Goal: Transaction & Acquisition: Purchase product/service

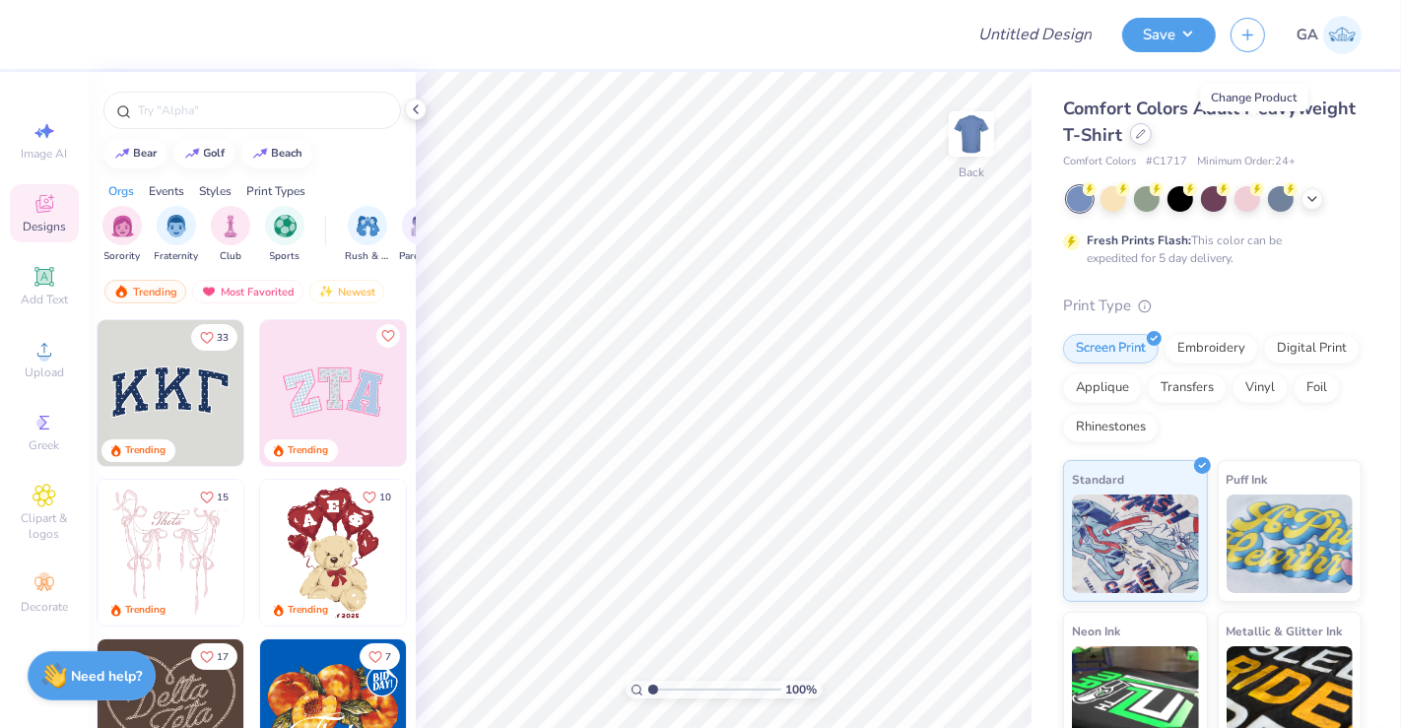
click at [1146, 135] on icon at bounding box center [1141, 134] width 10 height 10
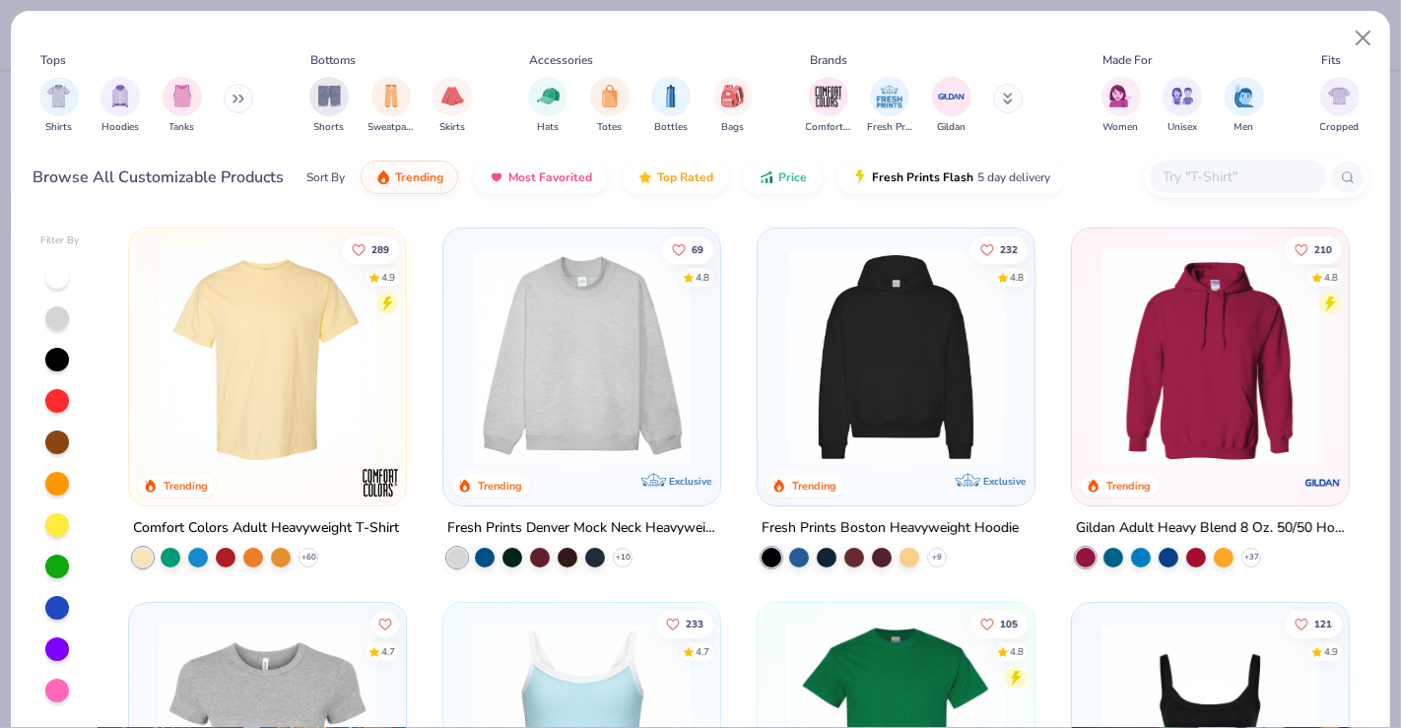
click at [1247, 392] on img at bounding box center [1209, 357] width 237 height 218
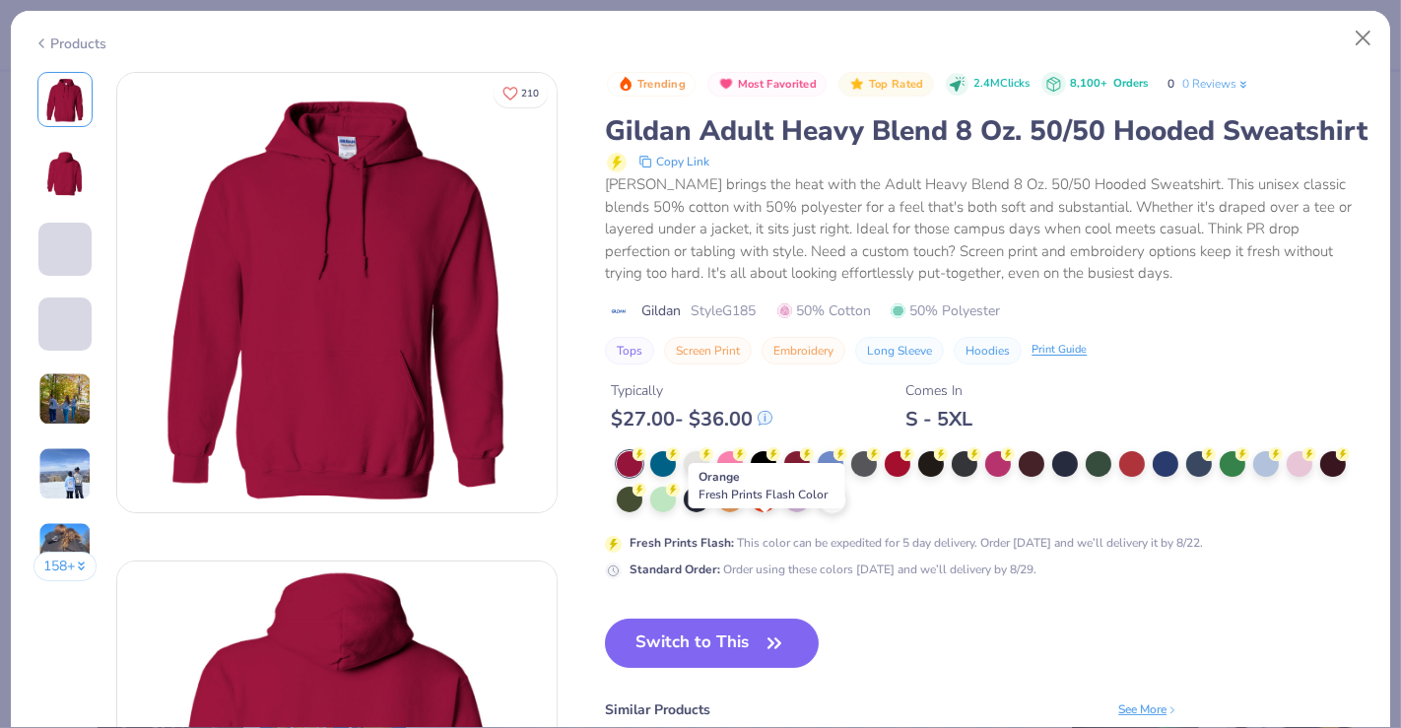
click at [835, 501] on polyline at bounding box center [832, 499] width 8 height 4
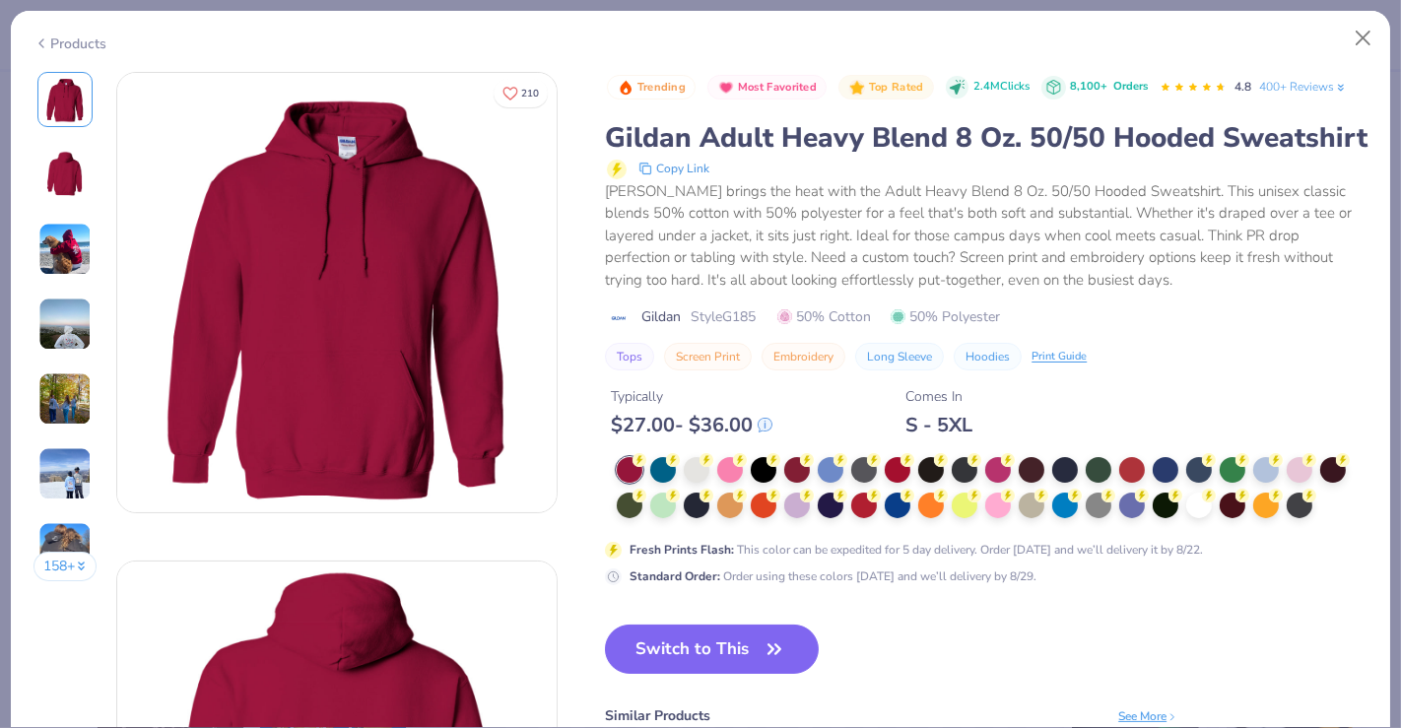
click at [76, 46] on div "Products" at bounding box center [70, 43] width 74 height 21
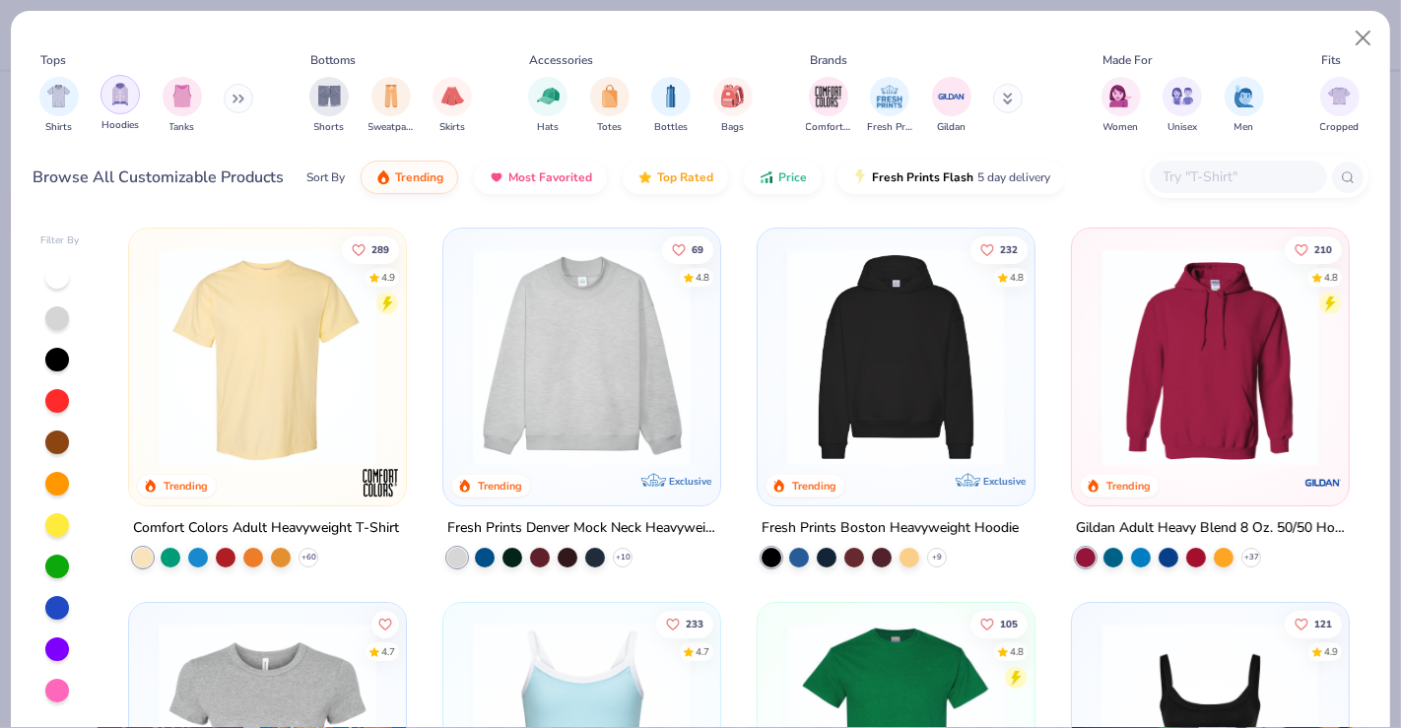
click at [123, 99] on img "filter for Hoodies" at bounding box center [120, 94] width 22 height 23
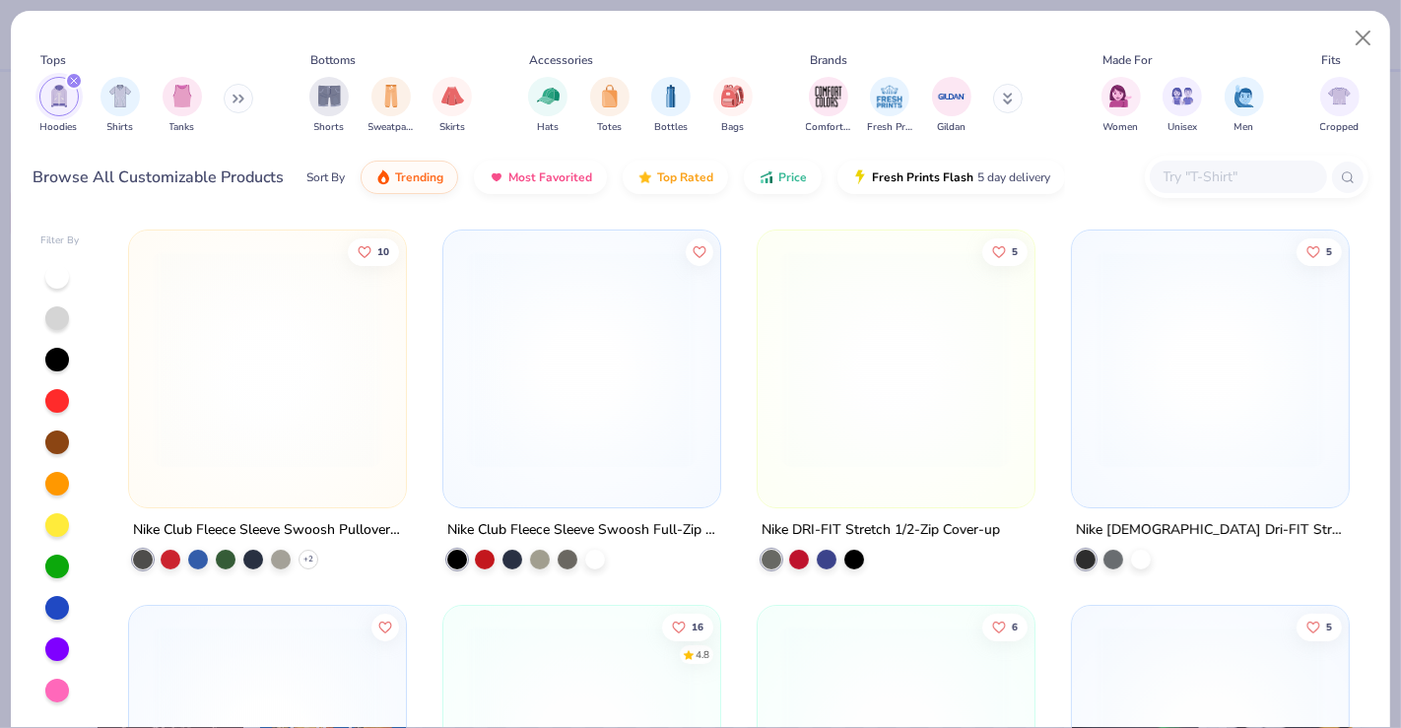
scroll to position [5873, 0]
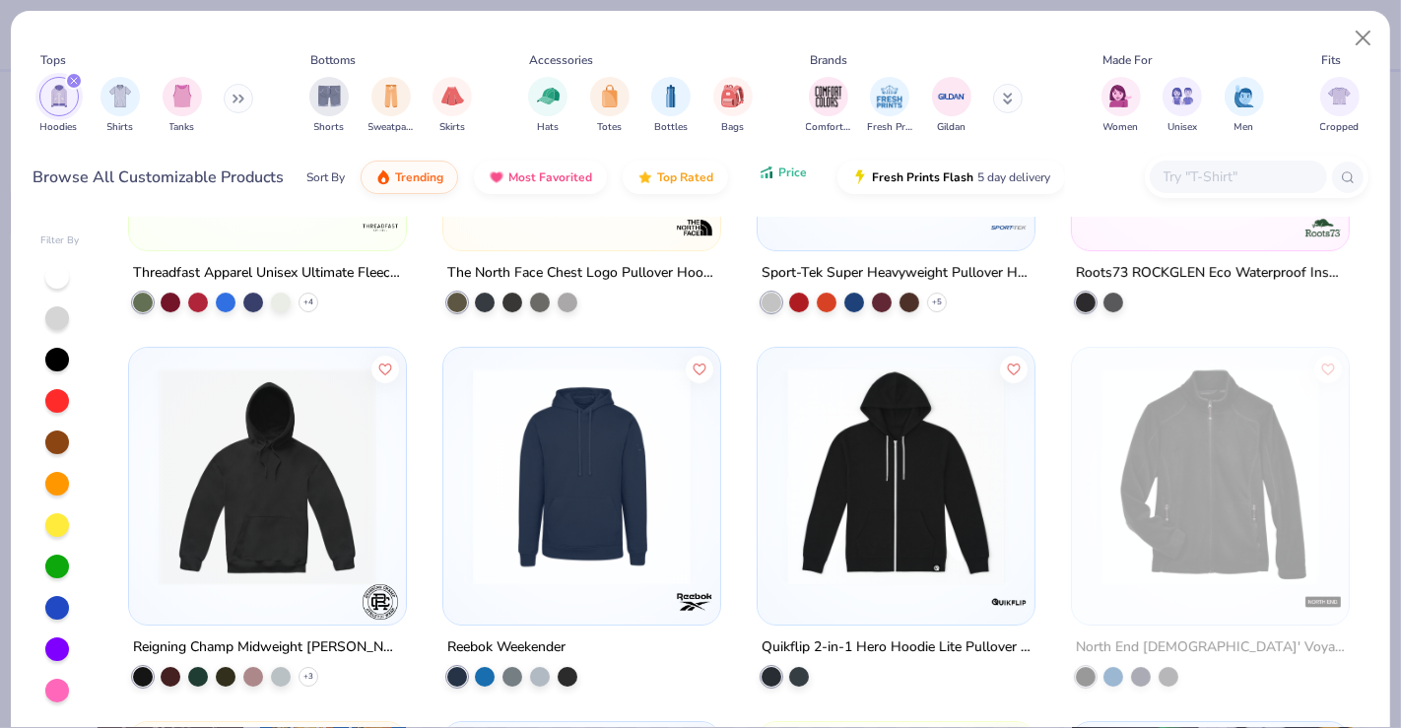
click at [763, 175] on icon "button" at bounding box center [766, 173] width 16 height 18
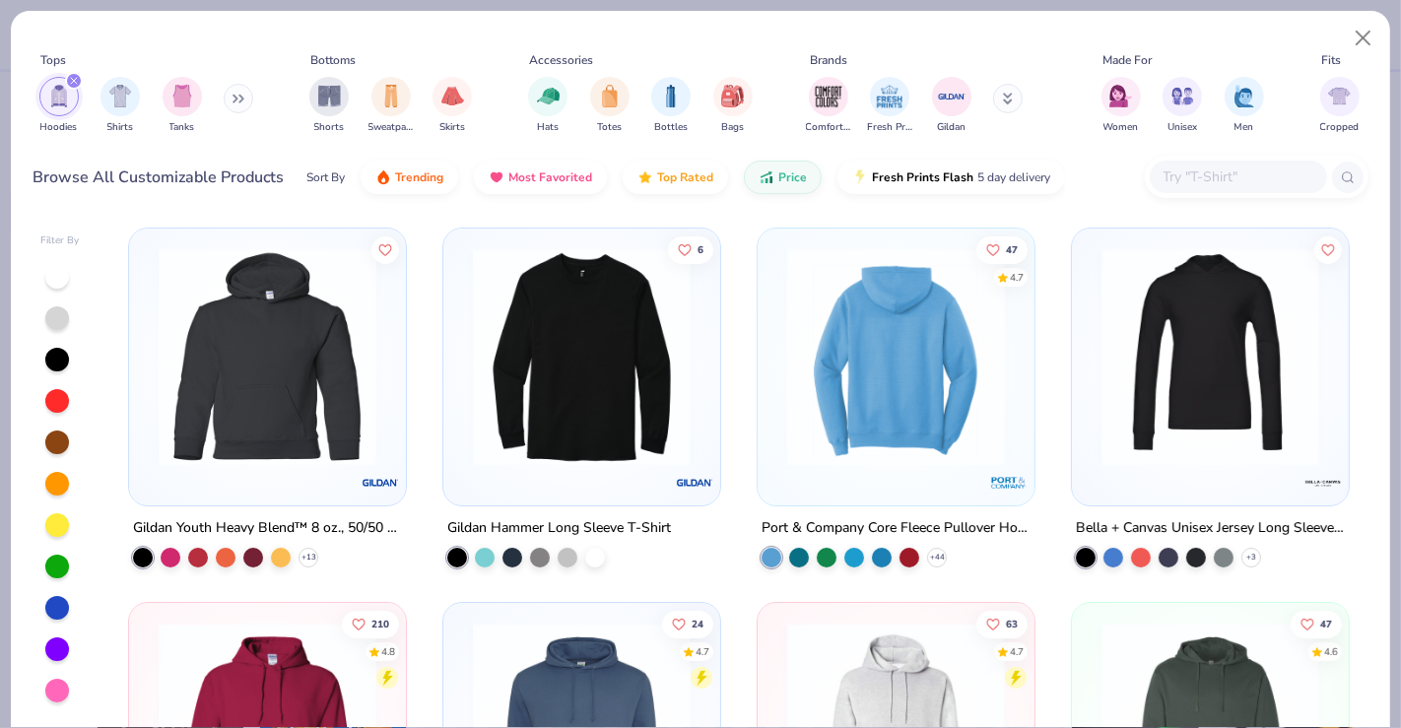
click at [890, 424] on img at bounding box center [895, 357] width 237 height 218
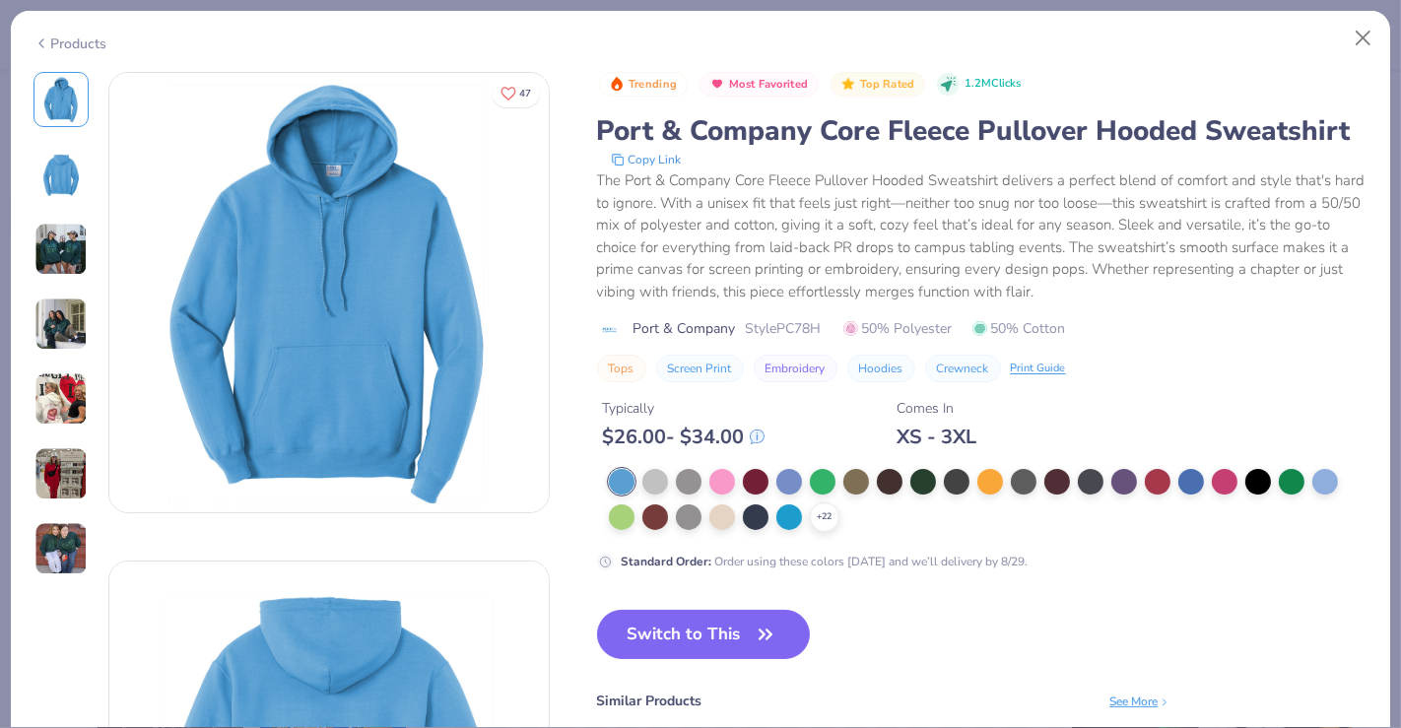
scroll to position [43, 0]
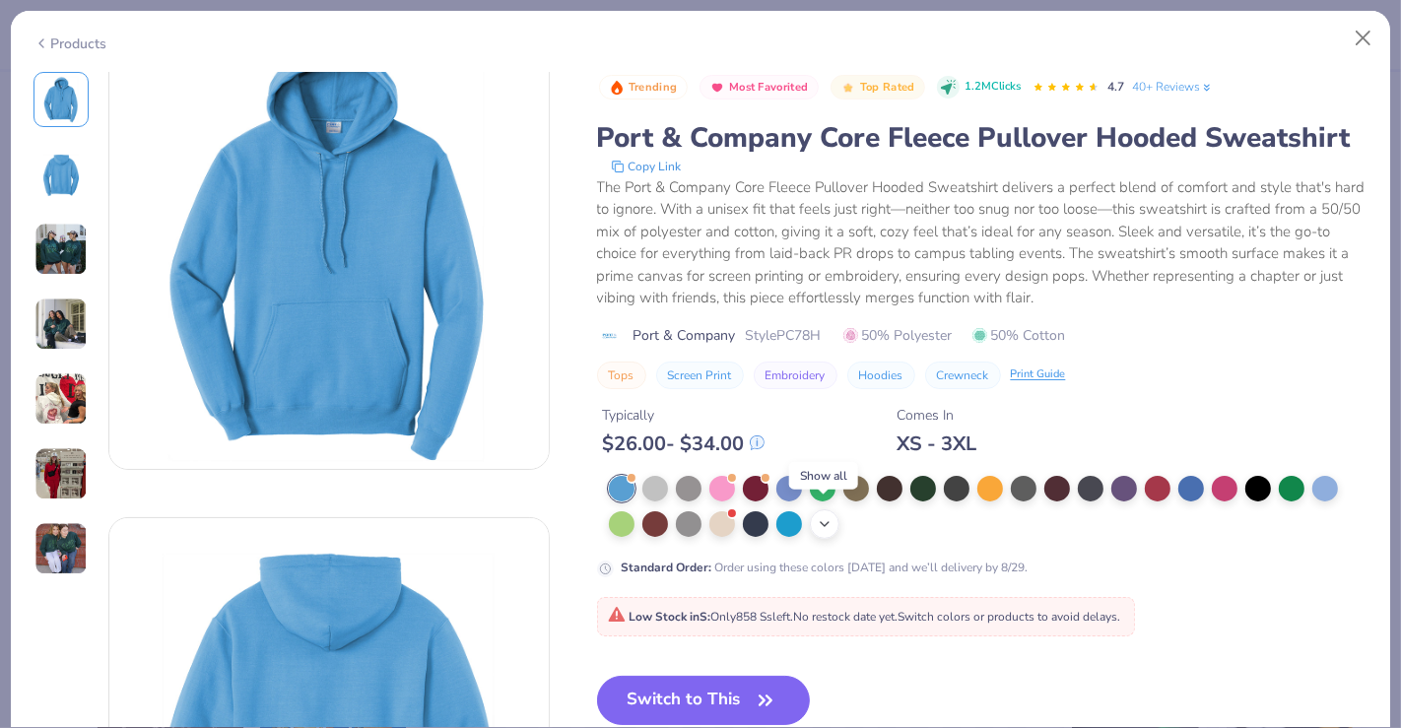
click at [818, 516] on icon at bounding box center [825, 524] width 16 height 16
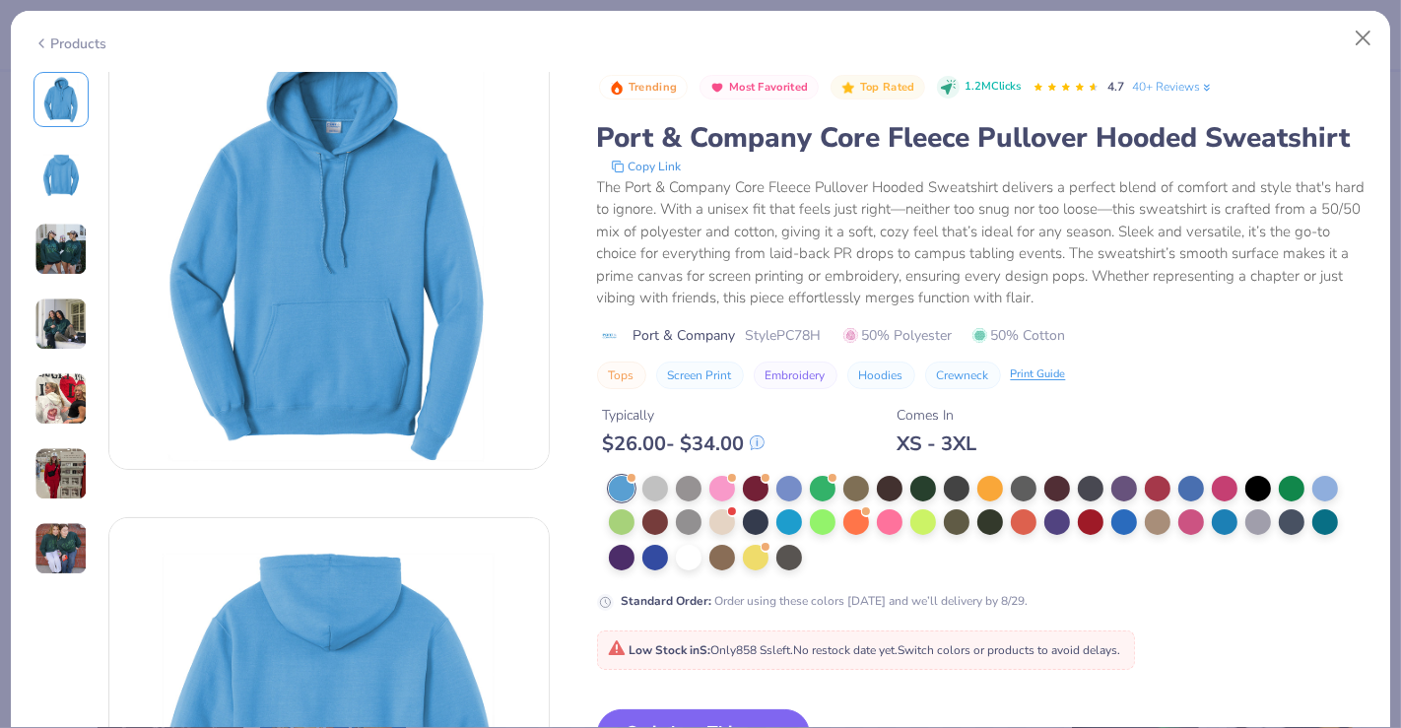
scroll to position [183, 0]
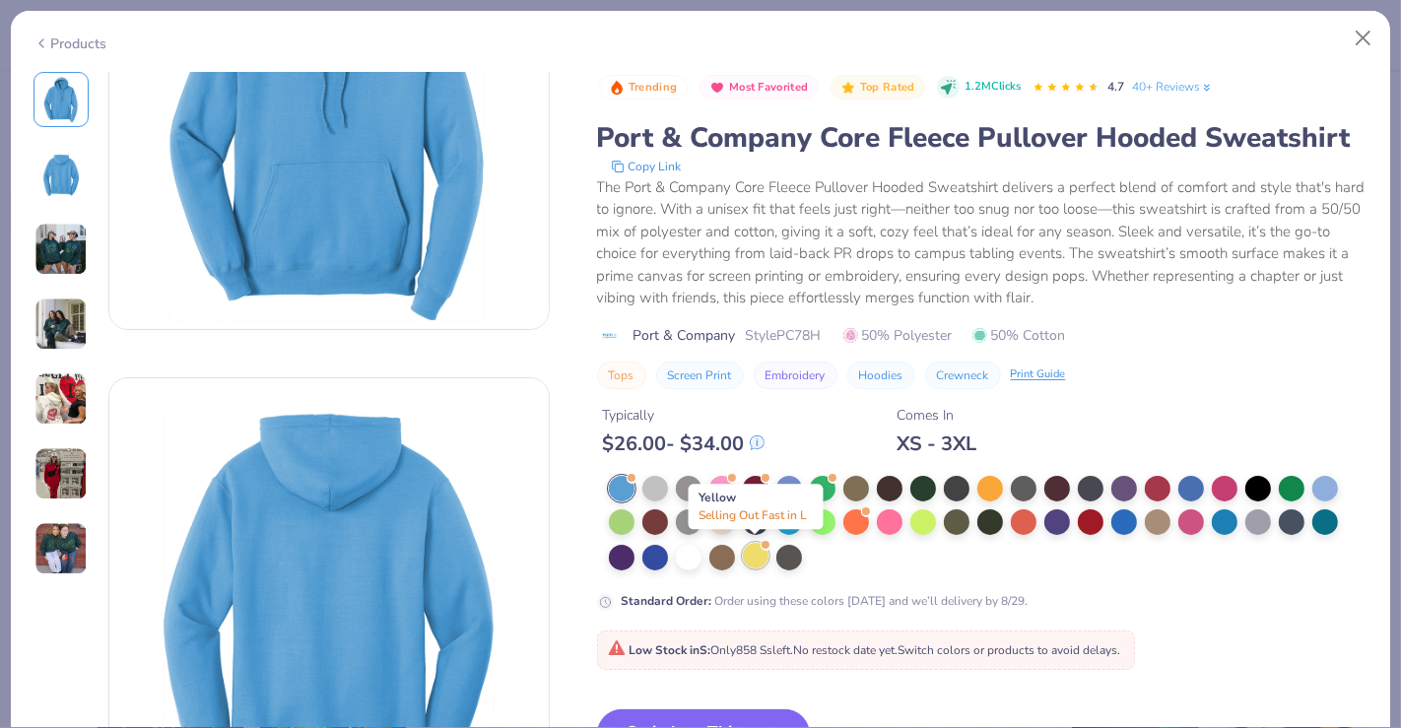
click at [754, 553] on div at bounding box center [756, 556] width 26 height 26
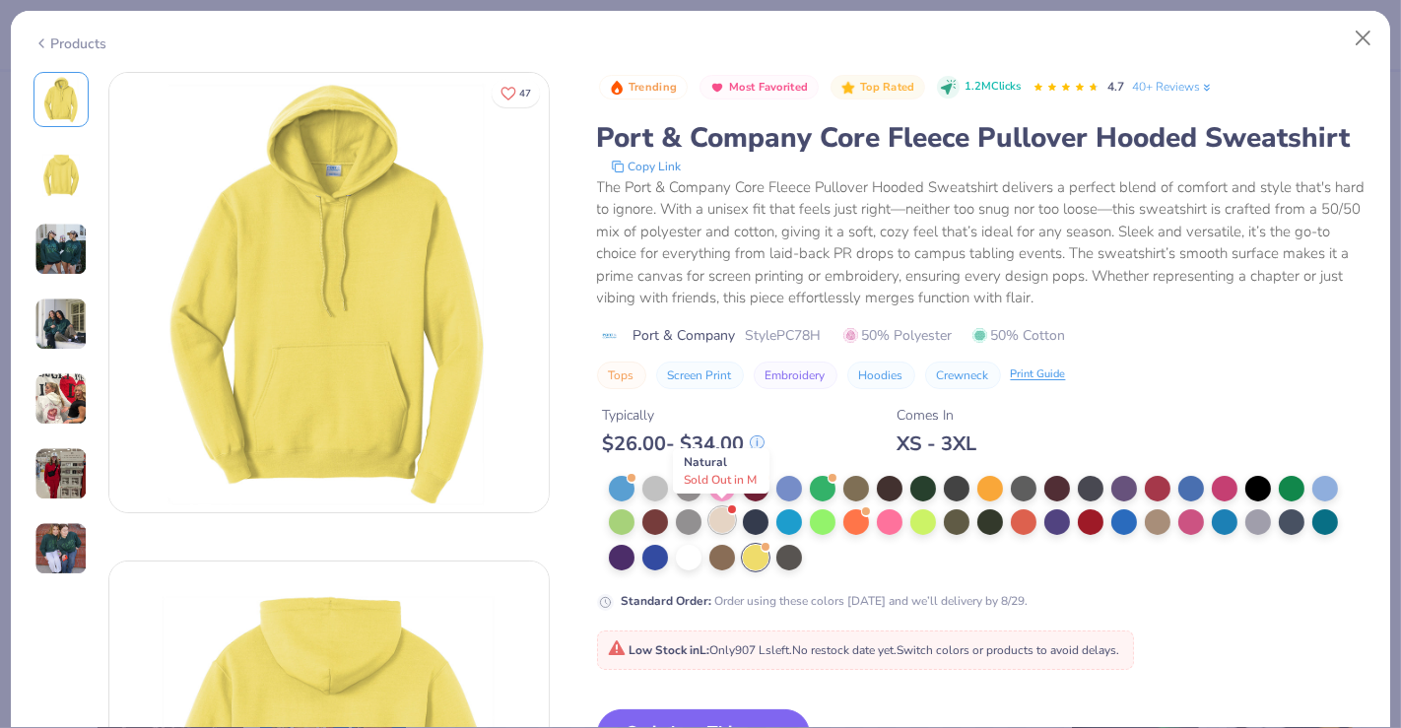
click at [729, 521] on div at bounding box center [722, 520] width 26 height 26
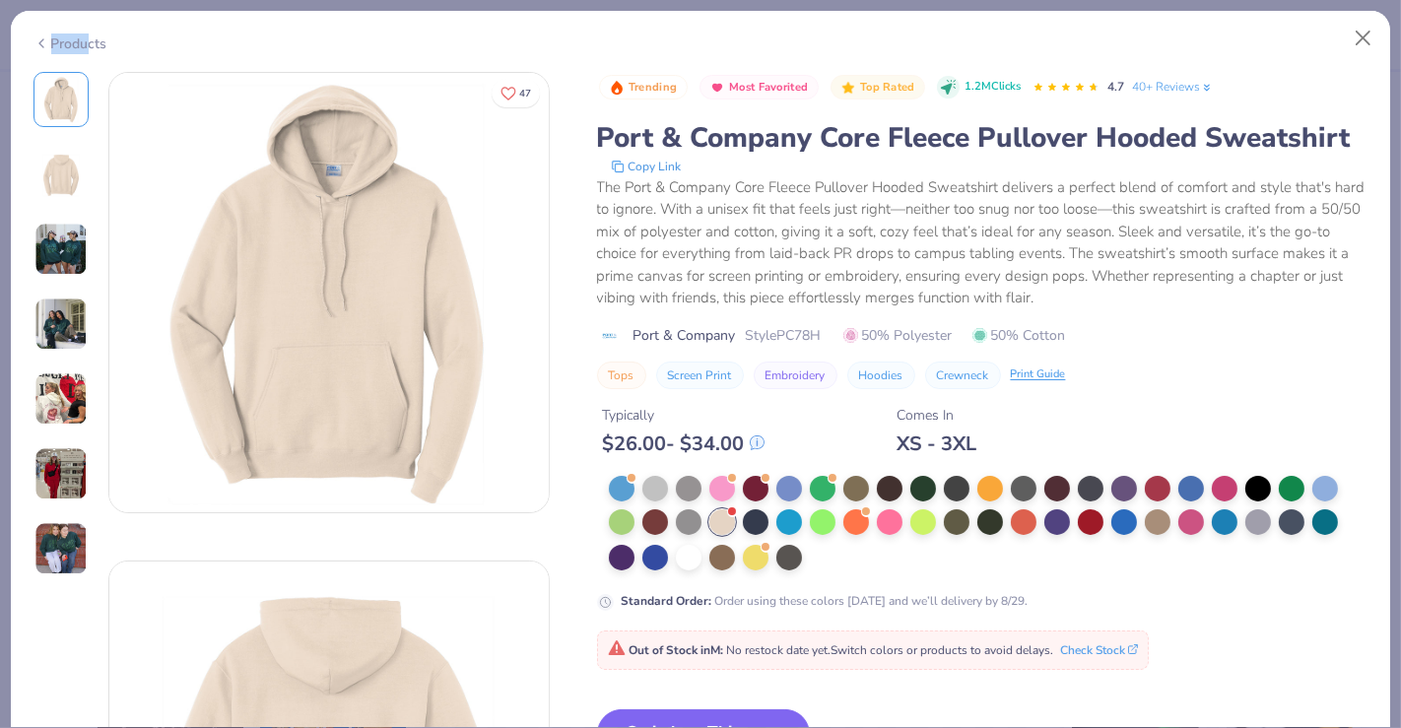
drag, startPoint x: 106, startPoint y: 47, endPoint x: 84, endPoint y: 39, distance: 24.0
click at [84, 39] on div "Products" at bounding box center [700, 36] width 1379 height 51
click at [84, 39] on div "Products" at bounding box center [70, 43] width 74 height 21
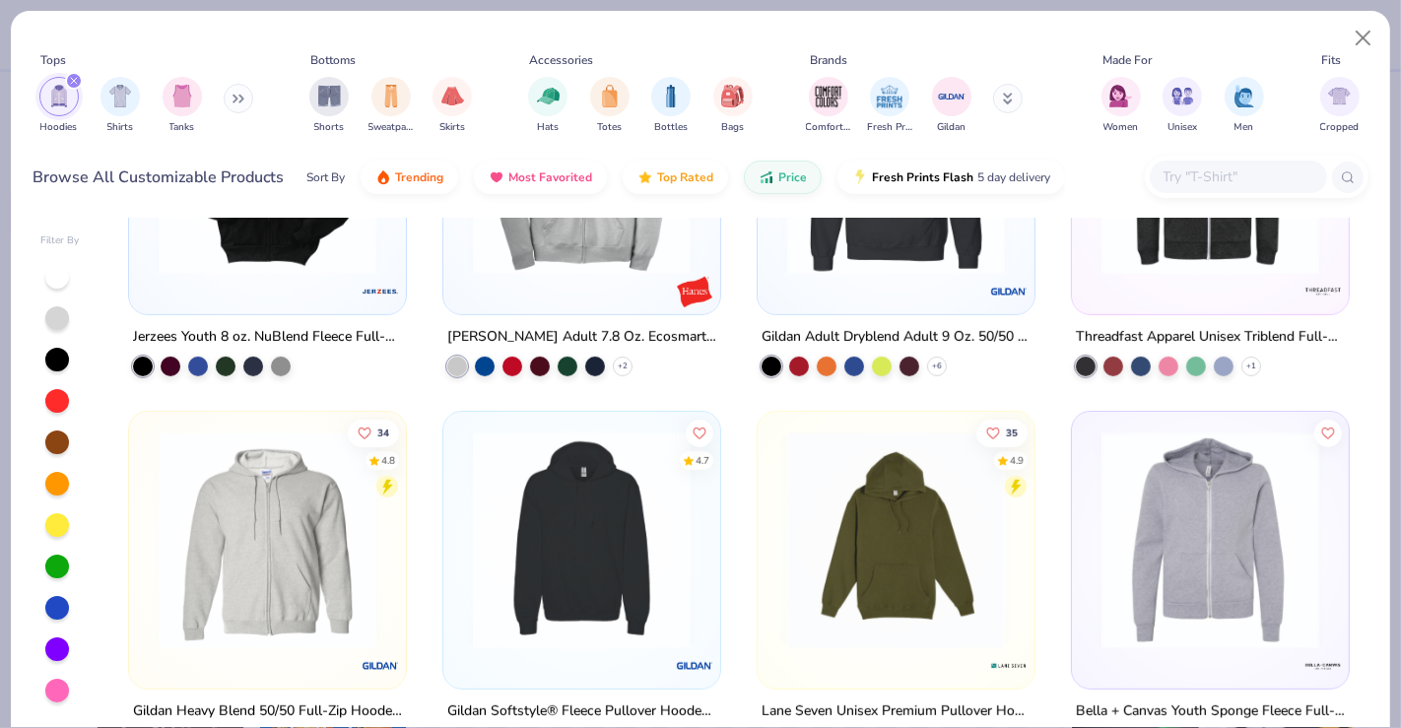
scroll to position [989, 0]
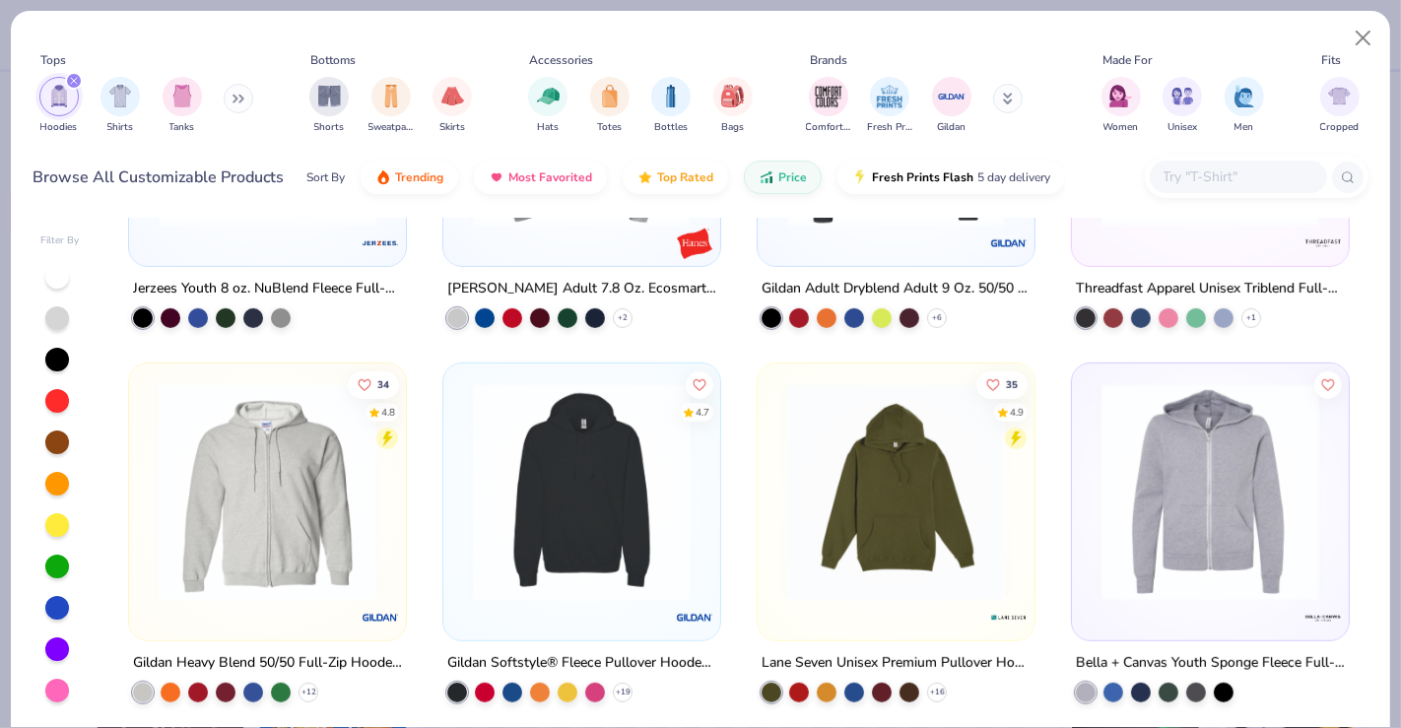
click at [888, 480] on img at bounding box center [895, 492] width 237 height 218
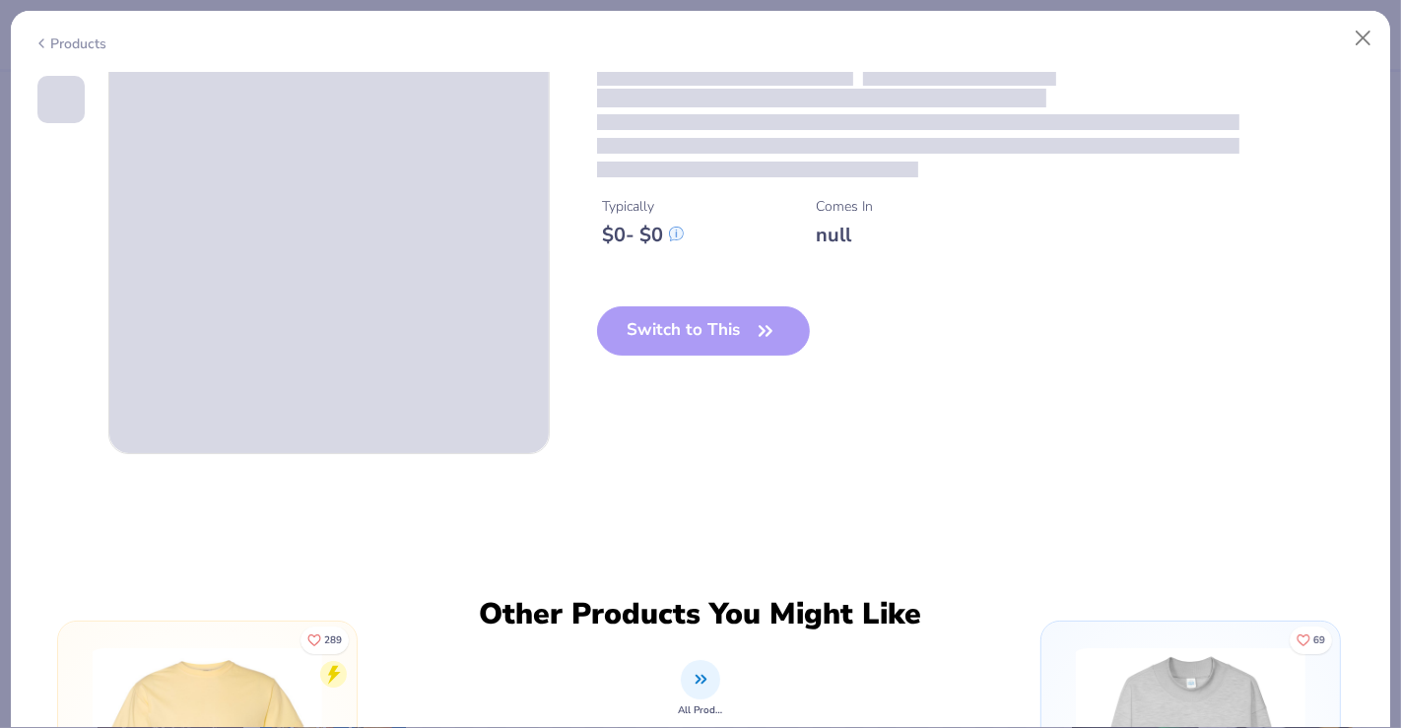
scroll to position [547, 0]
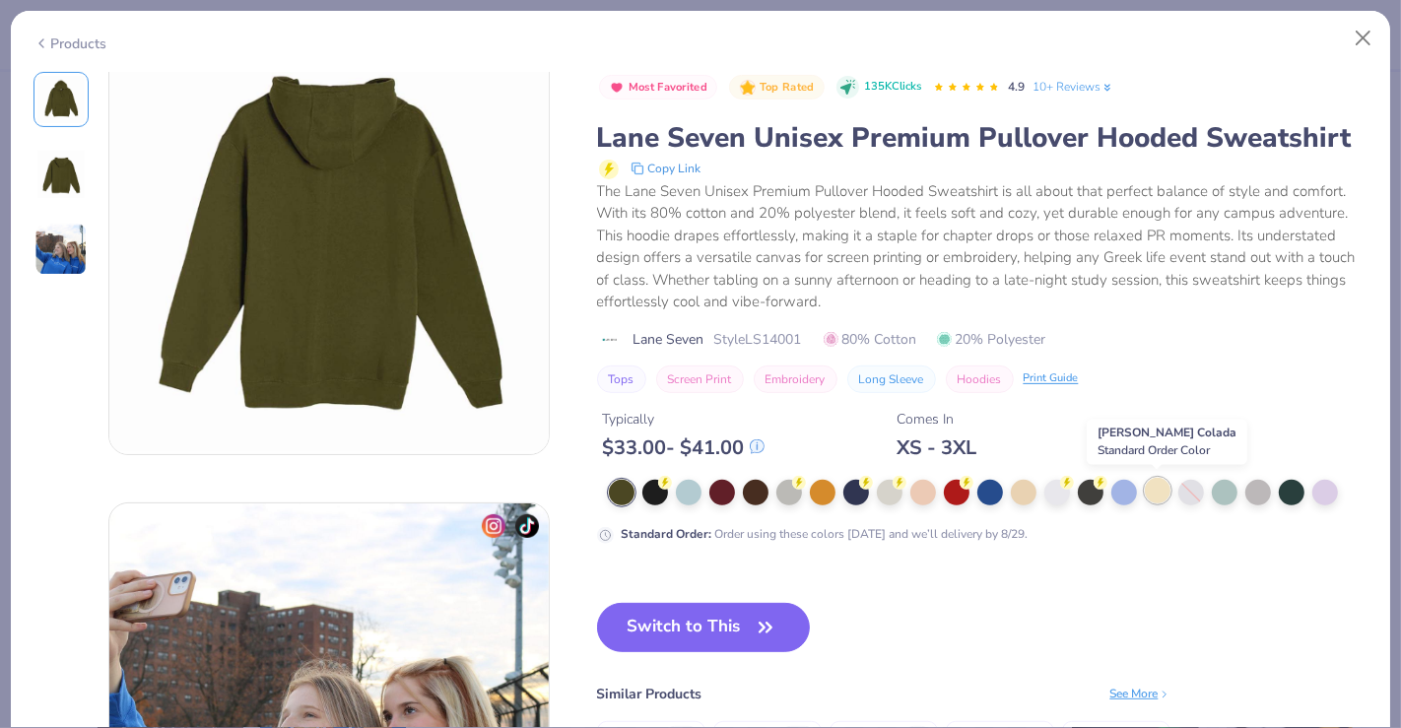
click at [1148, 494] on div at bounding box center [1158, 491] width 26 height 26
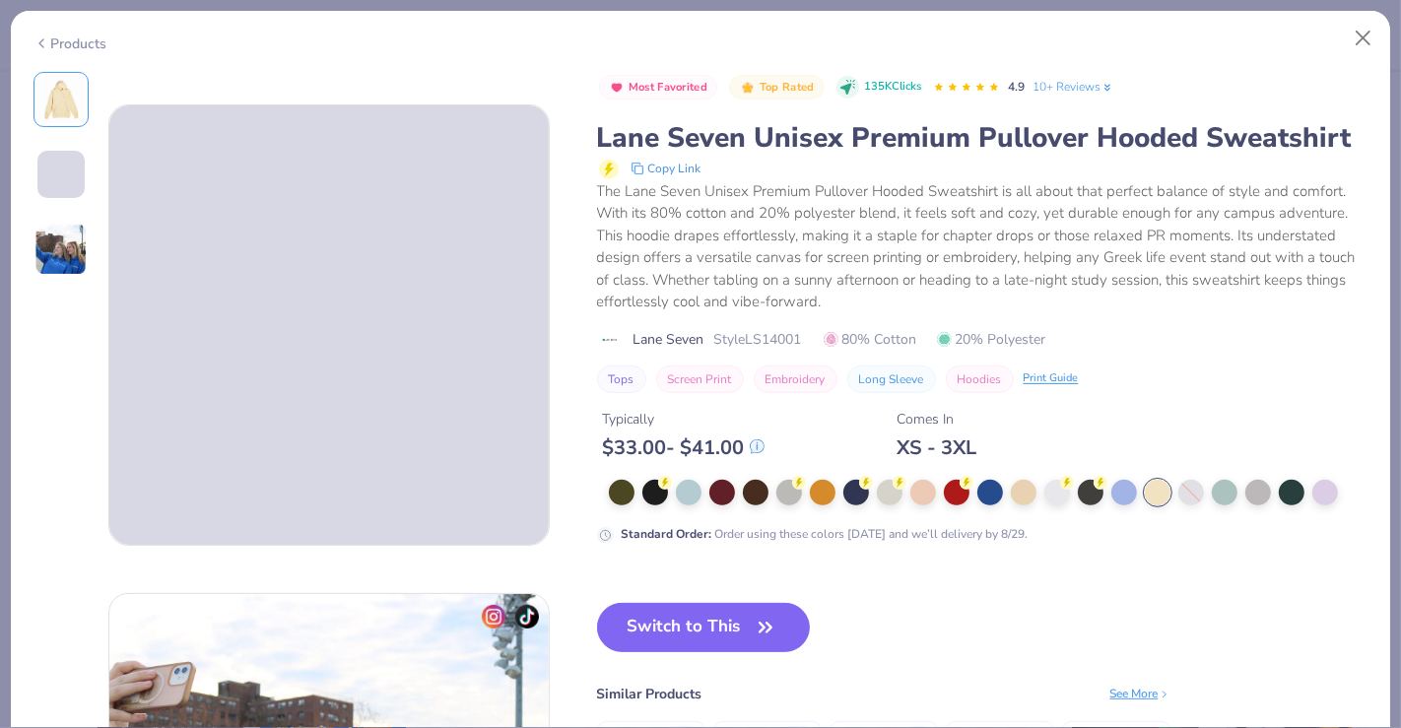
scroll to position [455, 0]
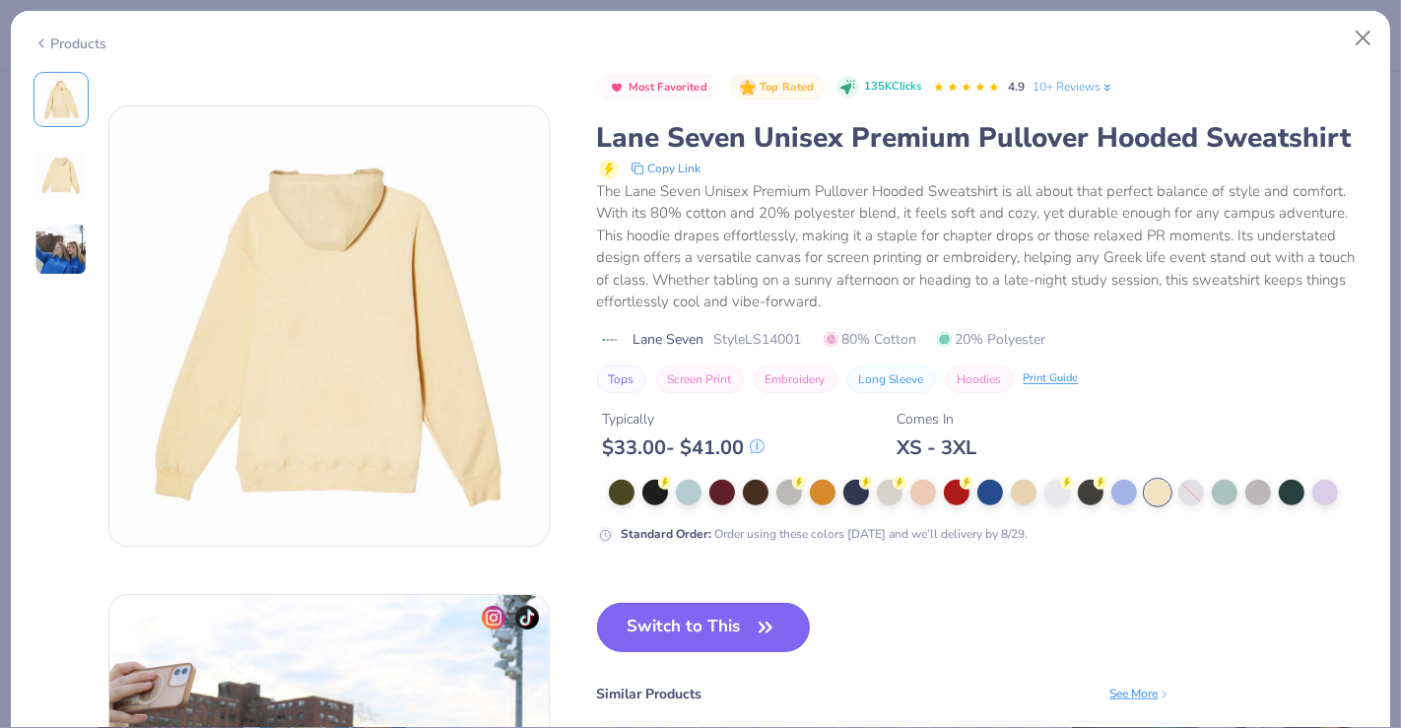
click at [694, 634] on button "Switch to This" at bounding box center [704, 627] width 214 height 49
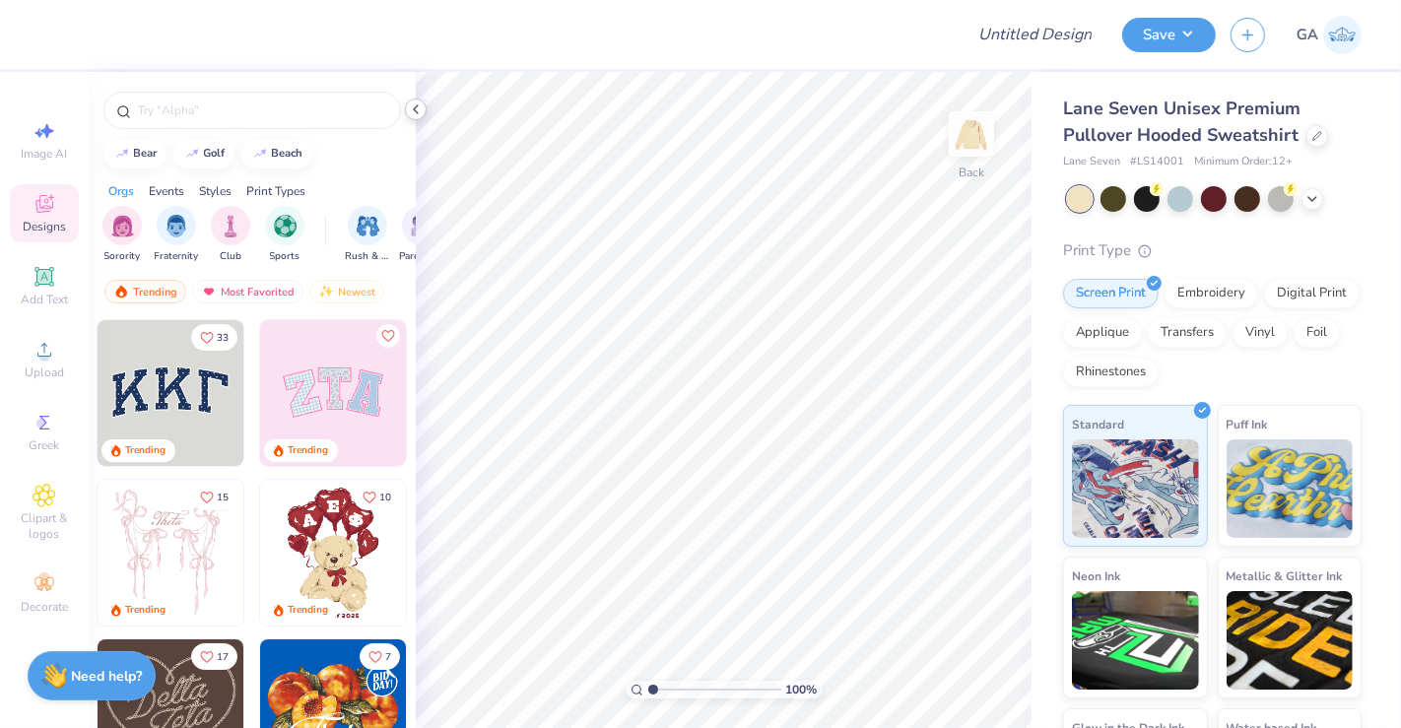
click at [421, 109] on icon at bounding box center [416, 109] width 16 height 16
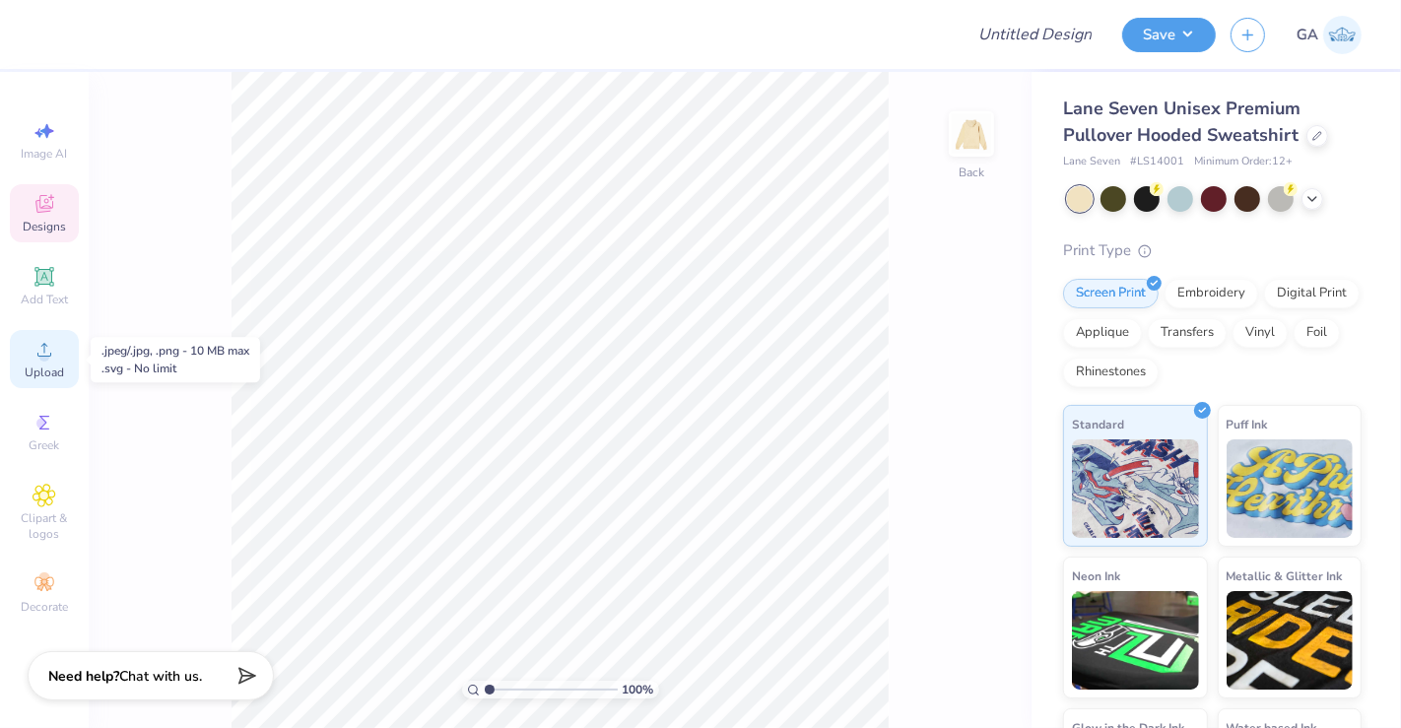
click at [51, 359] on icon at bounding box center [45, 350] width 24 height 24
click at [48, 287] on icon at bounding box center [45, 277] width 24 height 24
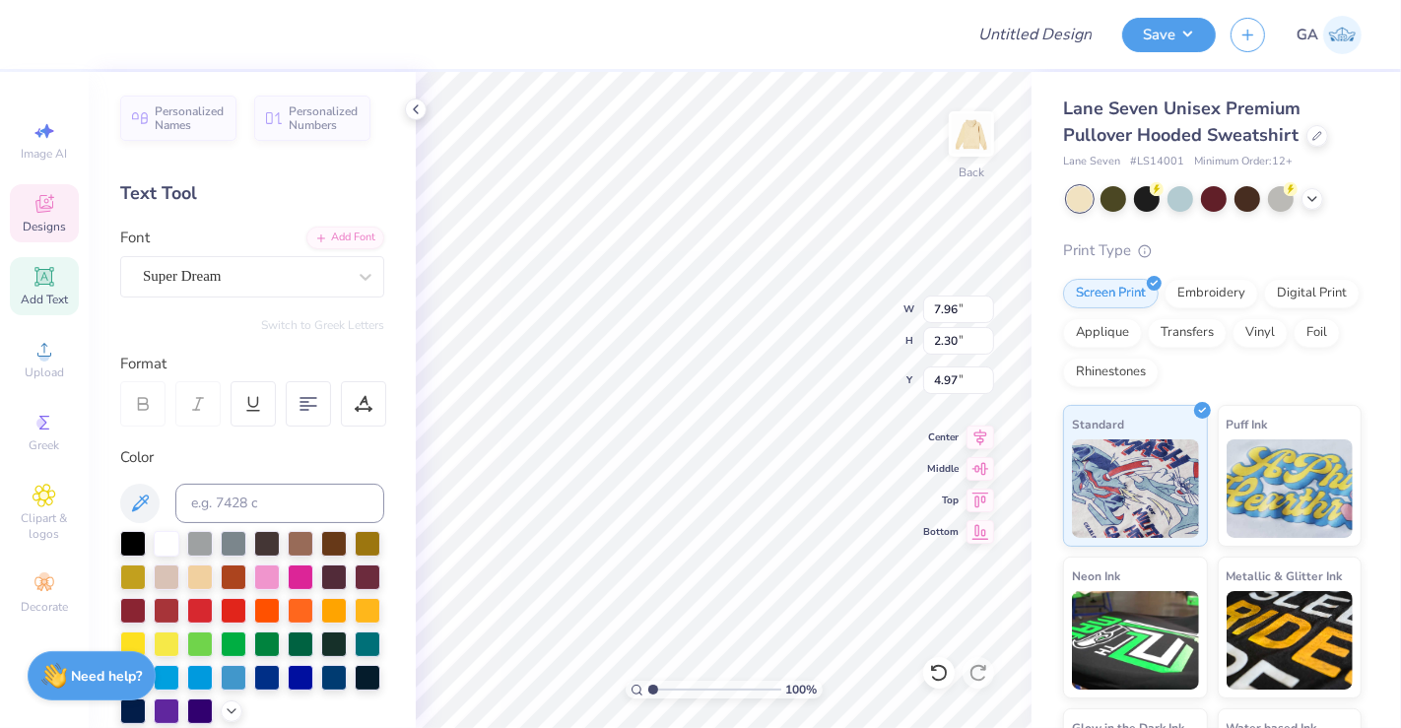
click at [64, 212] on div "Designs" at bounding box center [44, 213] width 69 height 58
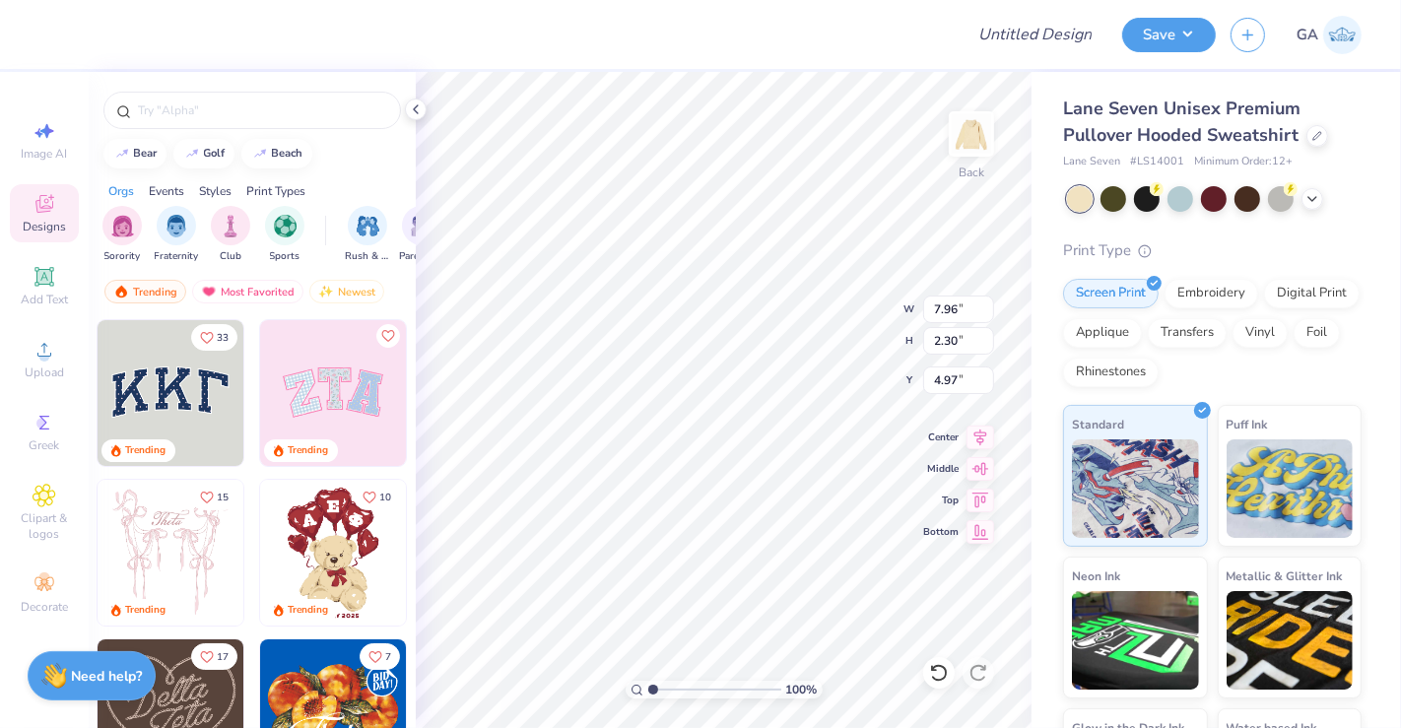
click at [64, 212] on div "Designs" at bounding box center [44, 213] width 69 height 58
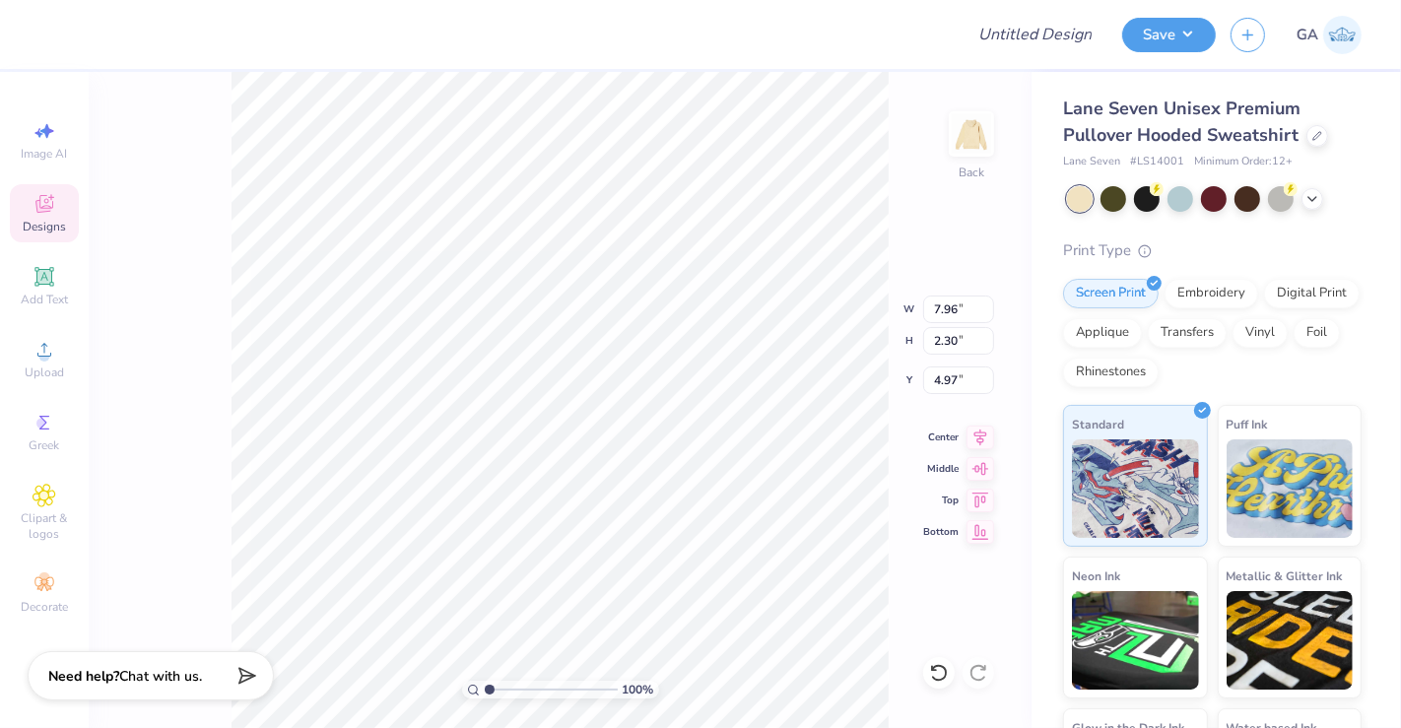
click at [49, 192] on icon at bounding box center [45, 204] width 24 height 24
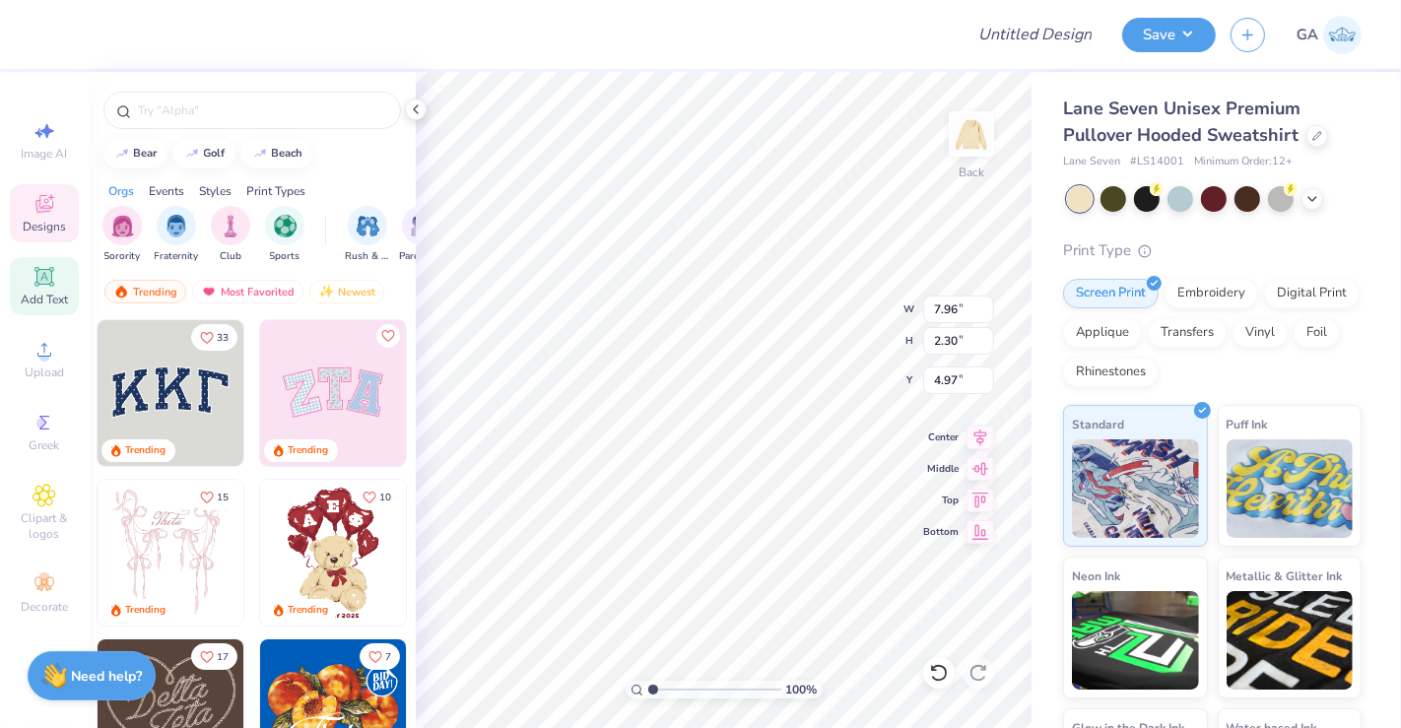
click at [37, 276] on icon at bounding box center [43, 276] width 15 height 15
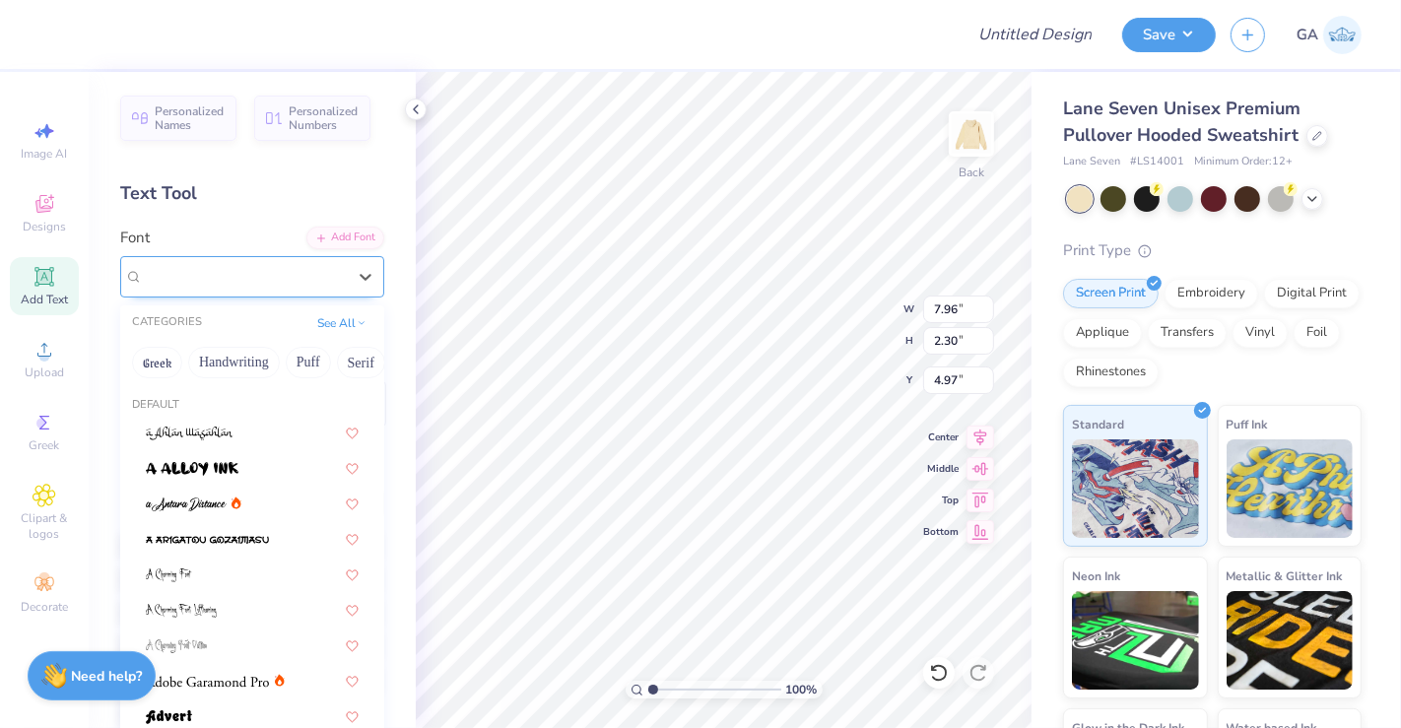
click at [261, 288] on div at bounding box center [244, 276] width 203 height 27
click at [276, 362] on button "Bold" at bounding box center [297, 363] width 48 height 32
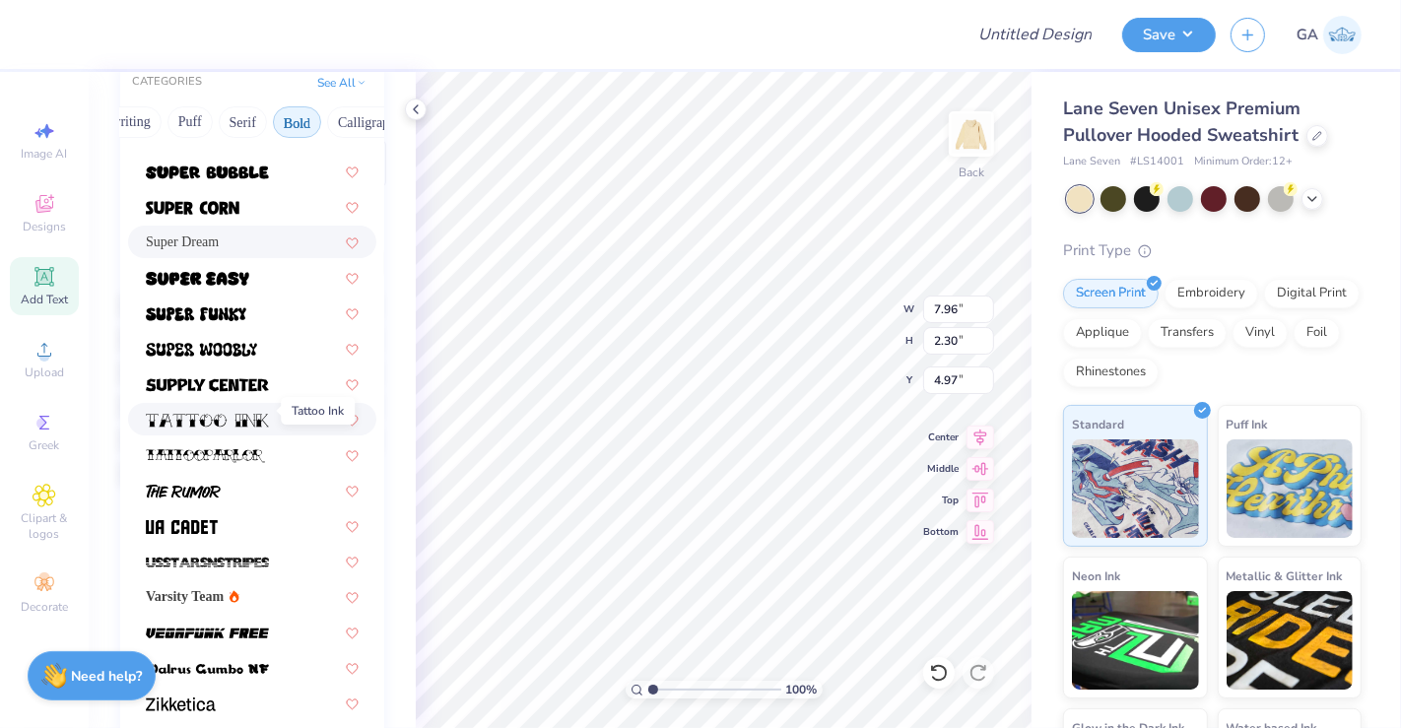
scroll to position [247, 0]
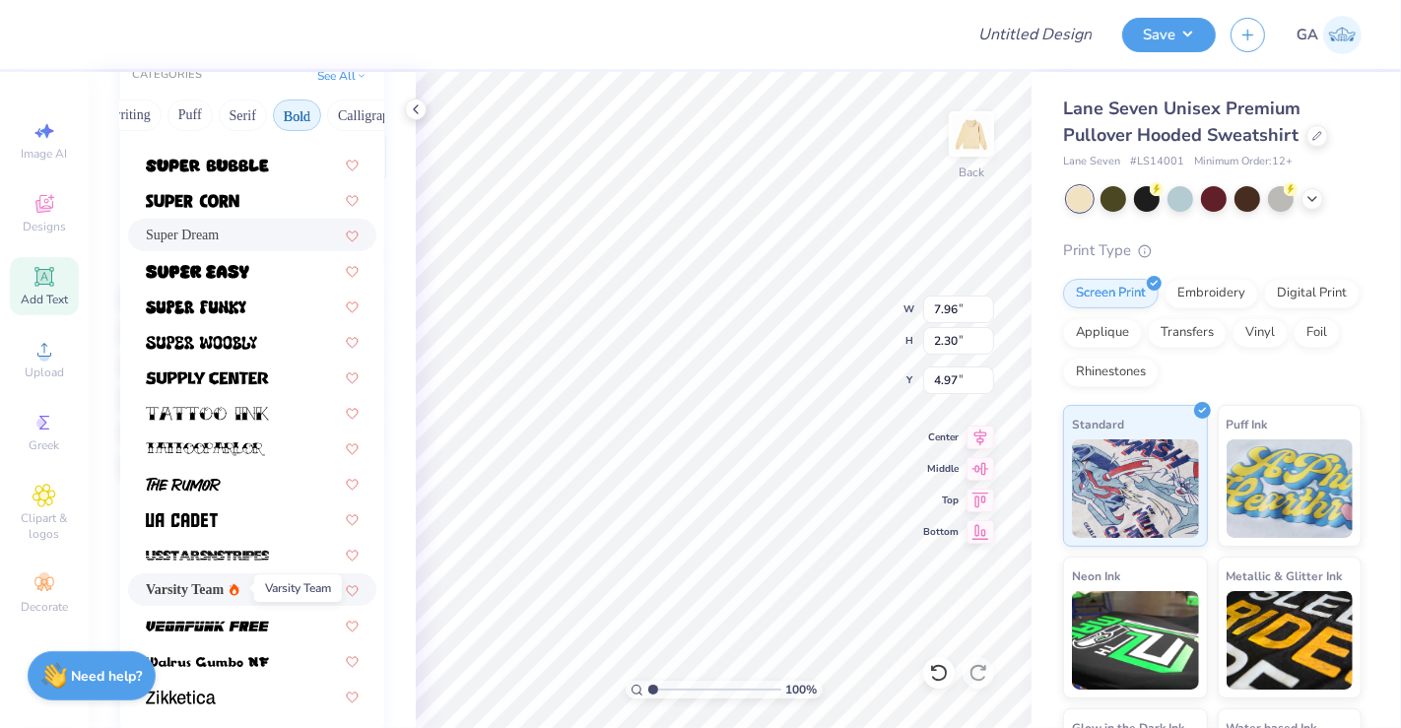
click at [208, 588] on span "Varsity Team" at bounding box center [185, 589] width 78 height 21
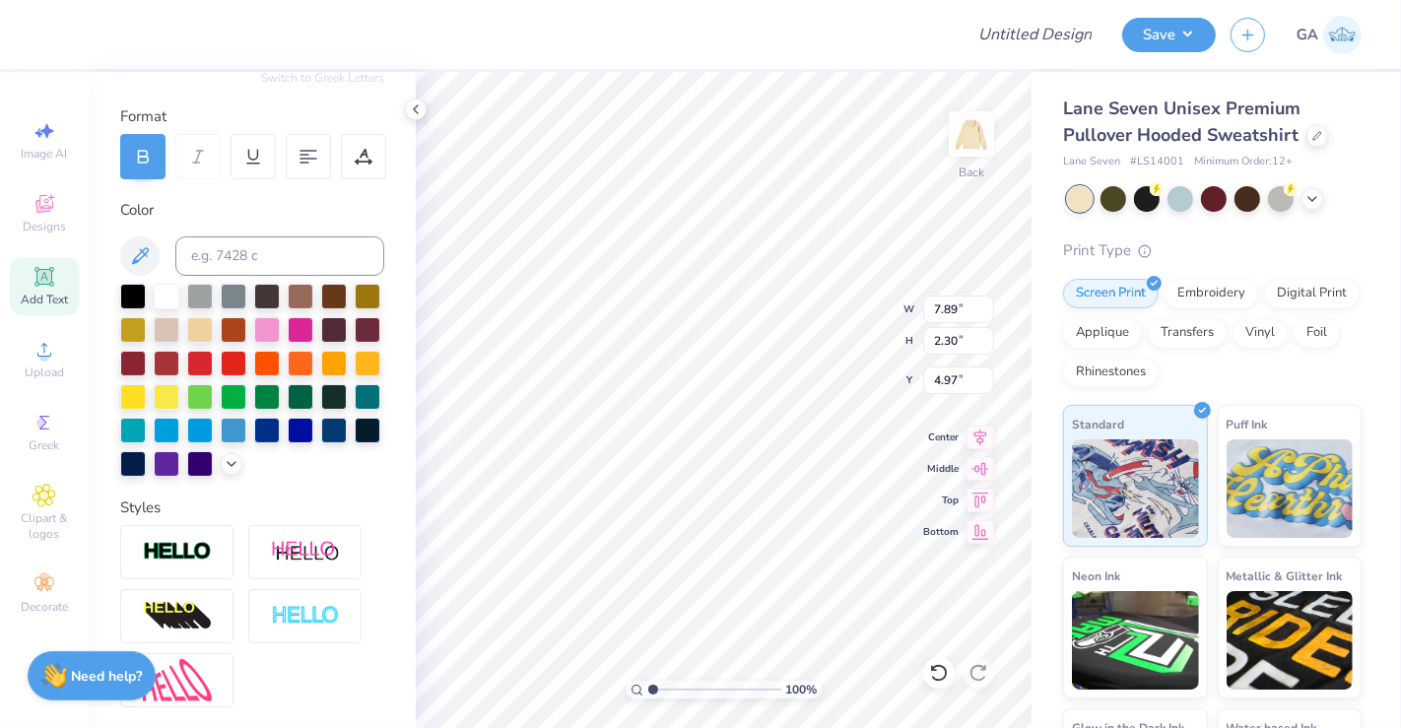
type input "7.89"
type textarea "T"
paste textarea "STATE HIGH"
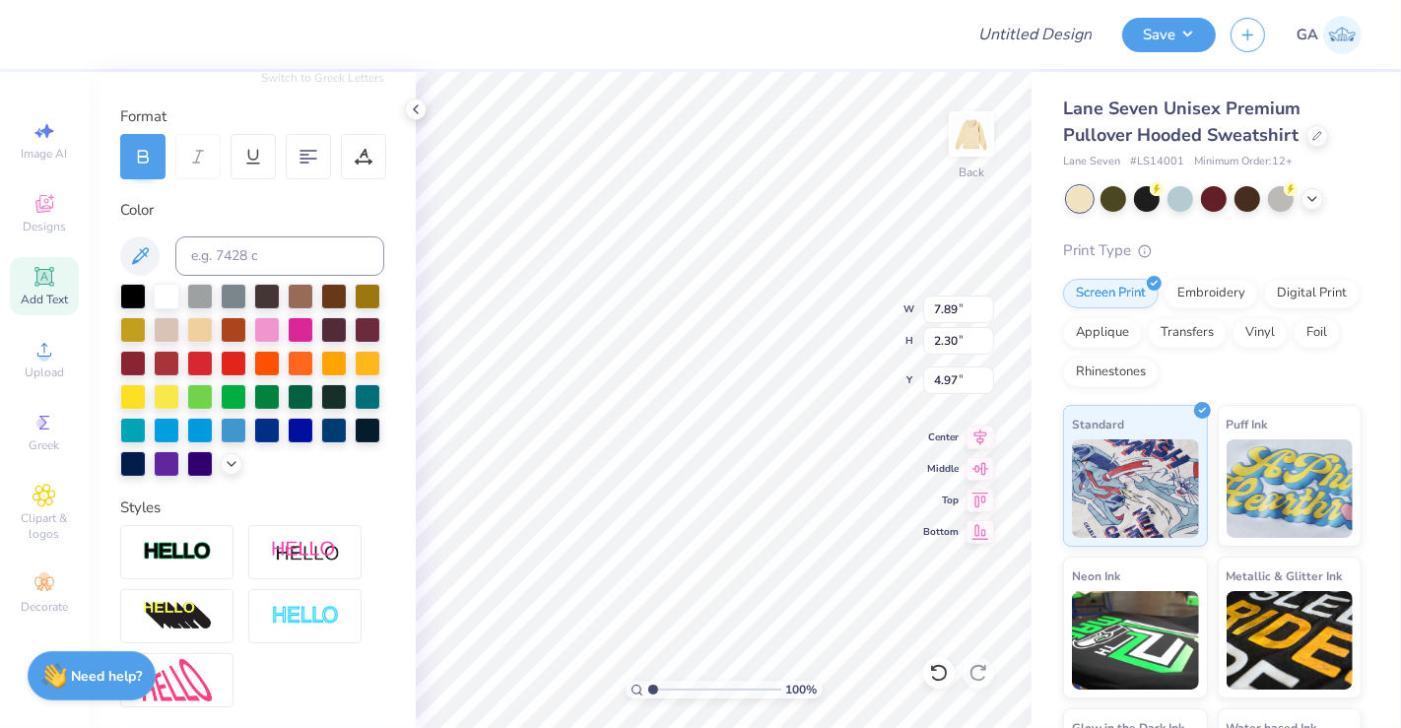
type textarea "STATE HIGH"
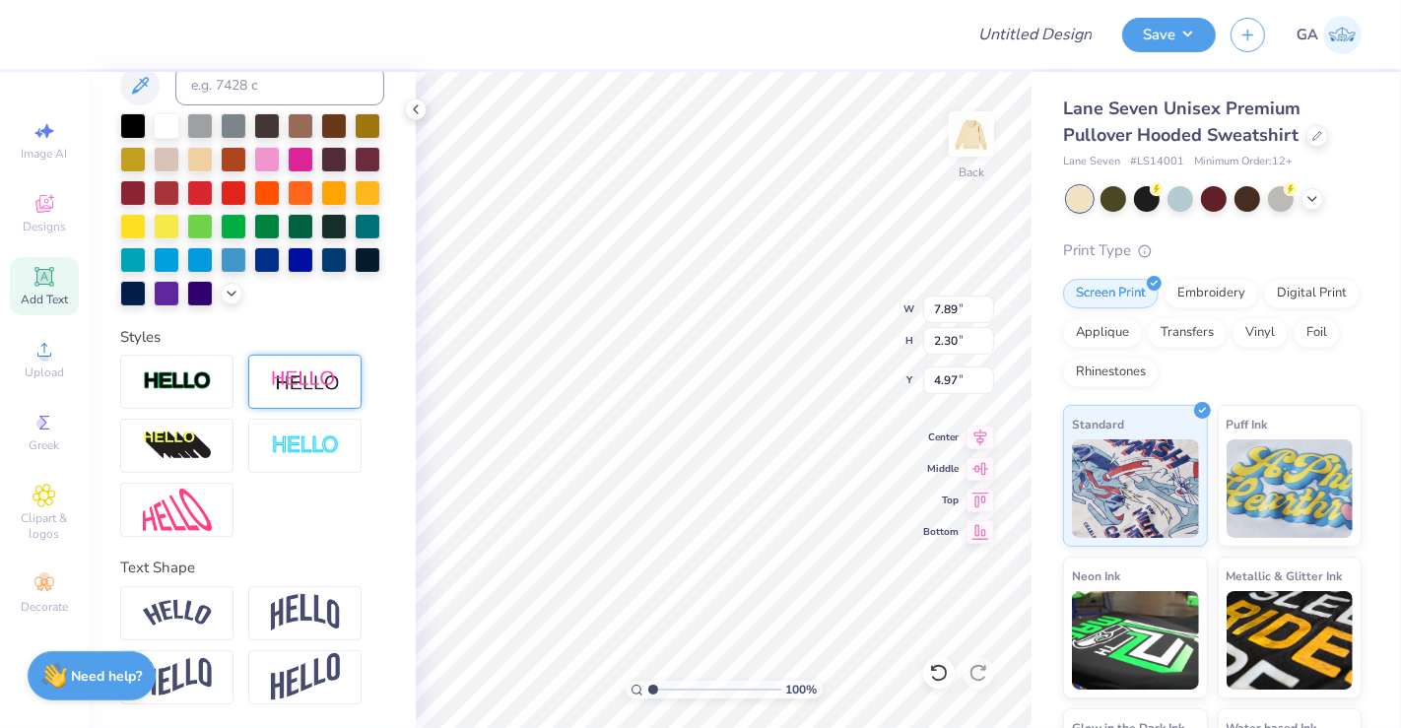
scroll to position [446, 0]
click at [177, 383] on img at bounding box center [177, 381] width 69 height 23
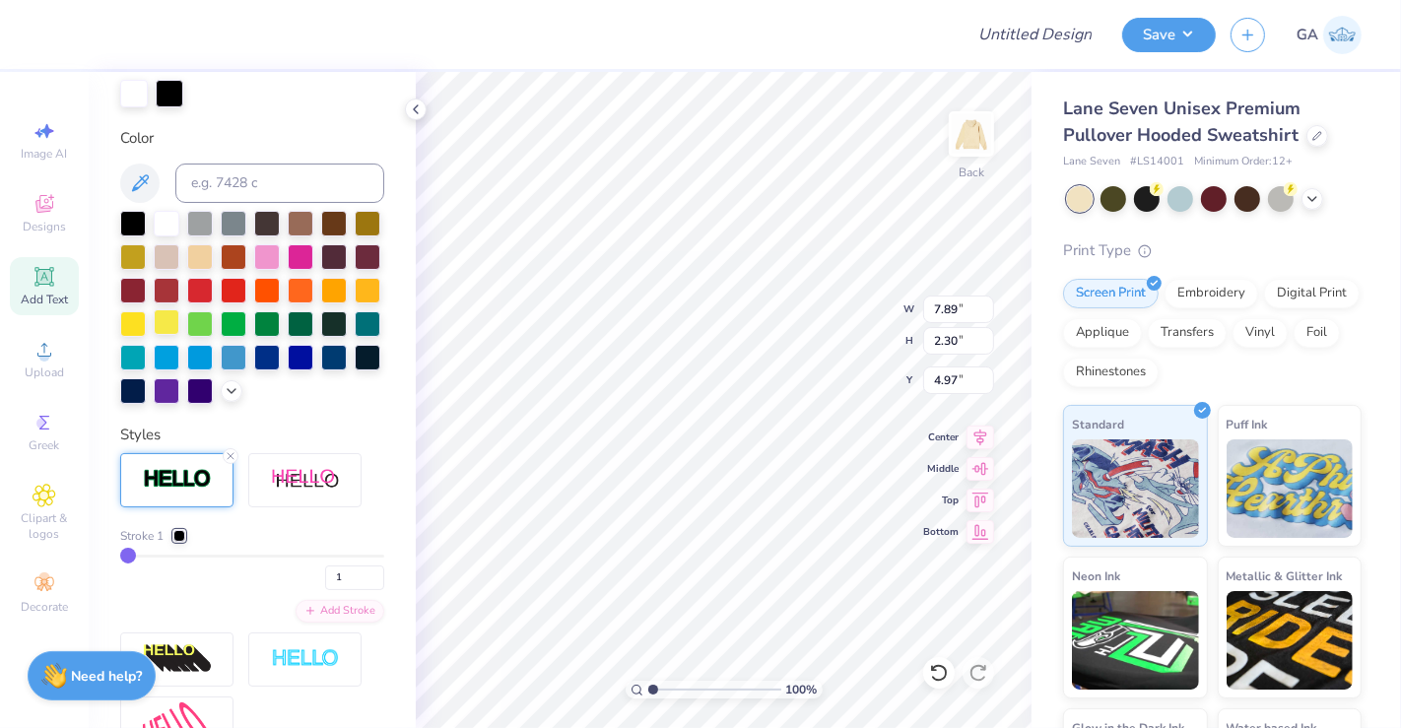
scroll to position [397, 0]
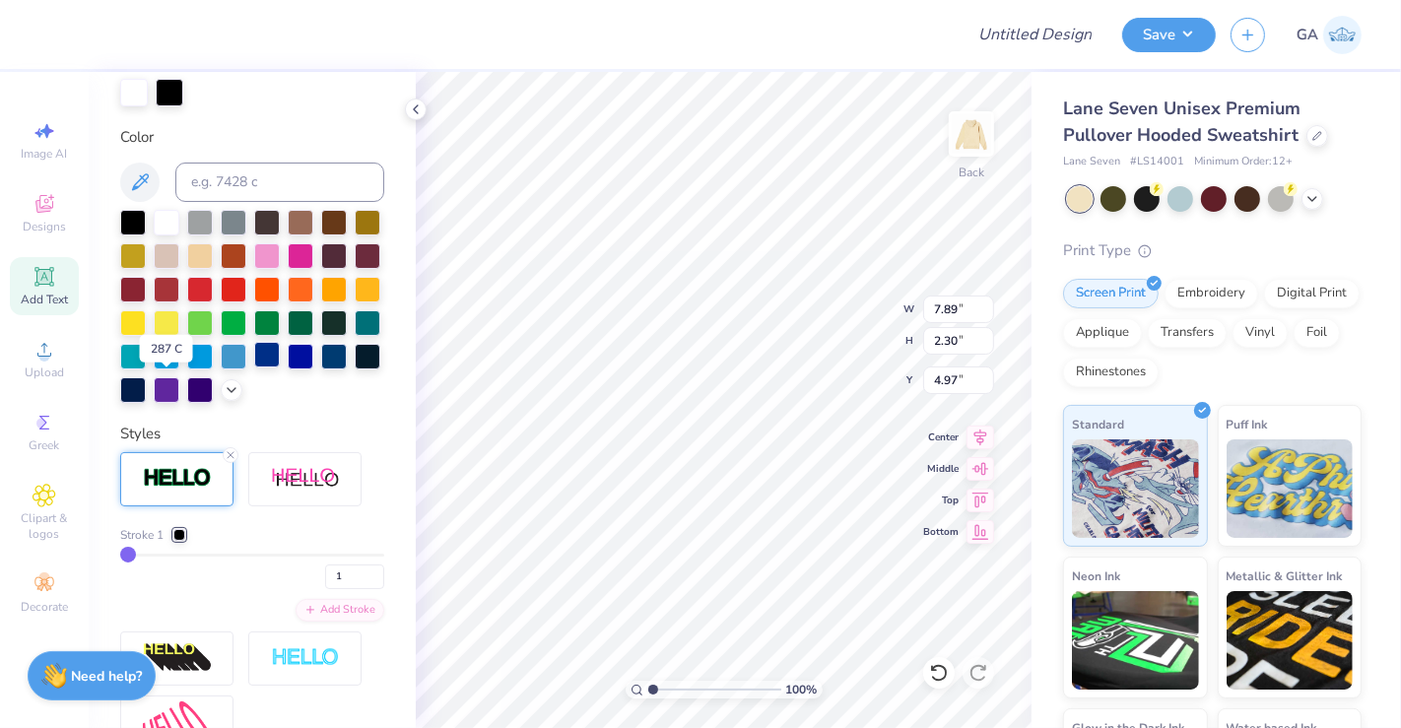
click at [254, 367] on div at bounding box center [267, 355] width 26 height 26
click at [165, 89] on div at bounding box center [170, 93] width 28 height 28
click at [221, 367] on div at bounding box center [234, 355] width 26 height 26
click at [254, 367] on div at bounding box center [267, 355] width 26 height 26
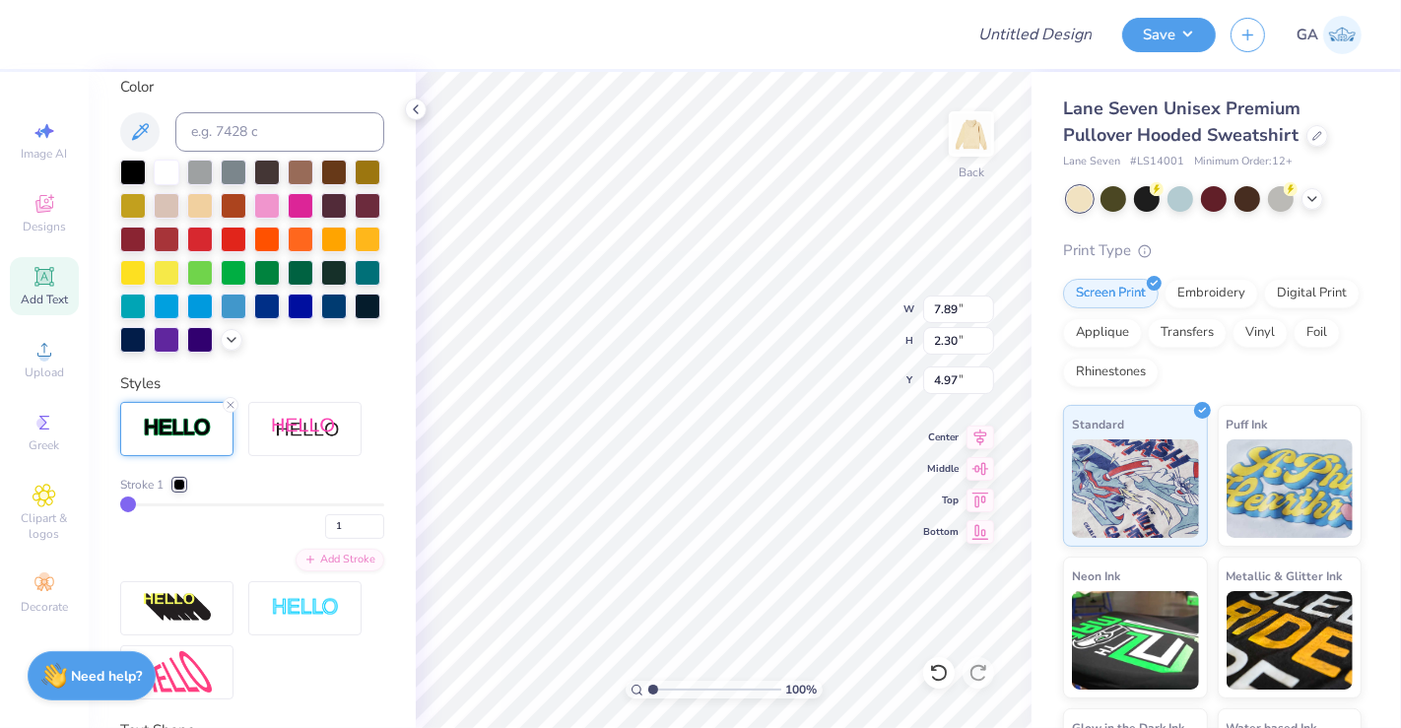
scroll to position [447, 0]
click at [178, 491] on div at bounding box center [179, 485] width 12 height 12
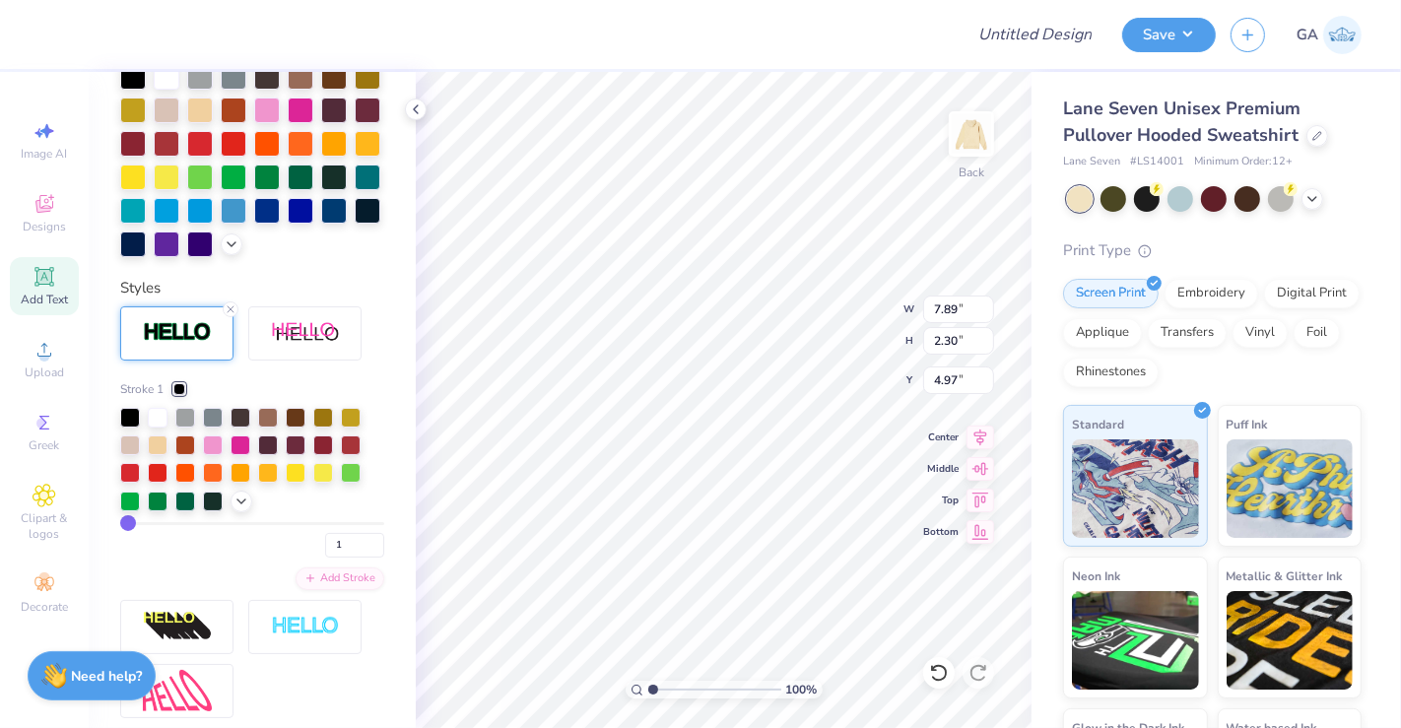
scroll to position [550, 0]
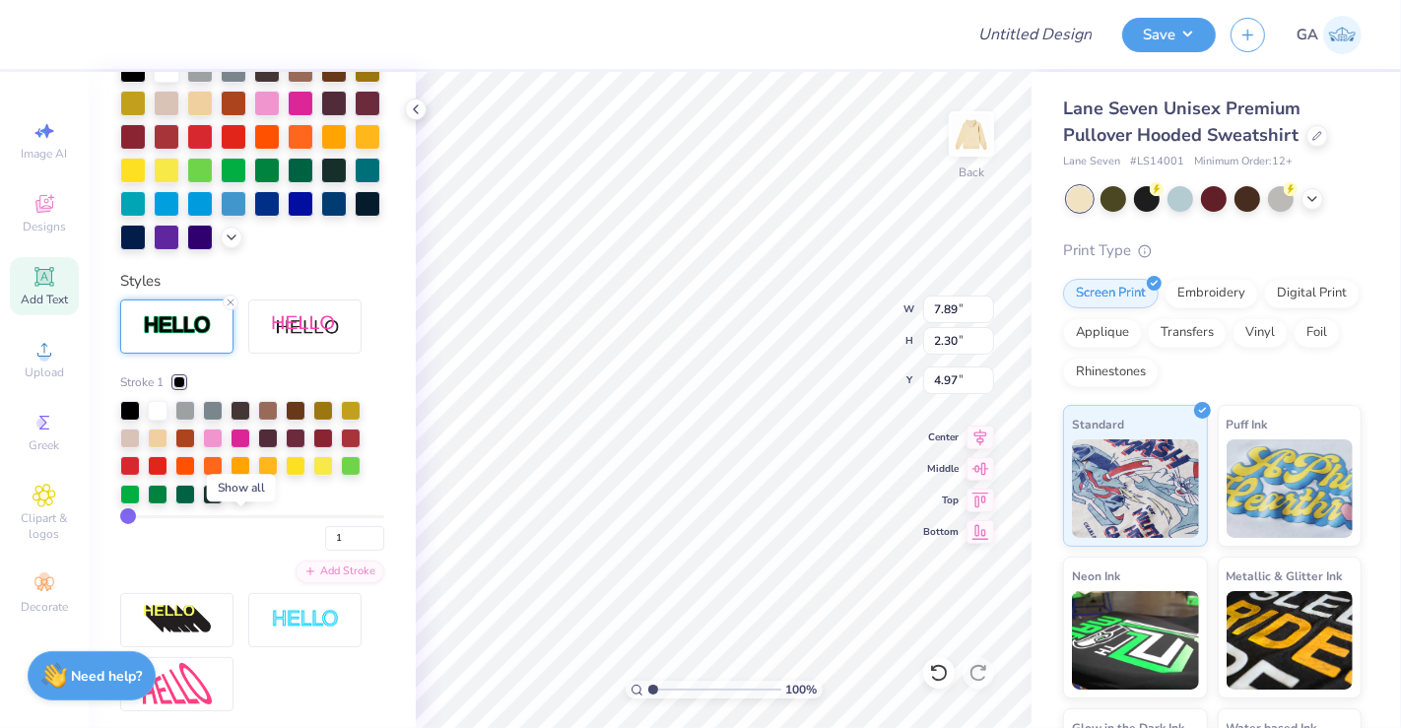
click at [239, 500] on icon at bounding box center [241, 493] width 16 height 16
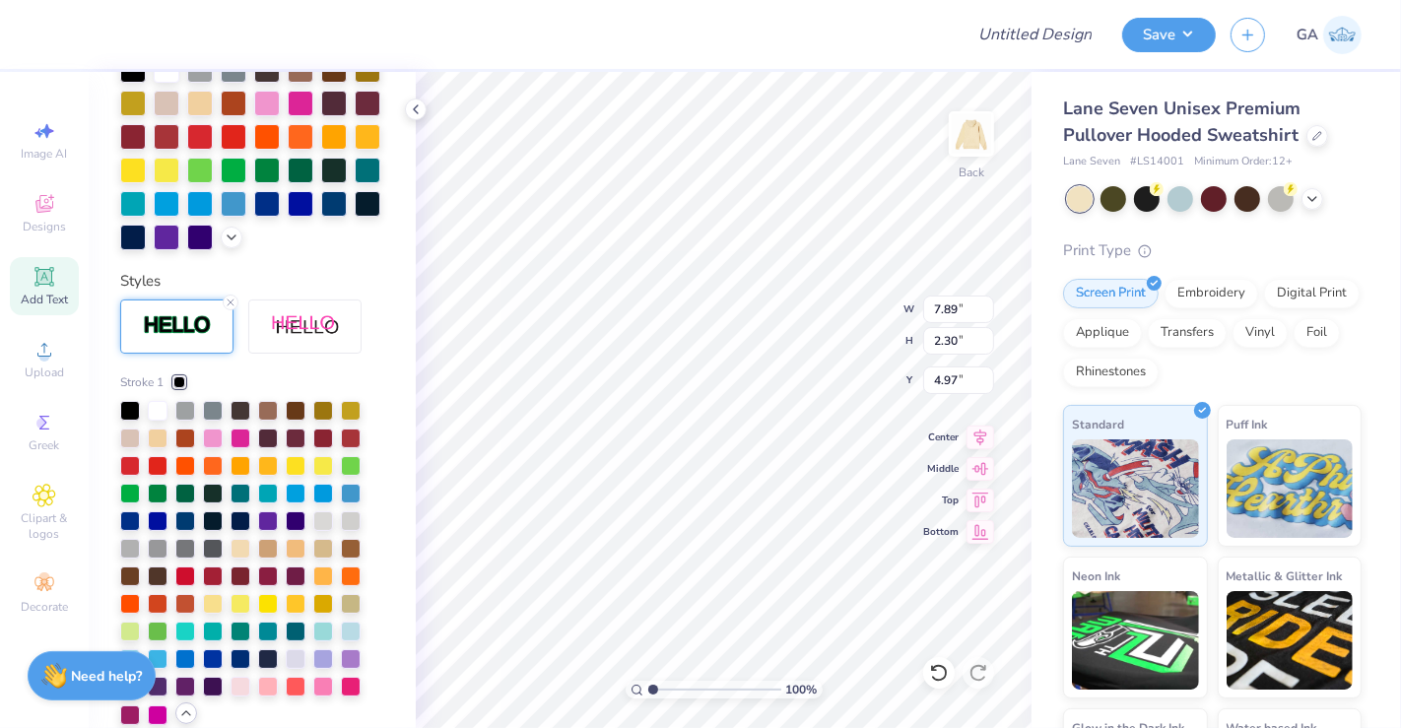
scroll to position [629, 0]
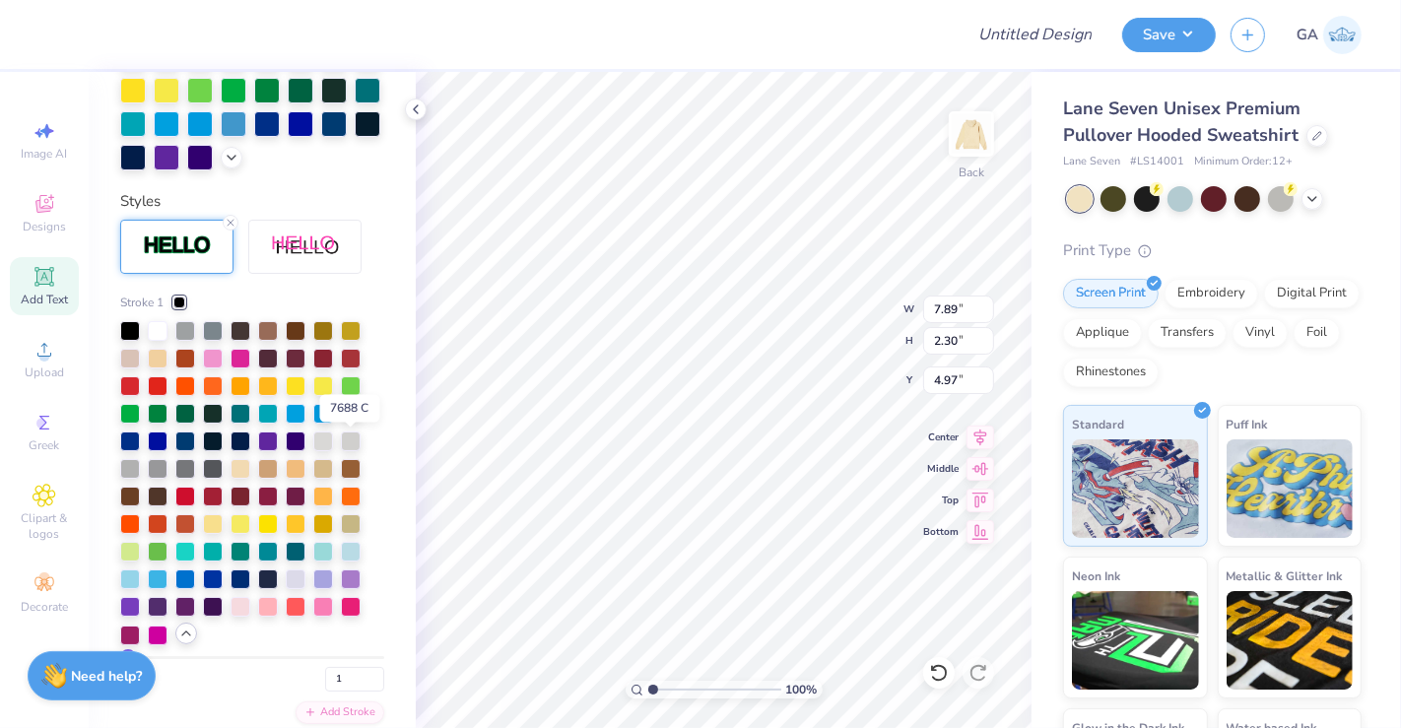
click at [351, 422] on div at bounding box center [351, 412] width 20 height 20
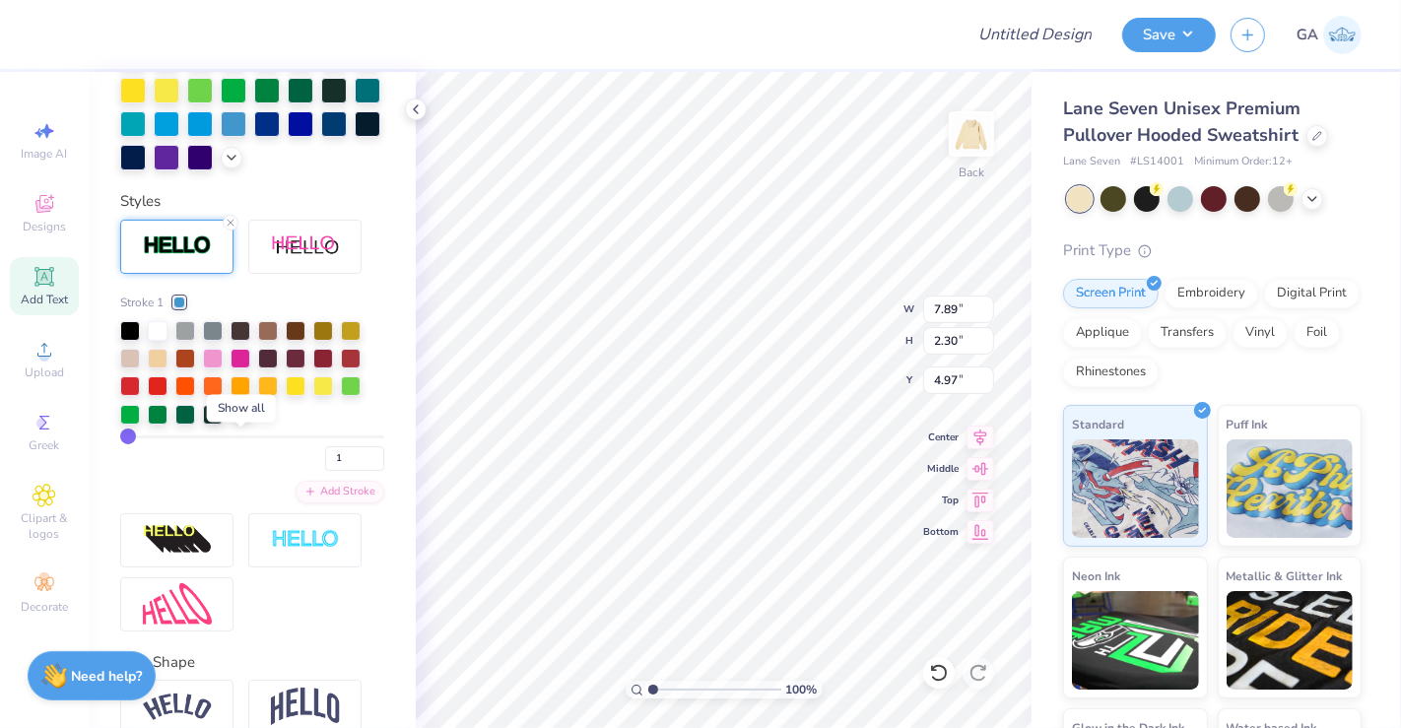
click at [238, 421] on icon at bounding box center [241, 413] width 16 height 16
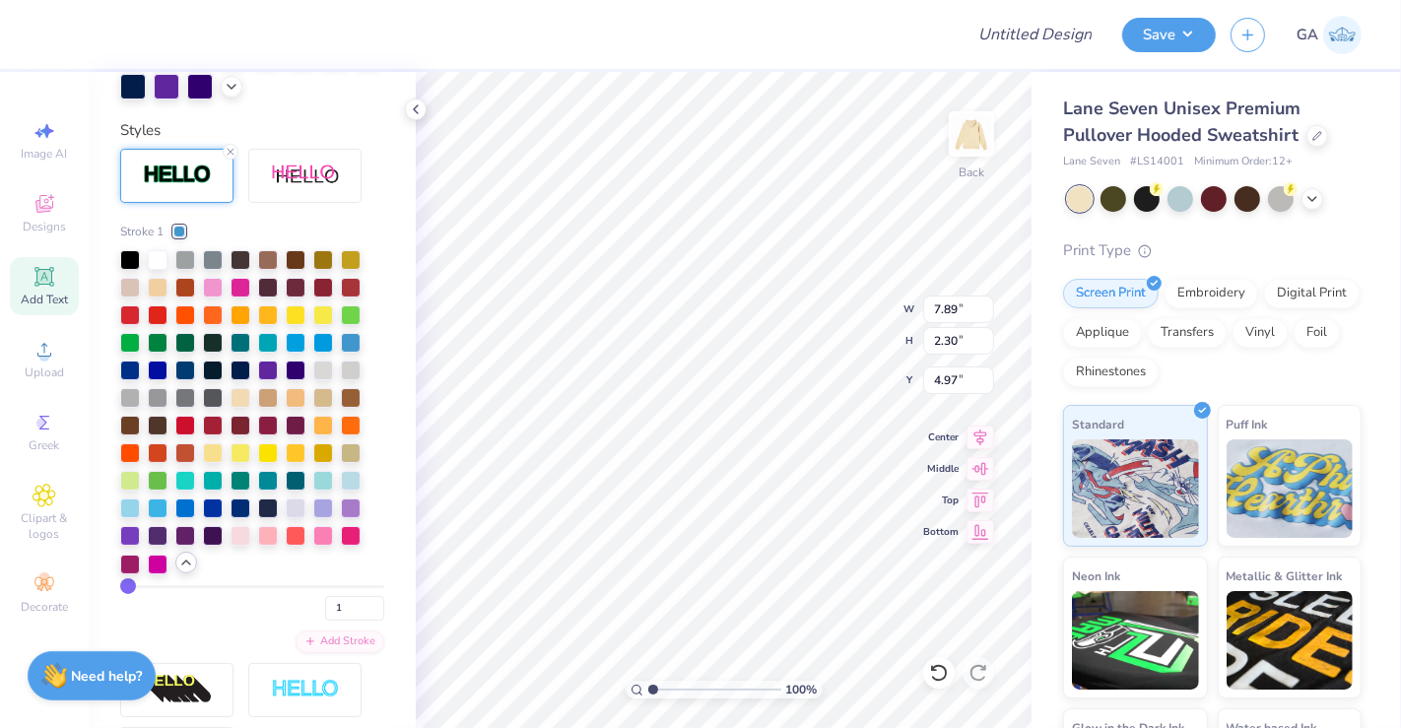
scroll to position [705, 0]
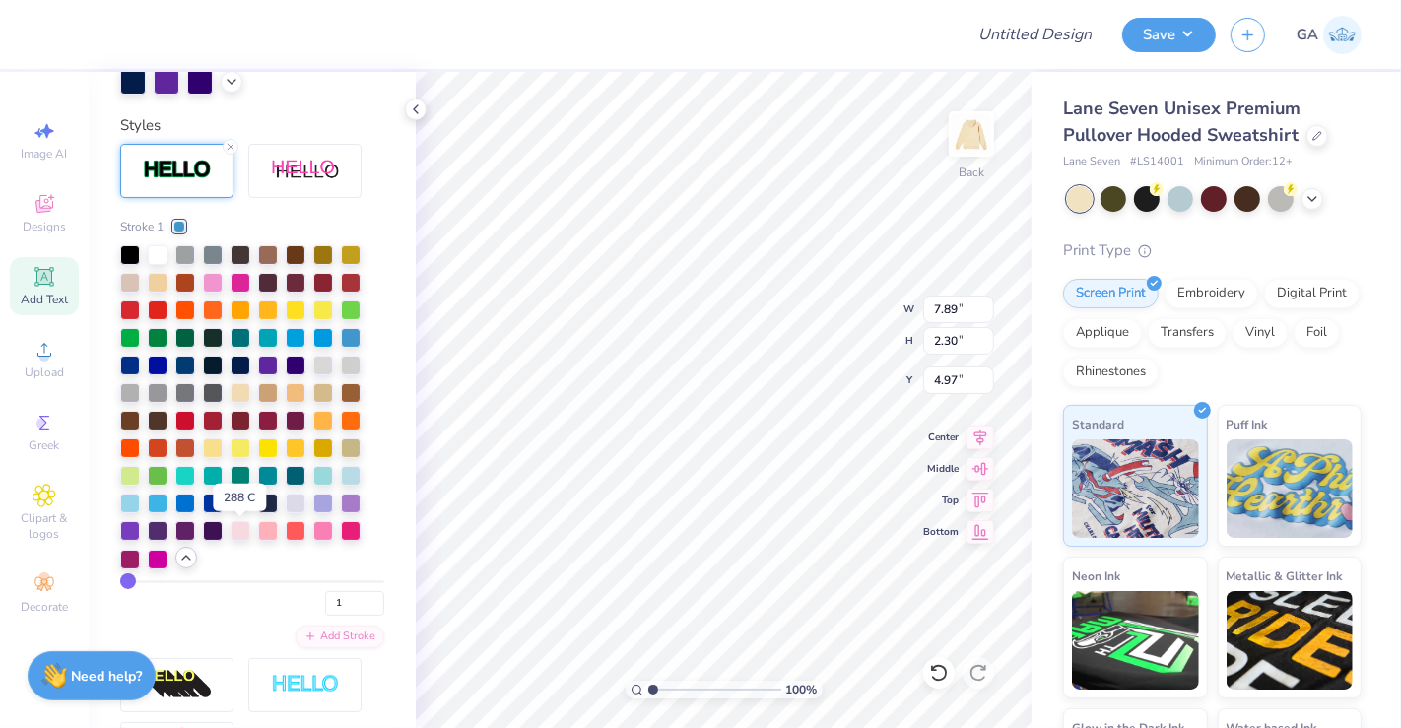
click at [242, 511] on div at bounding box center [240, 502] width 20 height 20
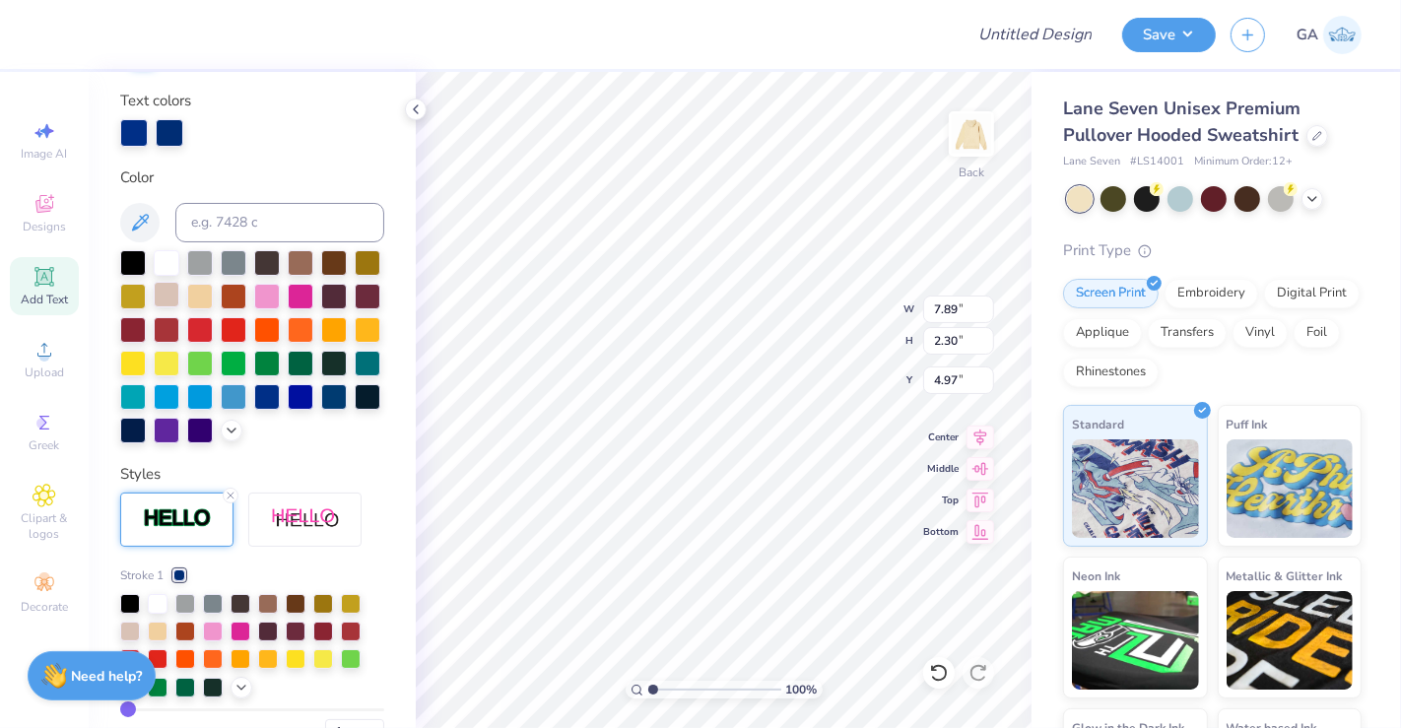
scroll to position [353, 0]
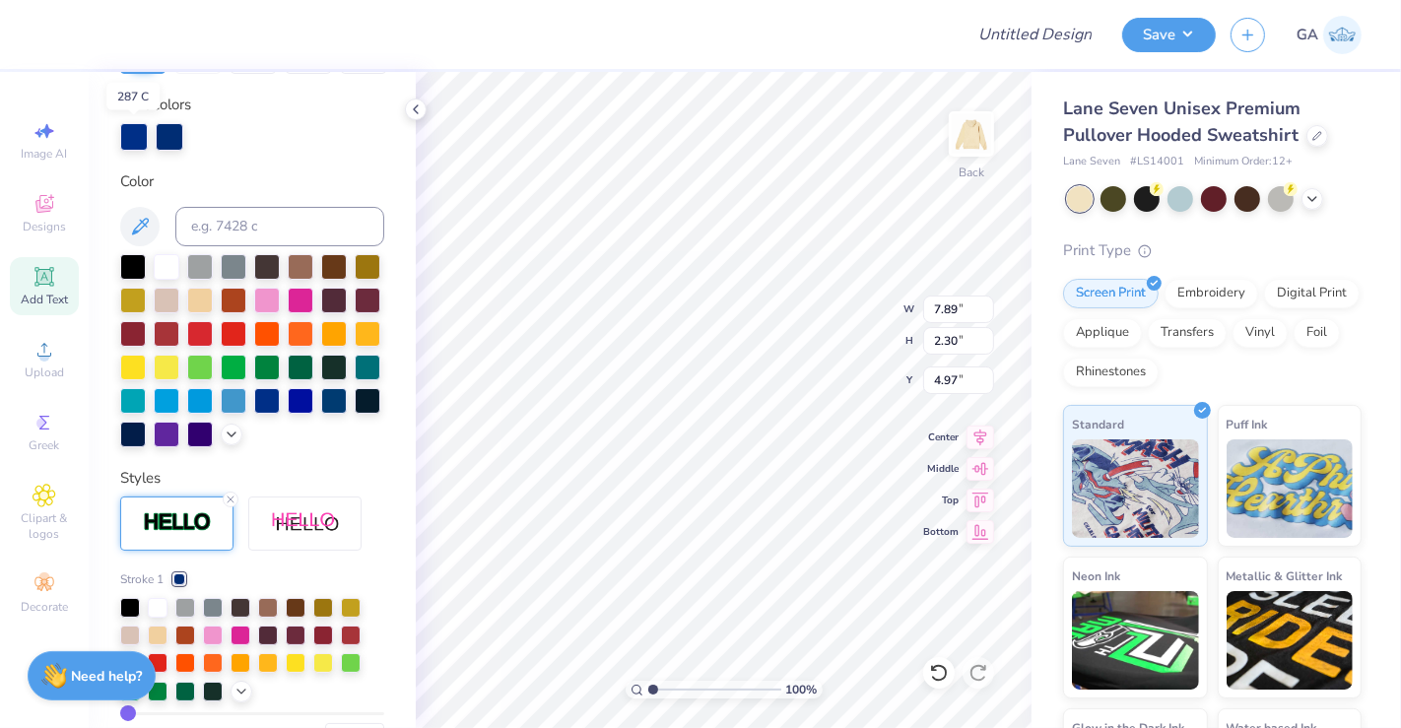
click at [130, 130] on div at bounding box center [134, 137] width 28 height 28
click at [221, 412] on div at bounding box center [234, 399] width 26 height 26
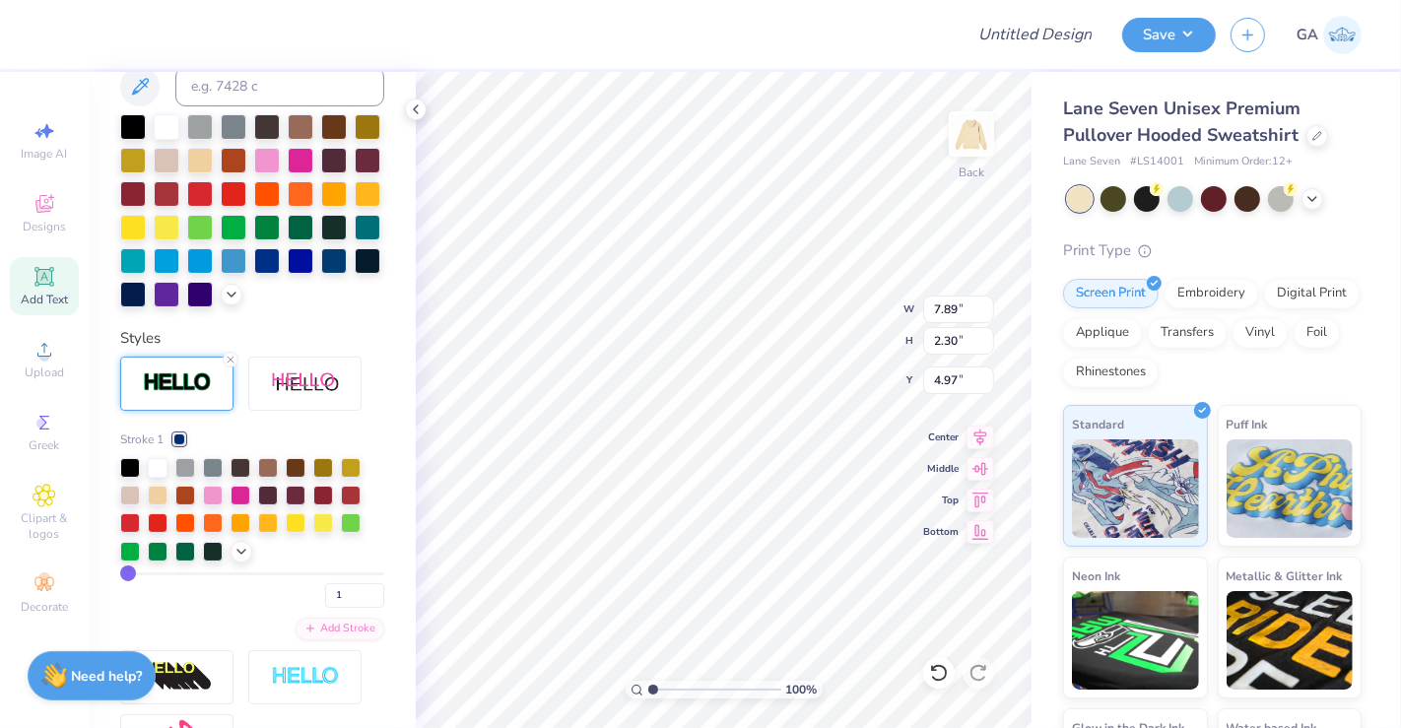
scroll to position [497, 0]
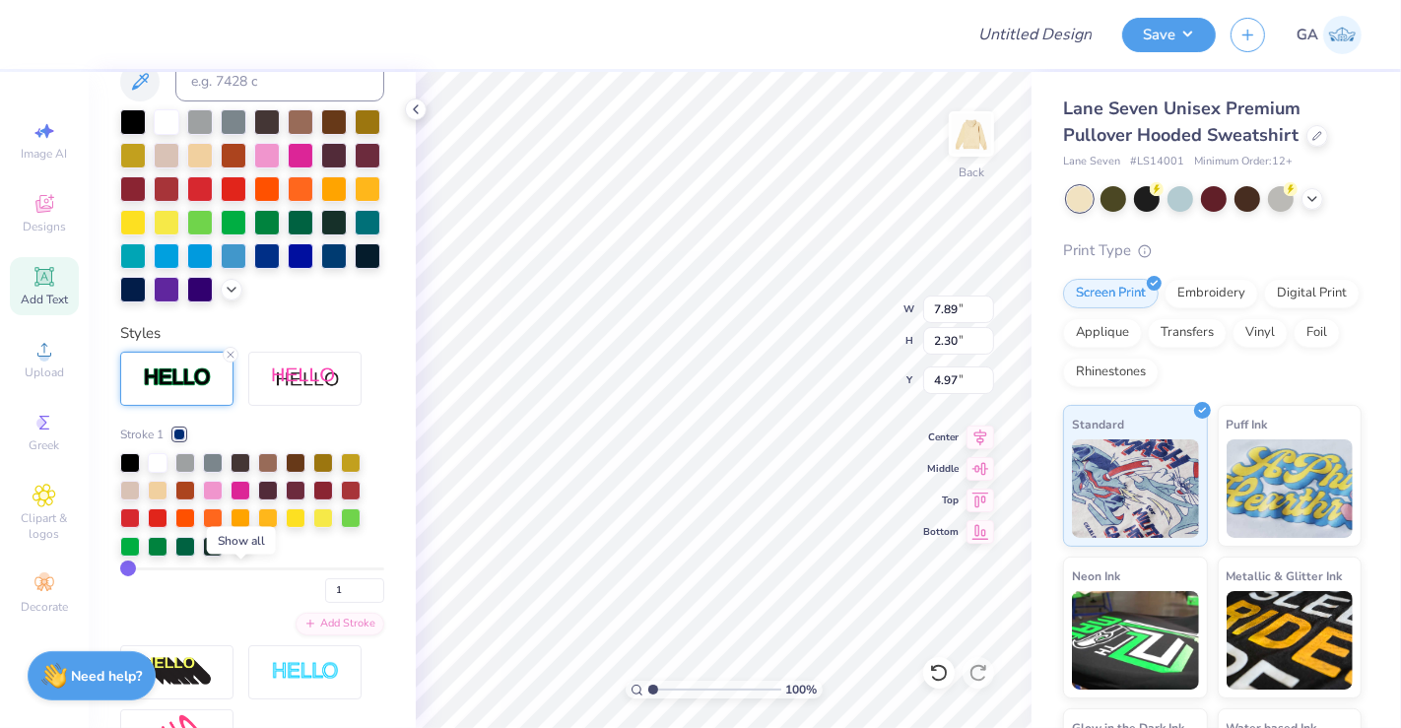
click at [244, 553] on icon at bounding box center [241, 545] width 16 height 16
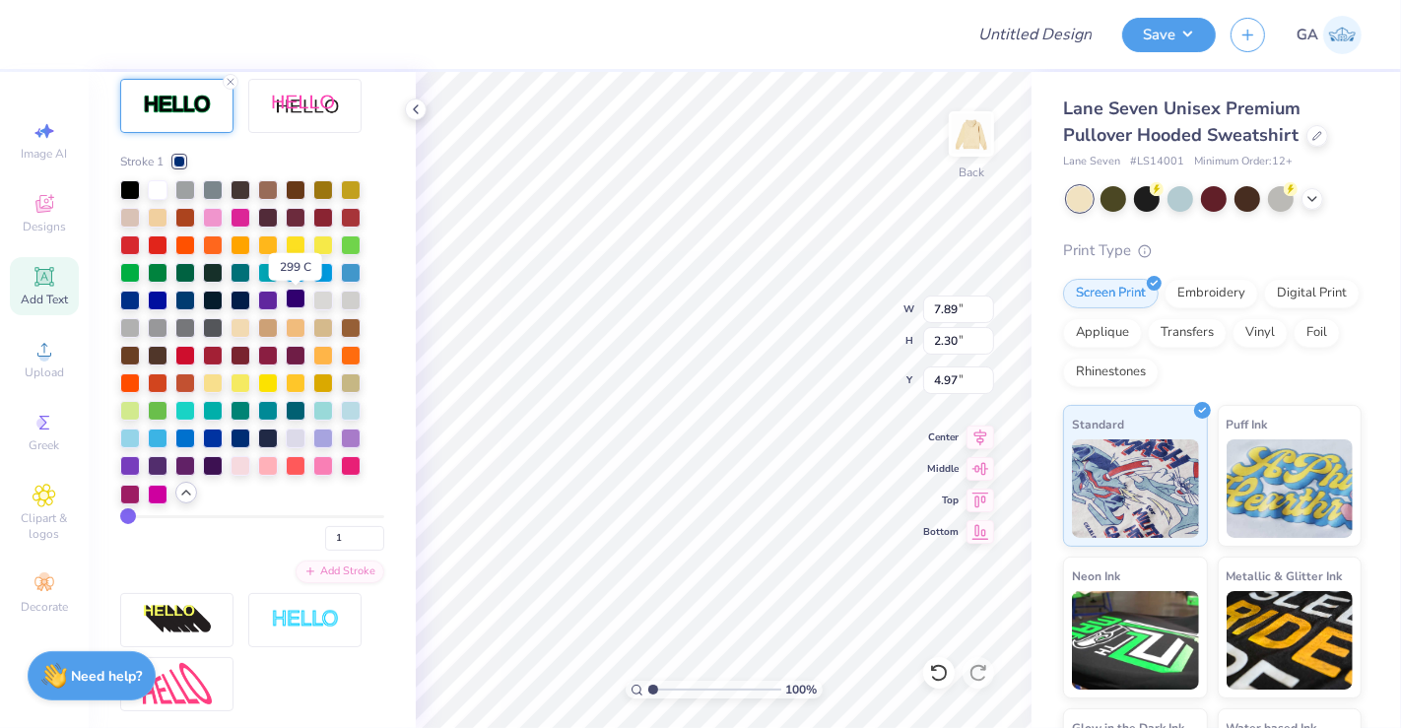
scroll to position [771, 0]
type input "7"
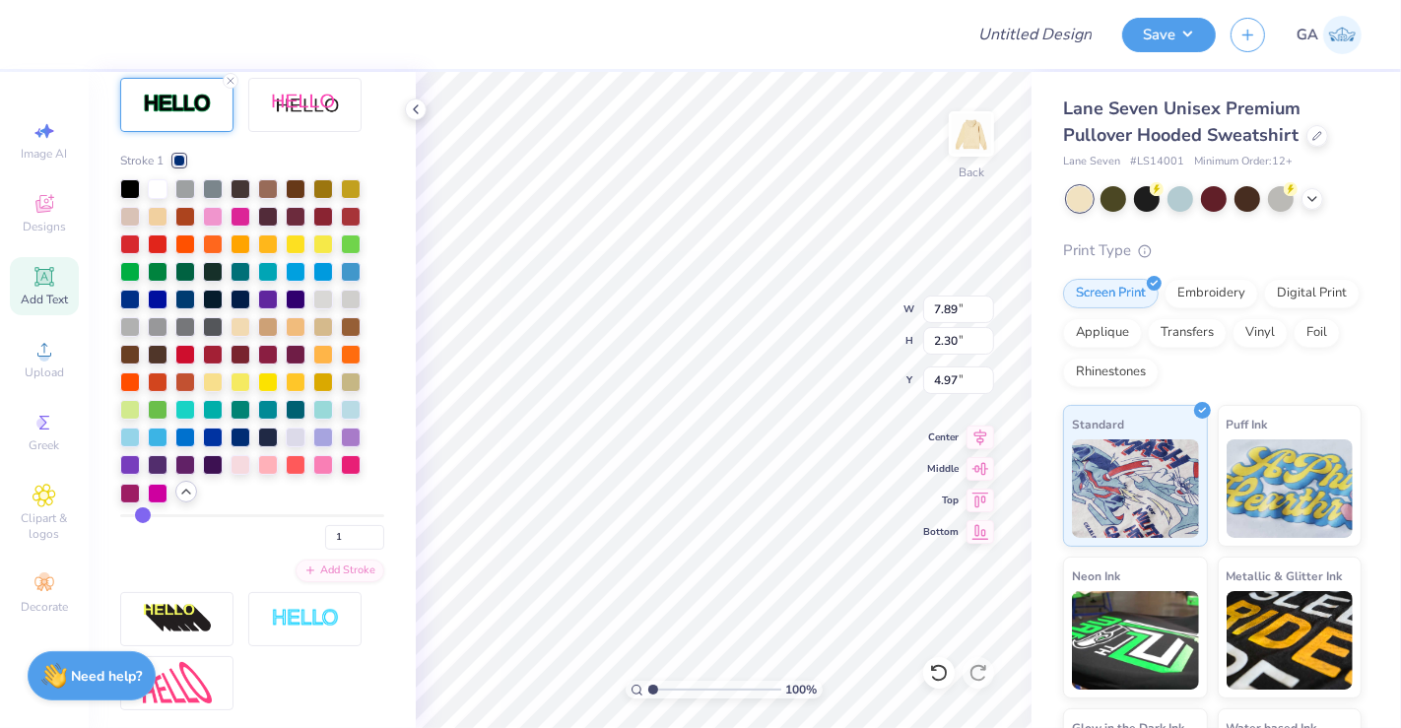
type input "7"
click at [143, 517] on input "range" at bounding box center [252, 515] width 264 height 3
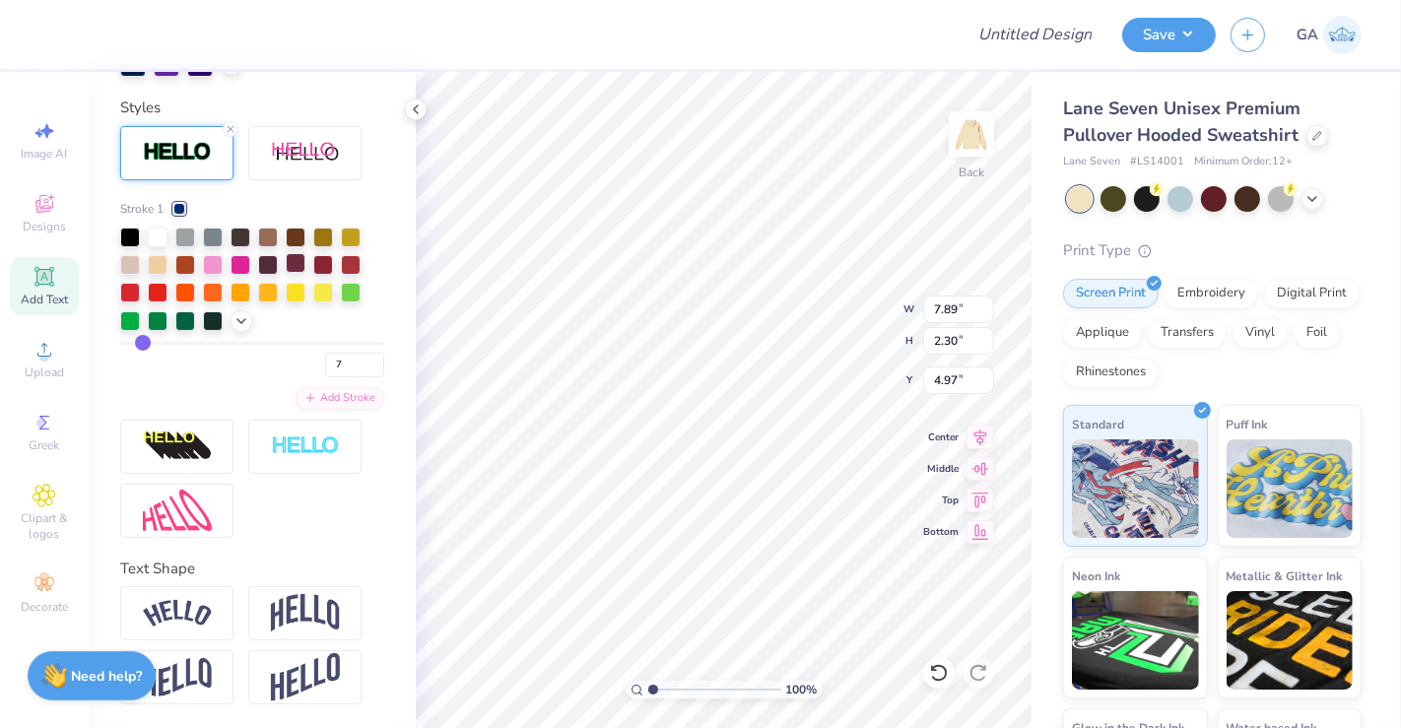
scroll to position [754, 0]
type input "1"
click at [126, 342] on input "range" at bounding box center [252, 343] width 264 height 3
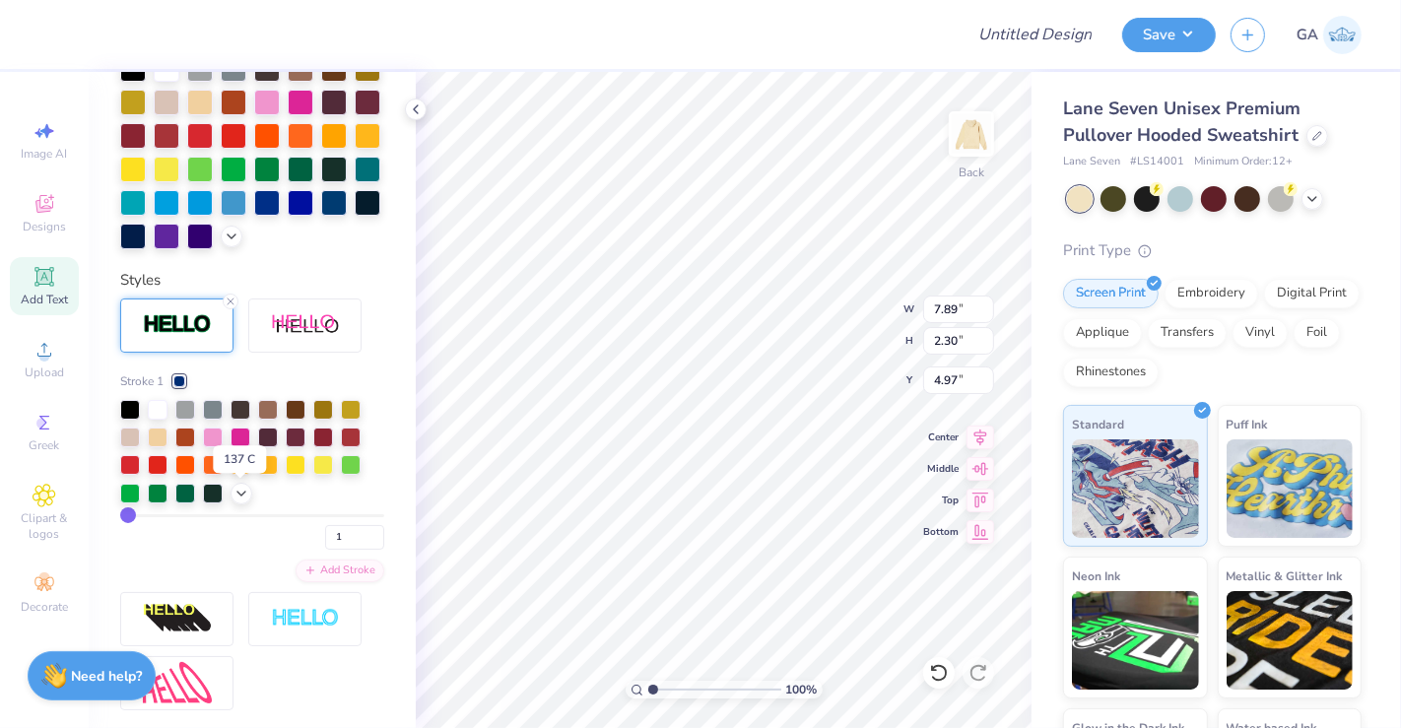
scroll to position [549, 0]
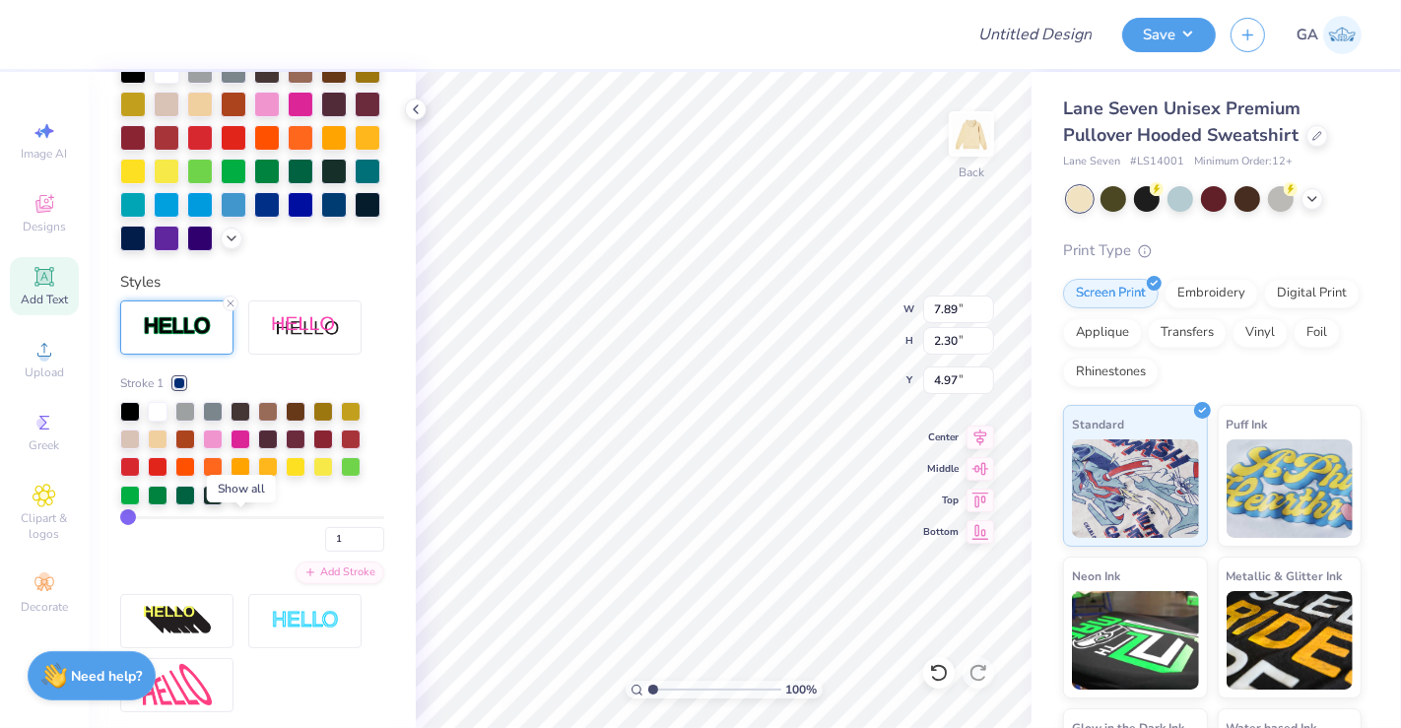
click at [234, 501] on icon at bounding box center [241, 494] width 16 height 16
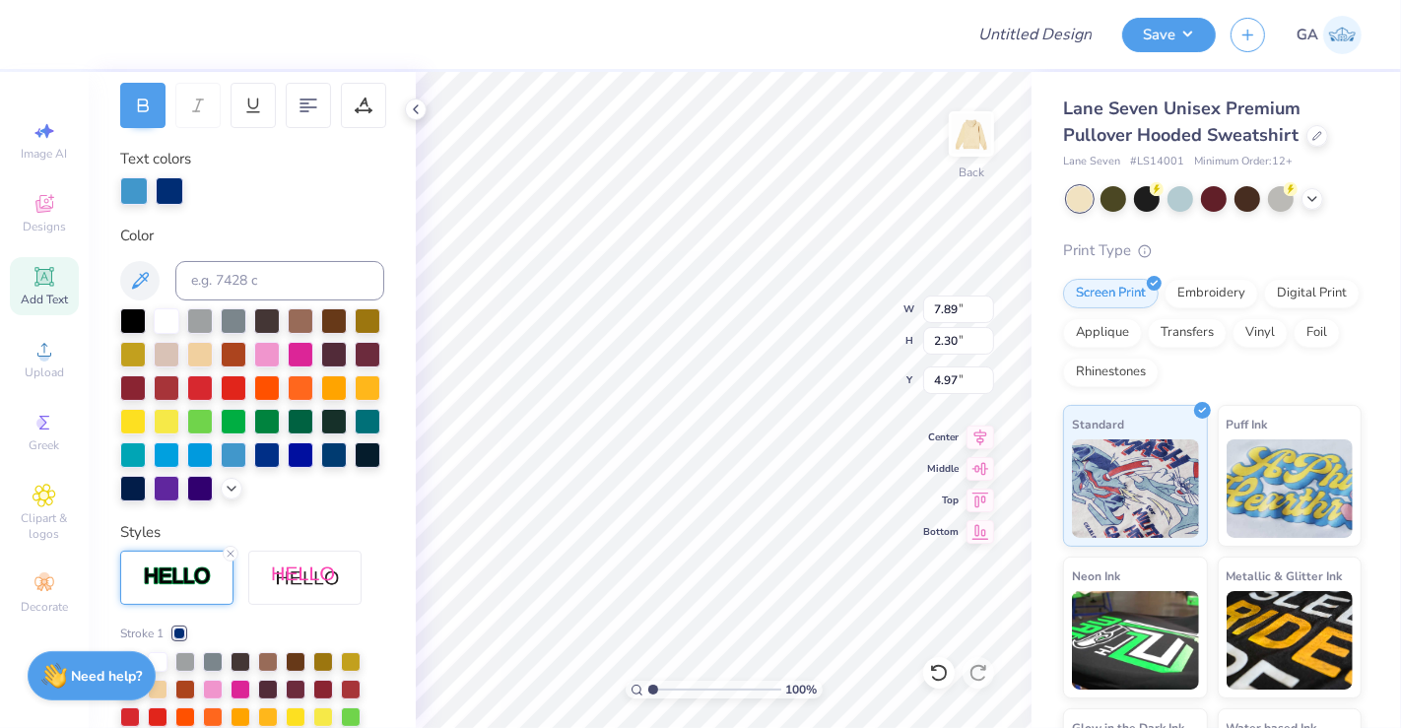
scroll to position [297, 0]
click at [254, 467] on div at bounding box center [267, 454] width 26 height 26
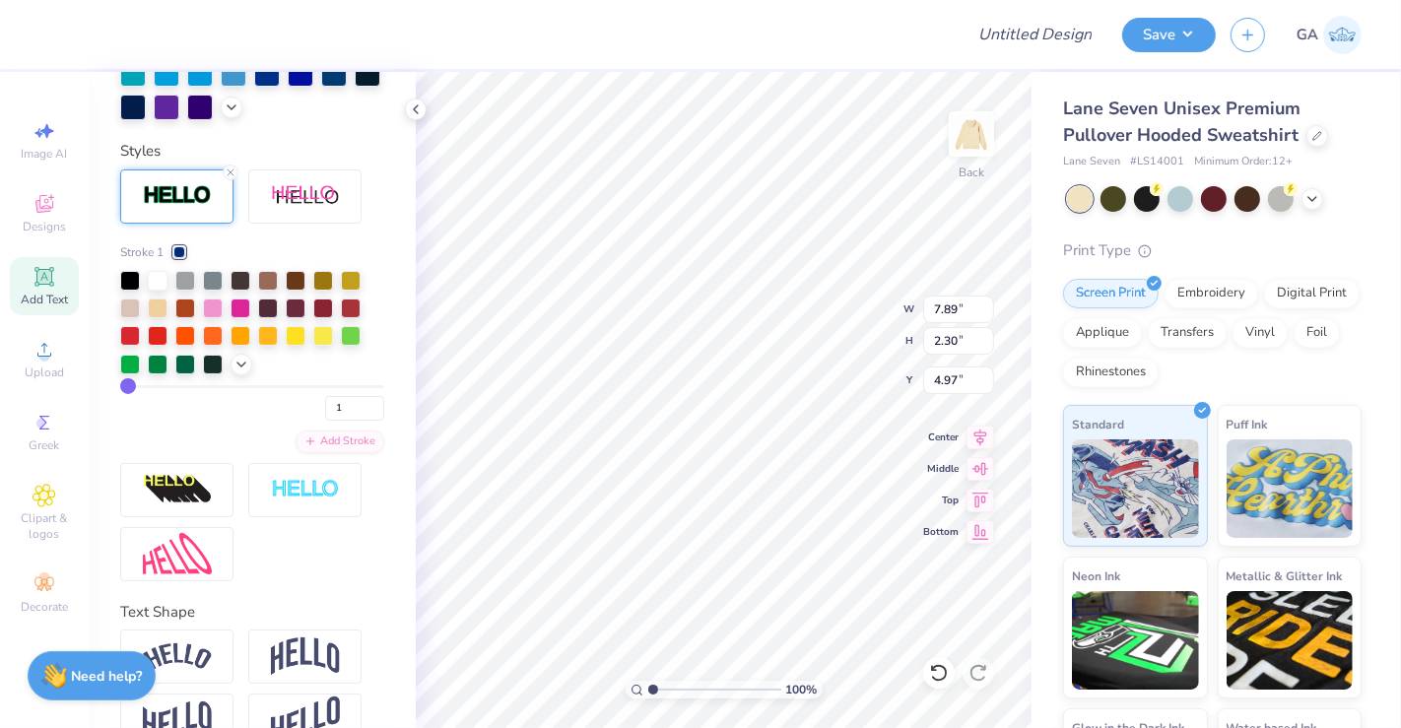
scroll to position [681, 0]
click at [243, 372] on div at bounding box center [241, 362] width 22 height 22
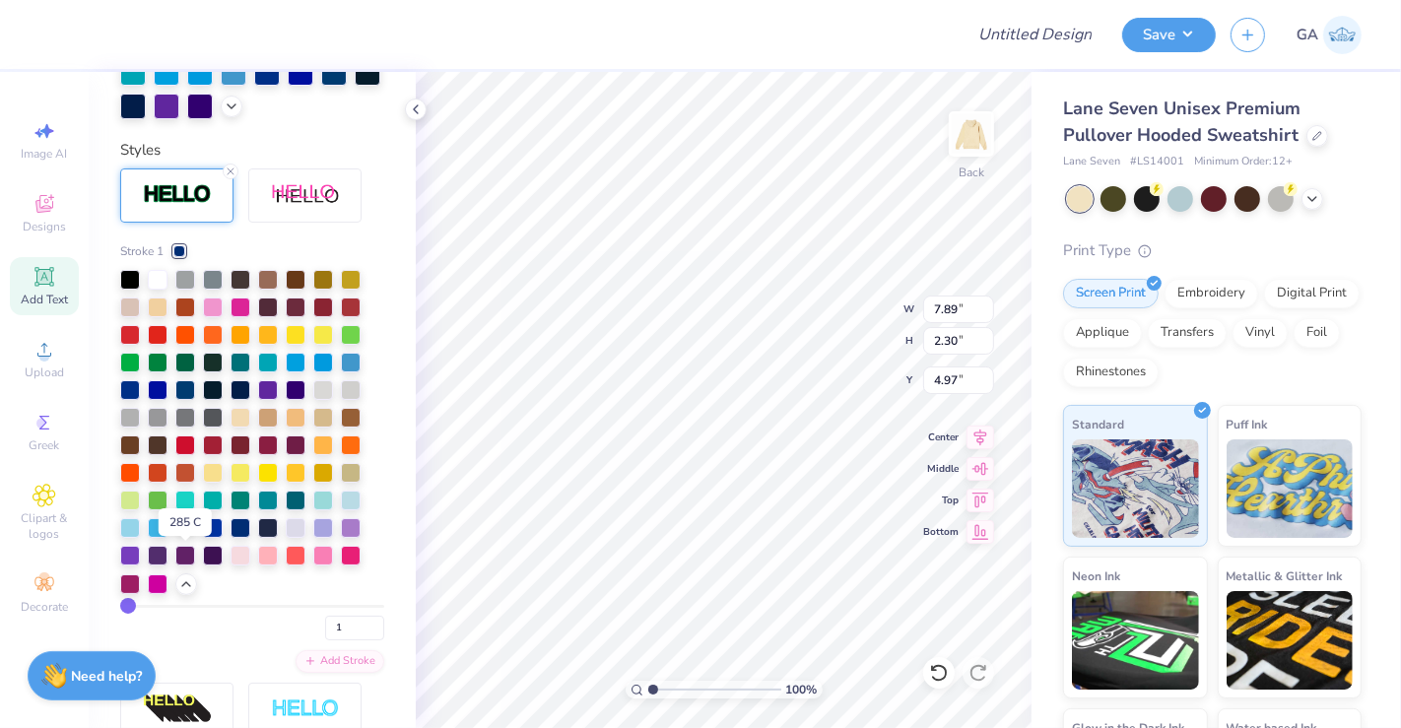
click at [185, 536] on div at bounding box center [185, 526] width 20 height 20
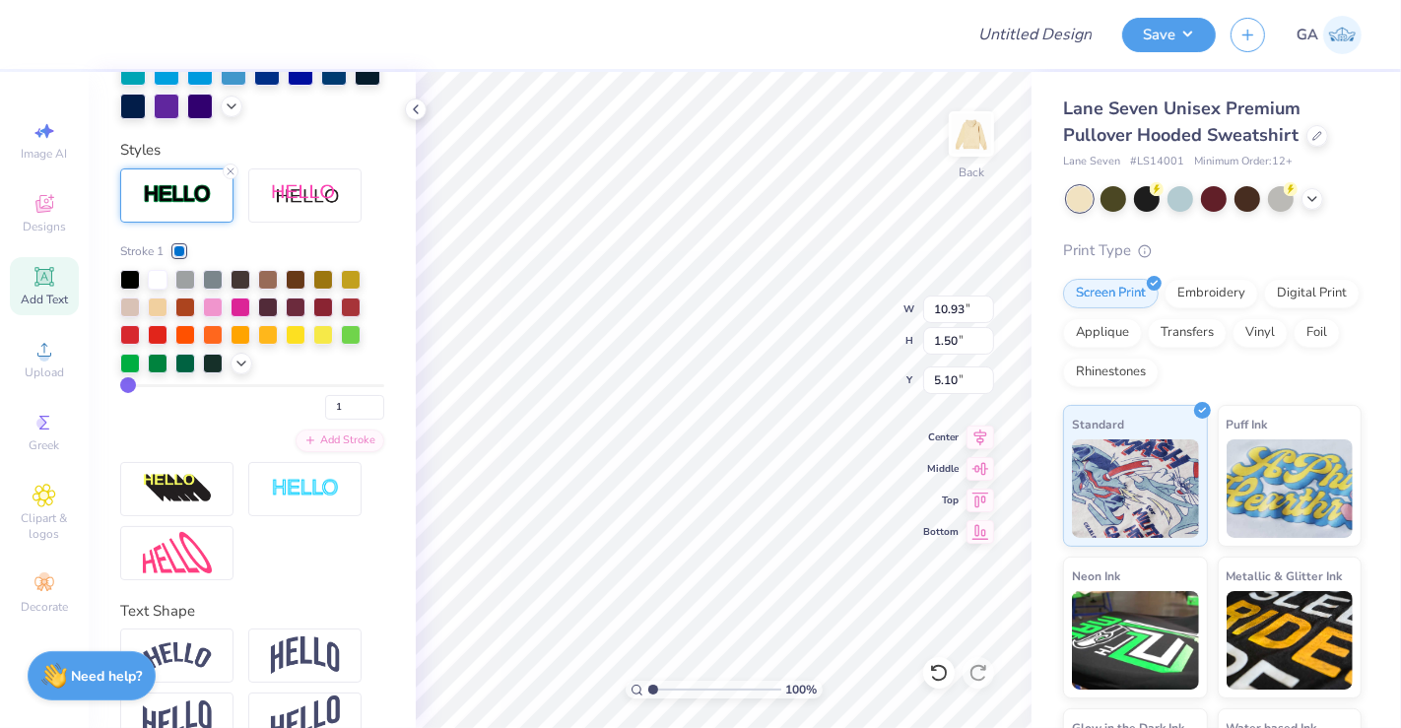
type input "10.93"
type input "1.50"
type input "3.00"
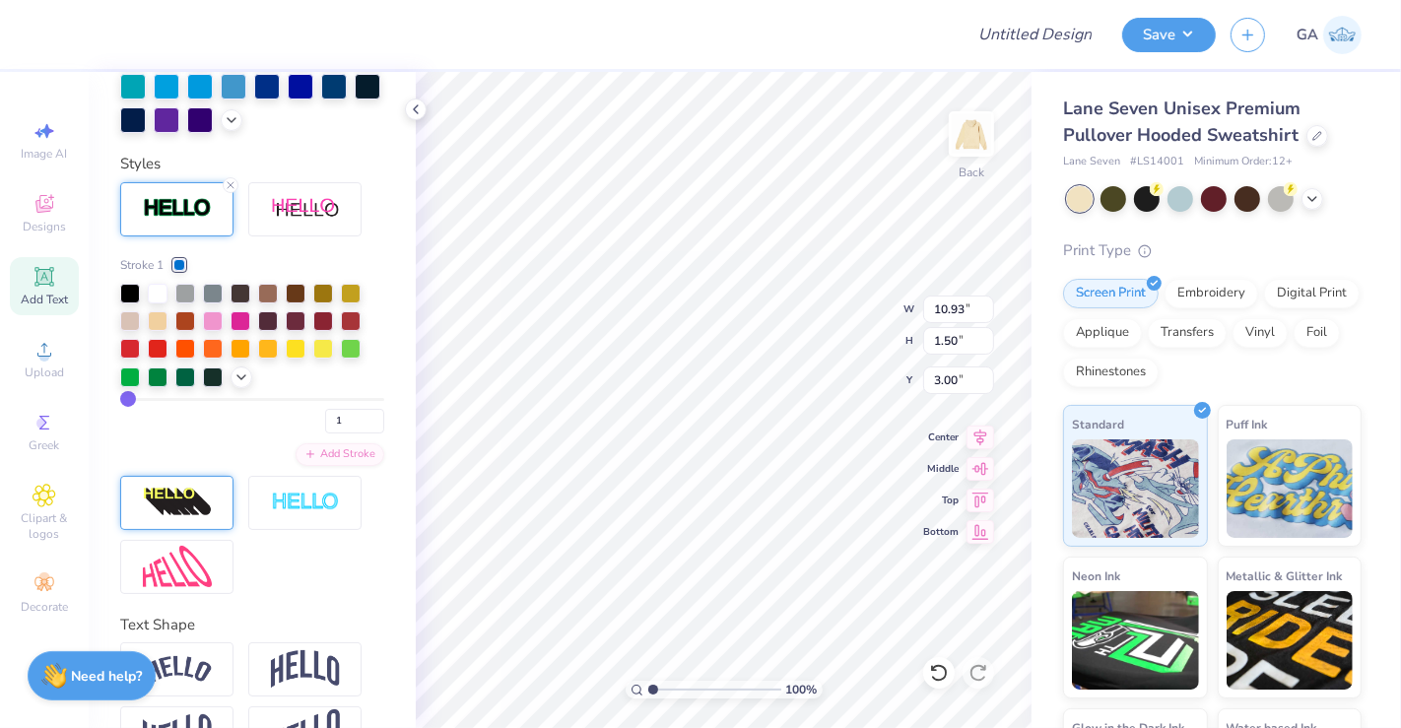
scroll to position [666, 0]
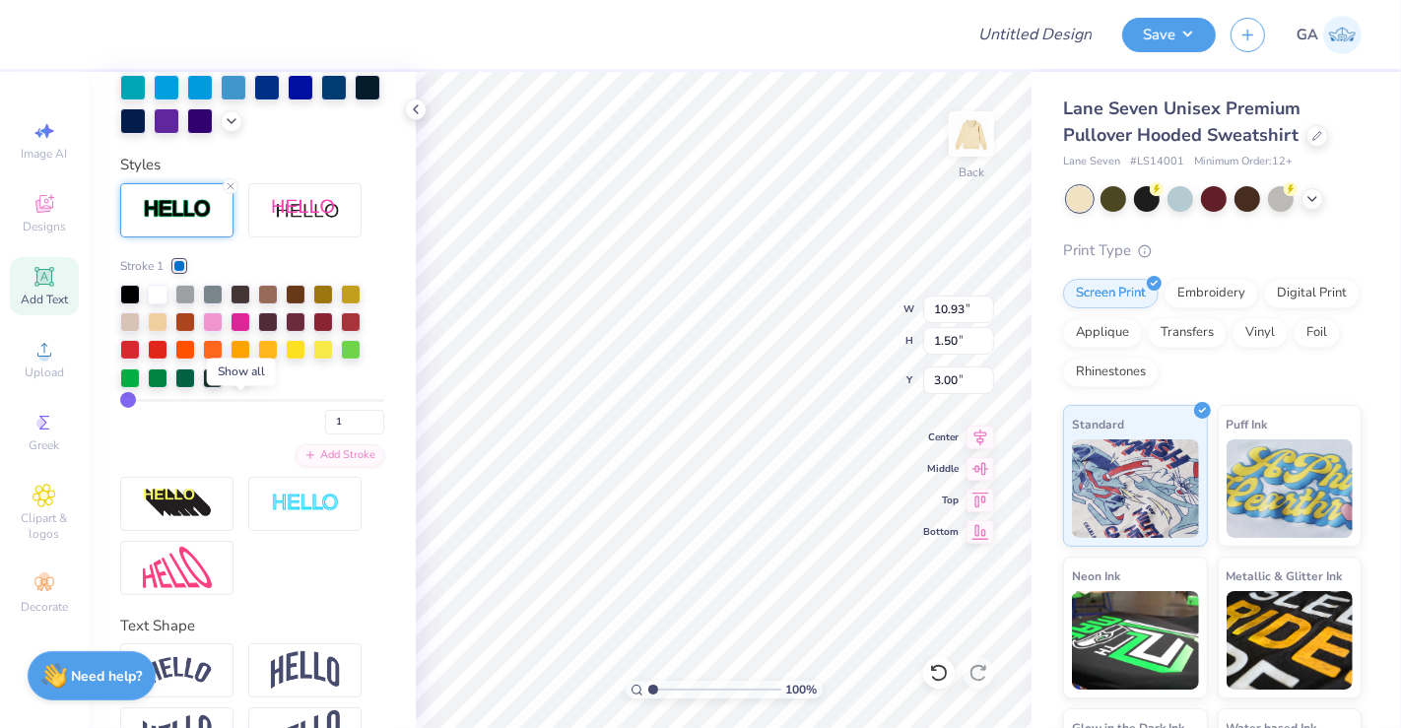
click at [241, 384] on icon at bounding box center [241, 376] width 16 height 16
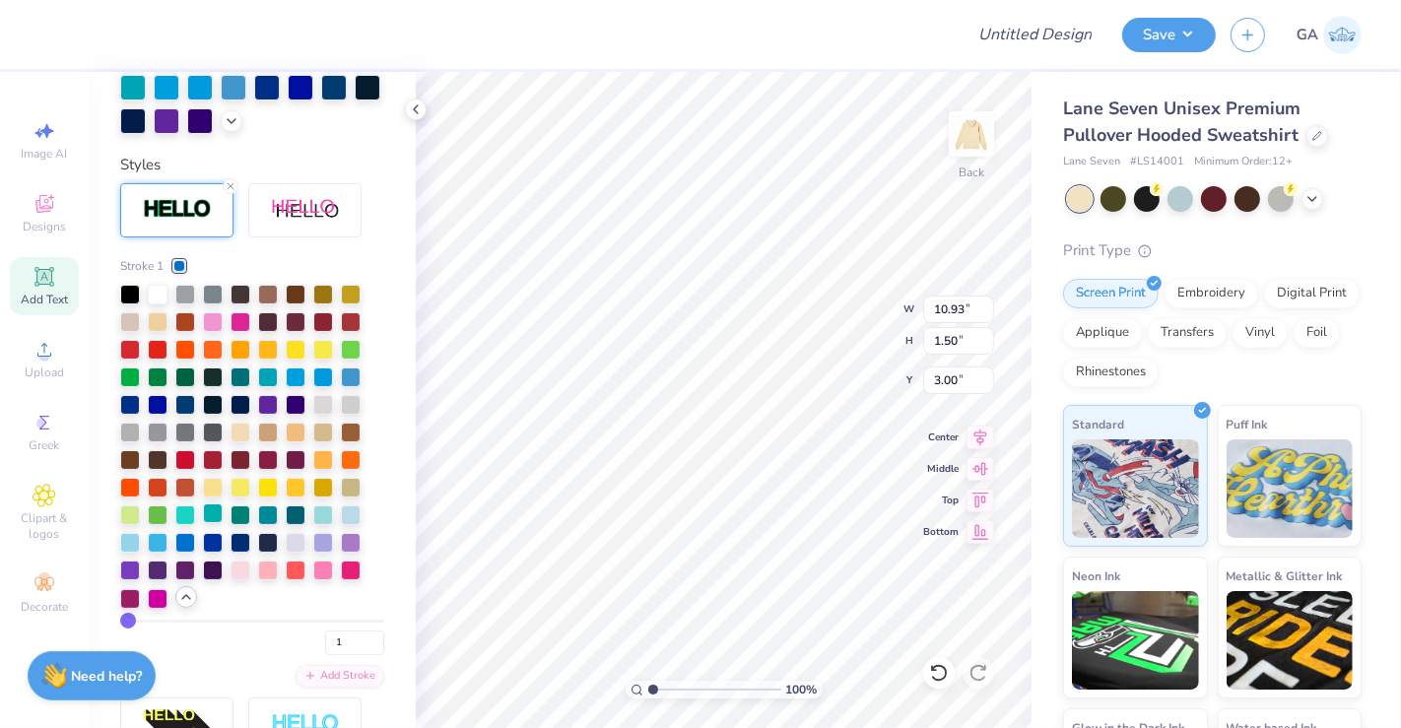
scroll to position [834, 0]
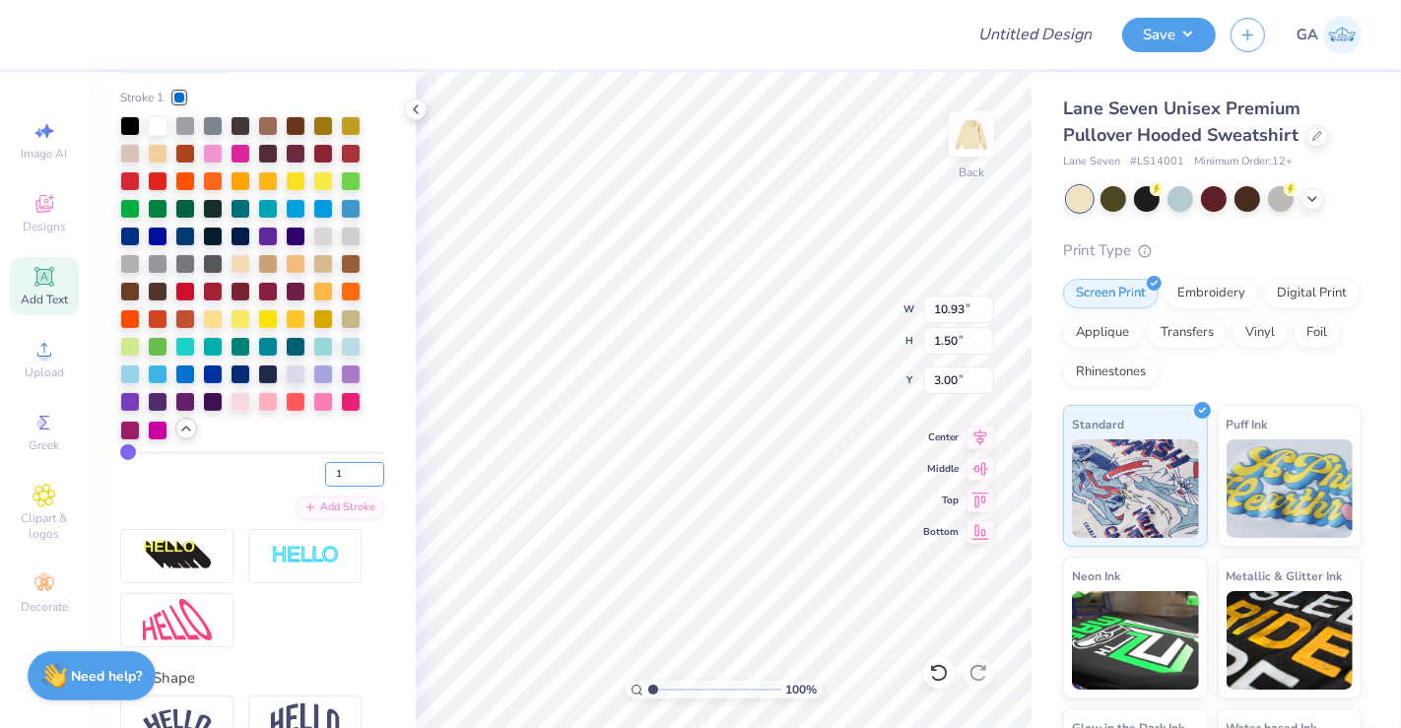
click at [340, 487] on input "1" at bounding box center [354, 474] width 59 height 25
type input "5"
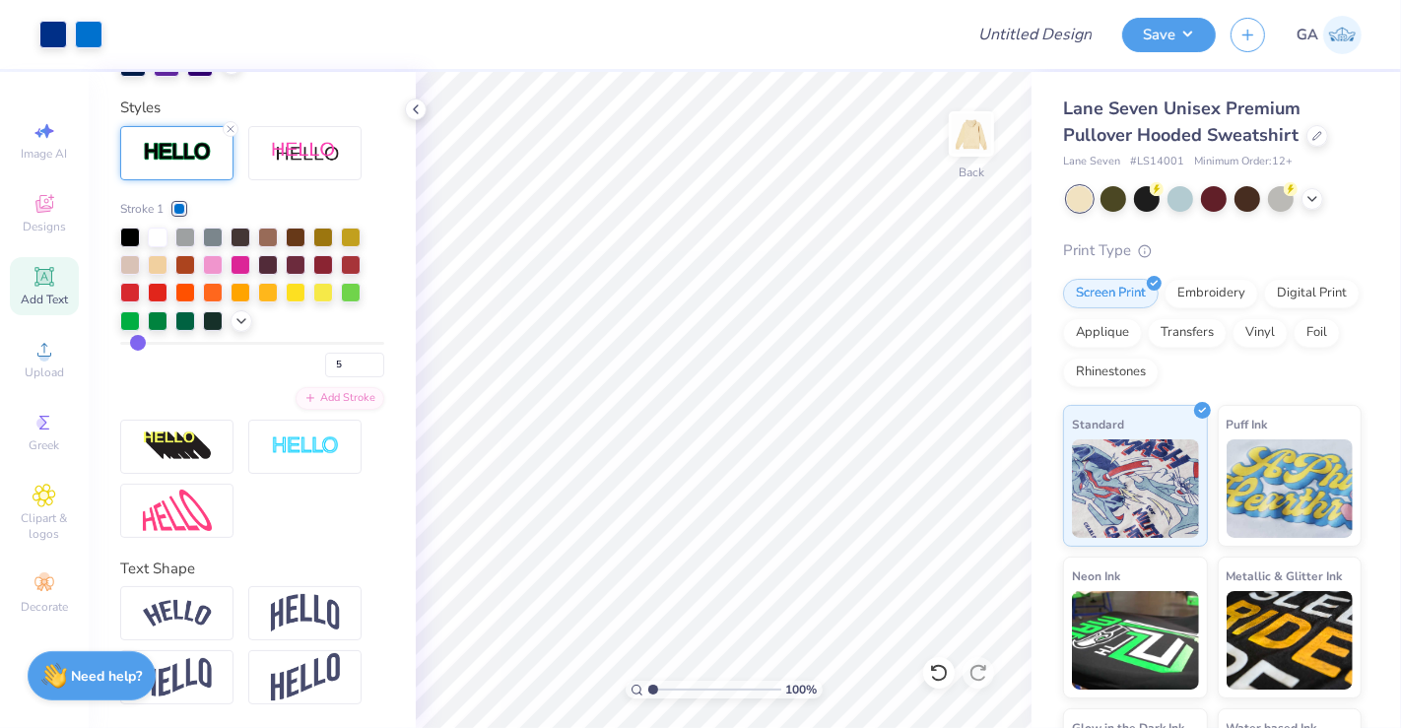
scroll to position [754, 0]
click at [342, 363] on input "5" at bounding box center [354, 365] width 59 height 25
type input "3"
type input "2"
click at [332, 369] on input "5" at bounding box center [354, 365] width 59 height 25
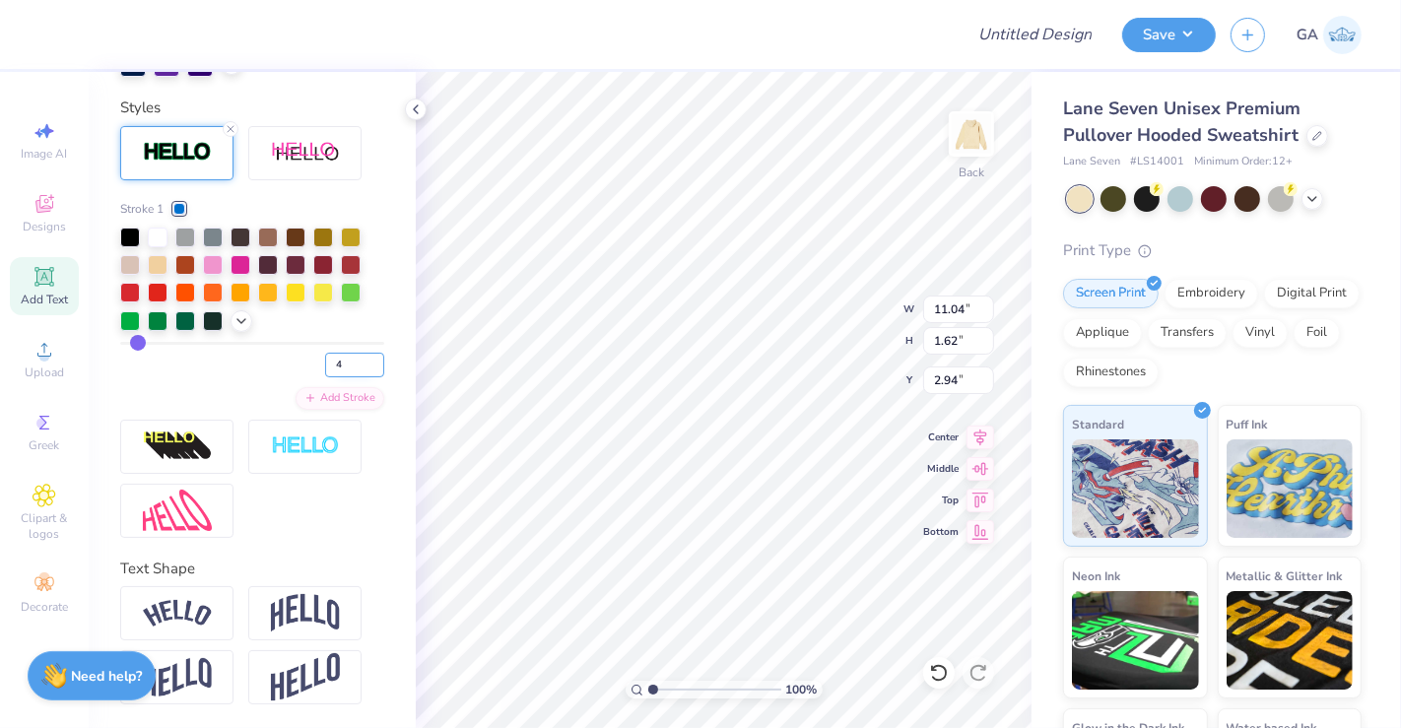
click at [357, 366] on input "4" at bounding box center [354, 365] width 59 height 25
type input "3"
click at [357, 366] on input "3" at bounding box center [354, 365] width 59 height 25
type input "3"
click at [293, 365] on div "3" at bounding box center [252, 359] width 264 height 35
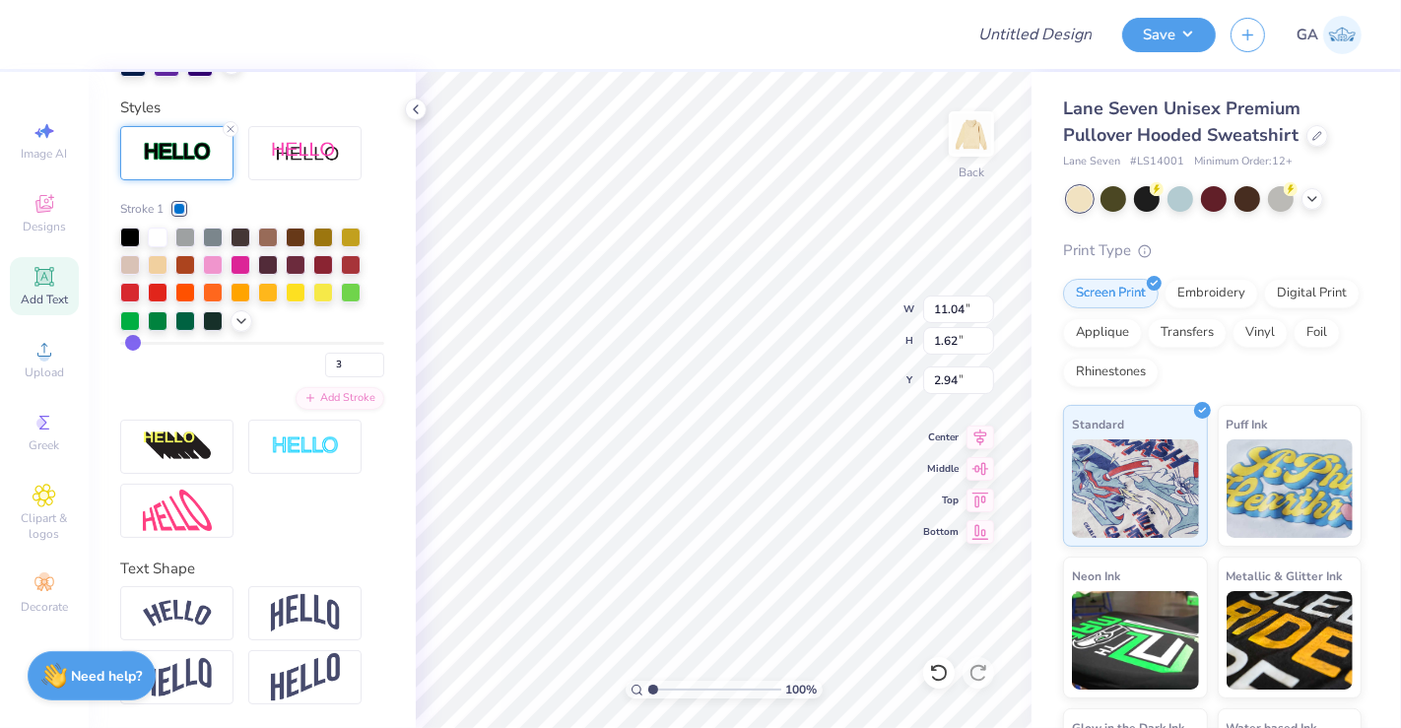
type input "10.98"
type input "1.56"
type input "3.36"
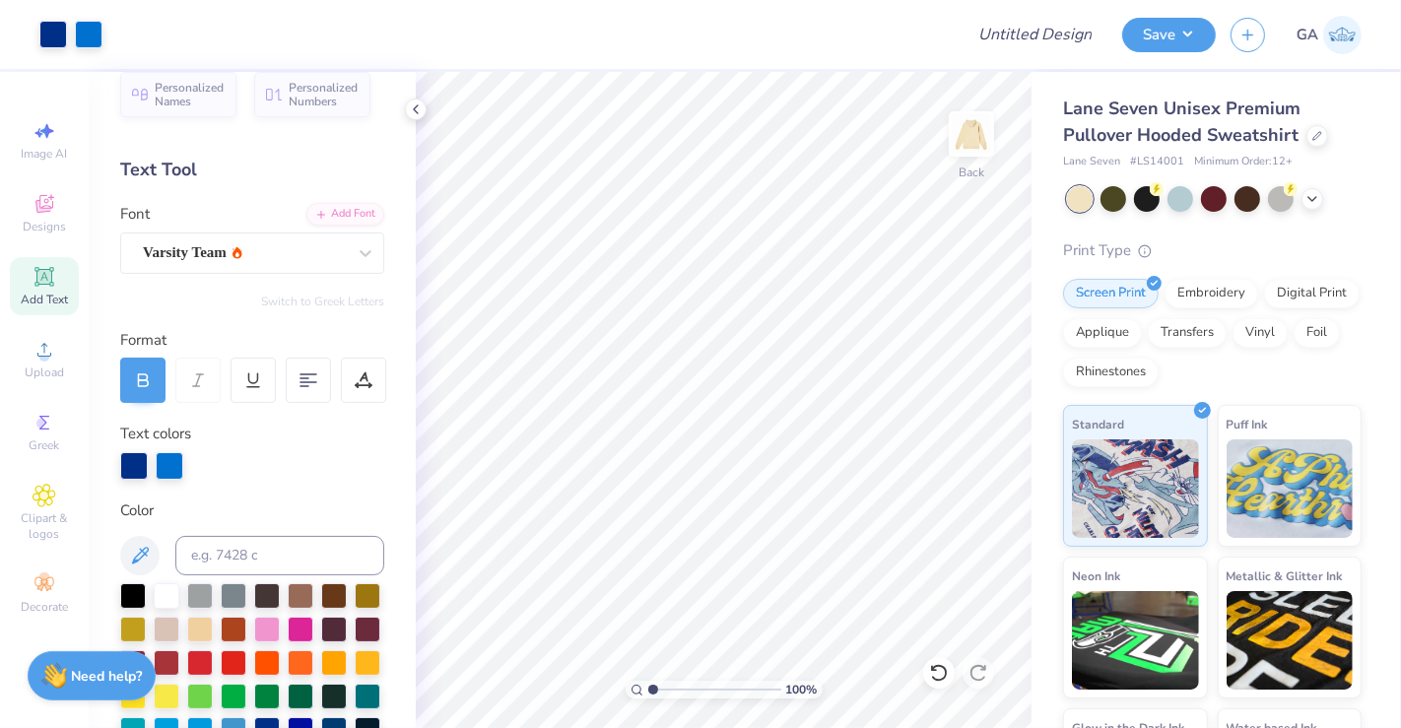
scroll to position [0, 0]
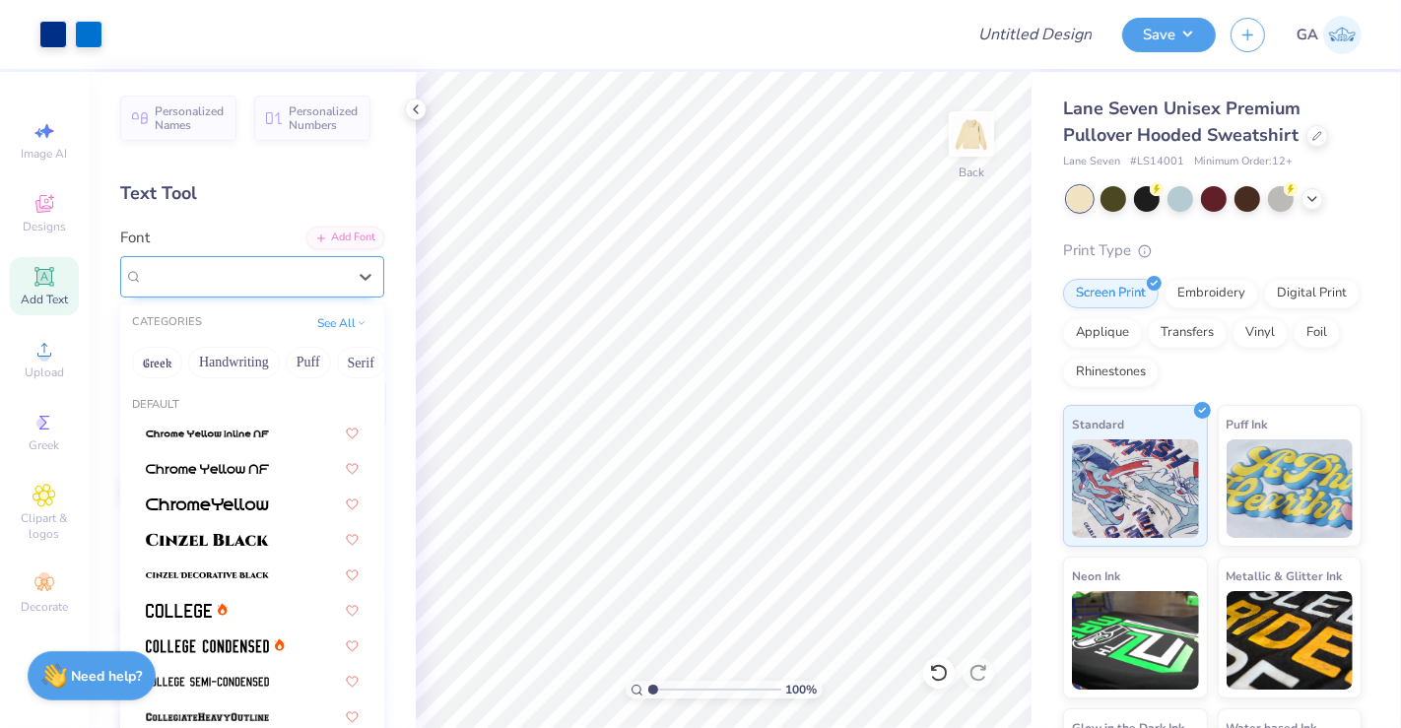
click at [241, 270] on div "Varsity Team" at bounding box center [244, 276] width 207 height 31
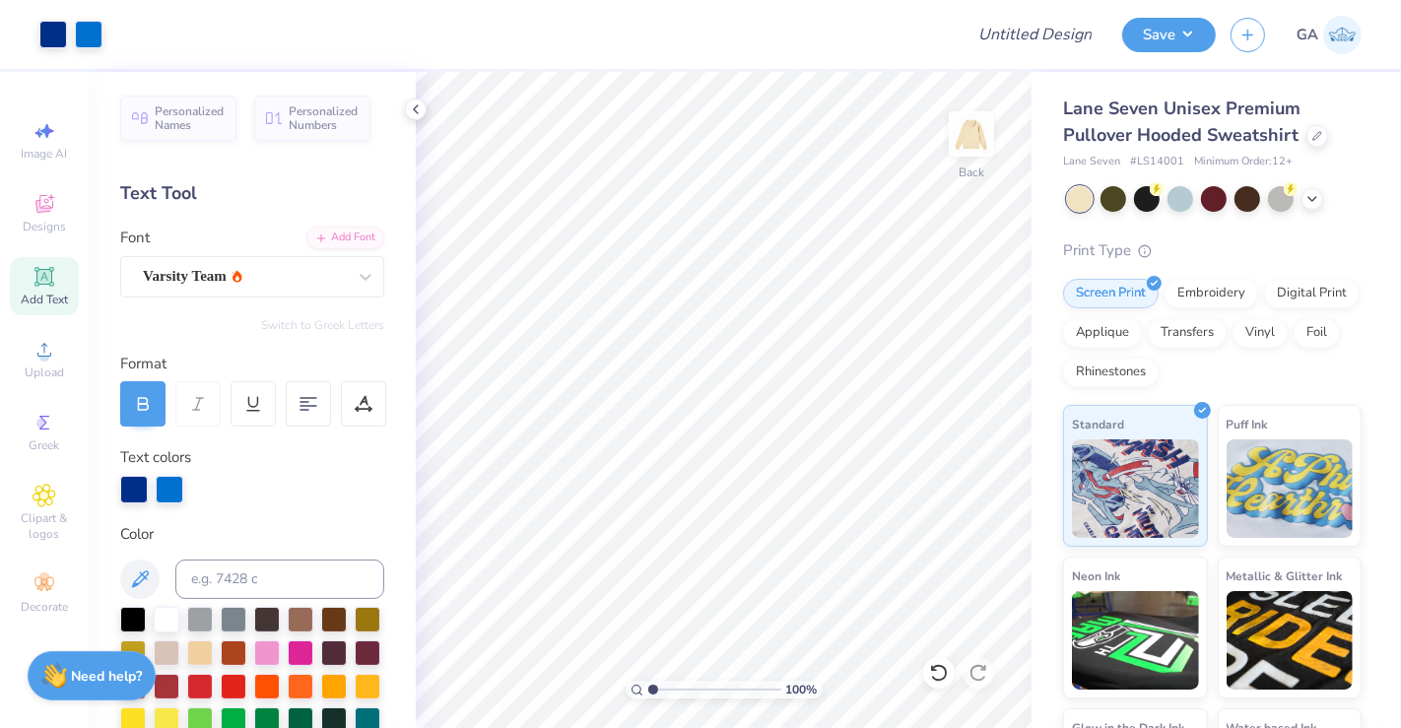
click at [222, 310] on div "Personalized Names Personalized Numbers Text Tool Add Font Font Varsity Team Sw…" at bounding box center [252, 400] width 327 height 656
click at [58, 280] on div "Add Text" at bounding box center [44, 286] width 69 height 58
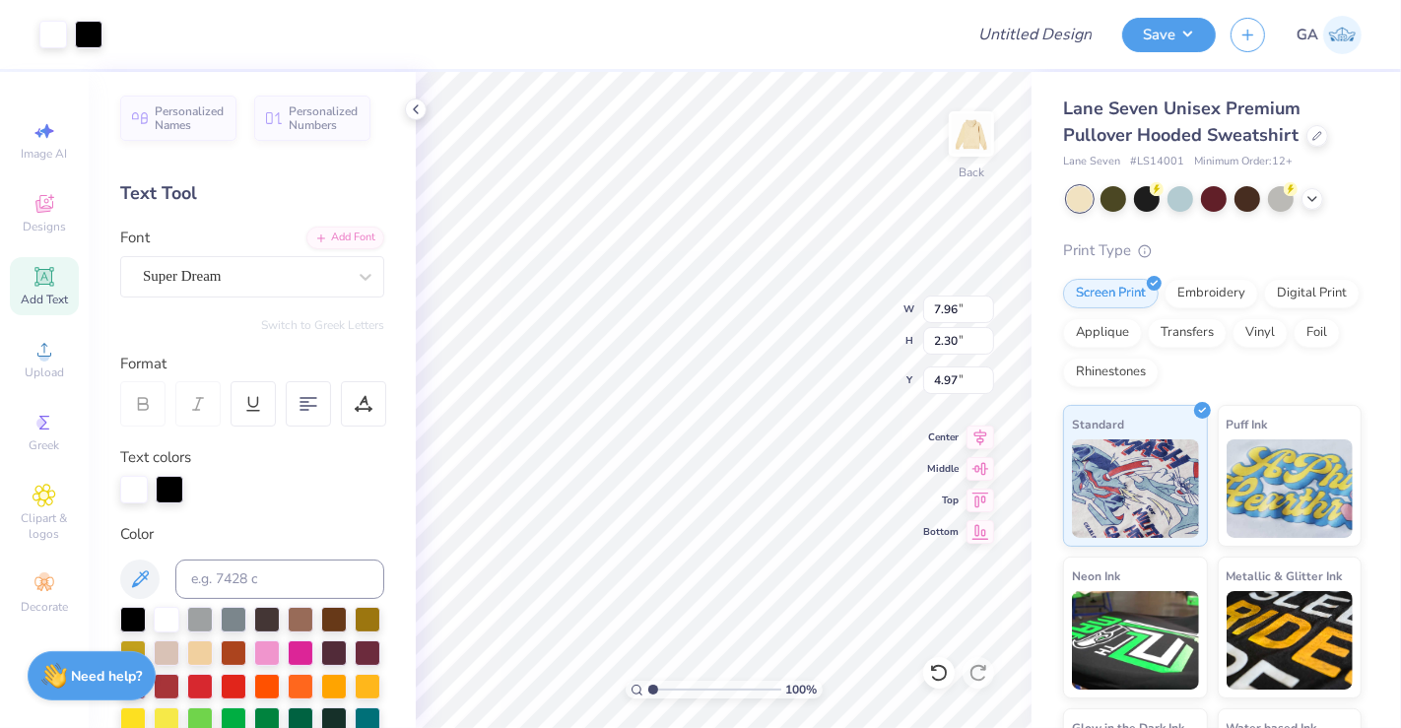
type input "8.00"
type input "2.35"
type input "4.95"
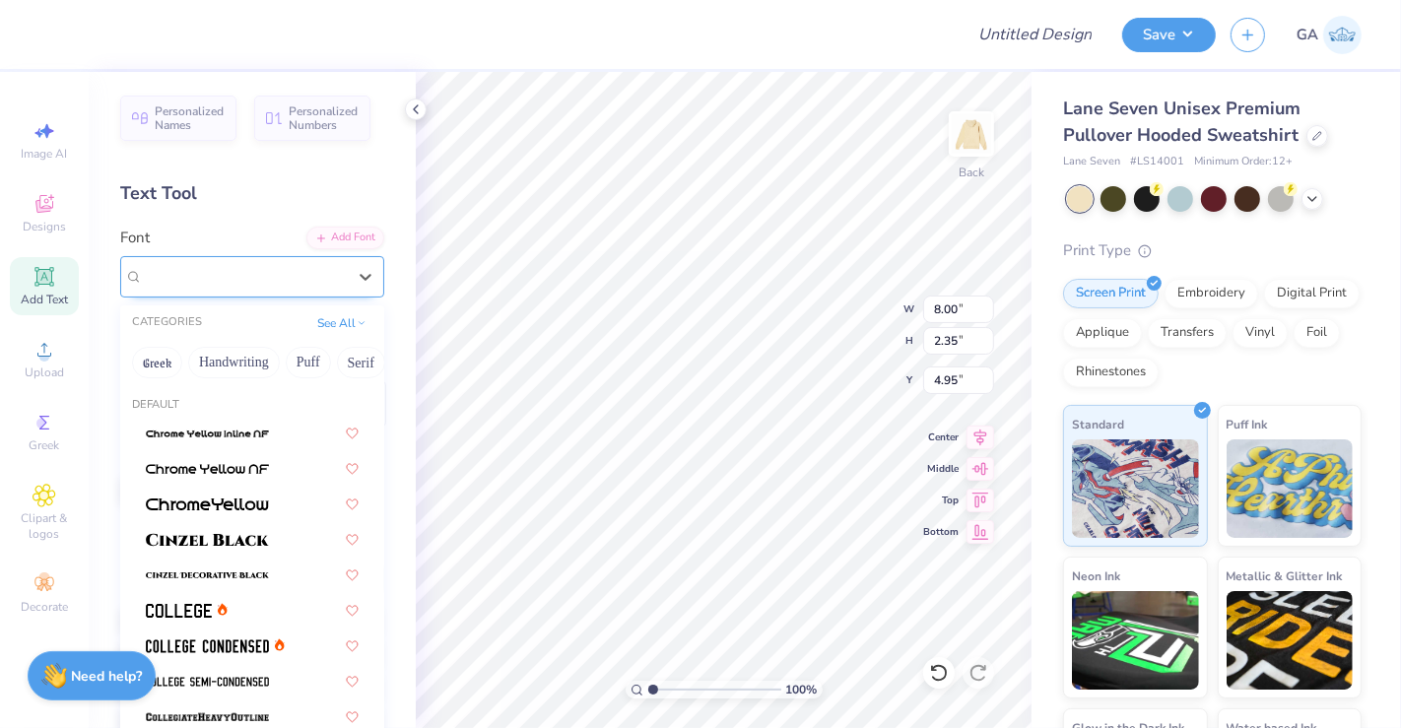
click at [254, 279] on div "Super Dream" at bounding box center [244, 276] width 207 height 31
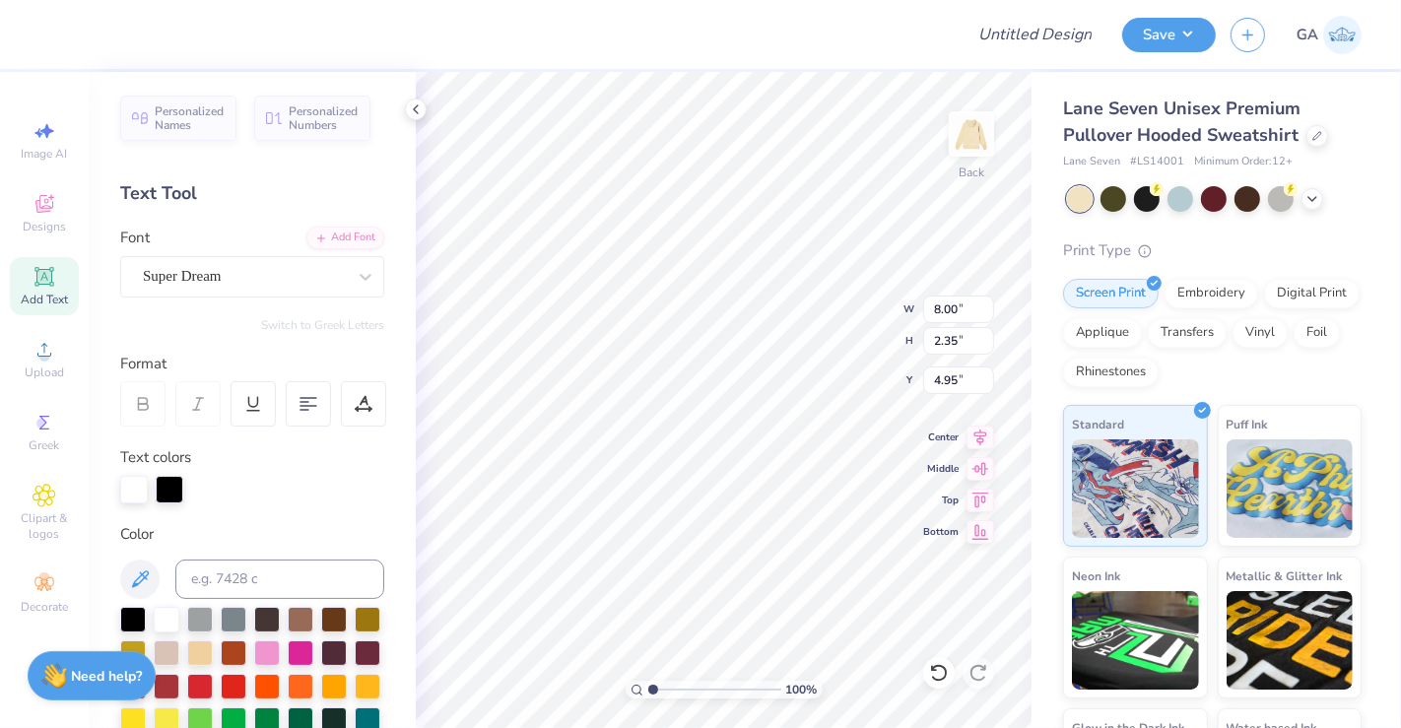
click at [375, 302] on div "Personalized Names Personalized Numbers Text Tool Add Font Font Super Dream Swi…" at bounding box center [252, 400] width 327 height 656
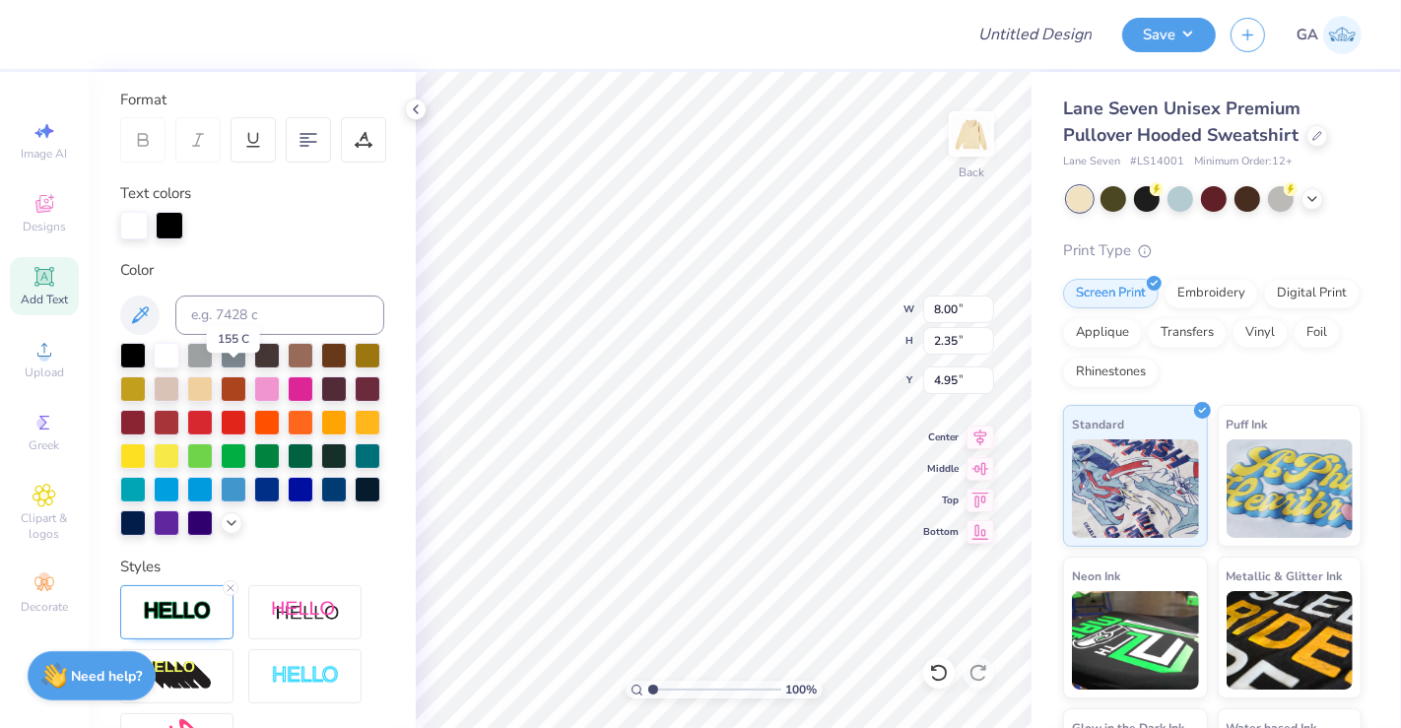
scroll to position [275, 0]
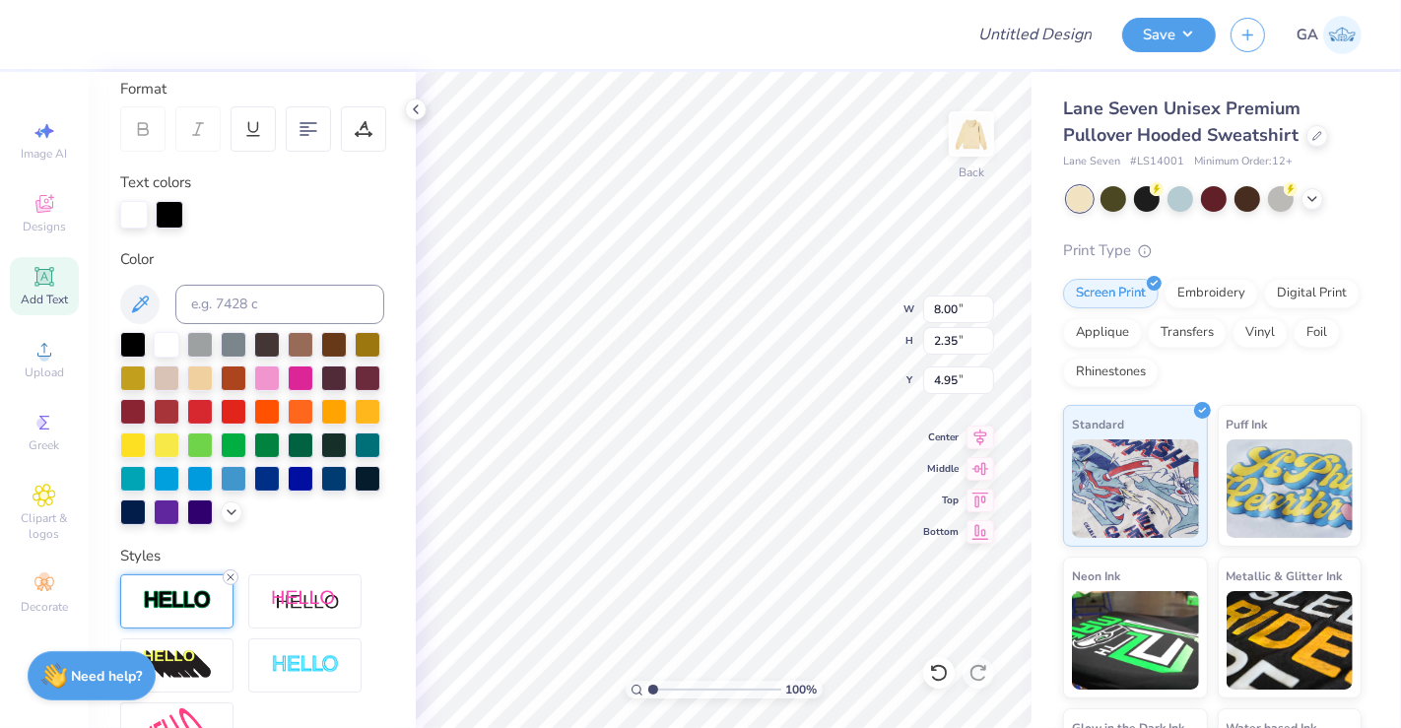
click at [229, 580] on line at bounding box center [231, 577] width 6 height 6
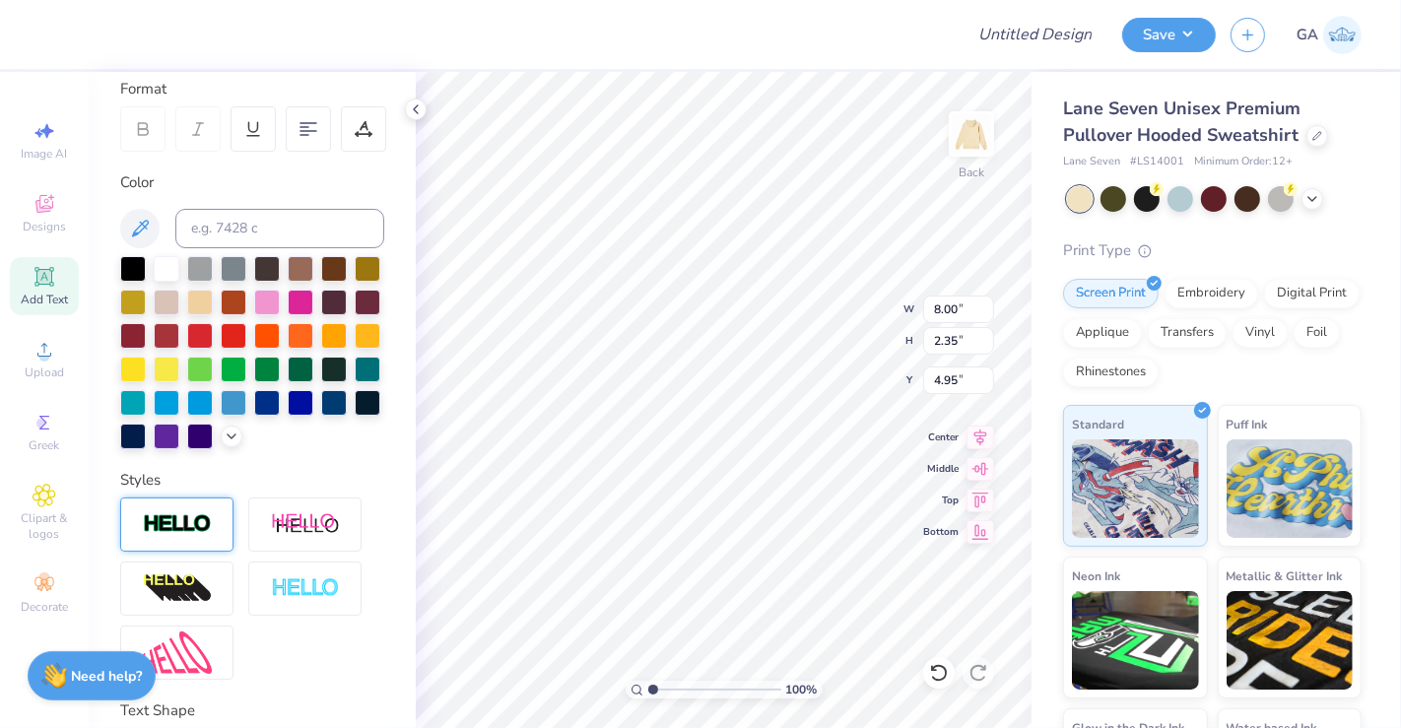
type input "7.96"
type input "2.30"
type input "4.97"
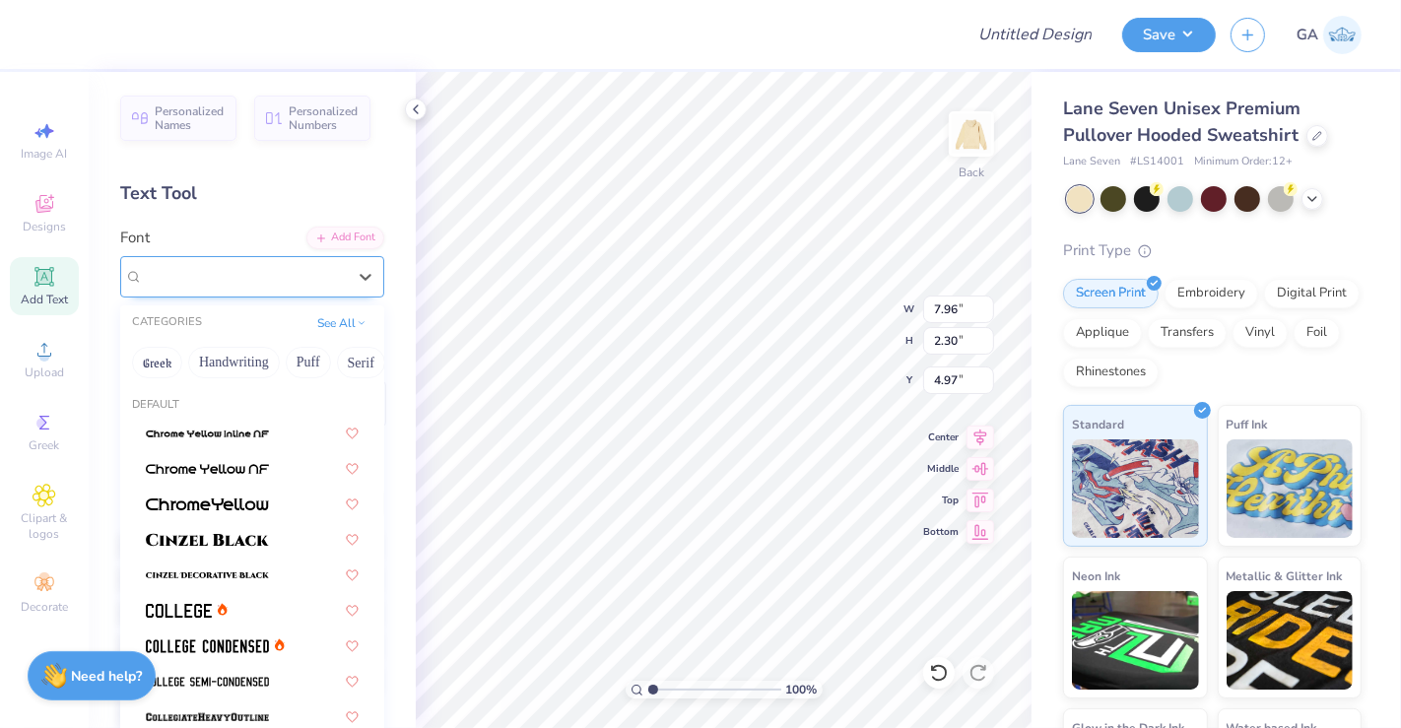
click at [256, 279] on div "Super Dream" at bounding box center [244, 276] width 207 height 31
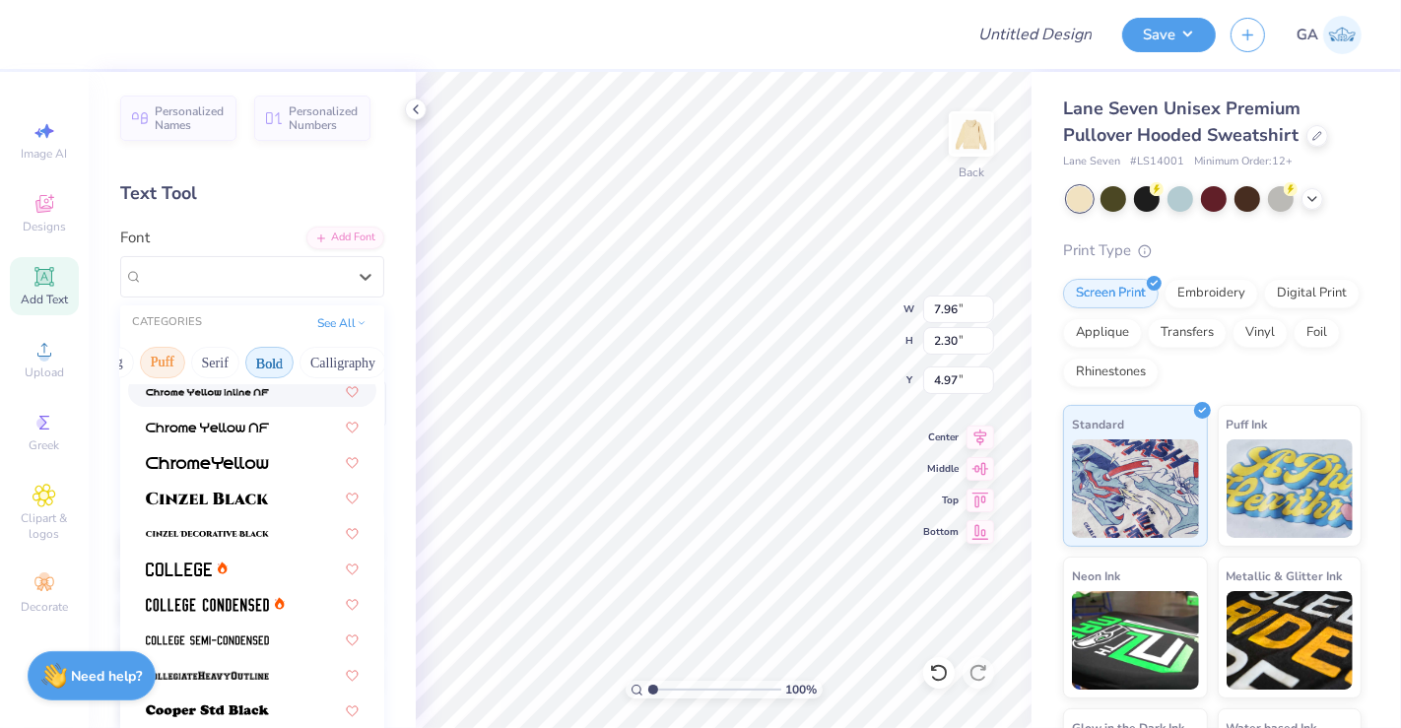
scroll to position [0, 152]
click at [311, 360] on button "Calligraphy" at bounding box center [337, 363] width 87 height 32
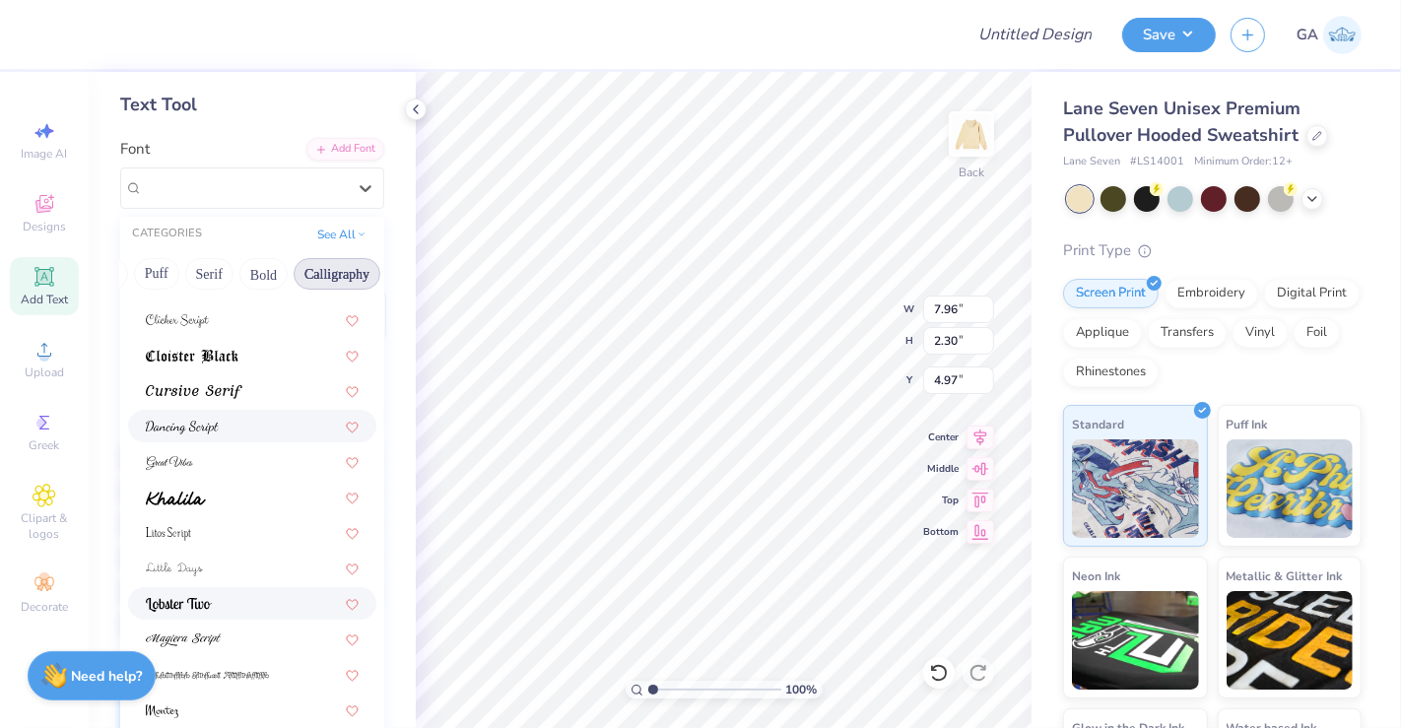
scroll to position [432, 0]
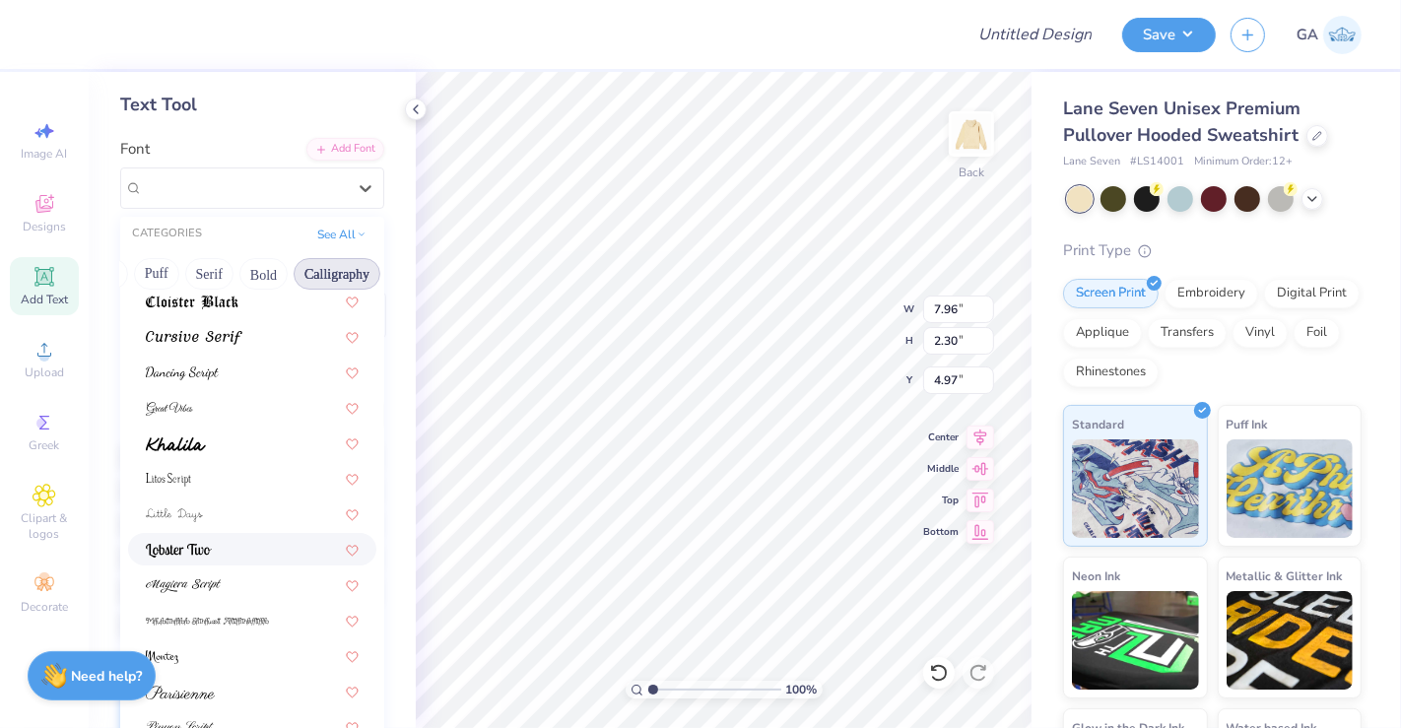
click at [229, 549] on div at bounding box center [252, 549] width 213 height 21
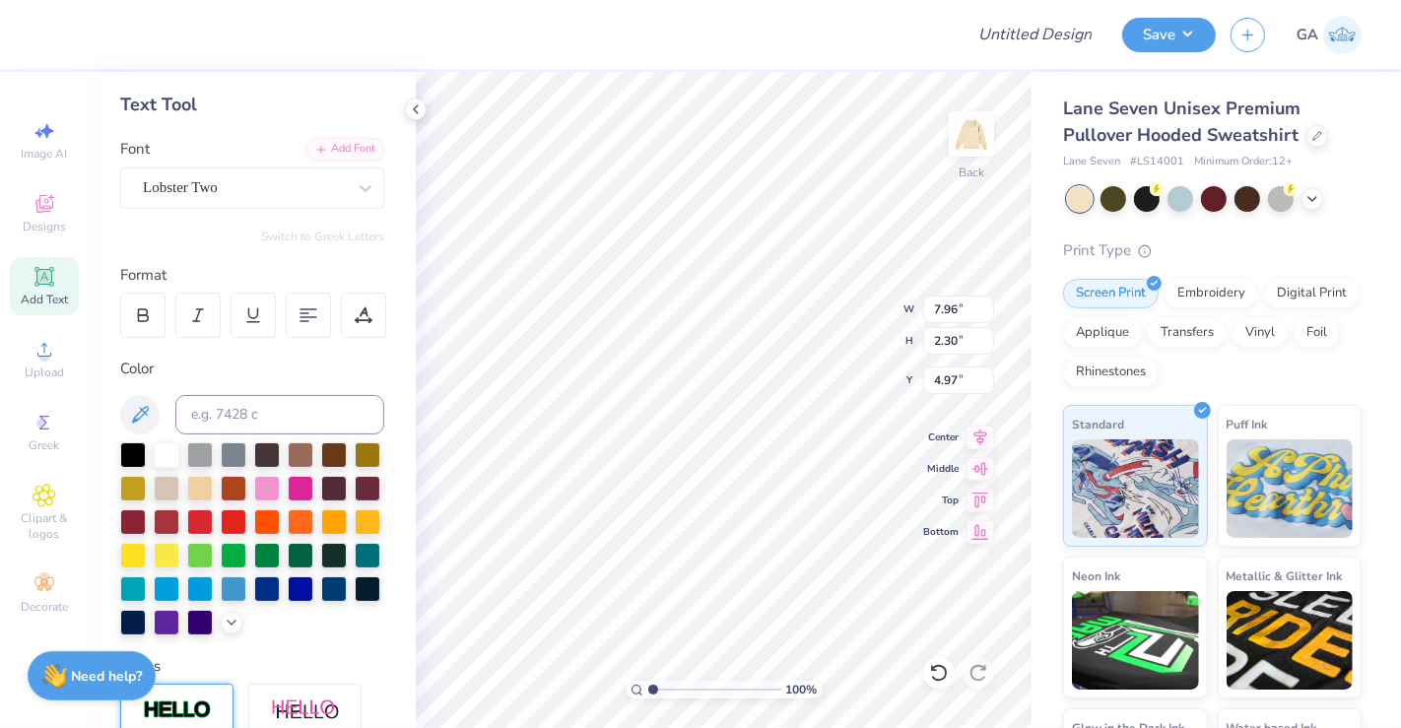
type input "7.74"
type input "2.53"
type input "4.86"
type textarea "T"
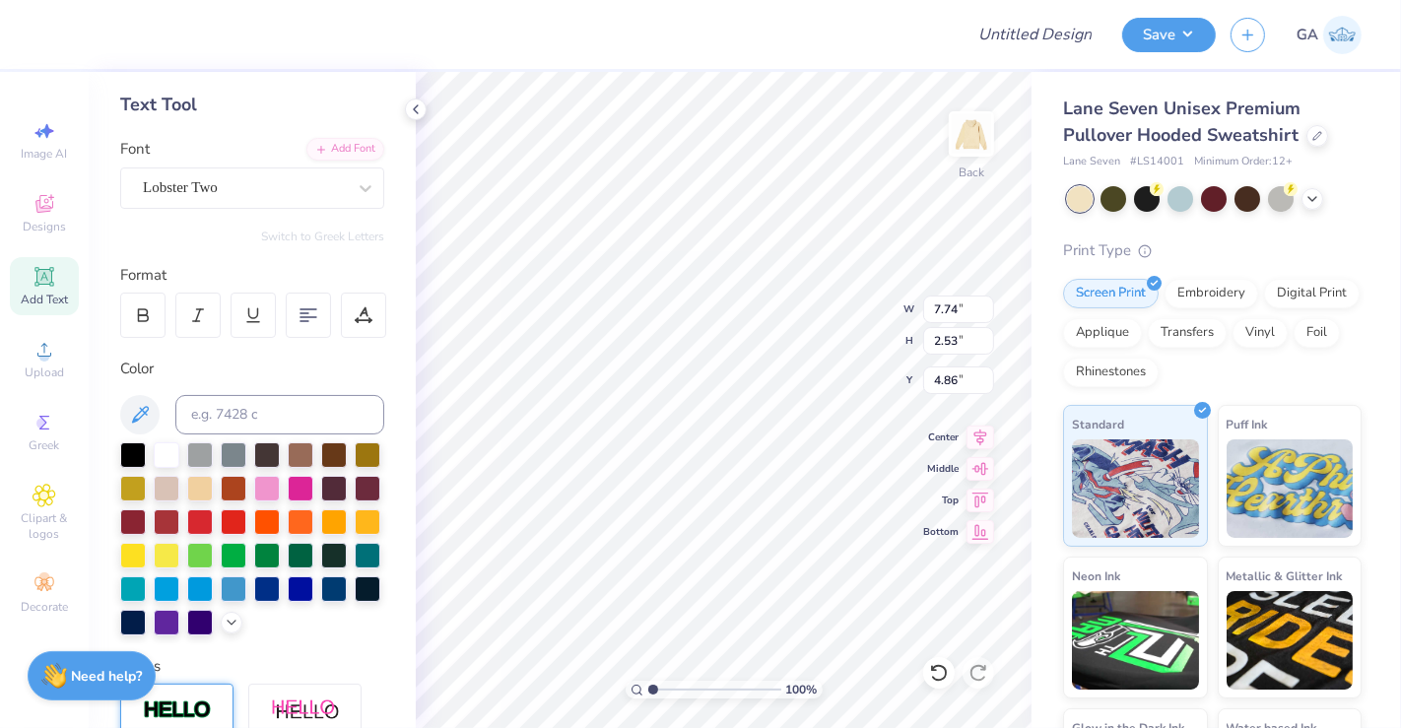
type textarea "s"
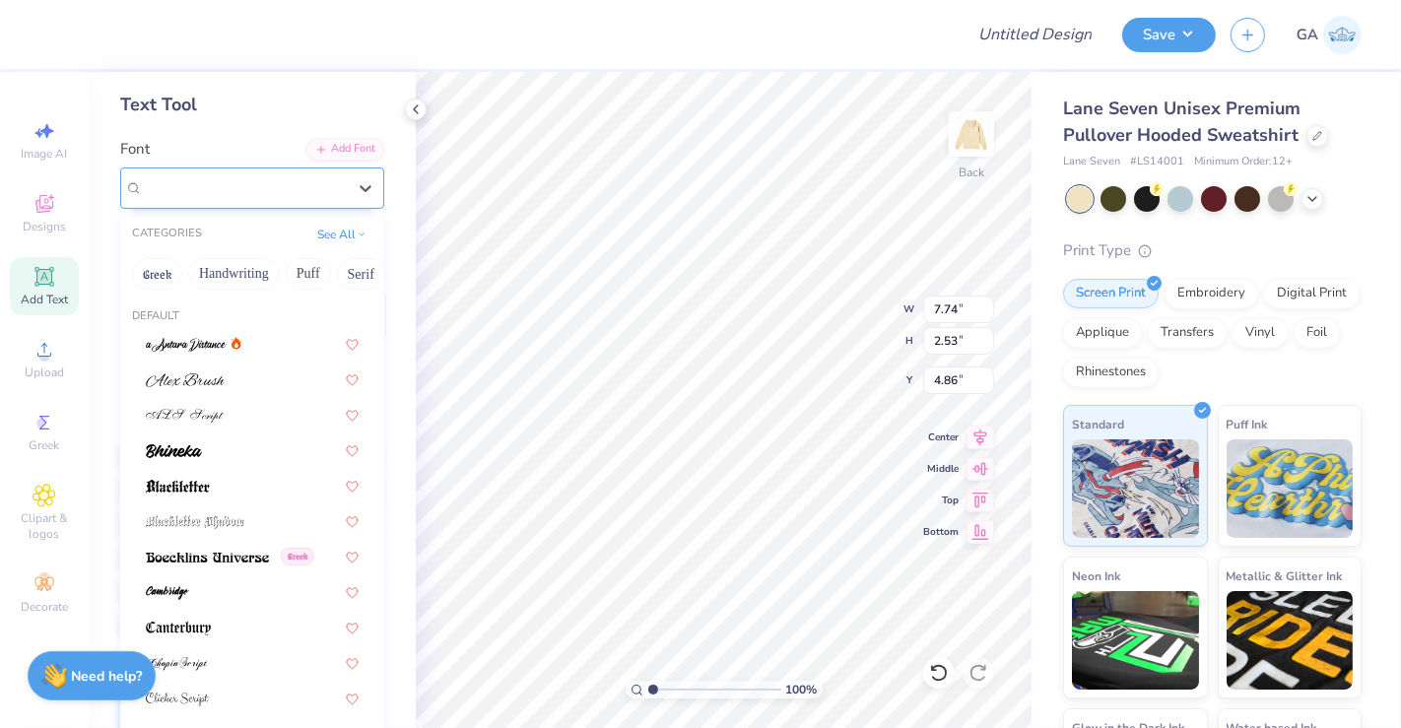
click at [306, 187] on div "Lobster Two" at bounding box center [244, 187] width 207 height 31
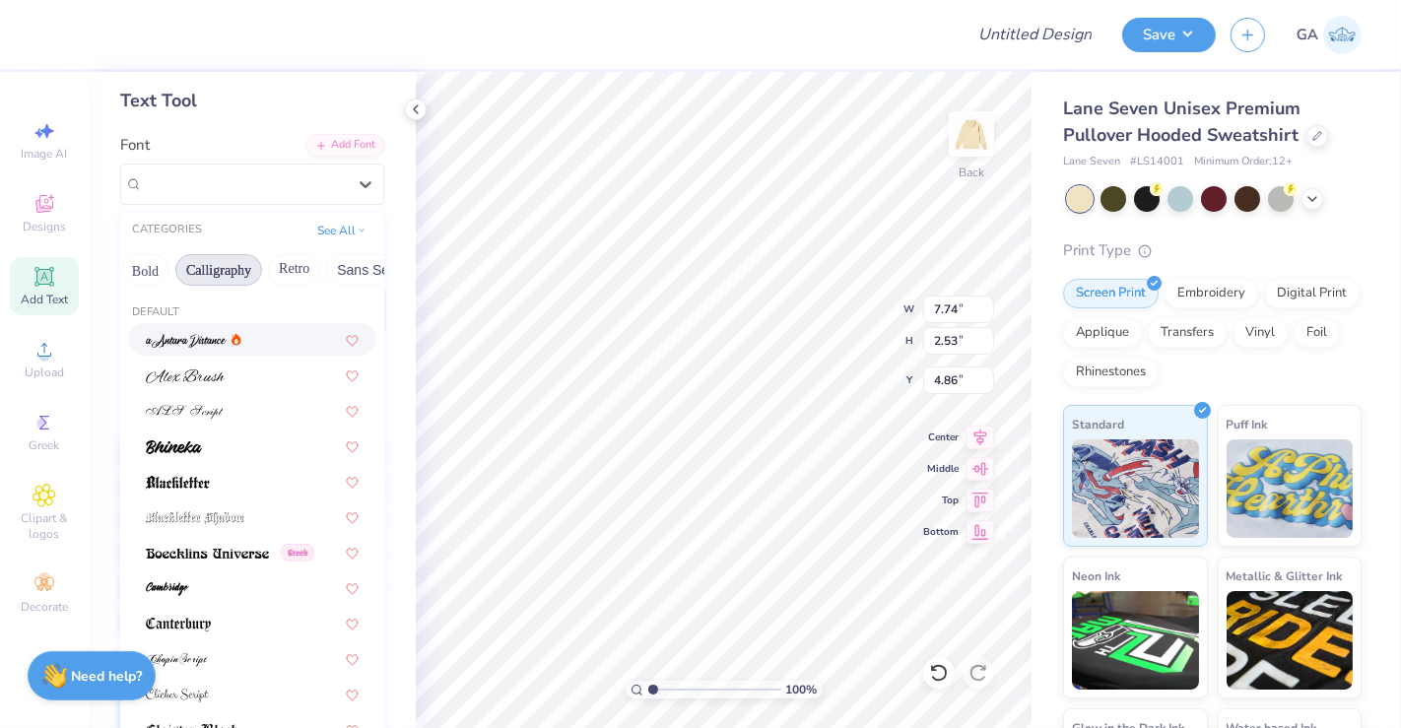
scroll to position [0, 347]
click at [257, 274] on button "Sans Serif" at bounding box center [292, 270] width 86 height 32
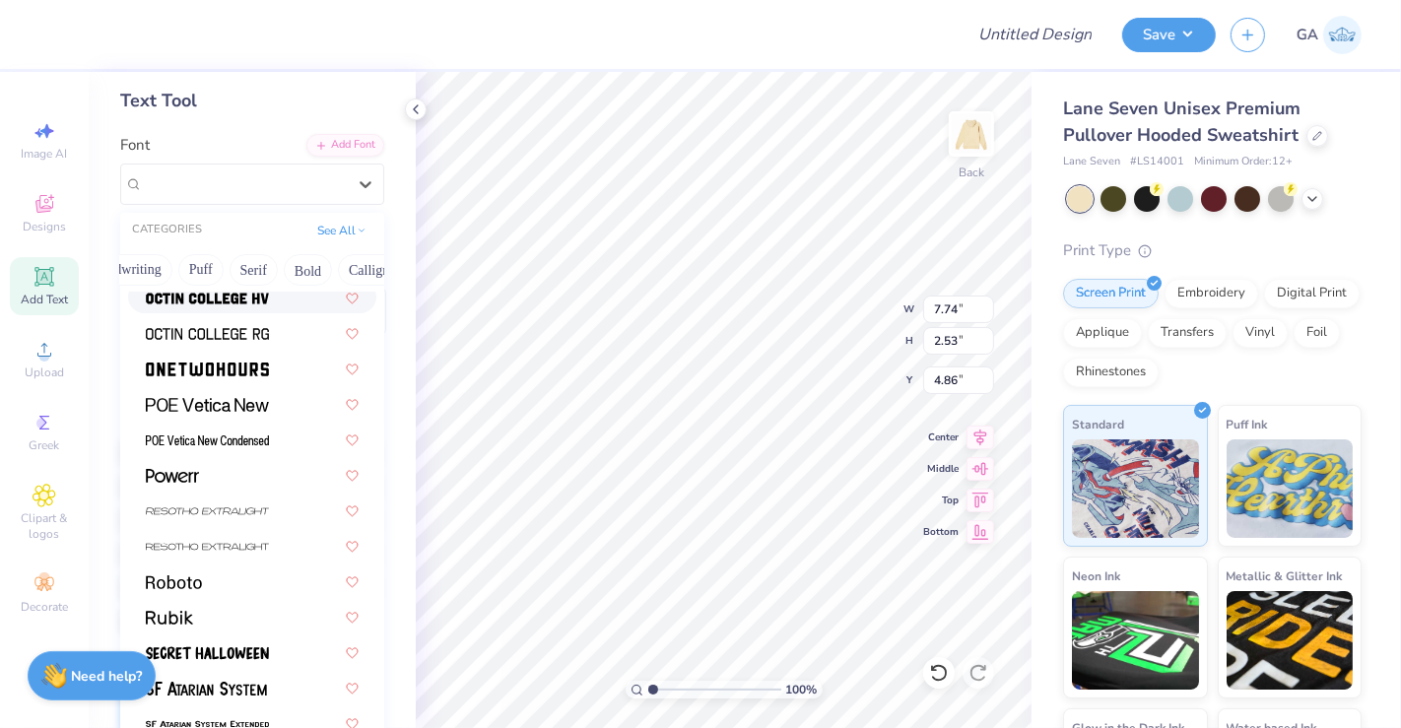
scroll to position [0, 148]
click at [316, 263] on button "Calligraphy" at bounding box center [340, 270] width 87 height 32
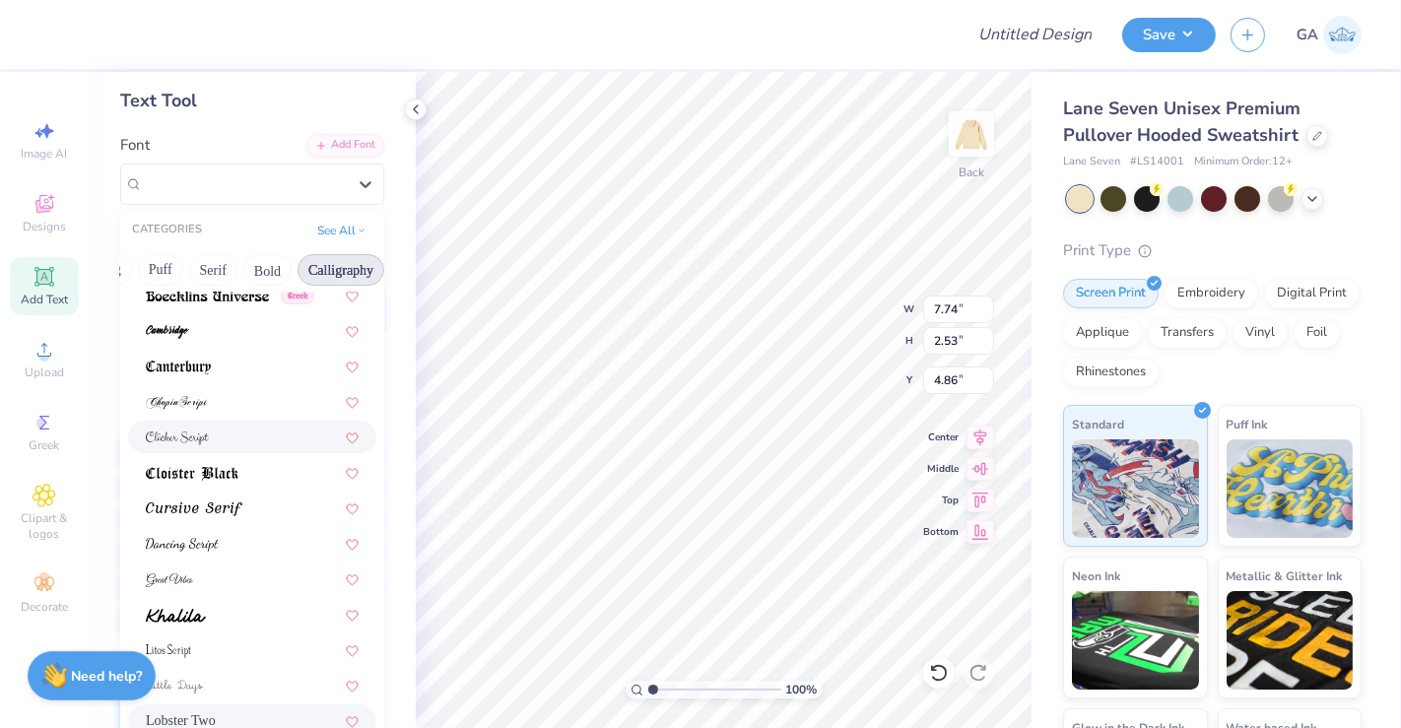
scroll to position [258, 0]
click at [210, 507] on img at bounding box center [194, 508] width 97 height 14
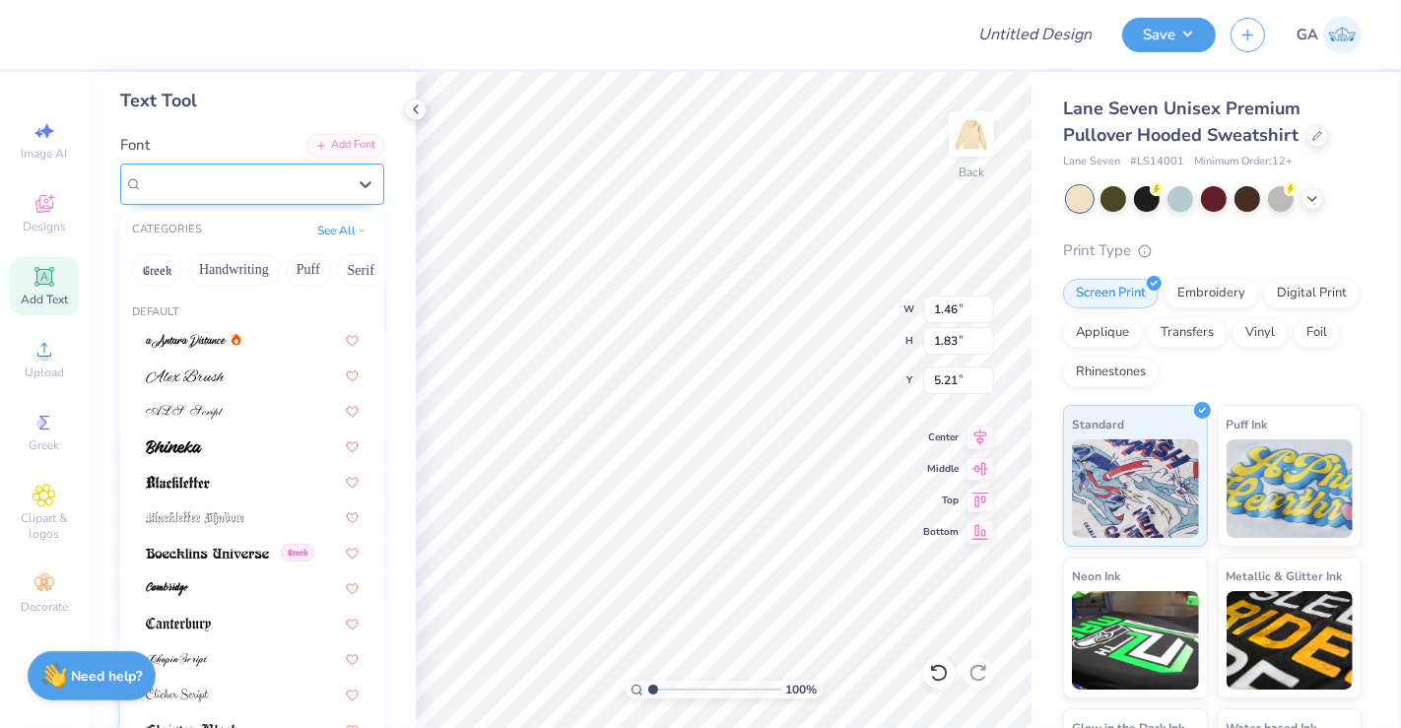
click at [265, 189] on div "Cursive Serif" at bounding box center [244, 183] width 207 height 31
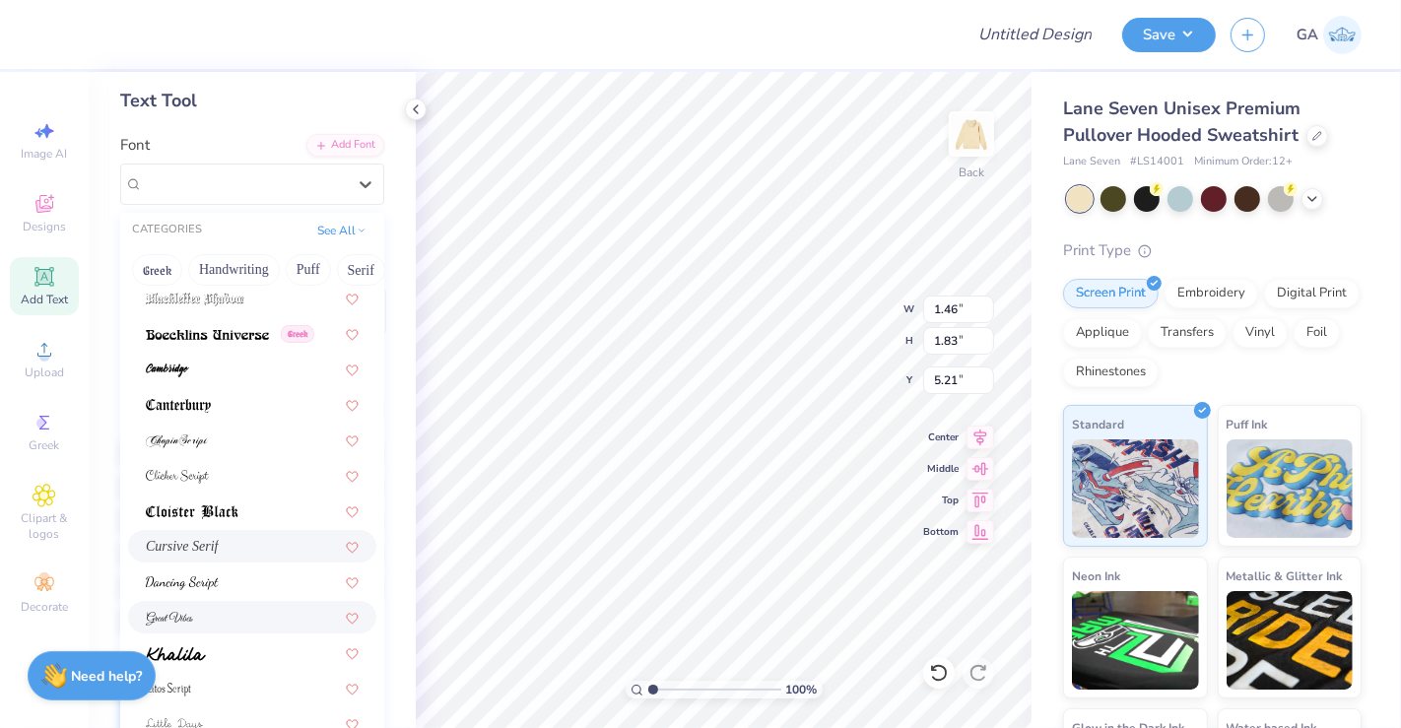
scroll to position [233, 0]
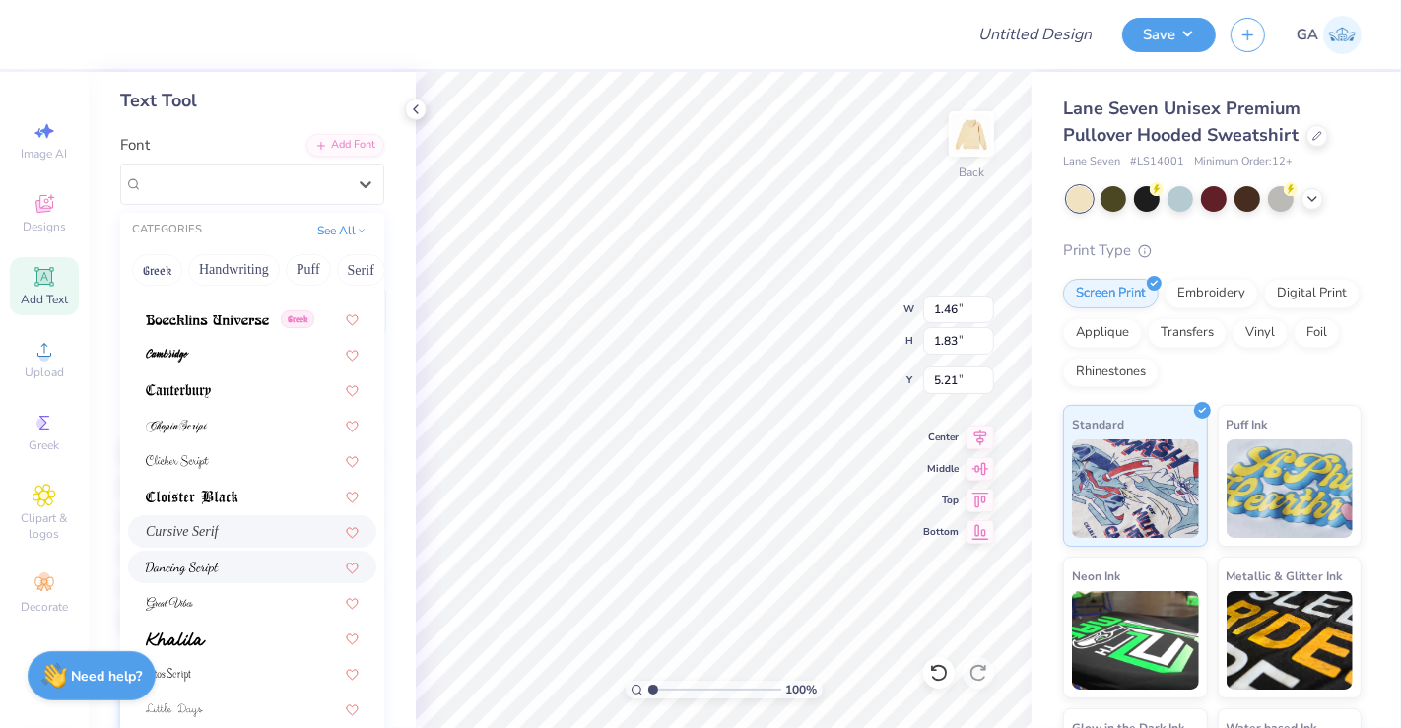
click at [233, 563] on div at bounding box center [252, 567] width 213 height 21
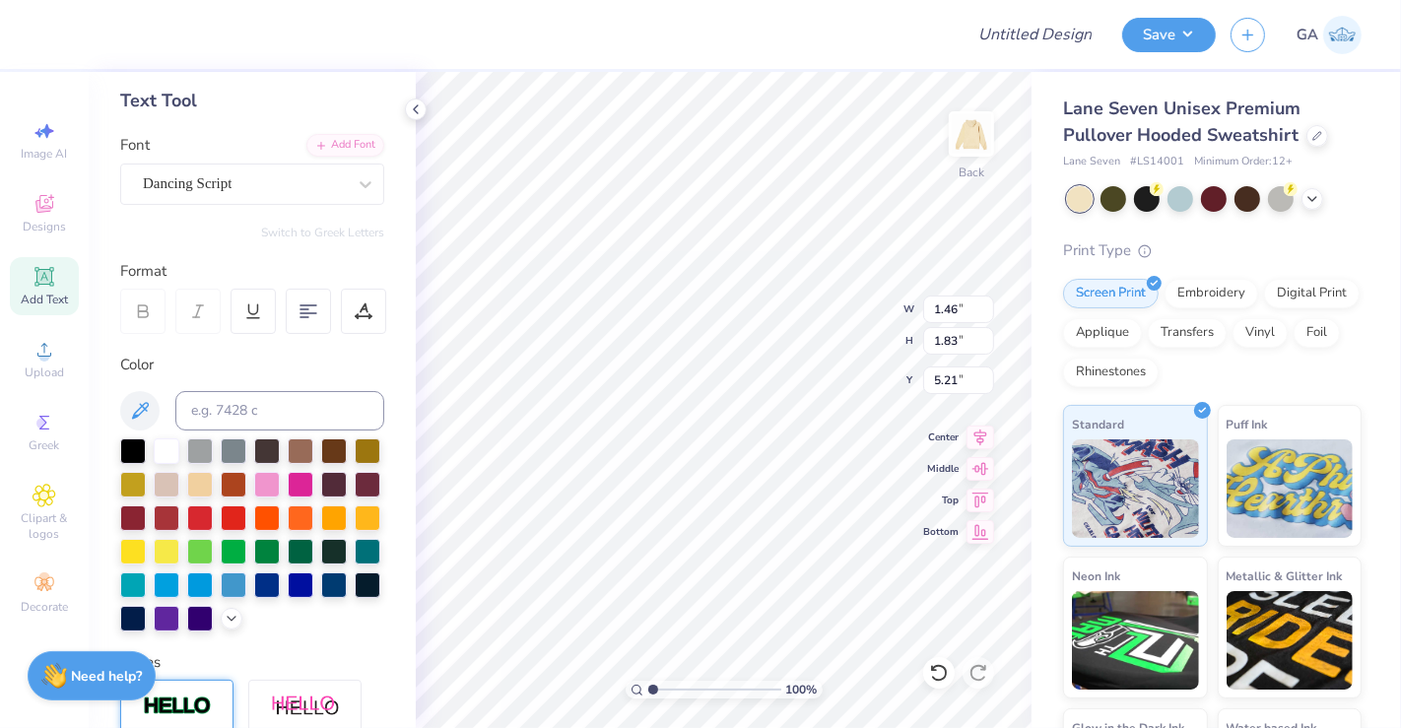
type input "1.29"
type input "1.47"
type input "5.39"
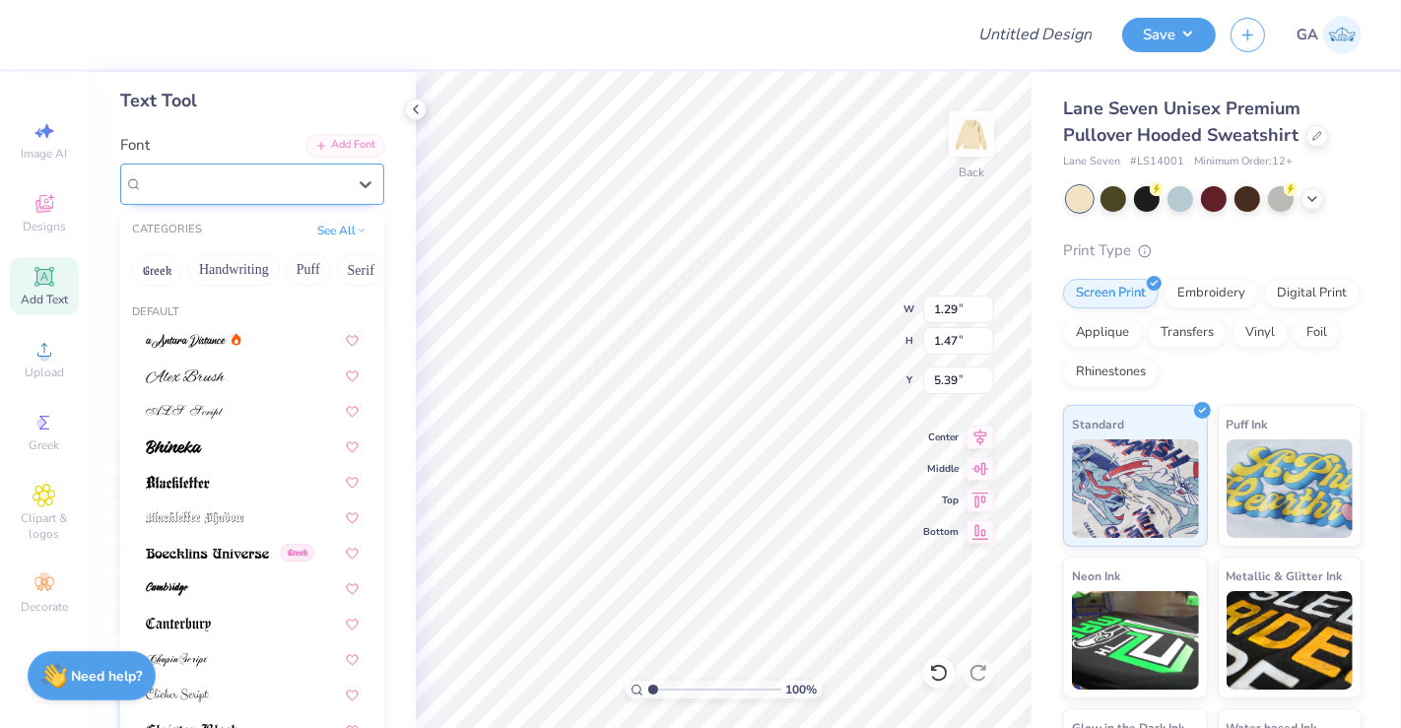
click at [240, 164] on div "Dancing Script" at bounding box center [252, 184] width 264 height 41
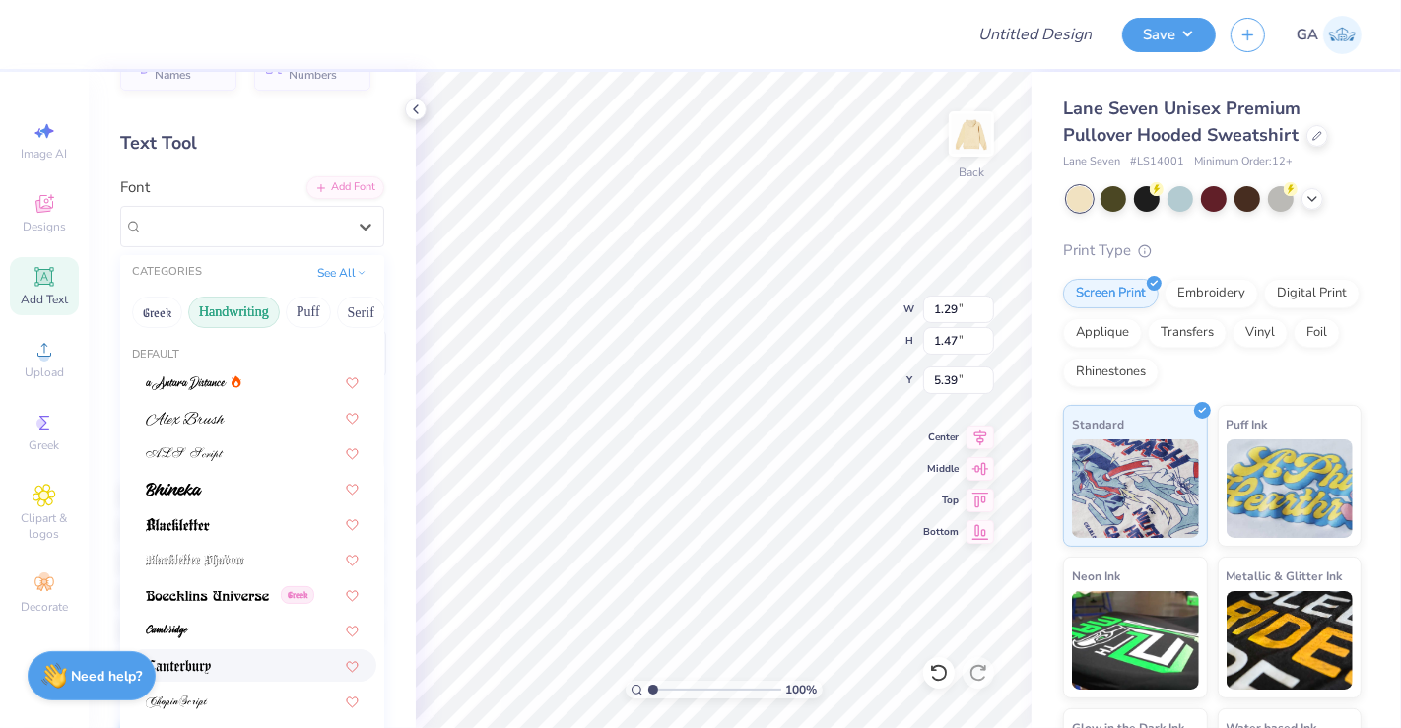
scroll to position [50, 0]
click at [223, 310] on button "Handwriting" at bounding box center [234, 312] width 92 height 32
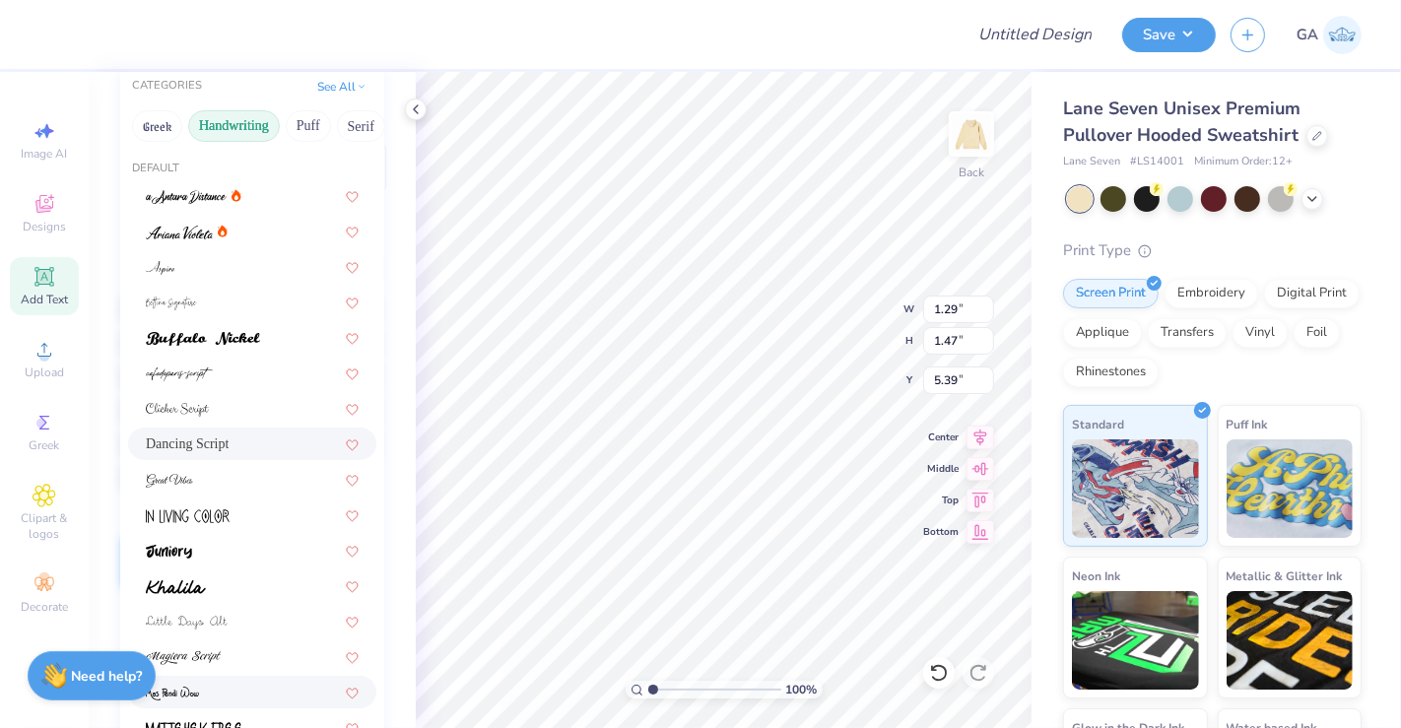
scroll to position [134, 0]
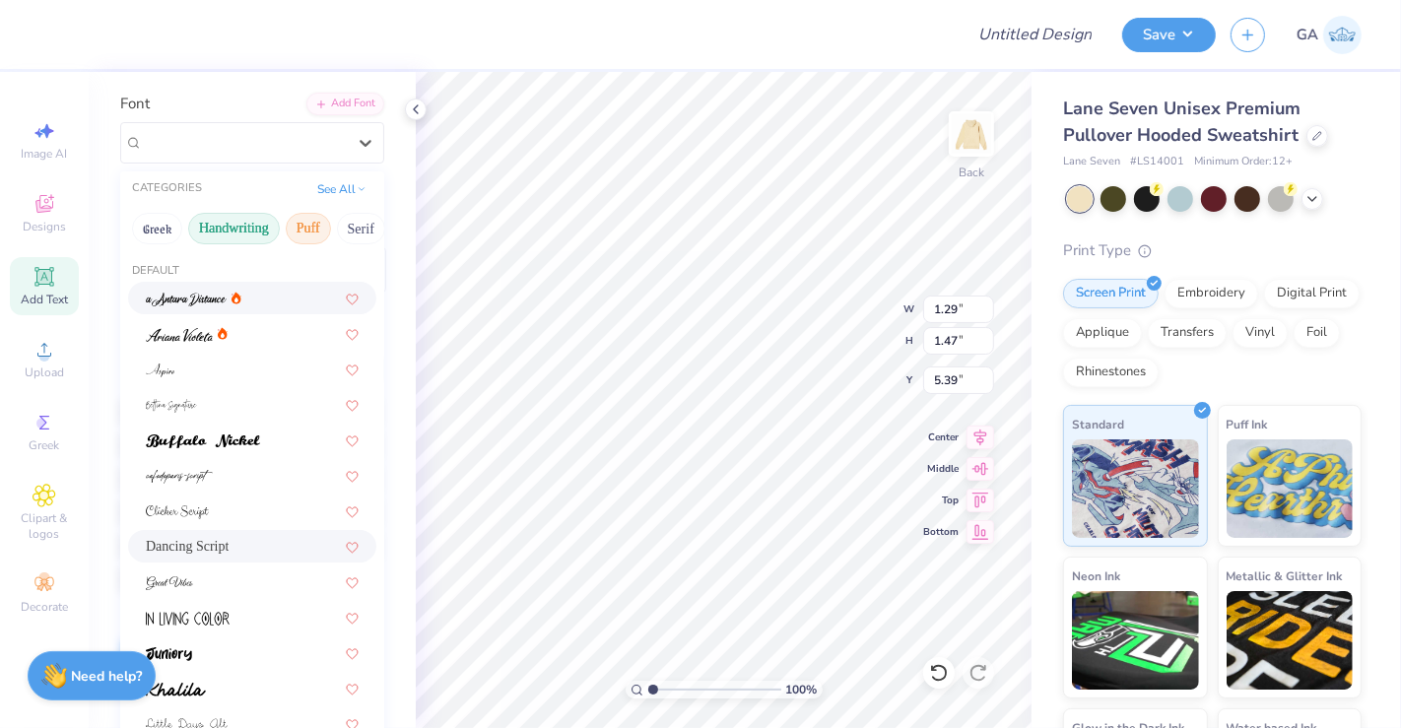
click at [306, 234] on button "Puff" at bounding box center [308, 229] width 45 height 32
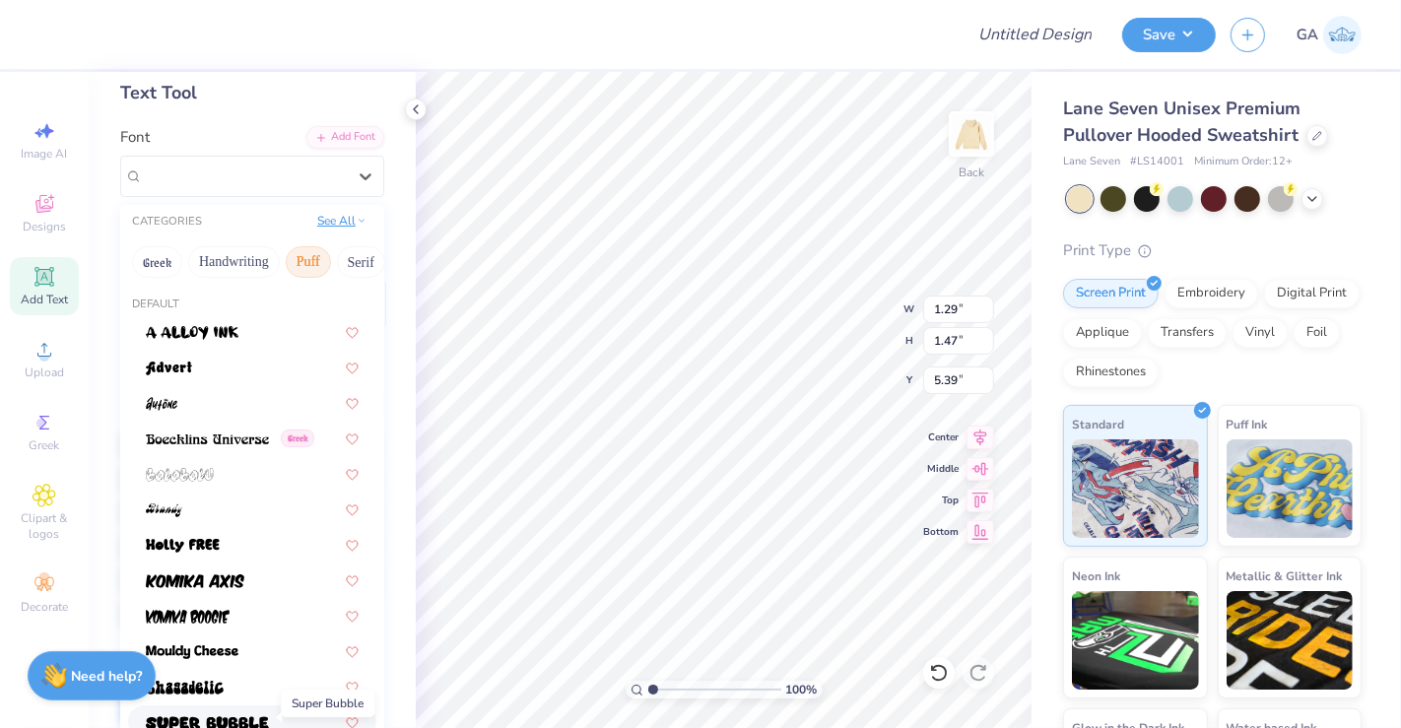
scroll to position [96, 0]
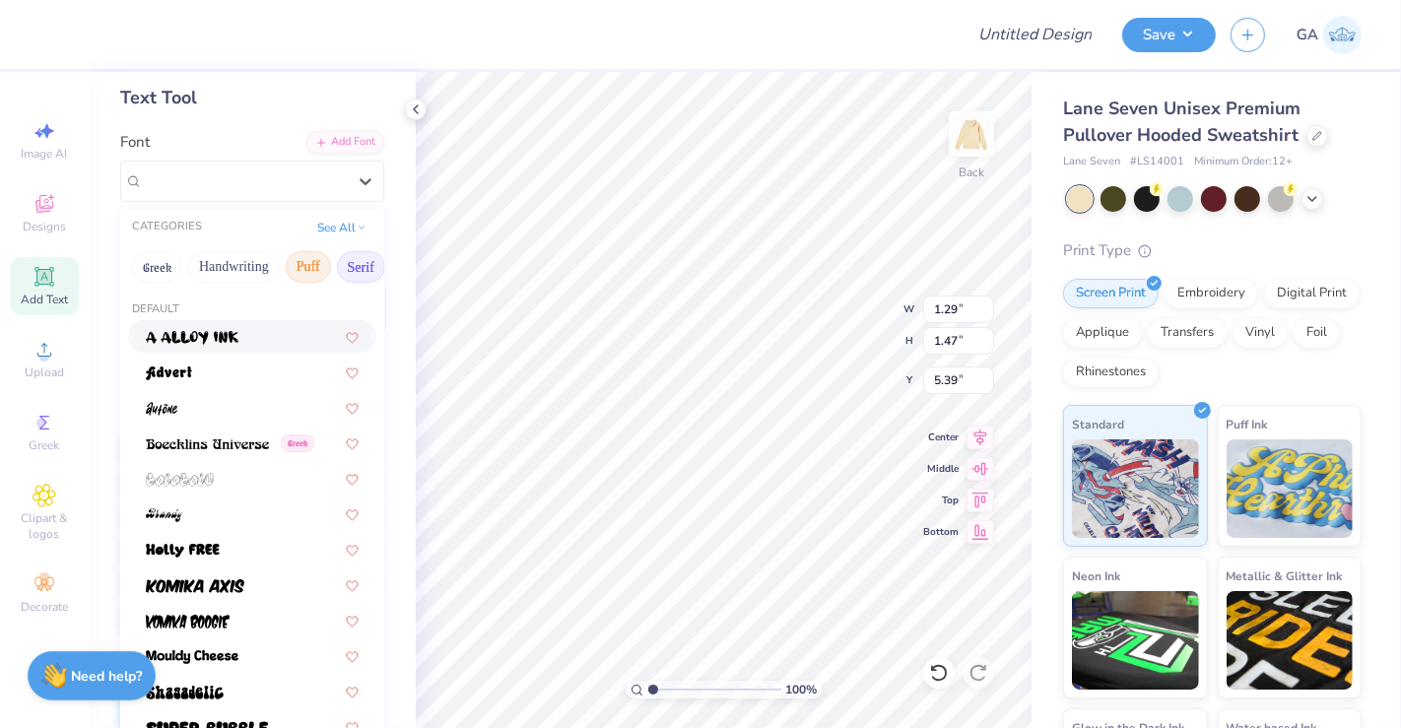
click at [344, 259] on button "Serif" at bounding box center [361, 267] width 48 height 32
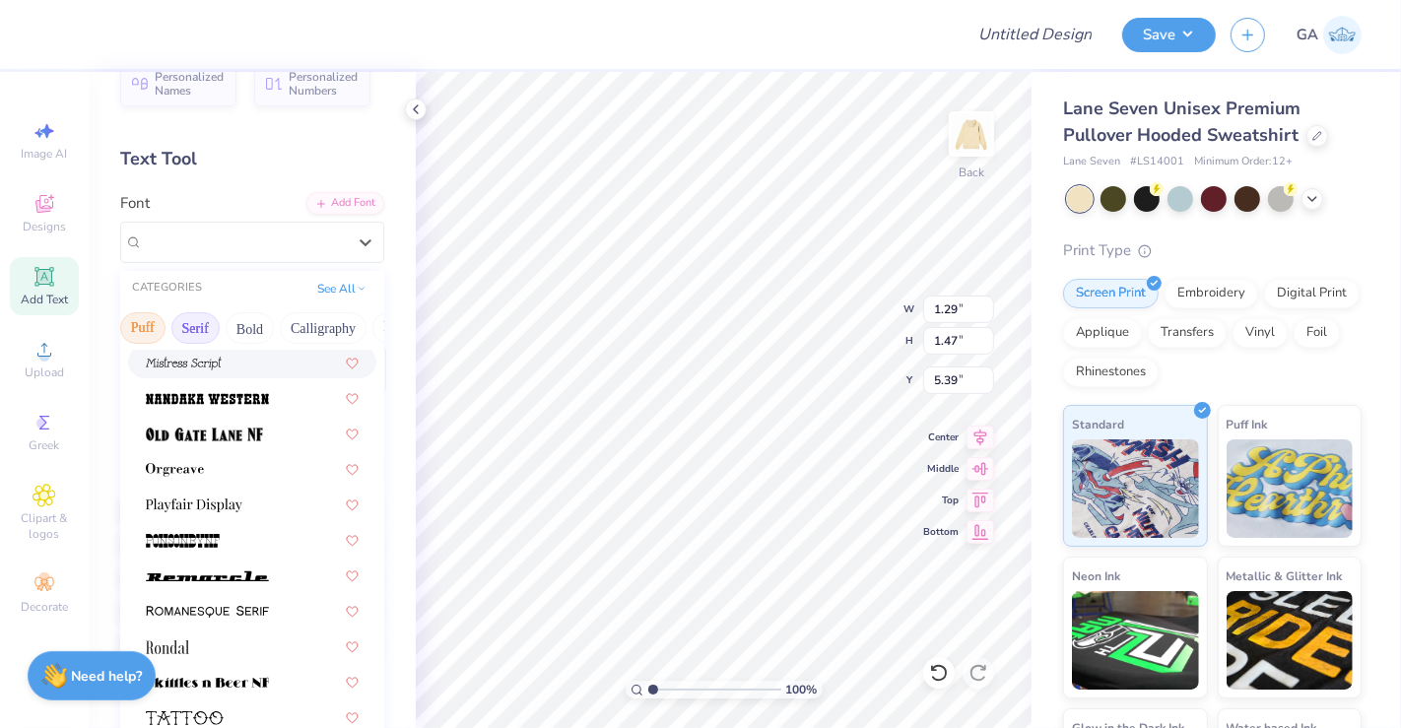
scroll to position [0, 177]
click at [281, 331] on button "Calligraphy" at bounding box center [311, 328] width 87 height 32
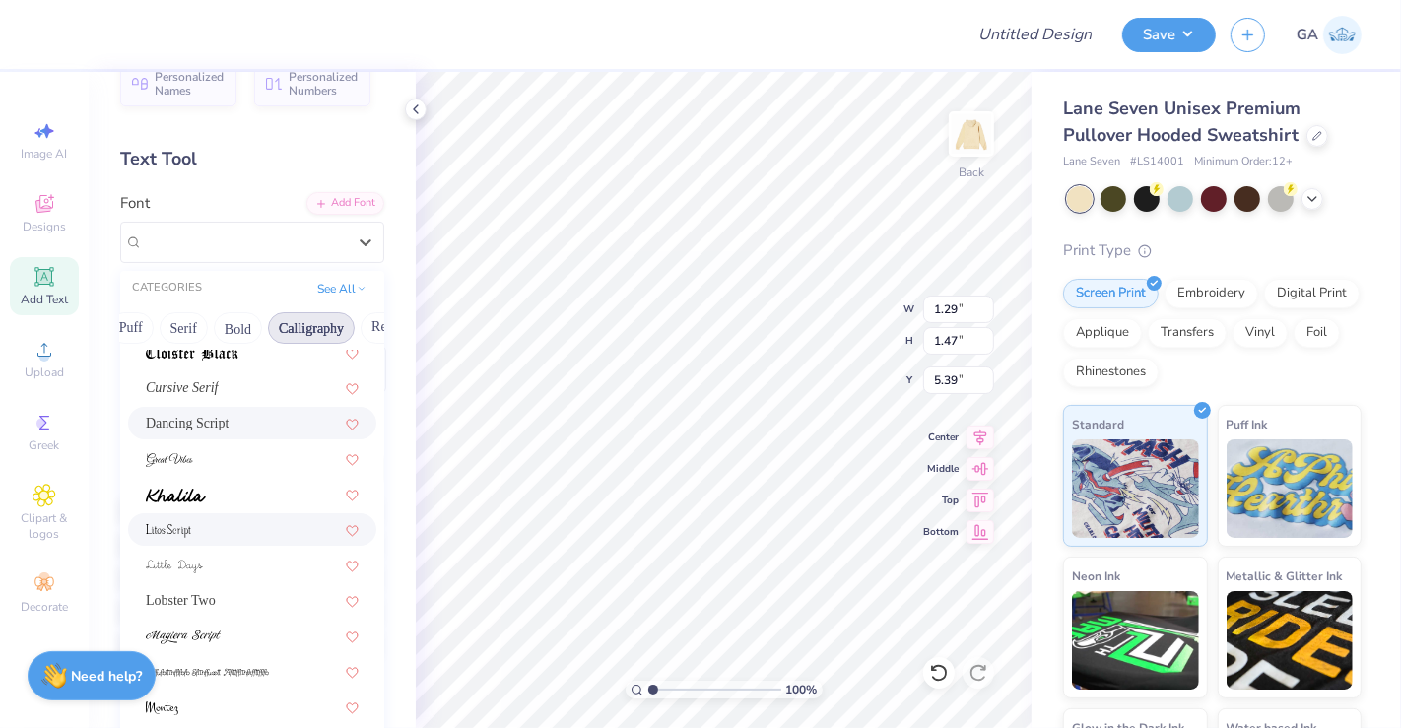
scroll to position [439, 0]
click at [214, 522] on div at bounding box center [252, 525] width 213 height 21
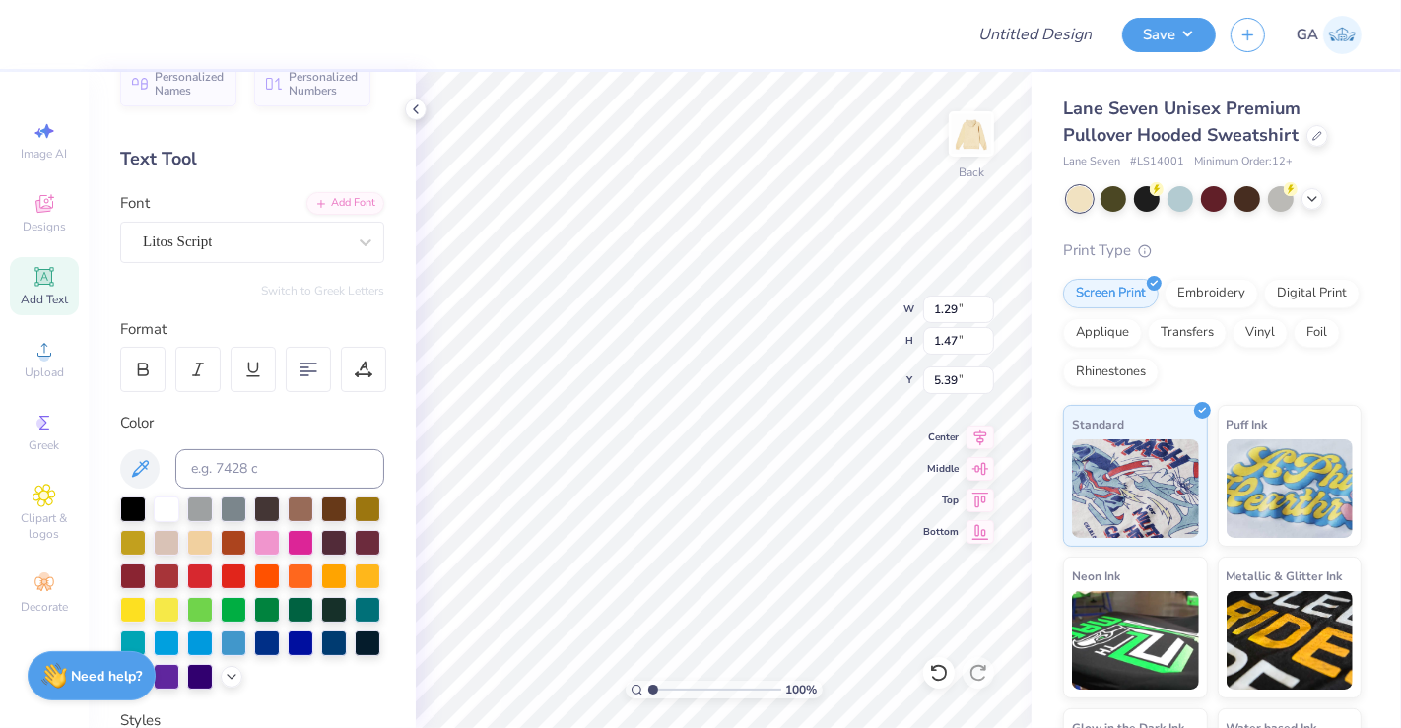
paste textarea "Mini-THON"
type textarea "Mini-THON"
type input "5.29"
type input "0.95"
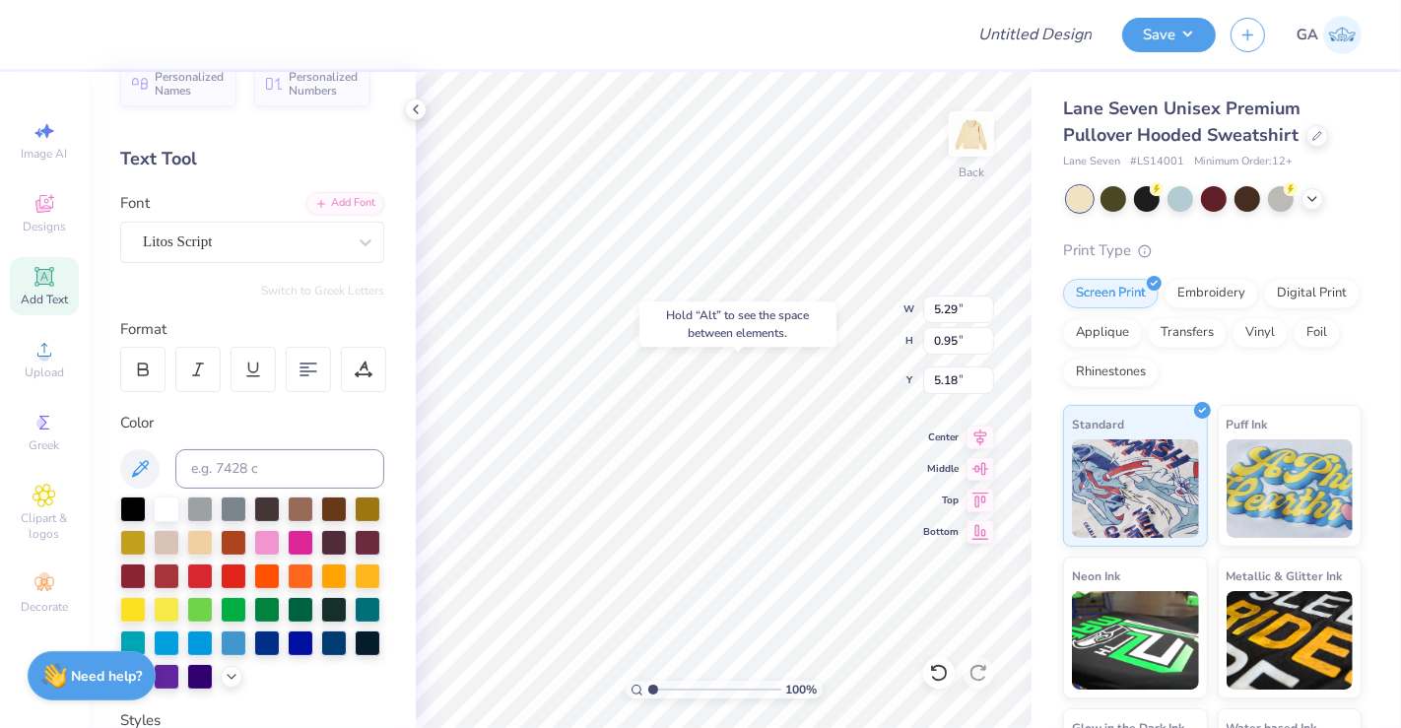
type input "5.18"
type input "10.98"
type input "1.56"
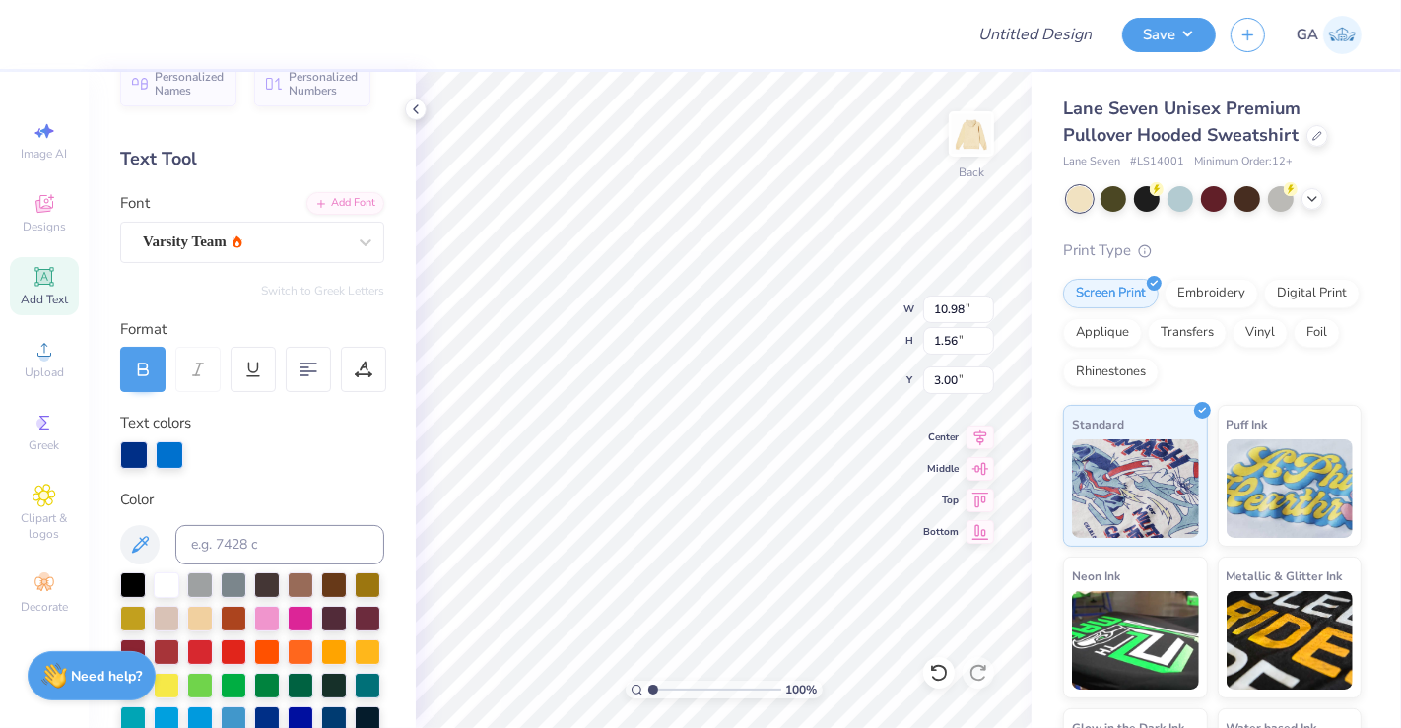
type input "3.62"
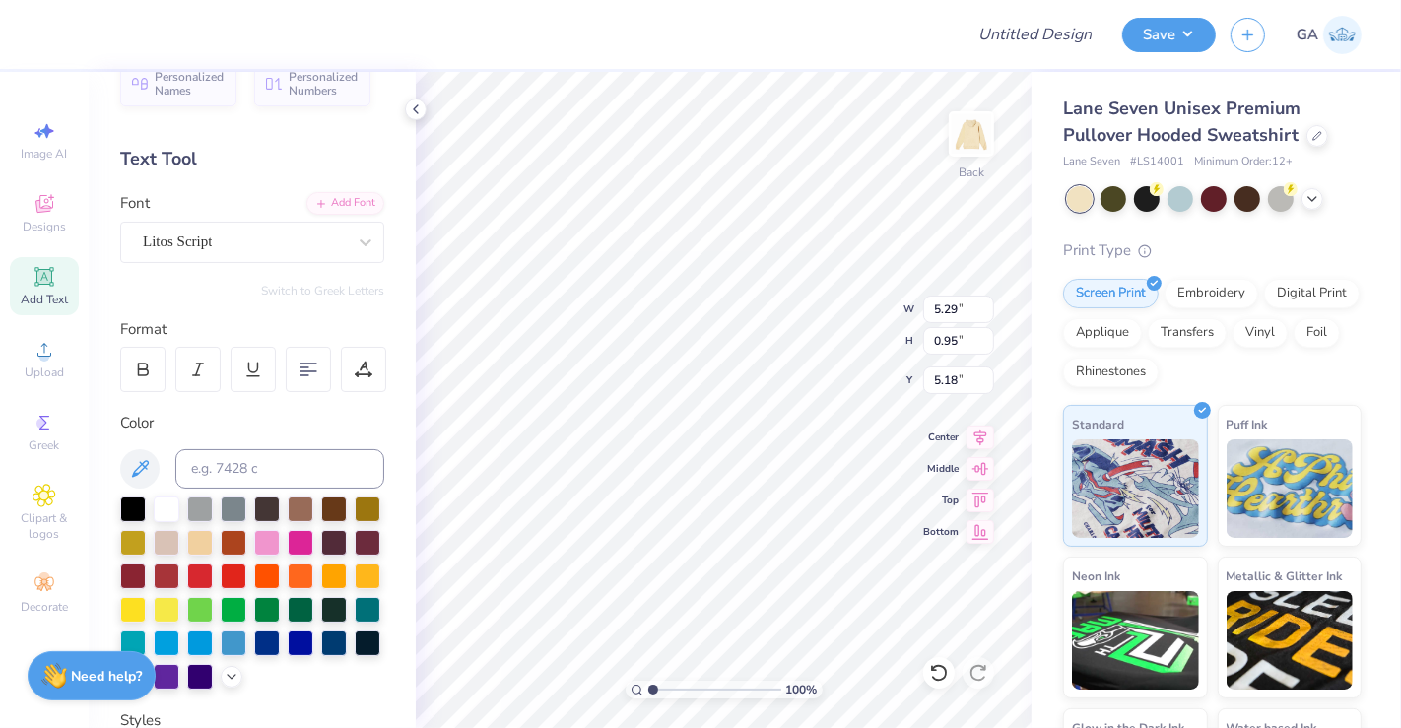
scroll to position [18, 2]
type input "5.65"
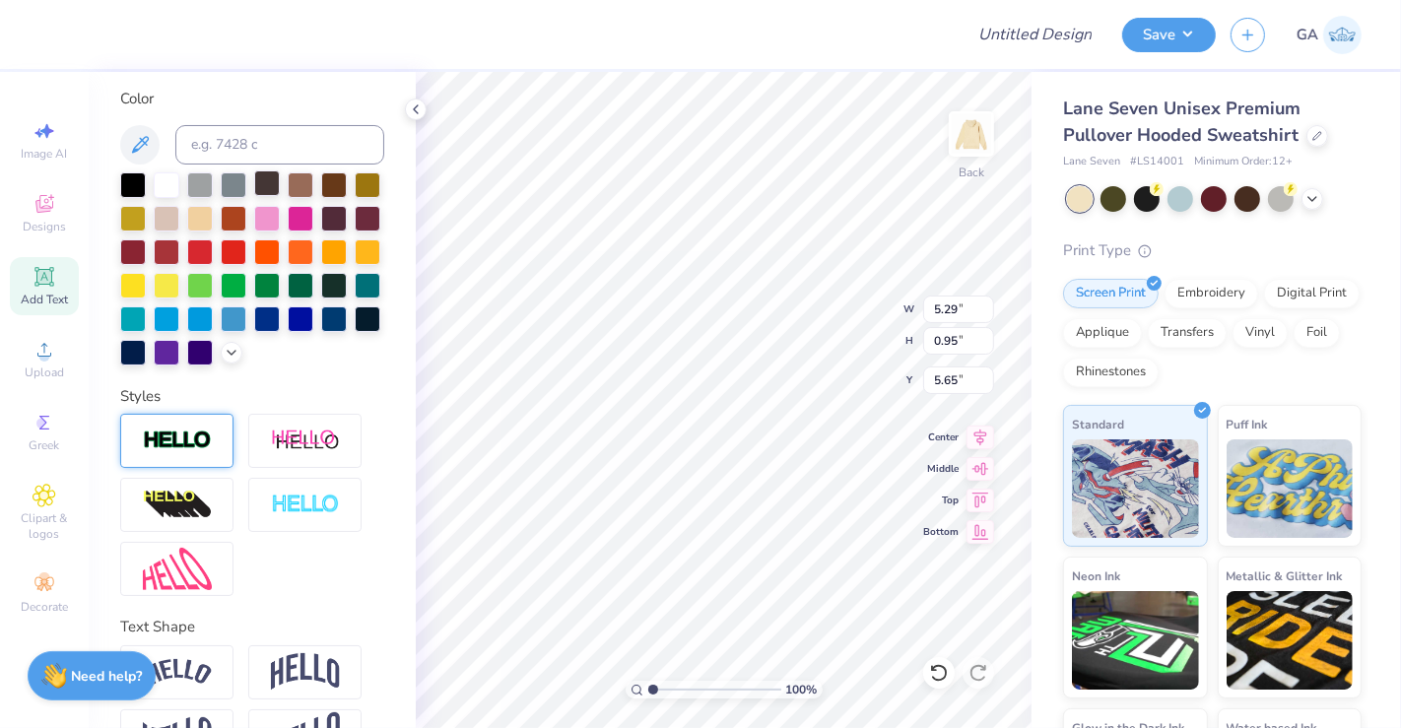
scroll to position [449, 0]
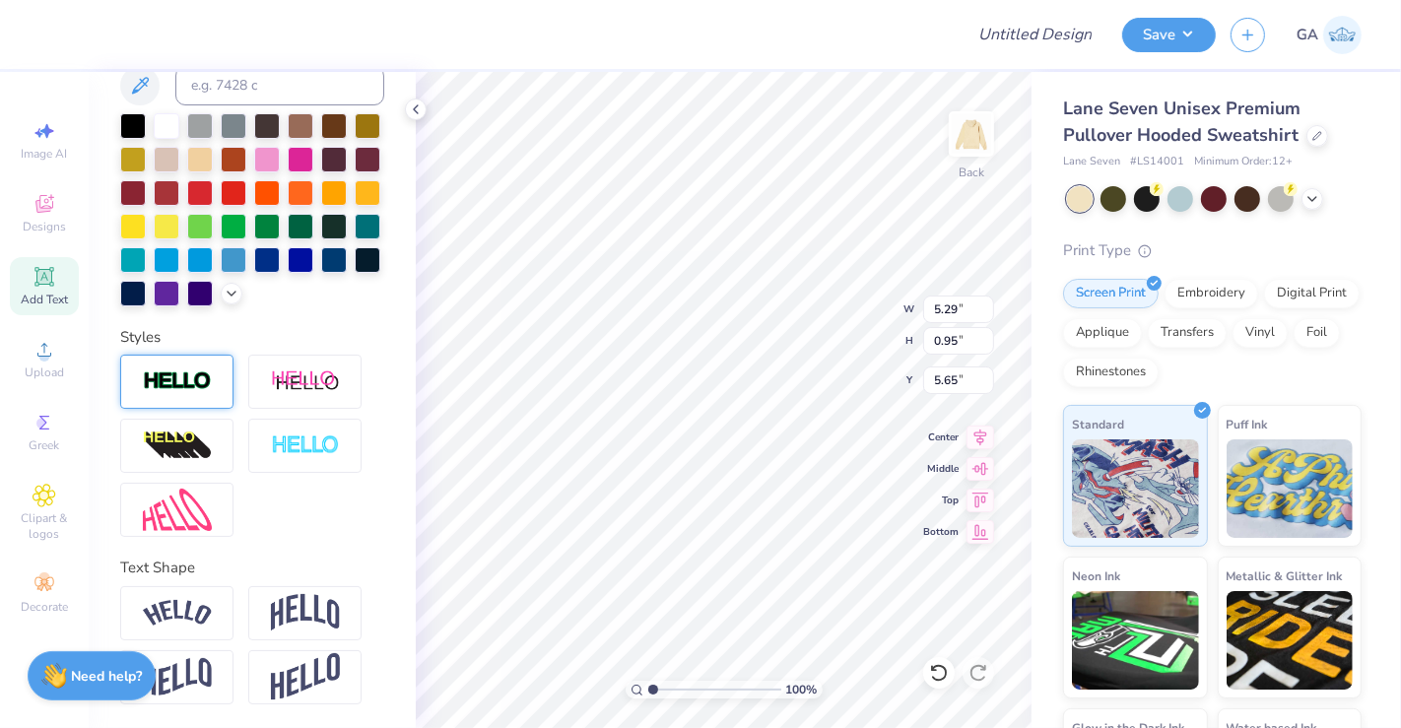
click at [201, 398] on div at bounding box center [176, 382] width 113 height 54
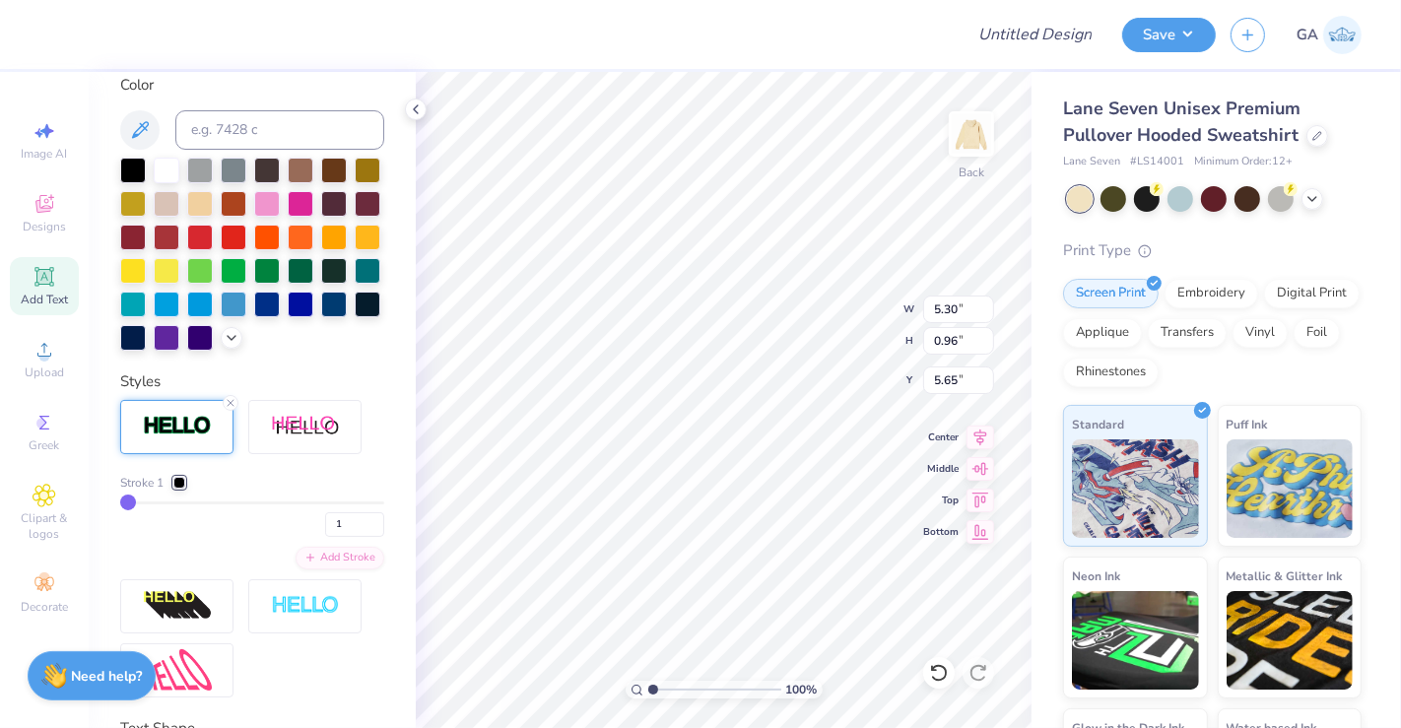
type input "5.30"
type input "0.96"
type input "5.64"
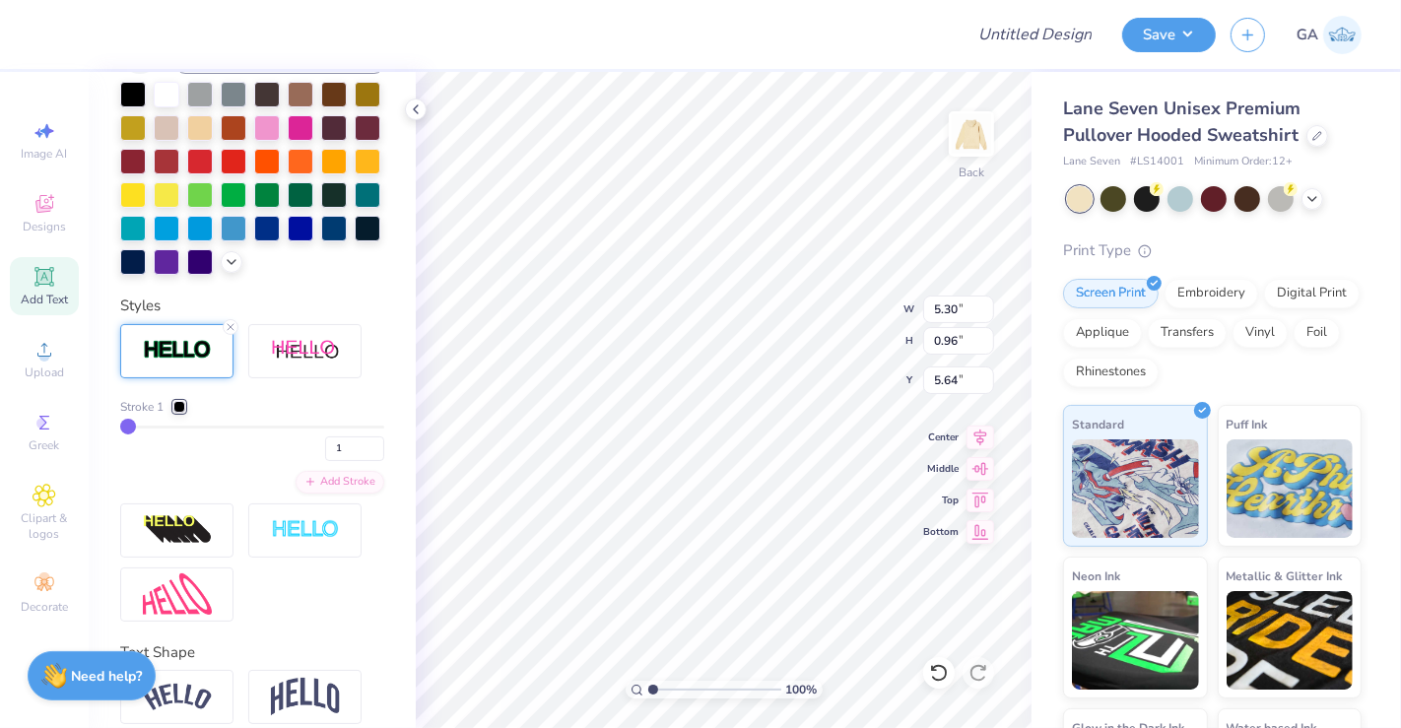
type input "9"
click at [146, 428] on input "range" at bounding box center [252, 427] width 264 height 3
type input "5.43"
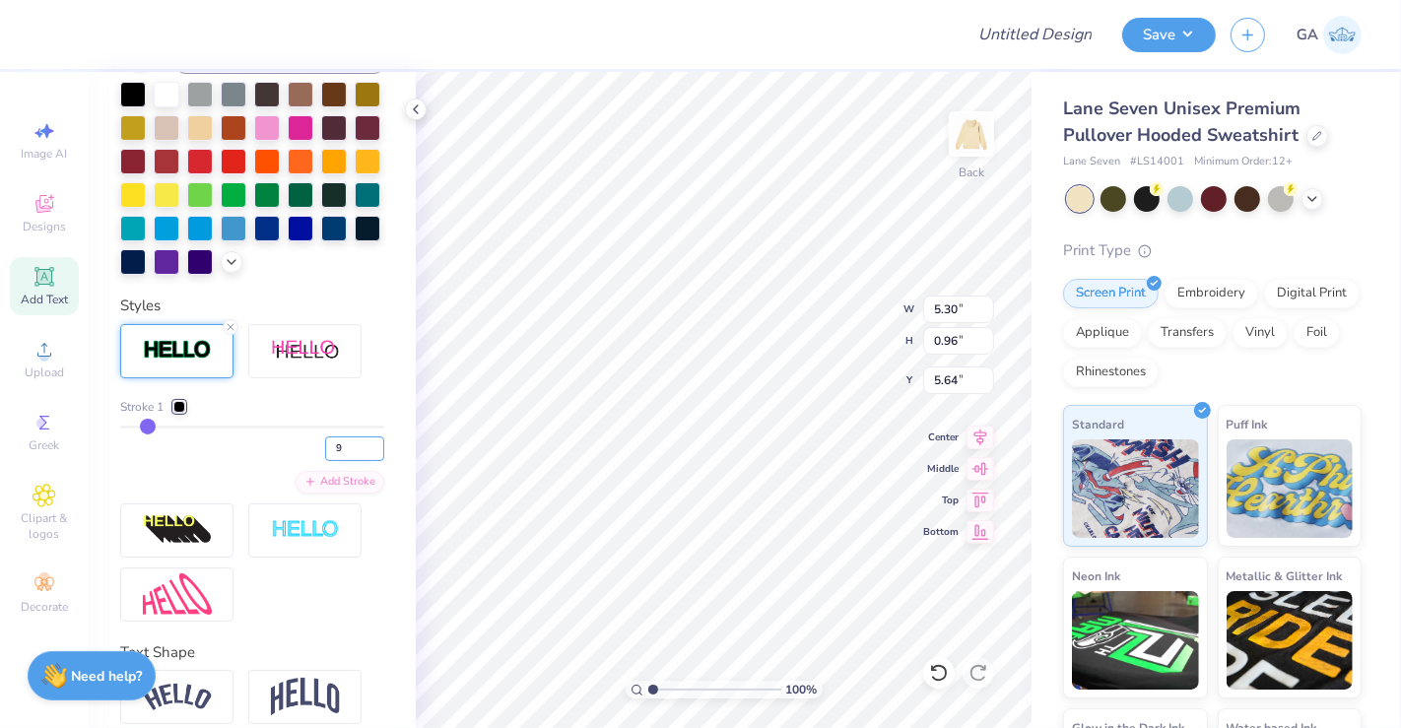
type input "1.09"
type input "5.58"
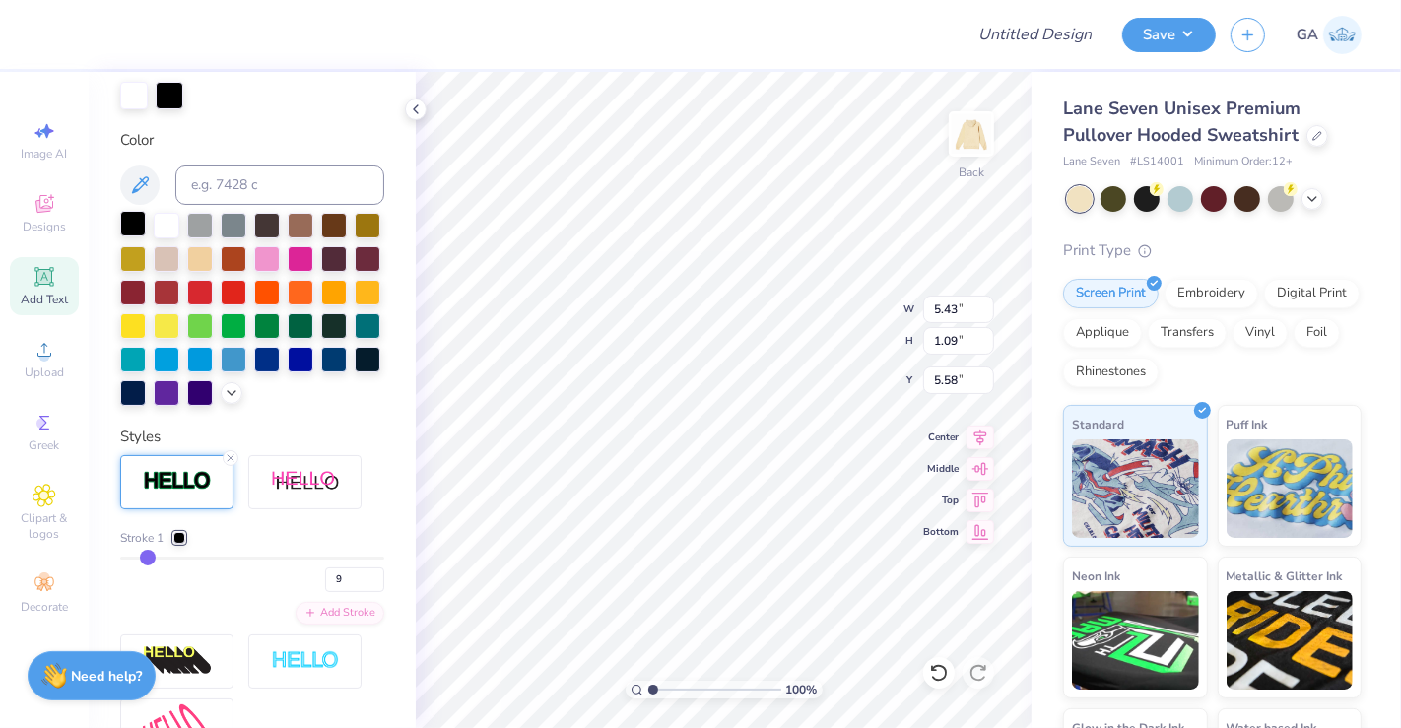
scroll to position [391, 0]
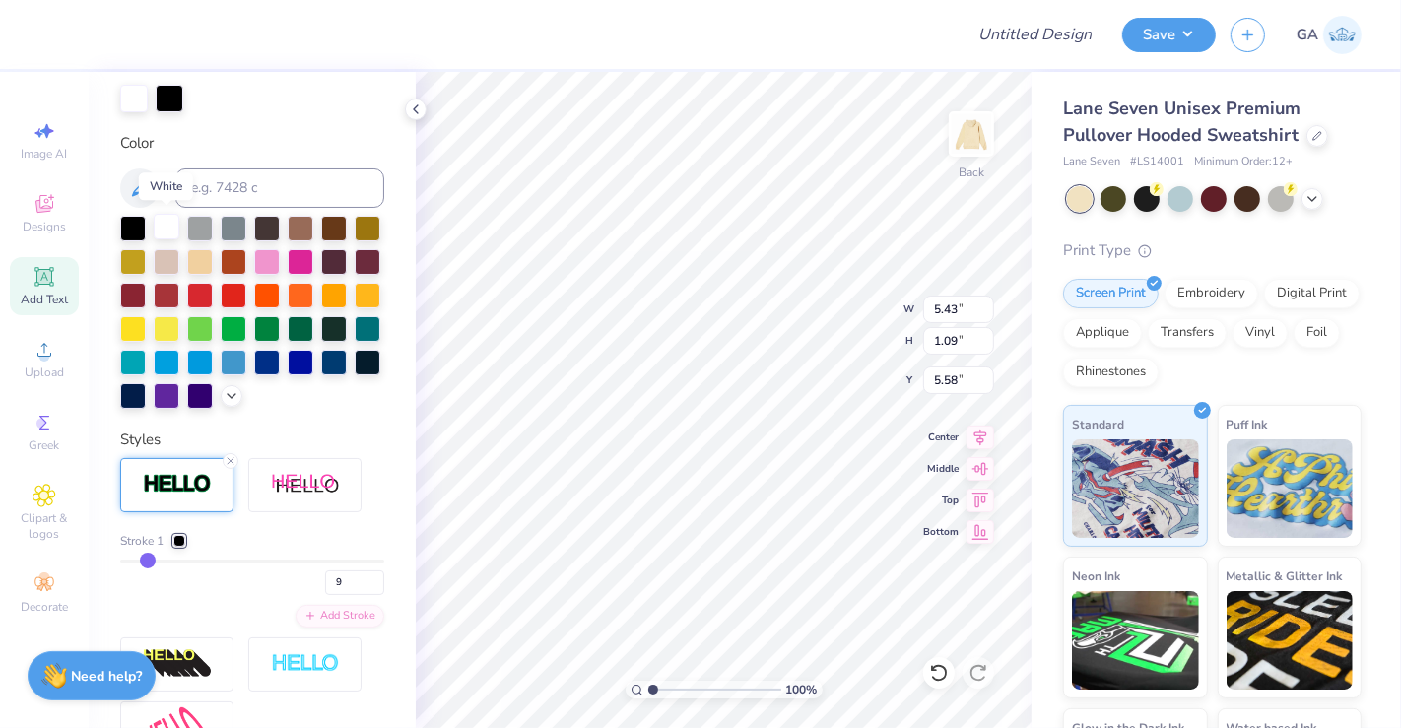
click at [165, 221] on div at bounding box center [167, 227] width 26 height 26
click at [171, 230] on div at bounding box center [167, 227] width 26 height 26
click at [170, 100] on div at bounding box center [170, 97] width 28 height 28
click at [182, 547] on div at bounding box center [179, 541] width 12 height 12
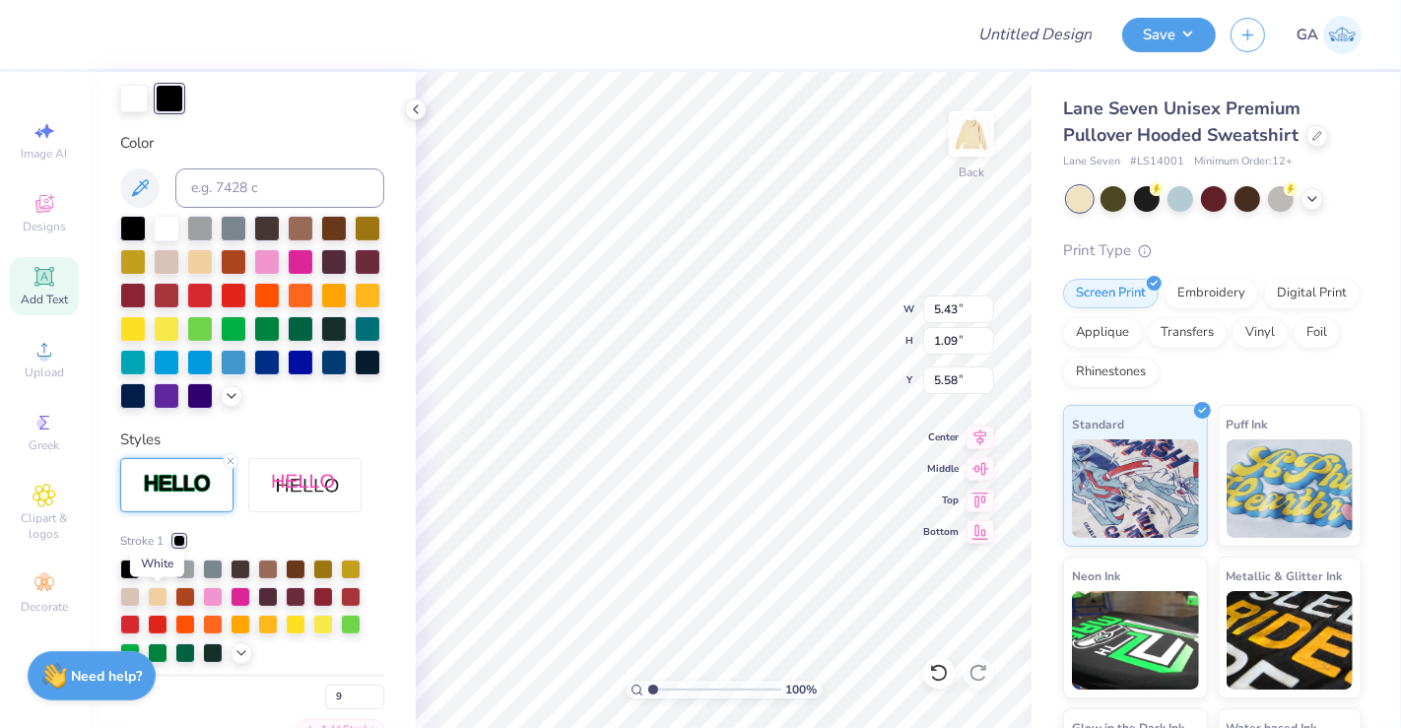
click at [163, 577] on div at bounding box center [158, 567] width 20 height 20
click at [258, 562] on div "Stroke 1 9 Add Stroke" at bounding box center [252, 663] width 264 height 412
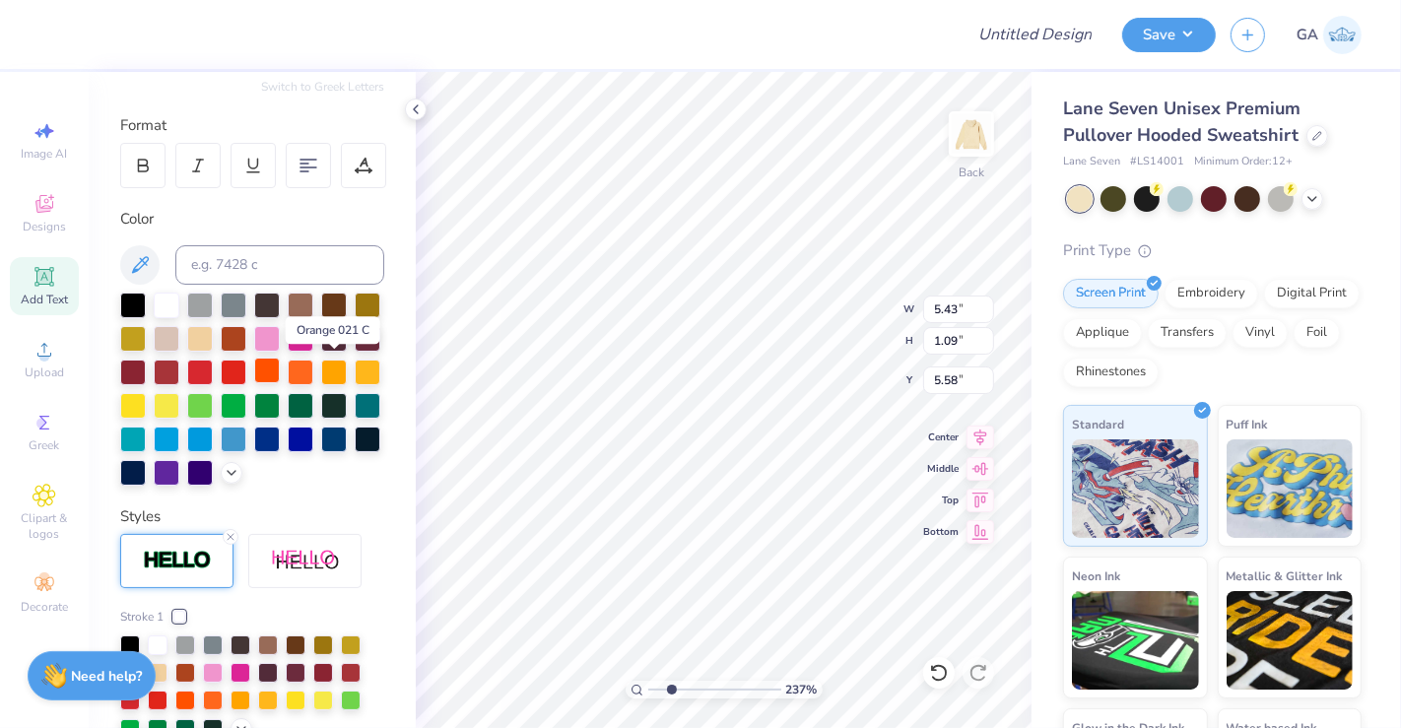
scroll to position [0, 0]
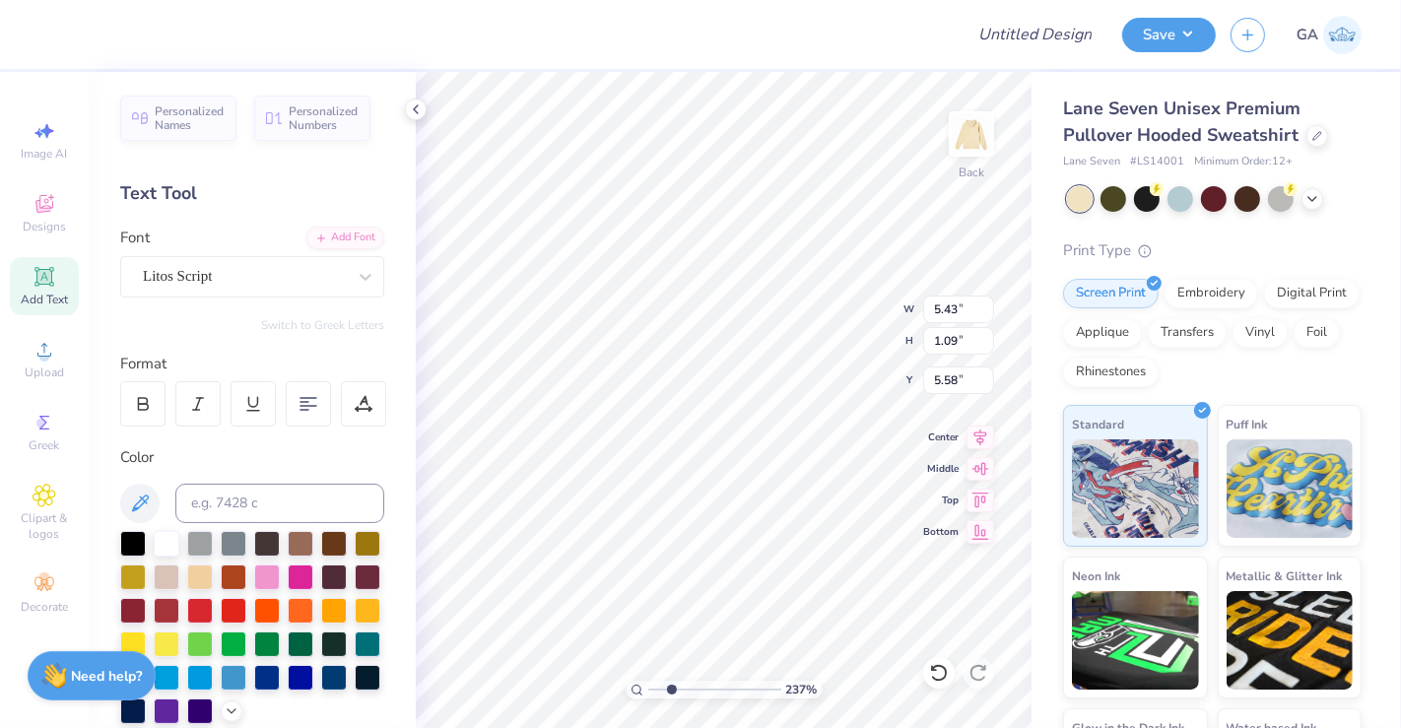
type input "2.37057151308227"
type textarea "Mi ni-THON"
type input "2.37057151308227"
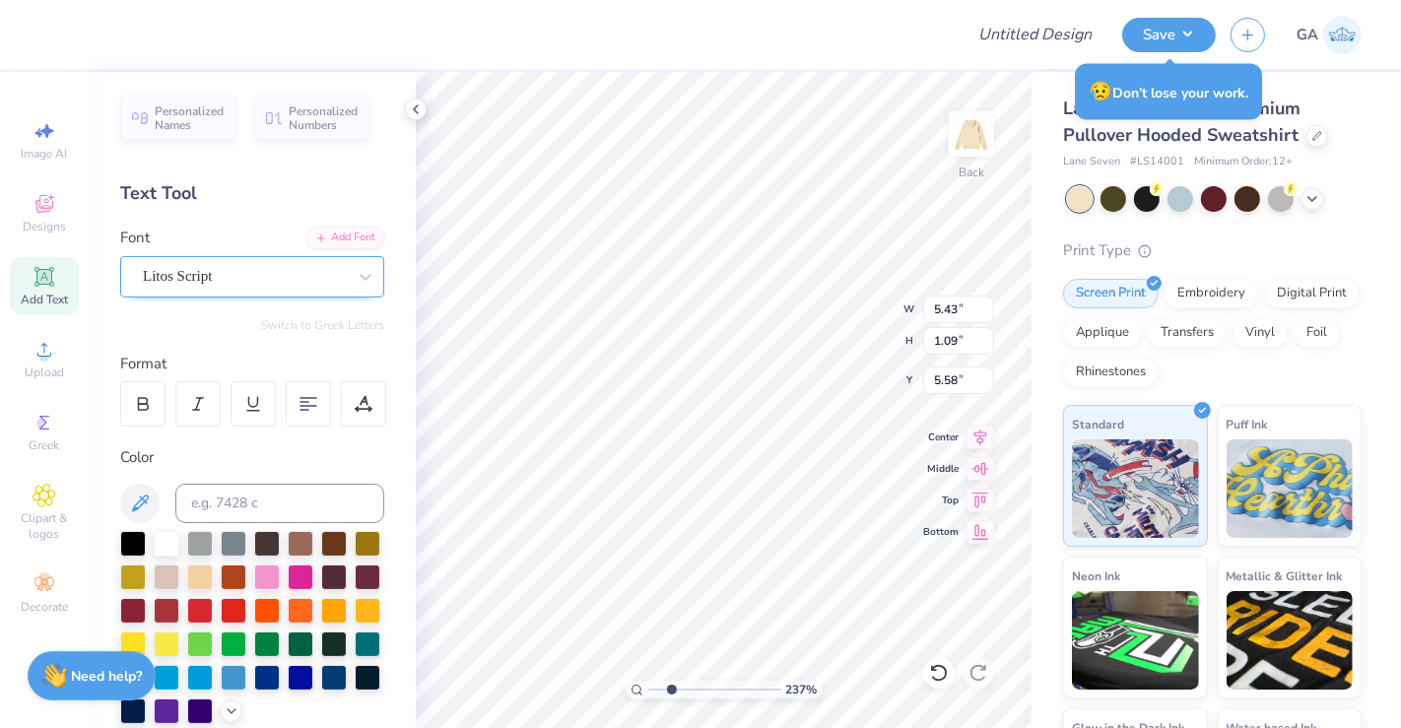
type textarea "Mini-THON"
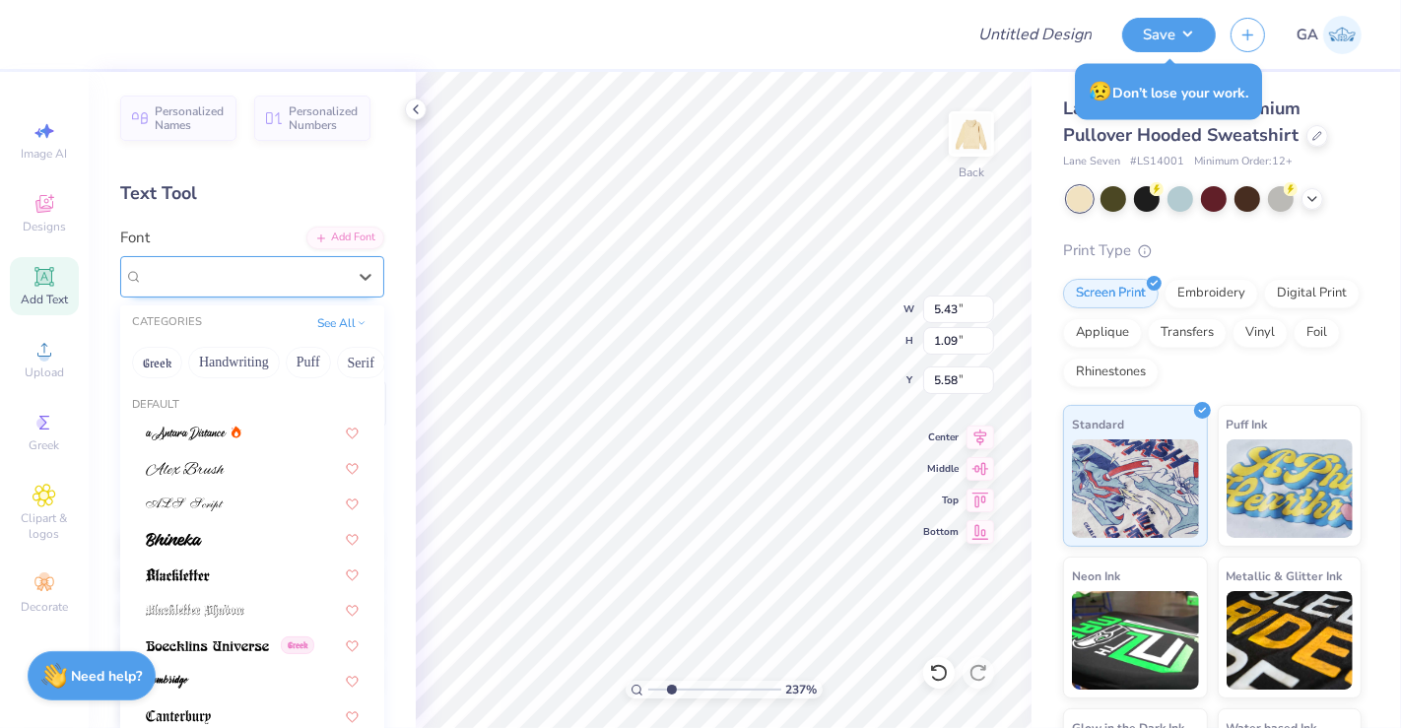
click at [264, 280] on div "Litos Script" at bounding box center [244, 276] width 207 height 31
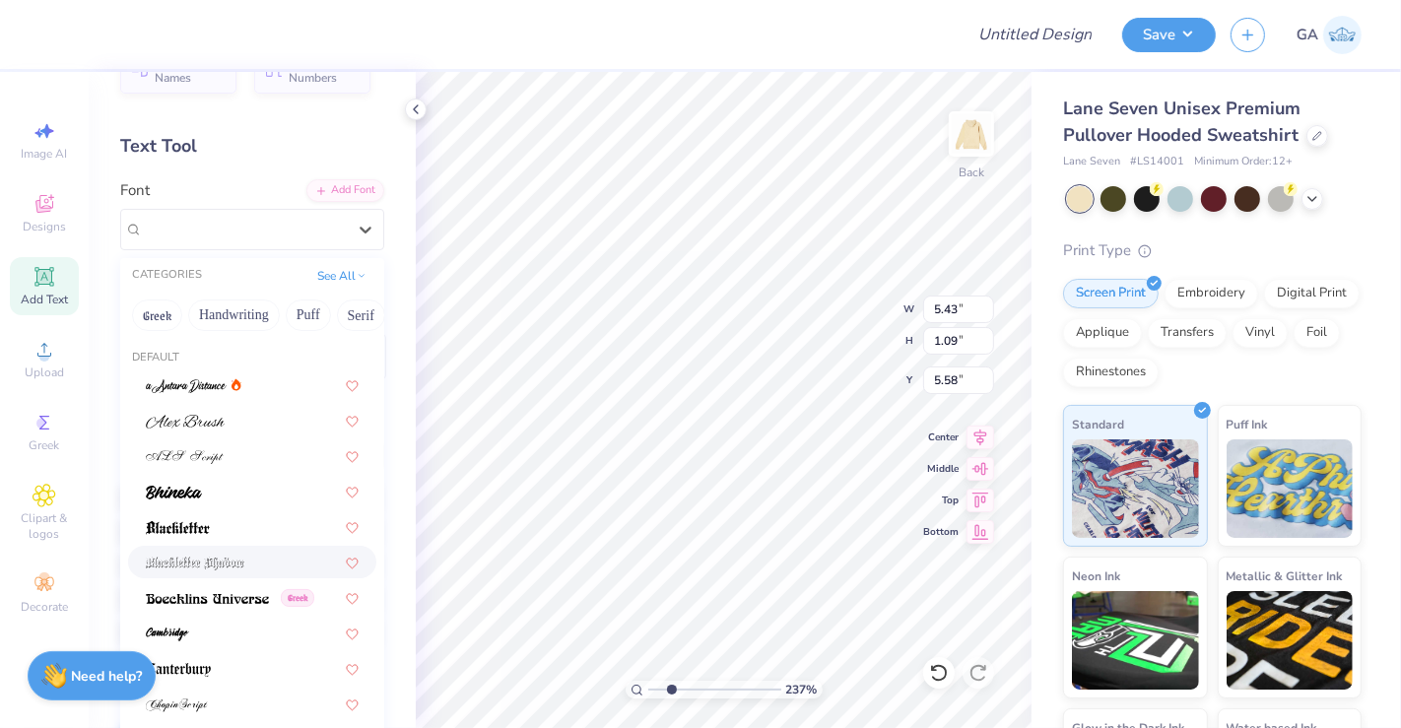
scroll to position [0, 0]
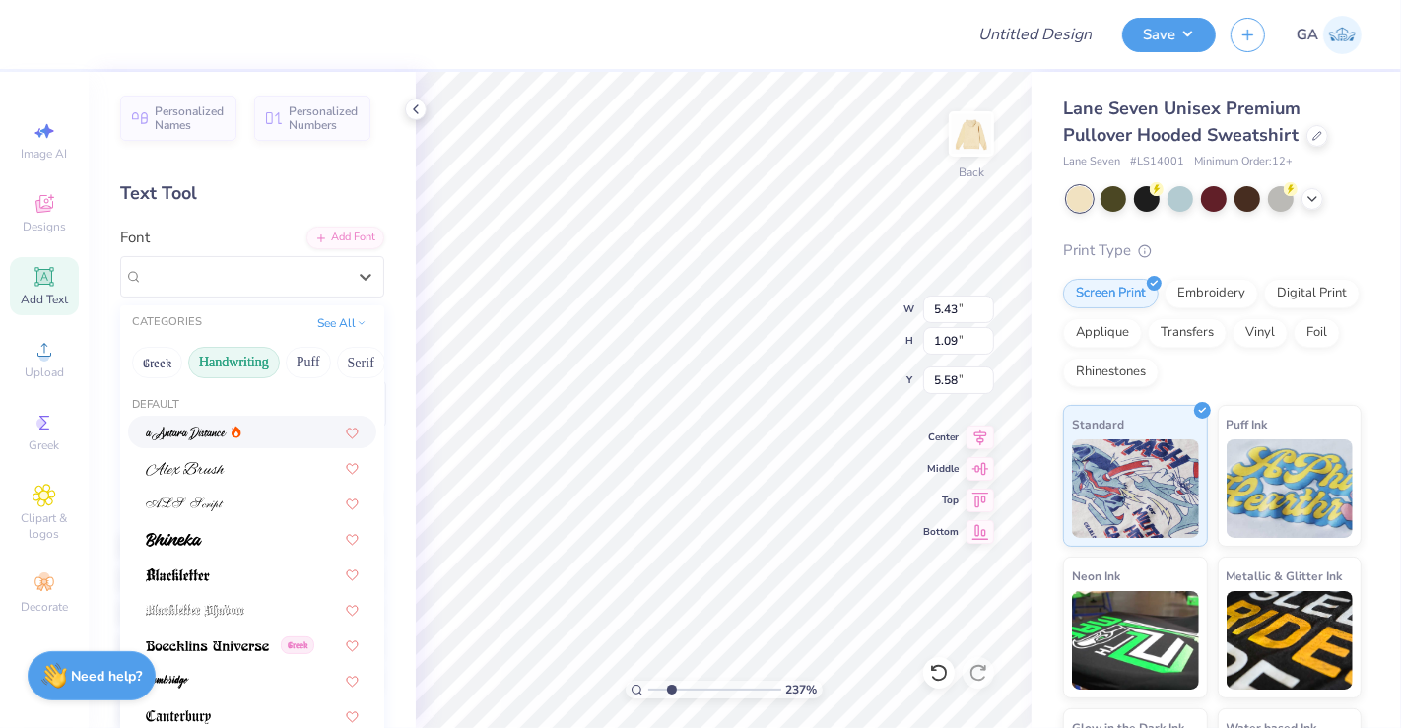
click at [241, 361] on button "Handwriting" at bounding box center [234, 363] width 92 height 32
click at [307, 361] on button "Puff" at bounding box center [308, 363] width 45 height 32
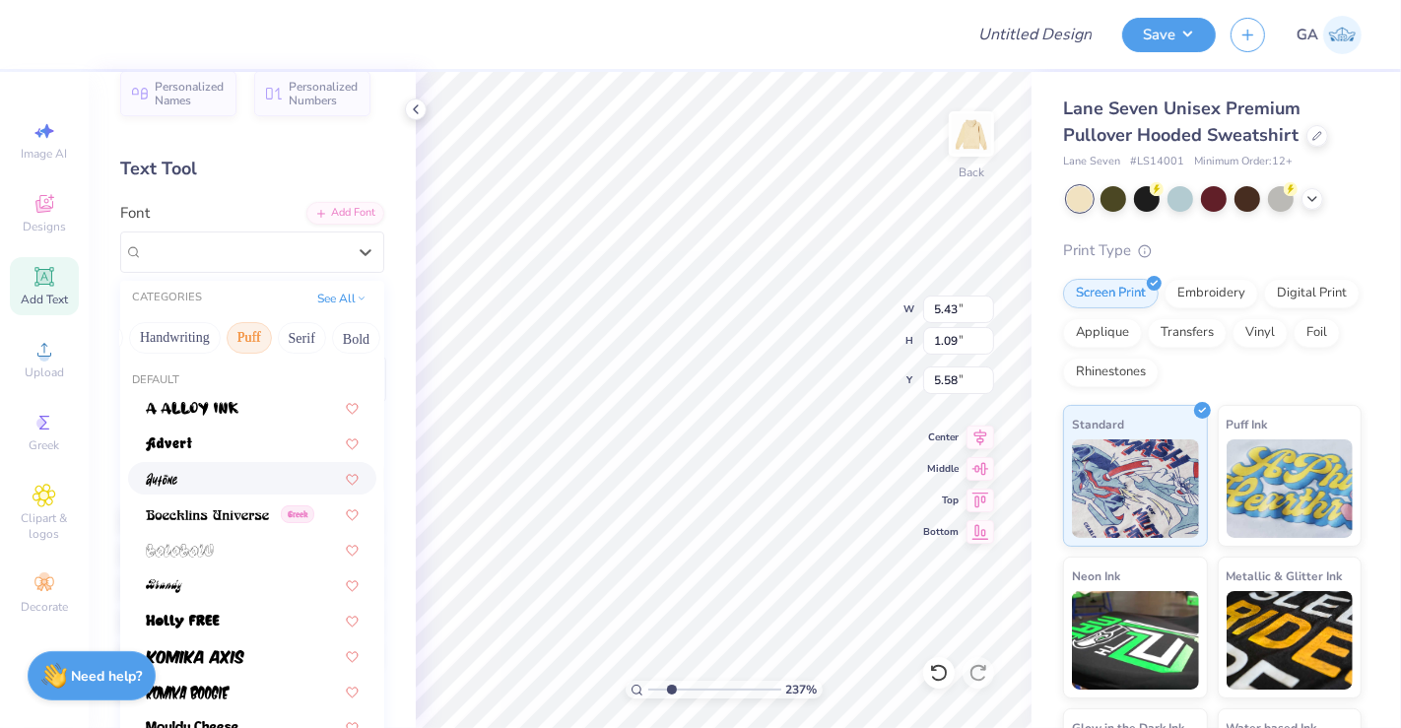
scroll to position [8, 0]
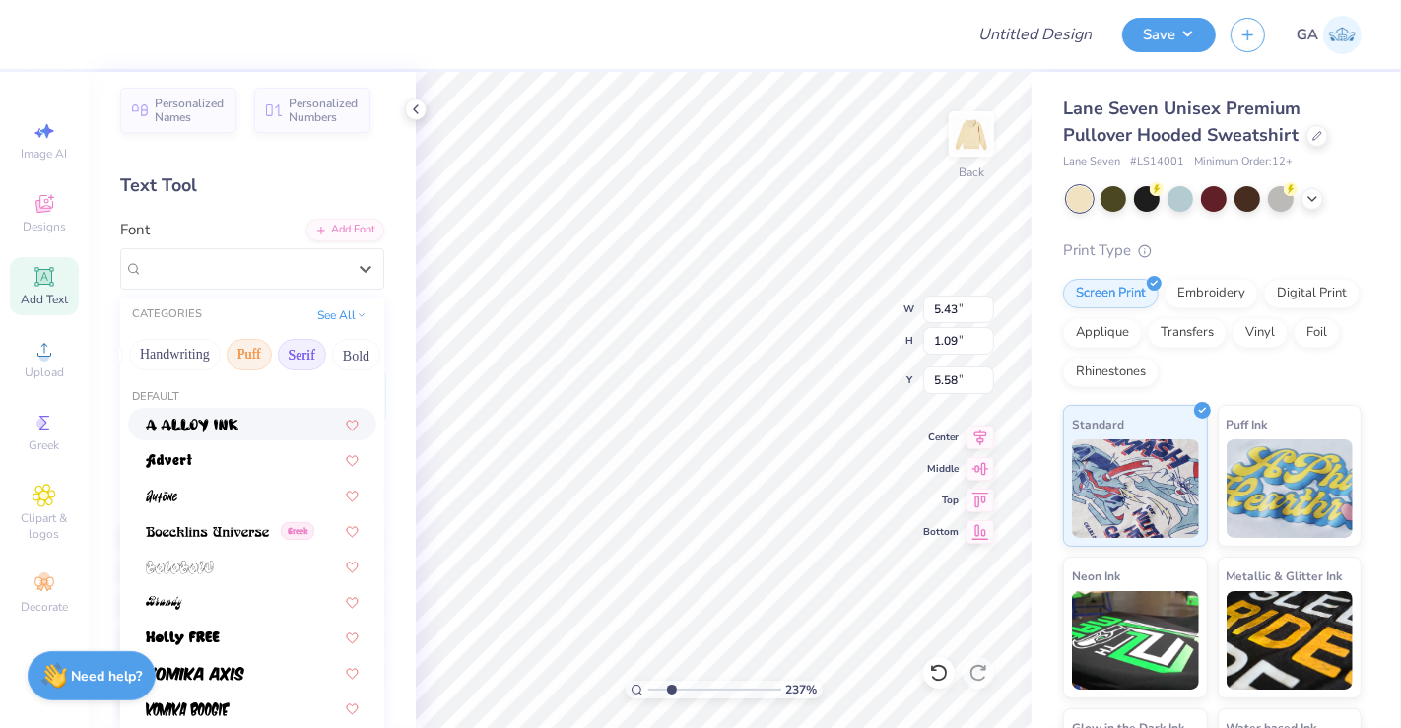
click at [303, 357] on button "Serif" at bounding box center [302, 355] width 48 height 32
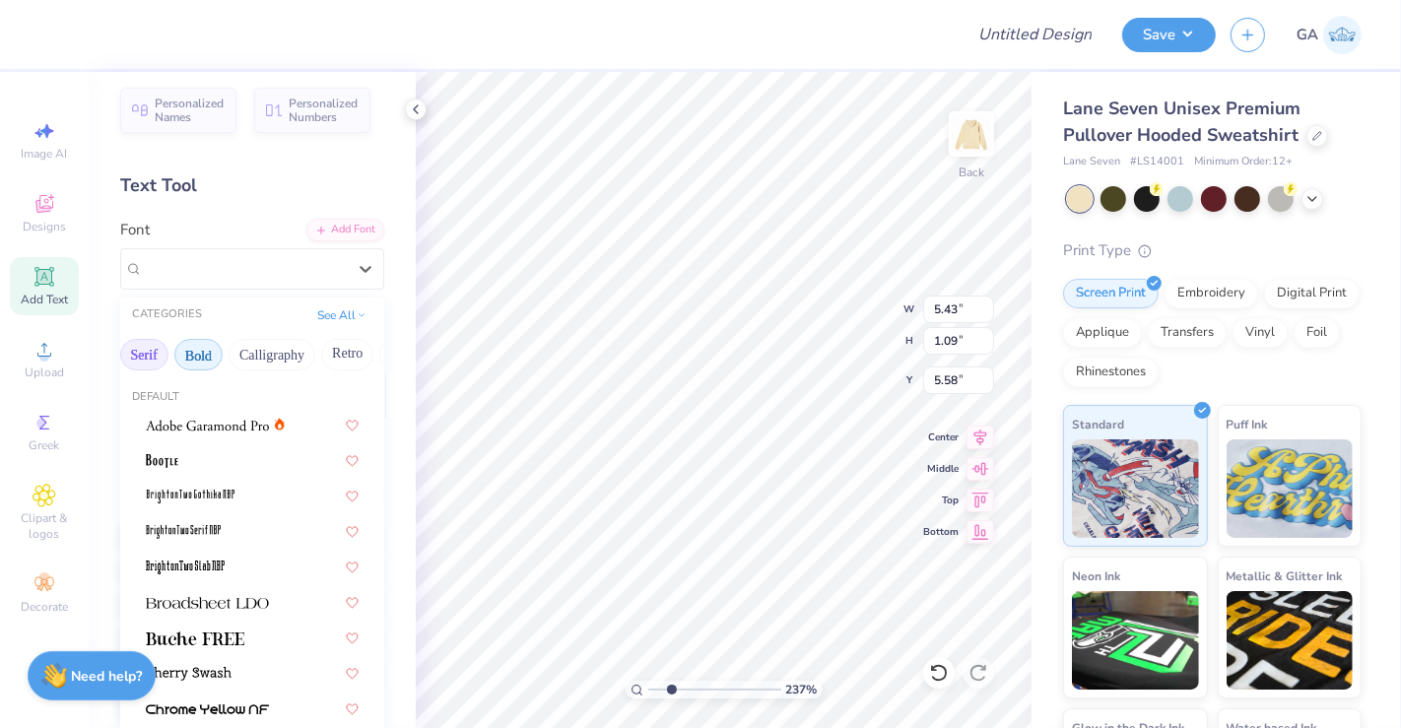
scroll to position [0, 220]
click at [258, 356] on button "Calligraphy" at bounding box center [269, 355] width 87 height 32
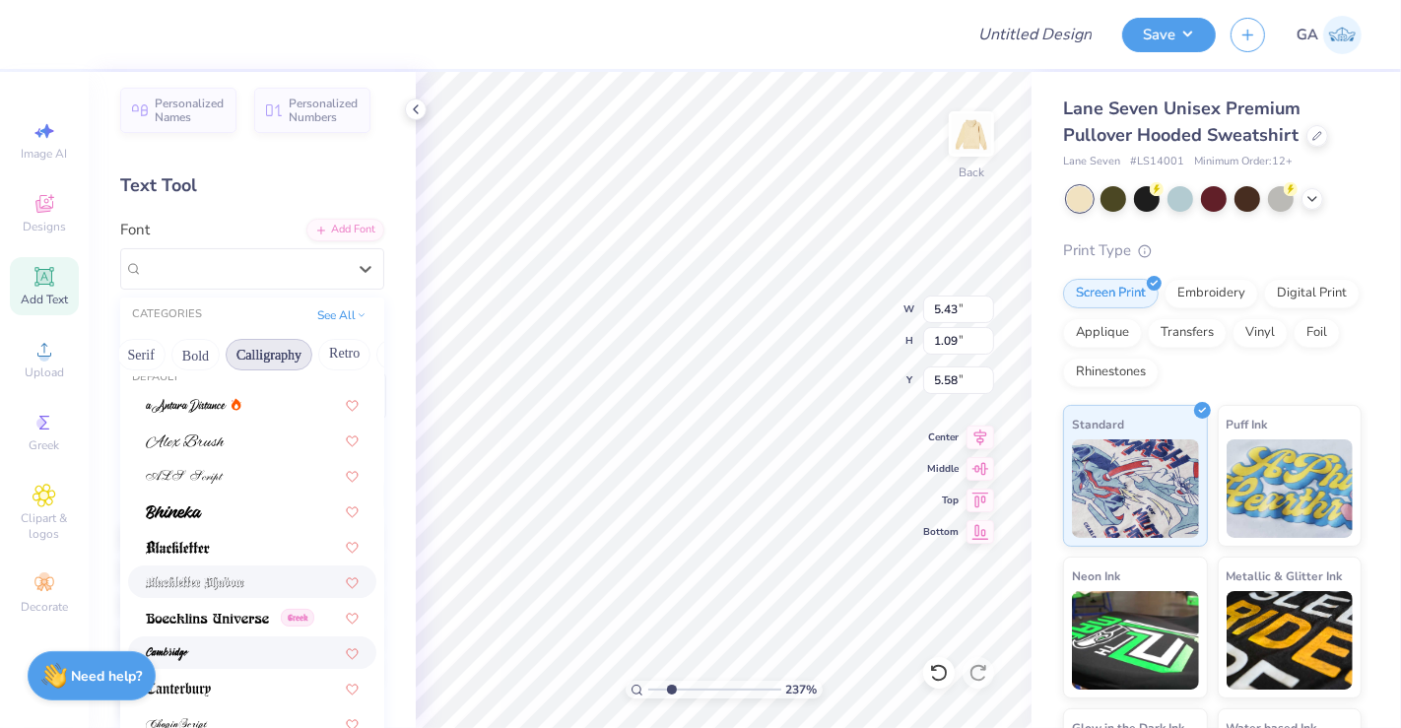
scroll to position [0, 0]
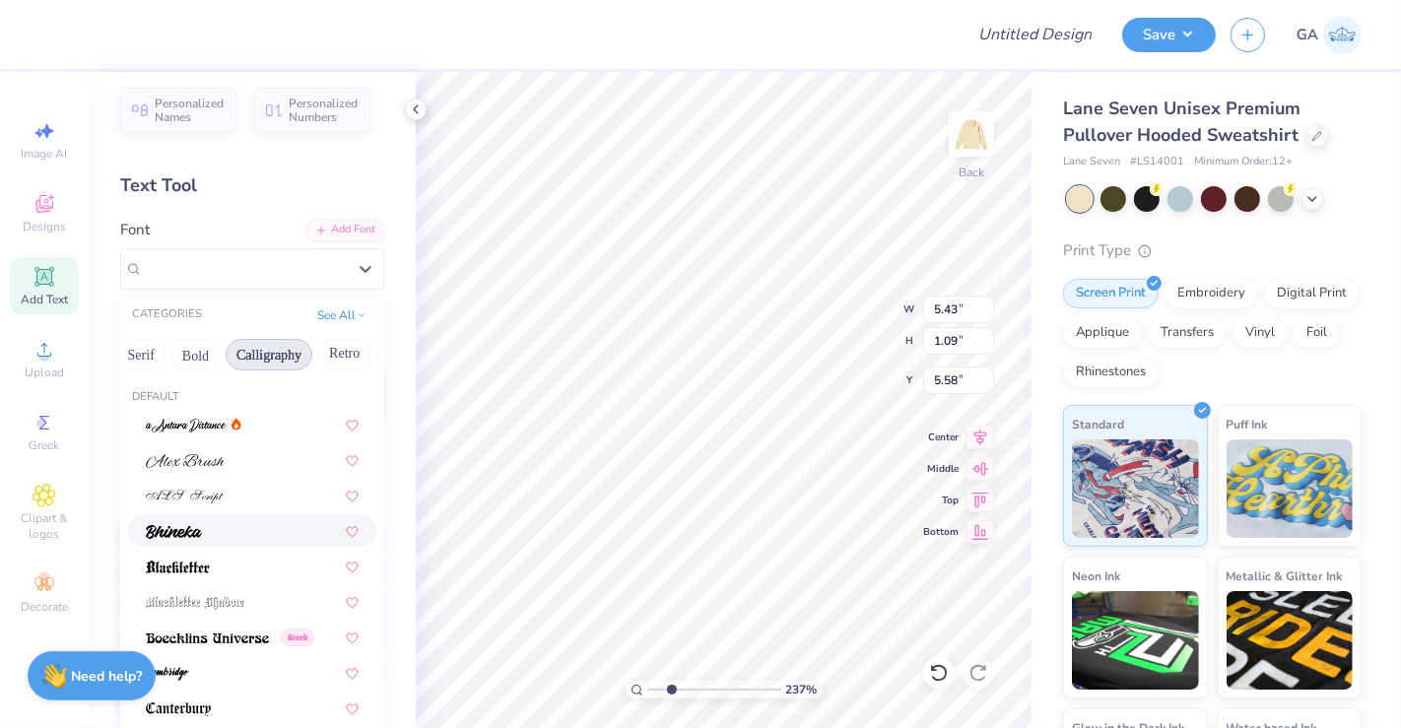
click at [240, 536] on div at bounding box center [252, 530] width 213 height 21
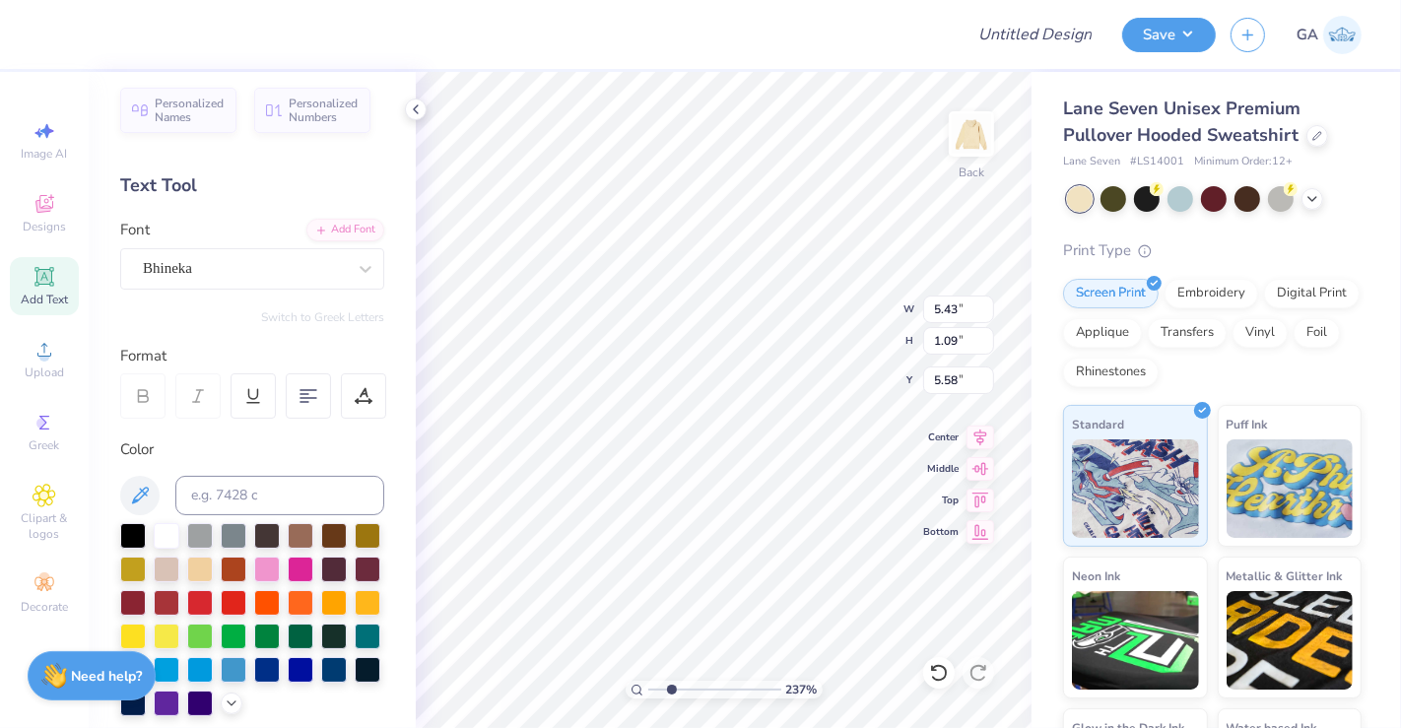
type input "2.37057151308227"
click at [365, 407] on div at bounding box center [363, 395] width 45 height 45
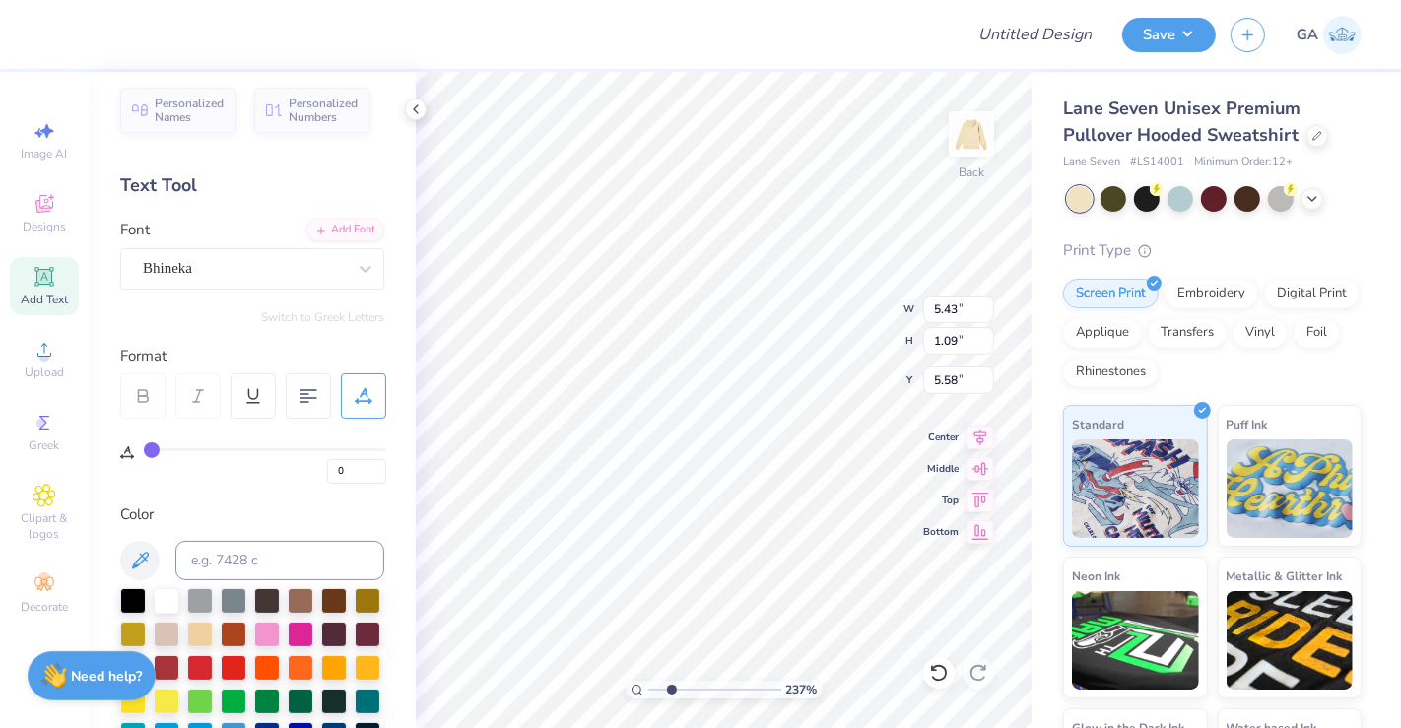
type input "5"
click at [163, 448] on input "range" at bounding box center [265, 449] width 242 height 3
type input "12"
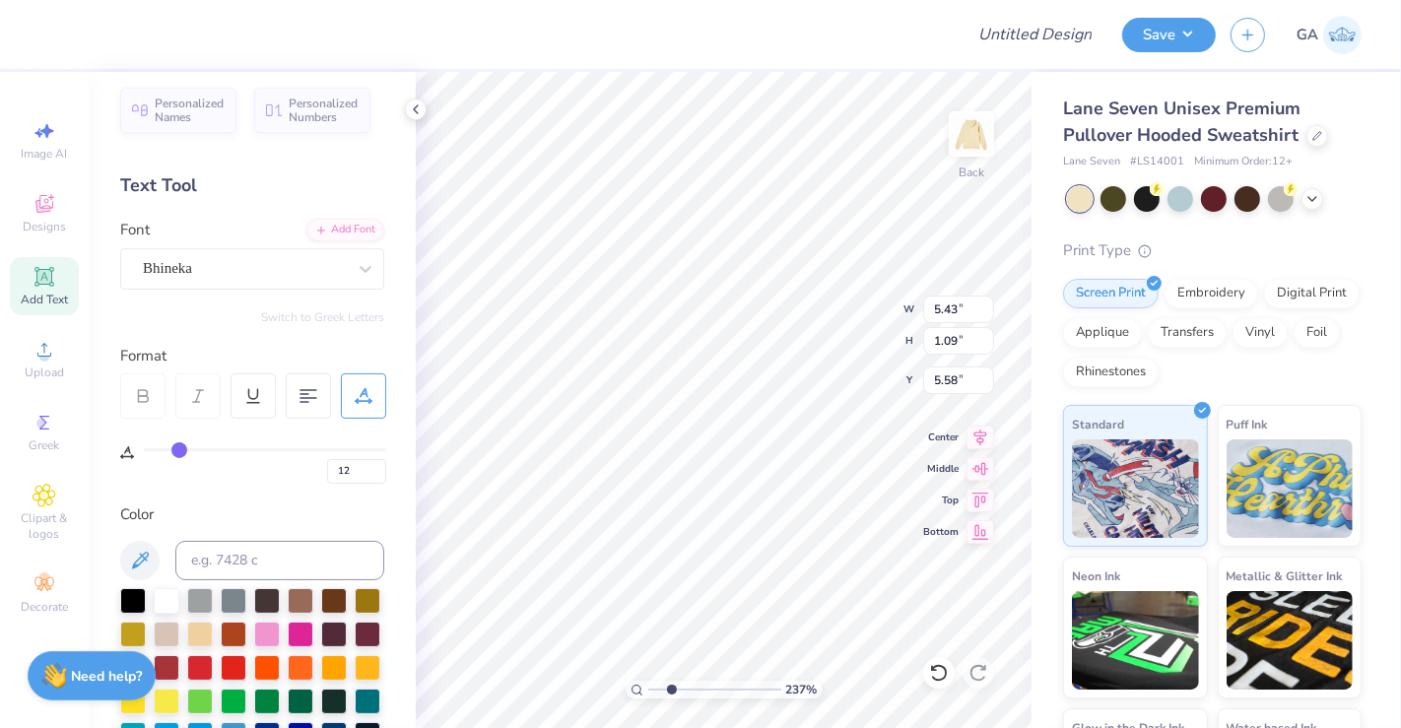
type input "12"
click at [177, 448] on input "range" at bounding box center [265, 449] width 242 height 3
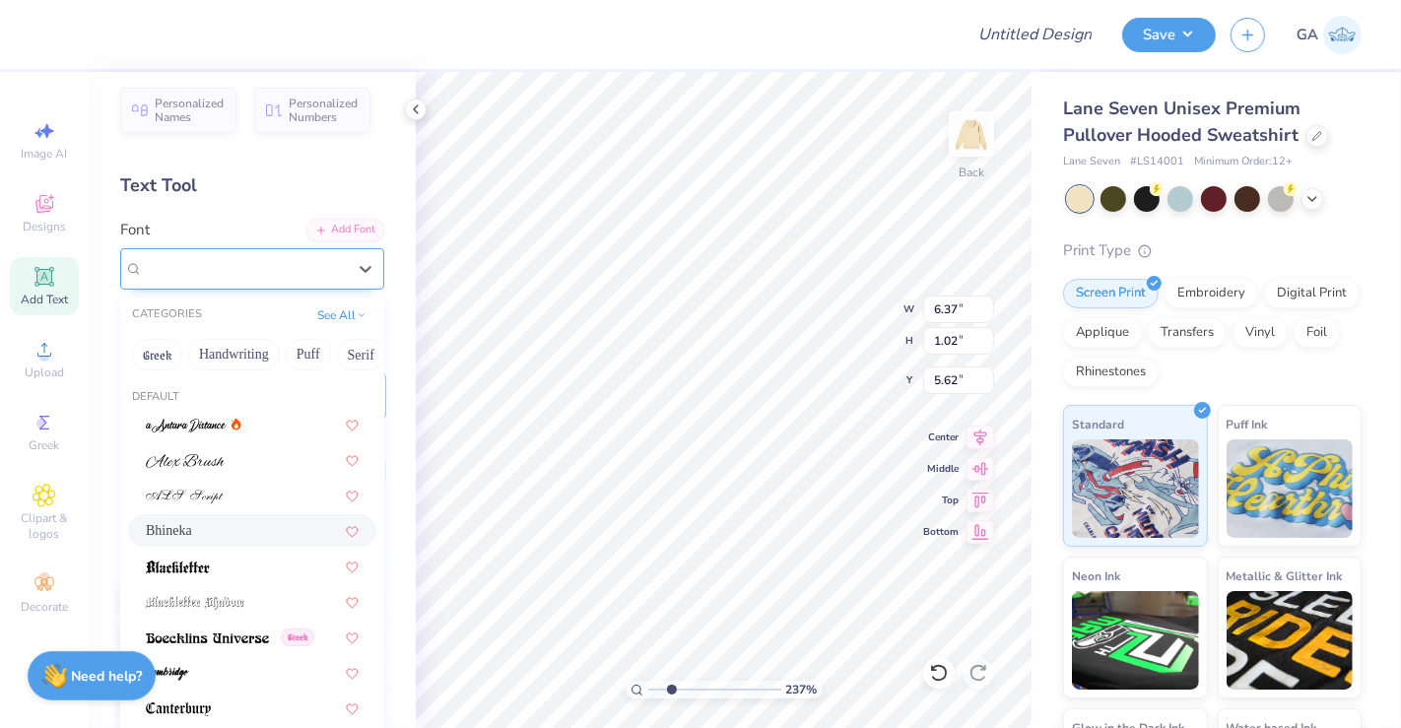
click at [272, 261] on div "Bhineka" at bounding box center [244, 268] width 207 height 31
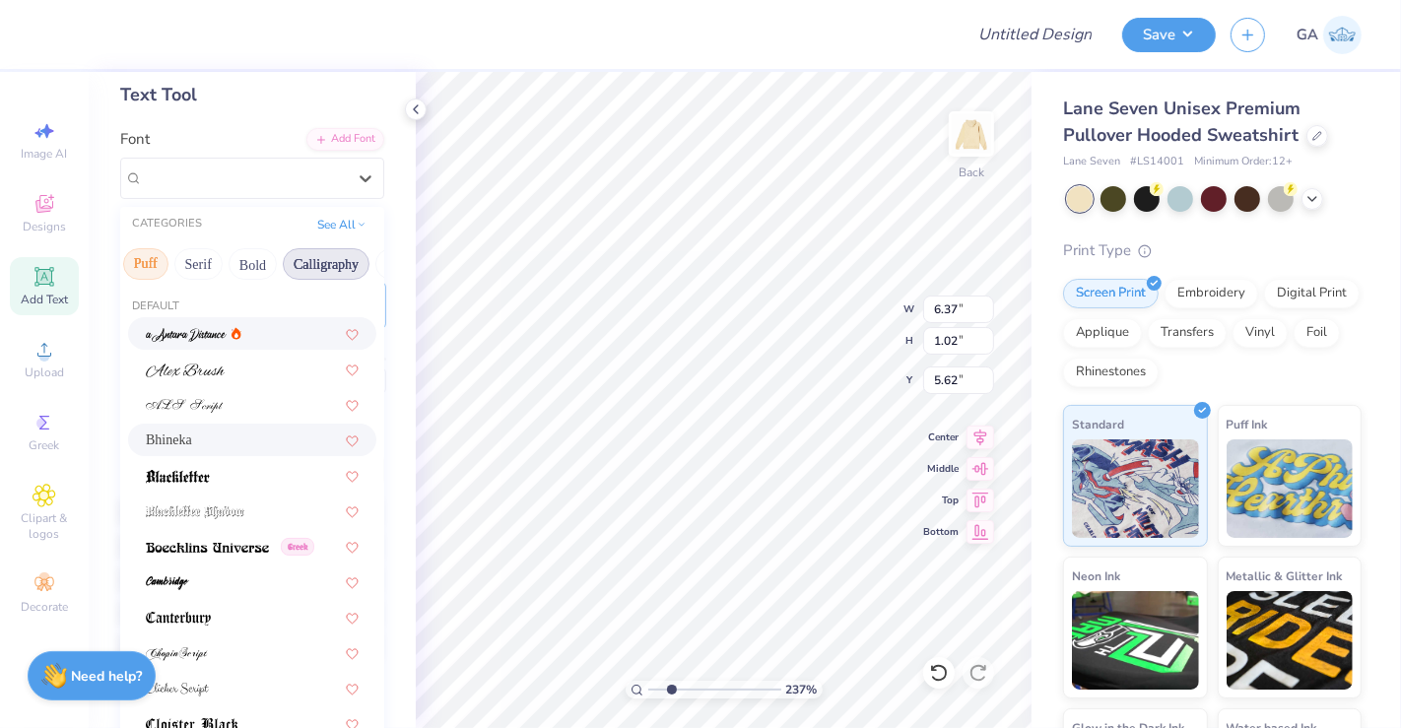
scroll to position [0, 164]
click at [215, 376] on span at bounding box center [185, 369] width 79 height 21
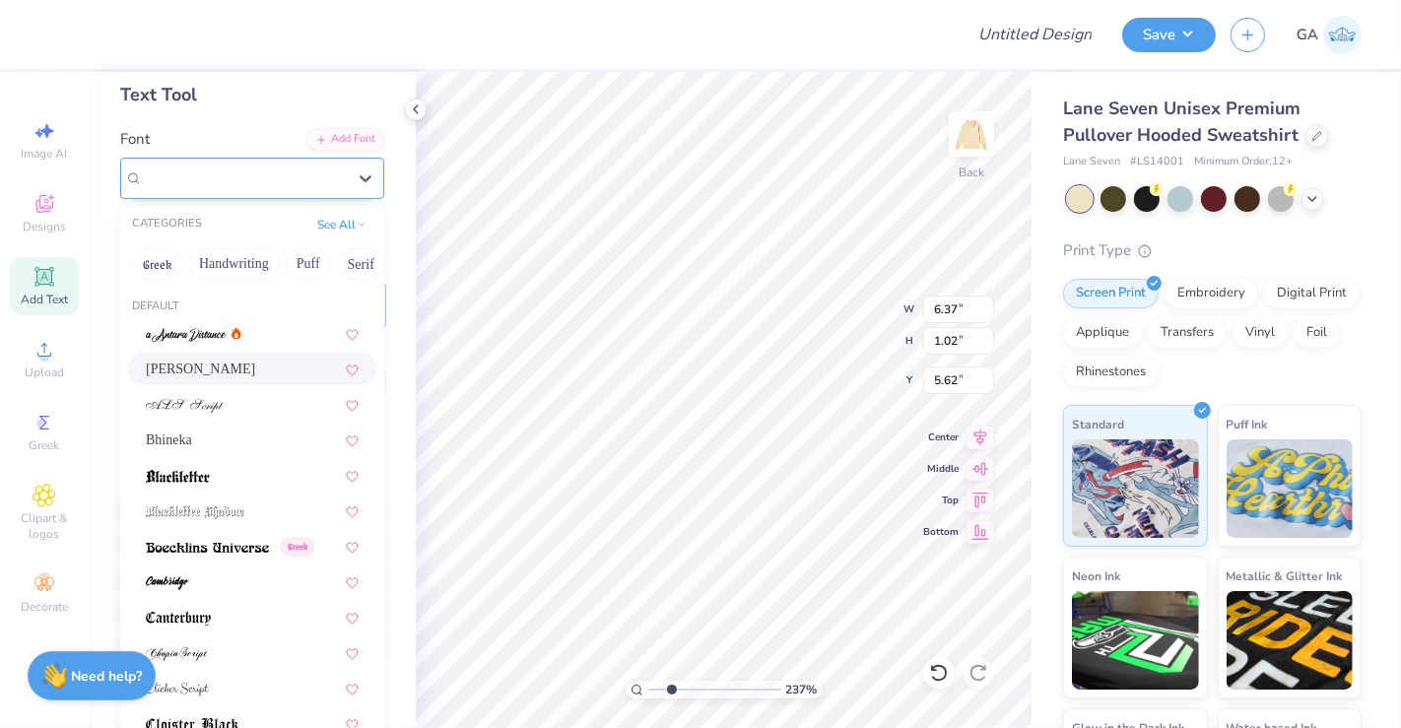
click at [272, 182] on div "[PERSON_NAME]" at bounding box center [244, 178] width 207 height 31
click at [338, 264] on button "Serif" at bounding box center [361, 264] width 48 height 32
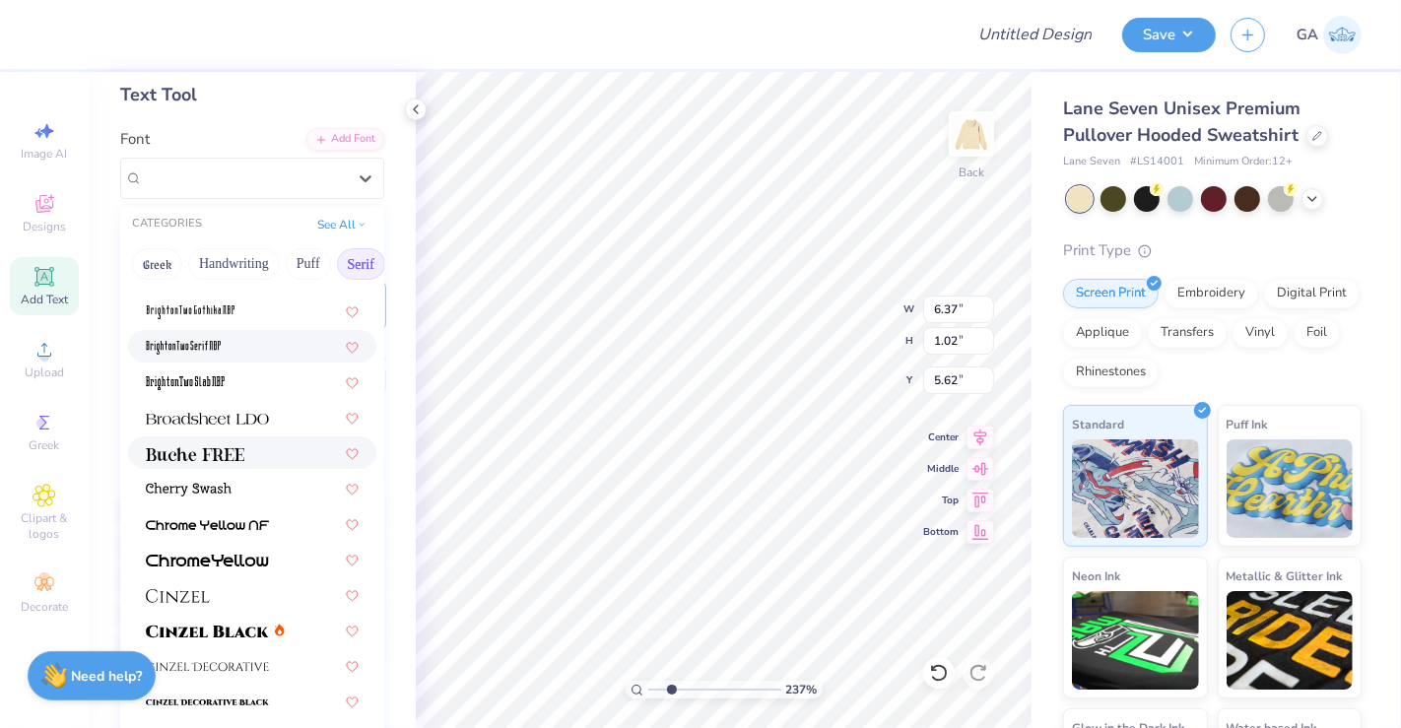
scroll to position [96, 0]
click at [190, 496] on div at bounding box center [252, 486] width 248 height 33
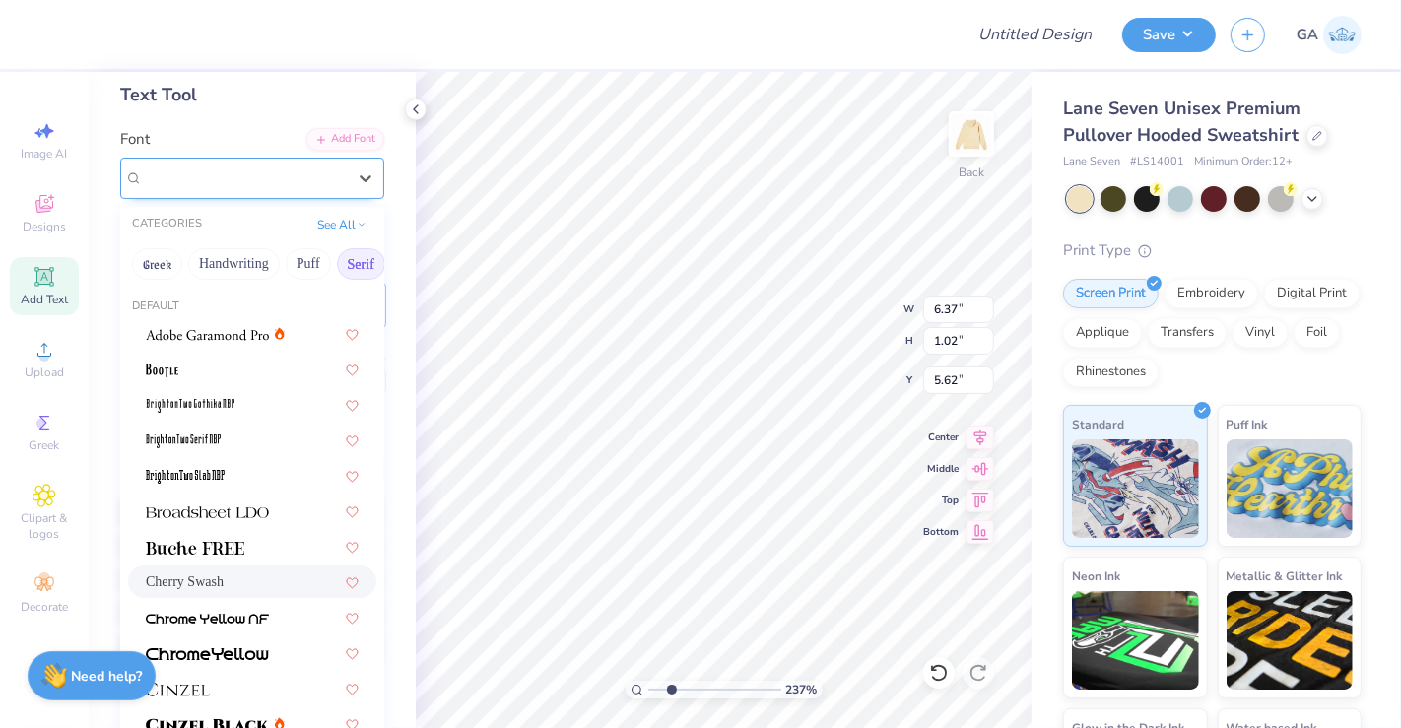
click at [255, 171] on div "Cherry Swash" at bounding box center [244, 178] width 207 height 31
click at [295, 260] on button "Puff" at bounding box center [308, 264] width 45 height 32
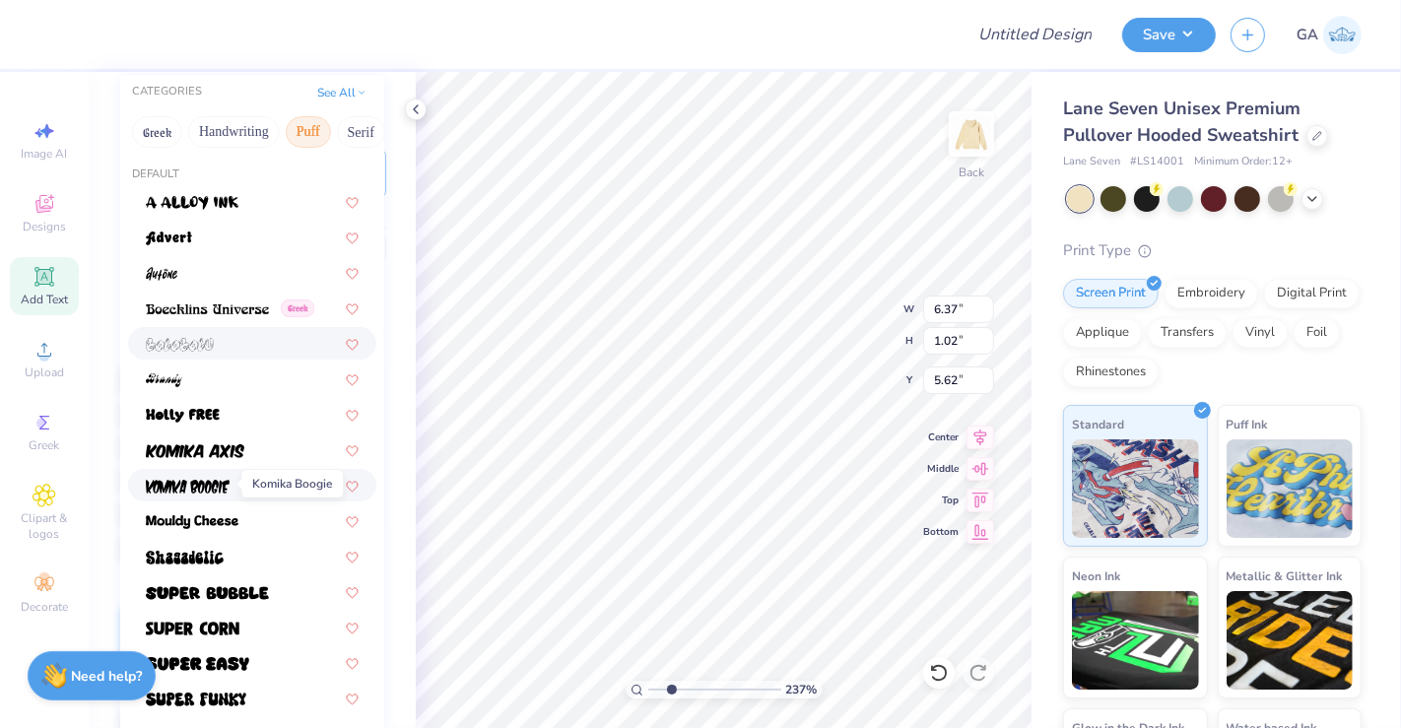
scroll to position [0, 0]
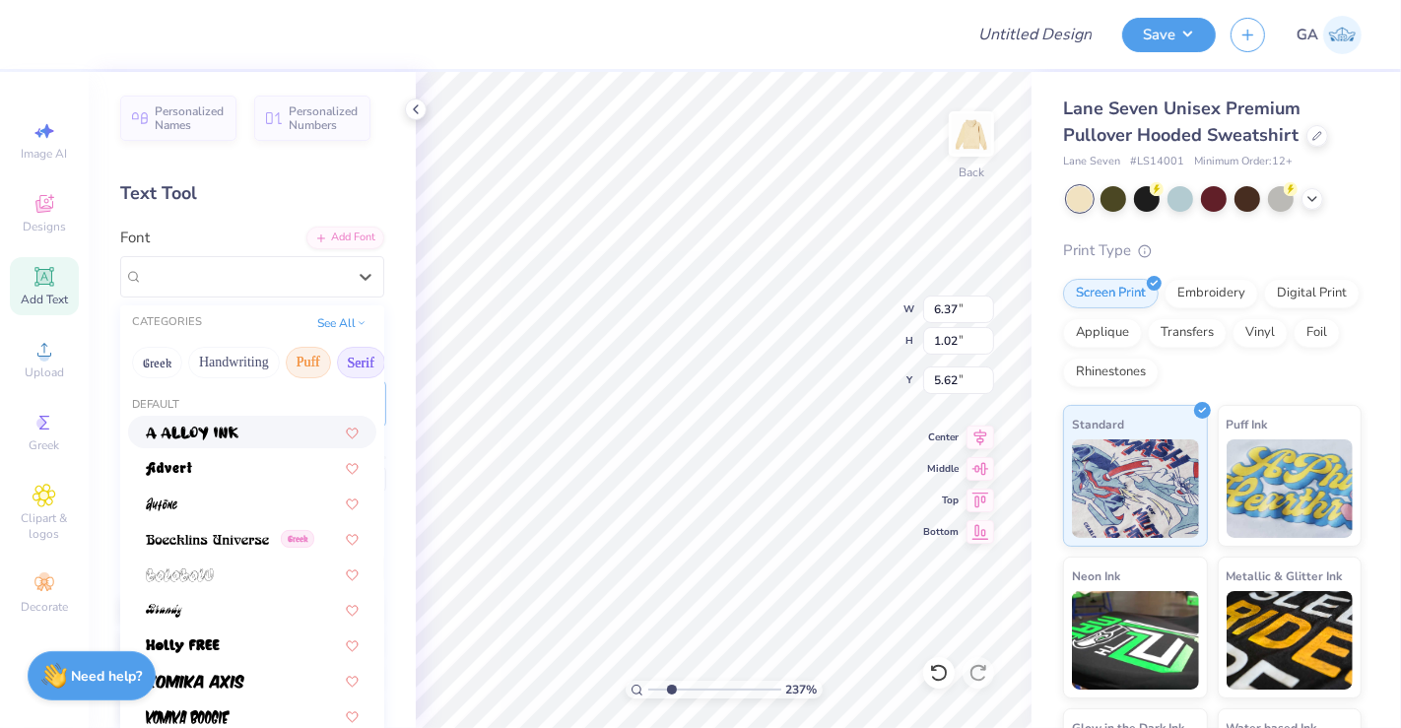
click at [349, 361] on button "Serif" at bounding box center [361, 363] width 48 height 32
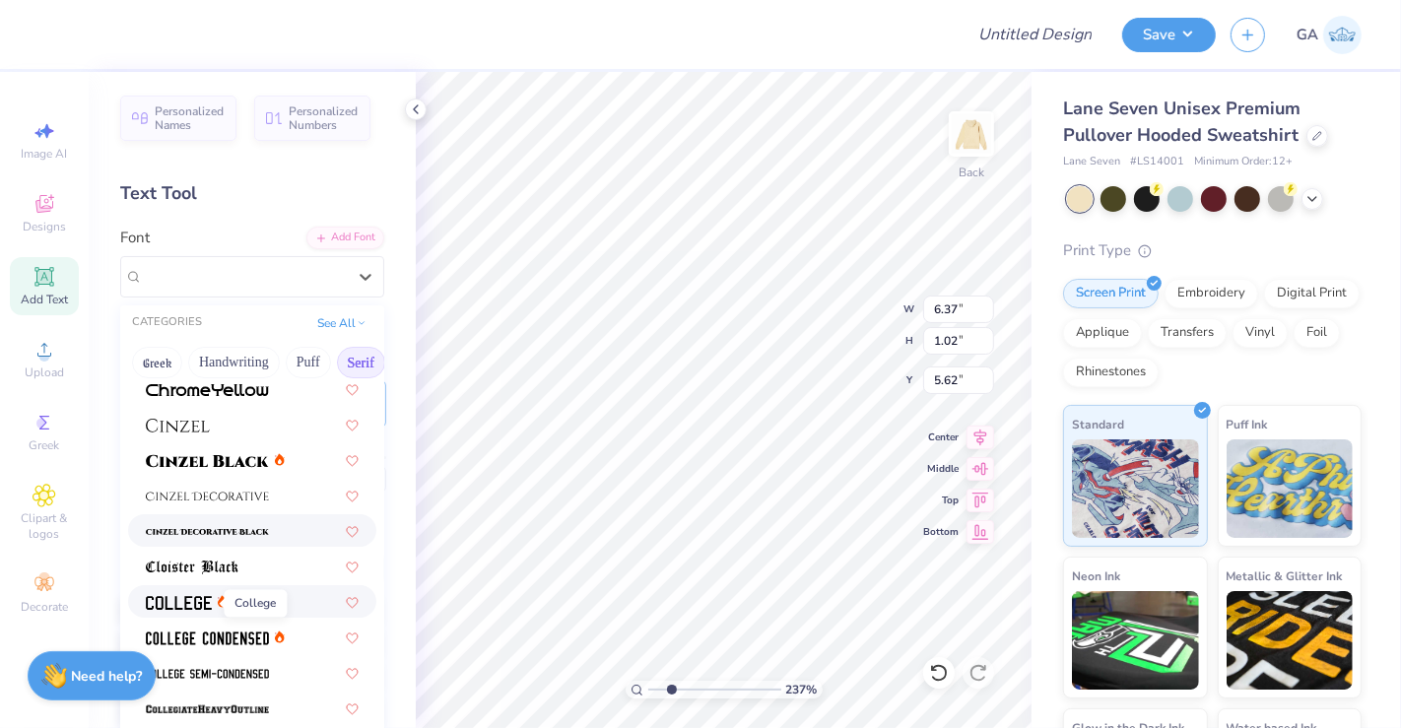
scroll to position [360, 0]
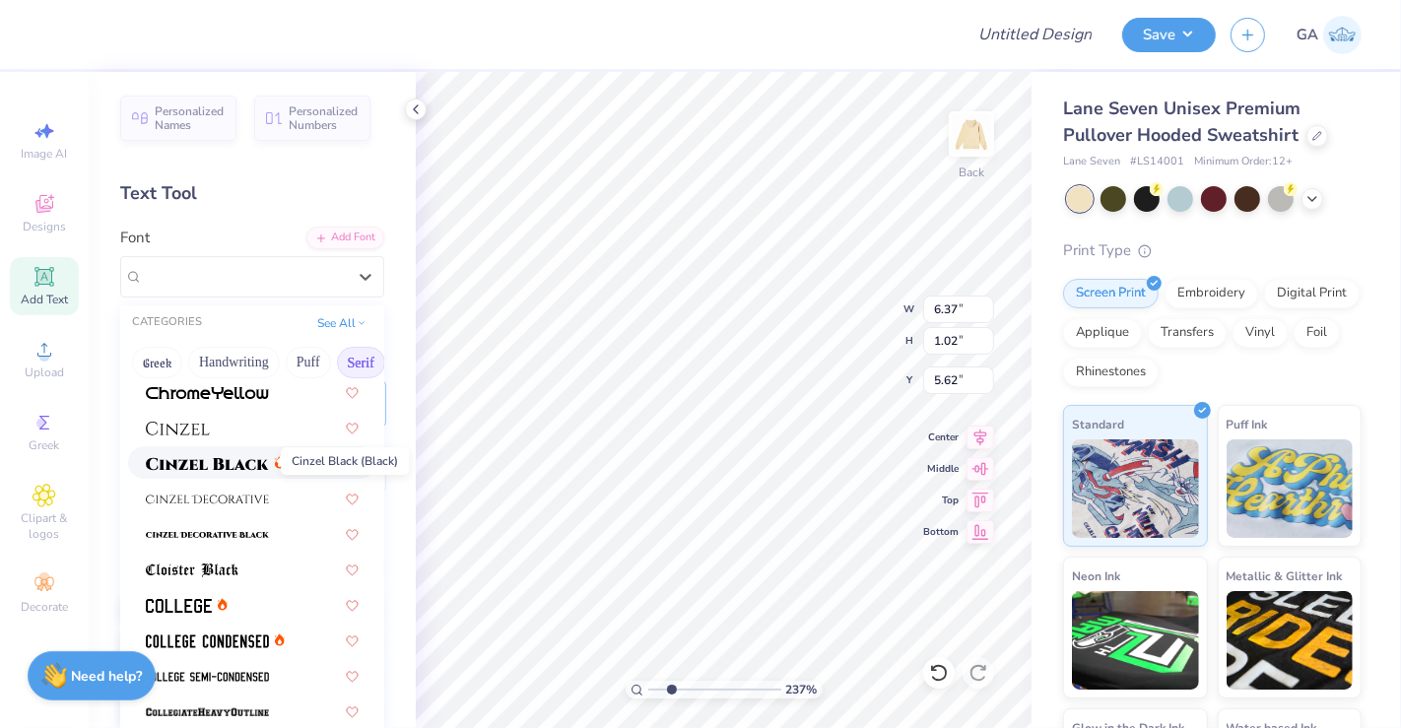
click at [219, 461] on img at bounding box center [207, 464] width 123 height 14
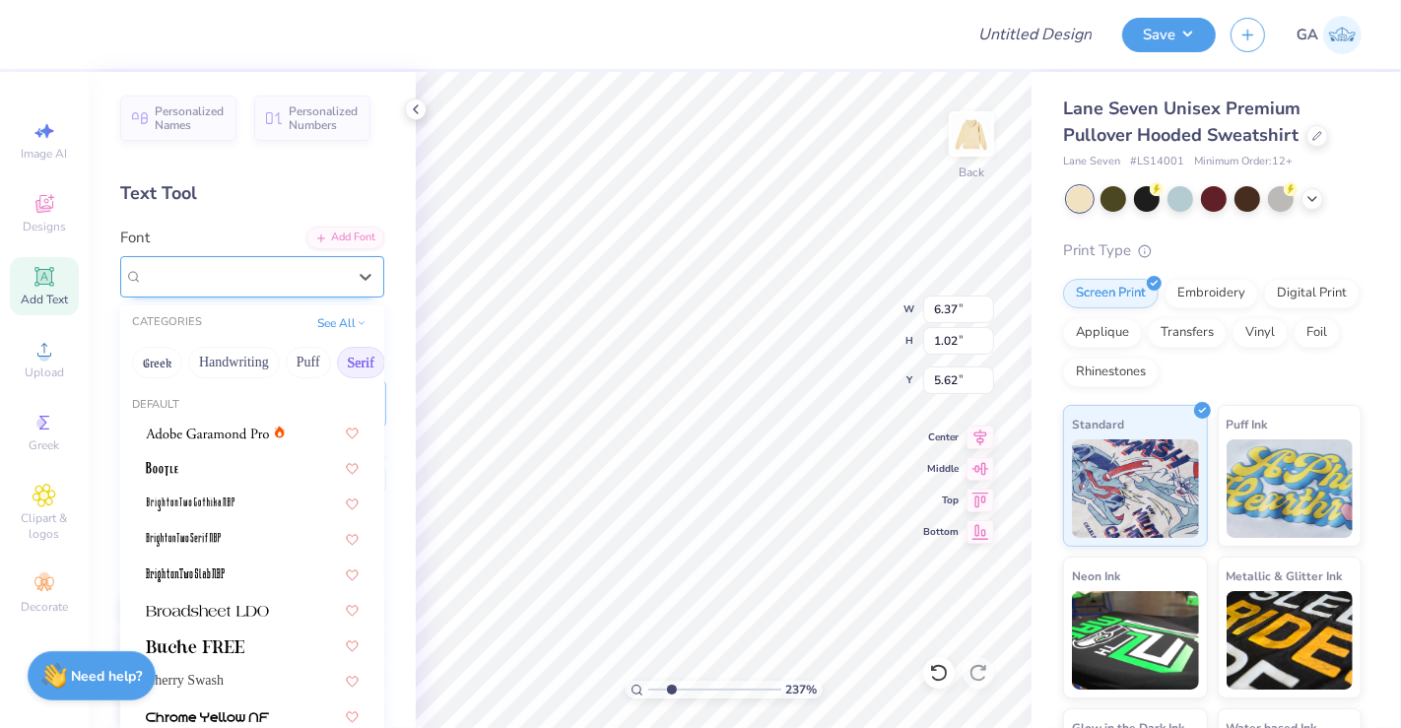
click at [301, 265] on div "Cinzel" at bounding box center [244, 276] width 207 height 31
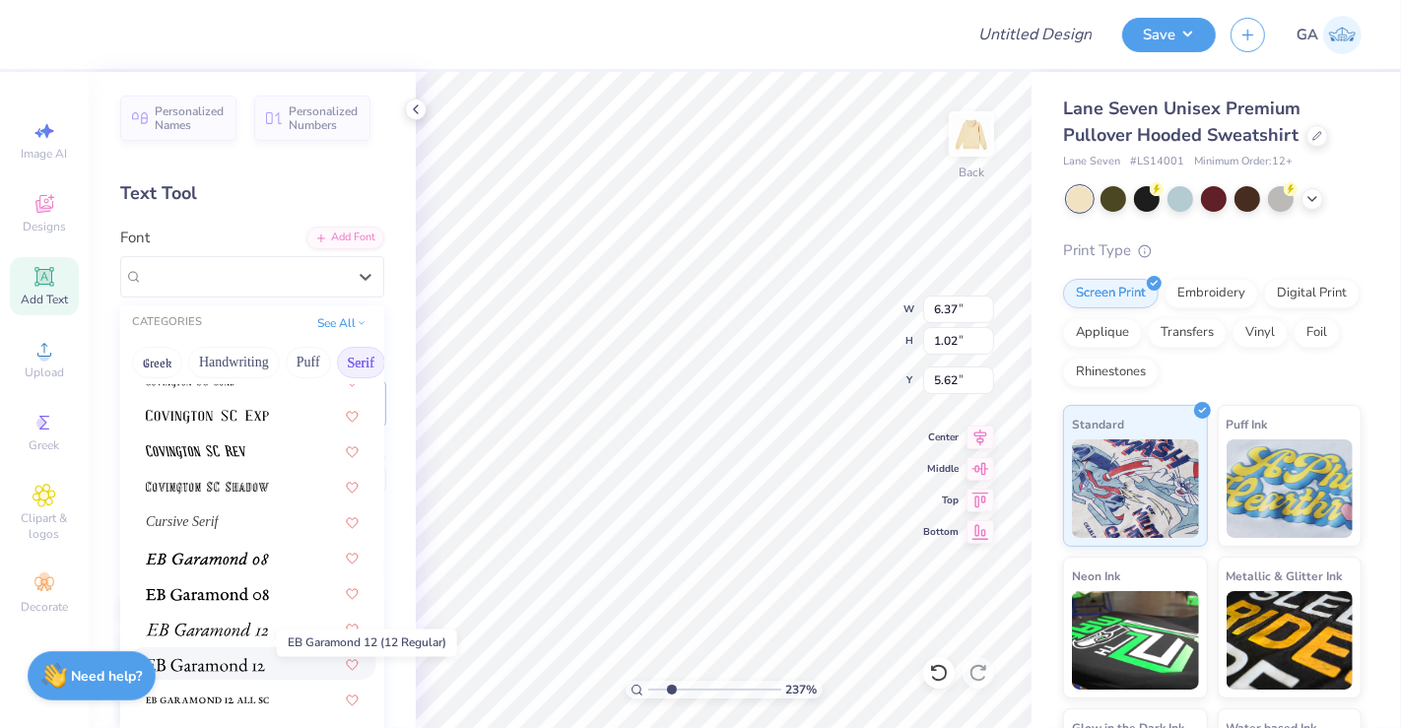
scroll to position [1074, 0]
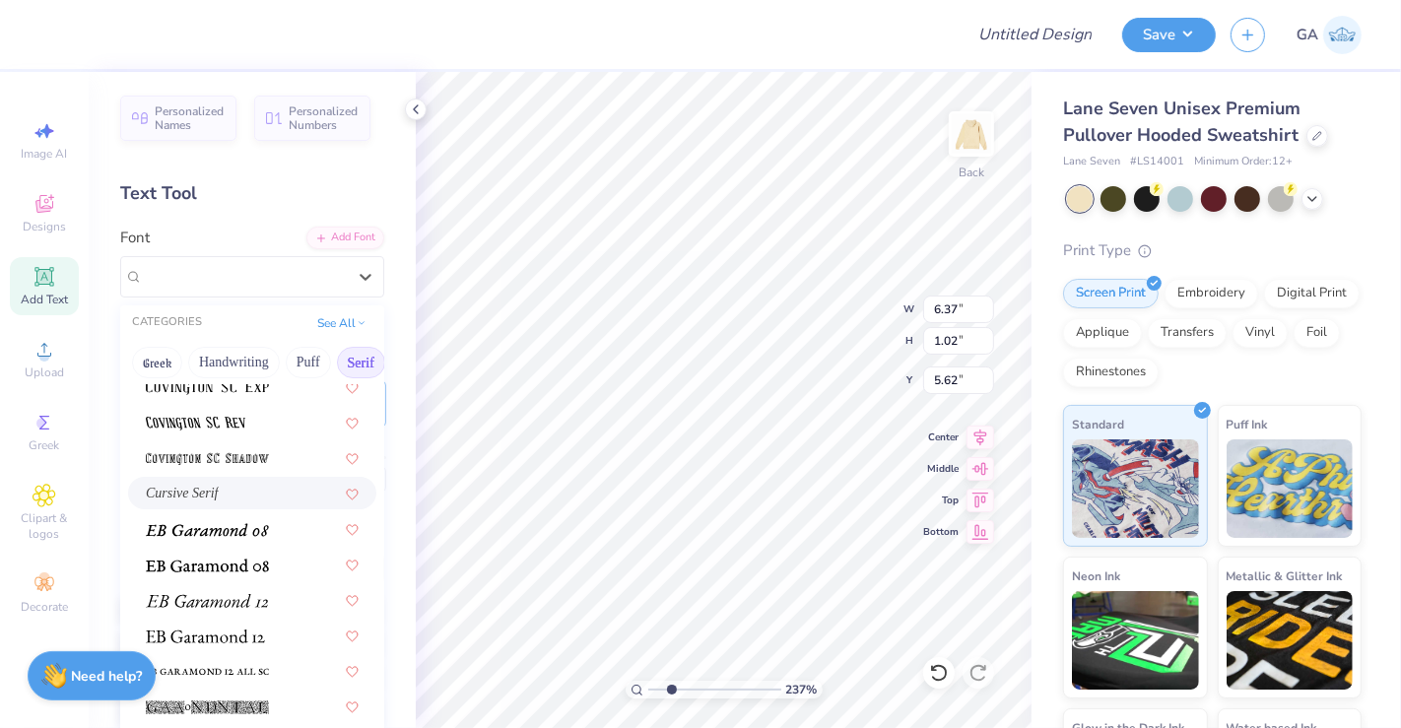
click at [242, 495] on div "Cursive Serif" at bounding box center [252, 493] width 213 height 21
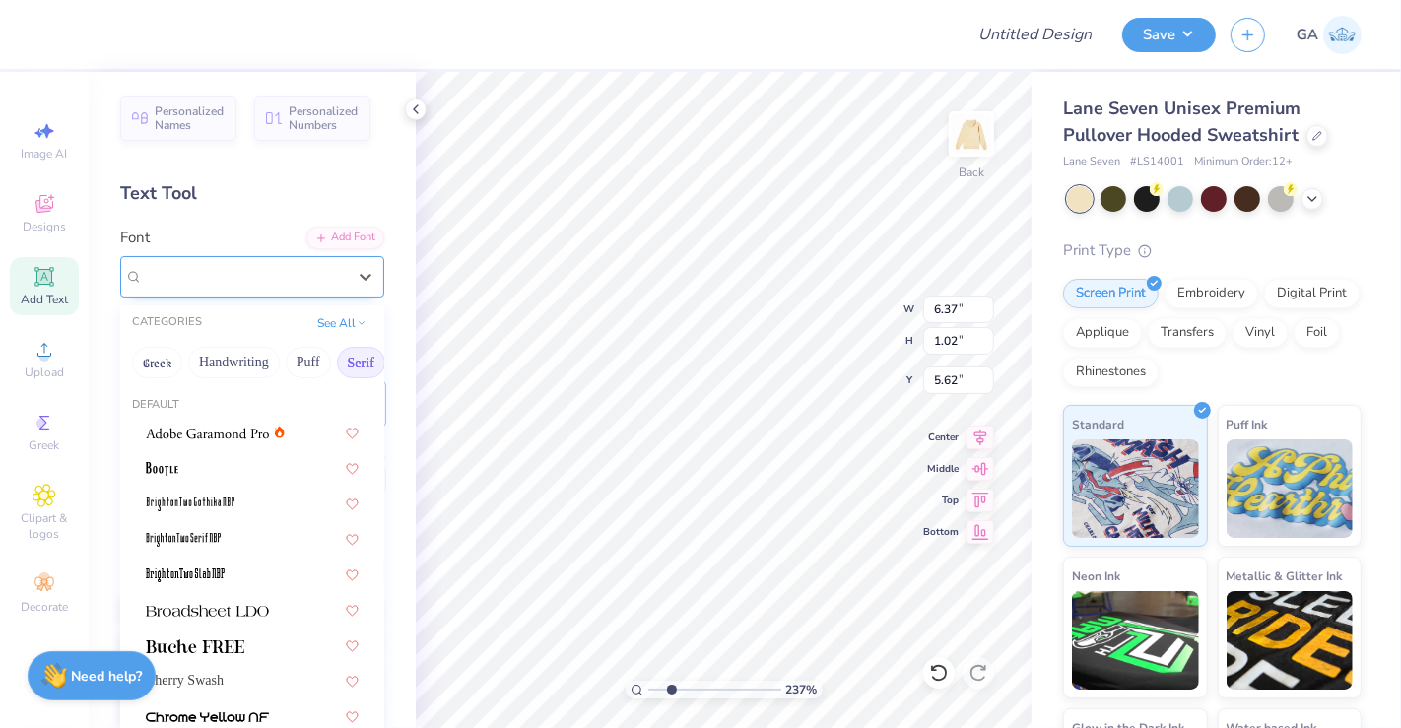
click at [275, 263] on div at bounding box center [244, 276] width 203 height 27
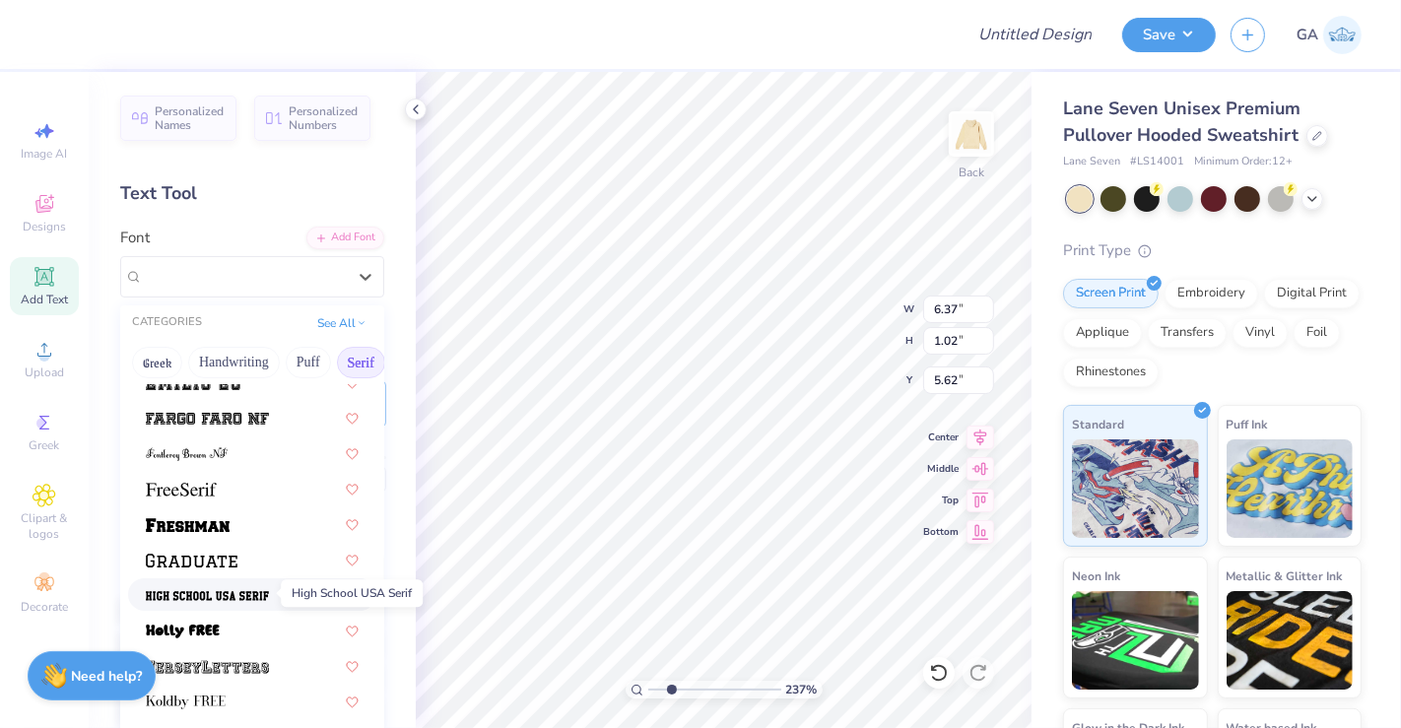
scroll to position [1612, 0]
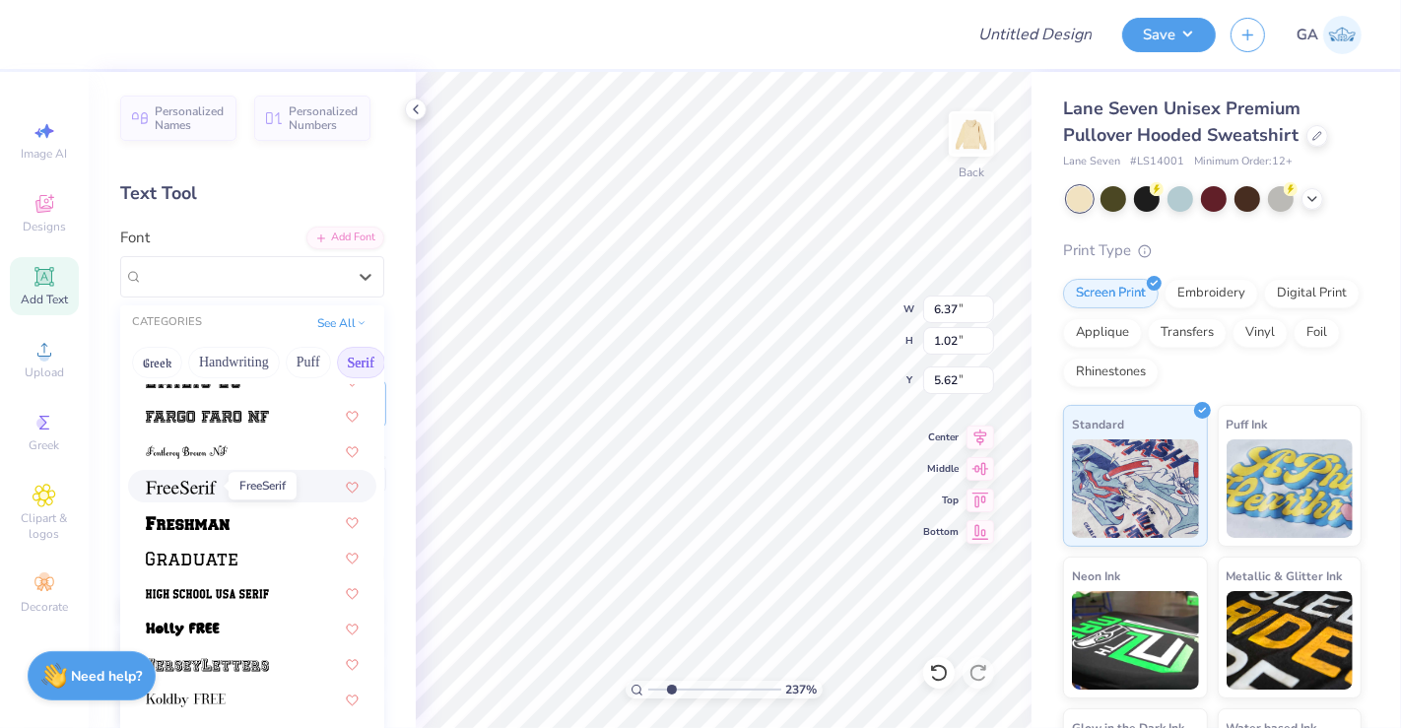
click at [211, 481] on img at bounding box center [181, 488] width 71 height 14
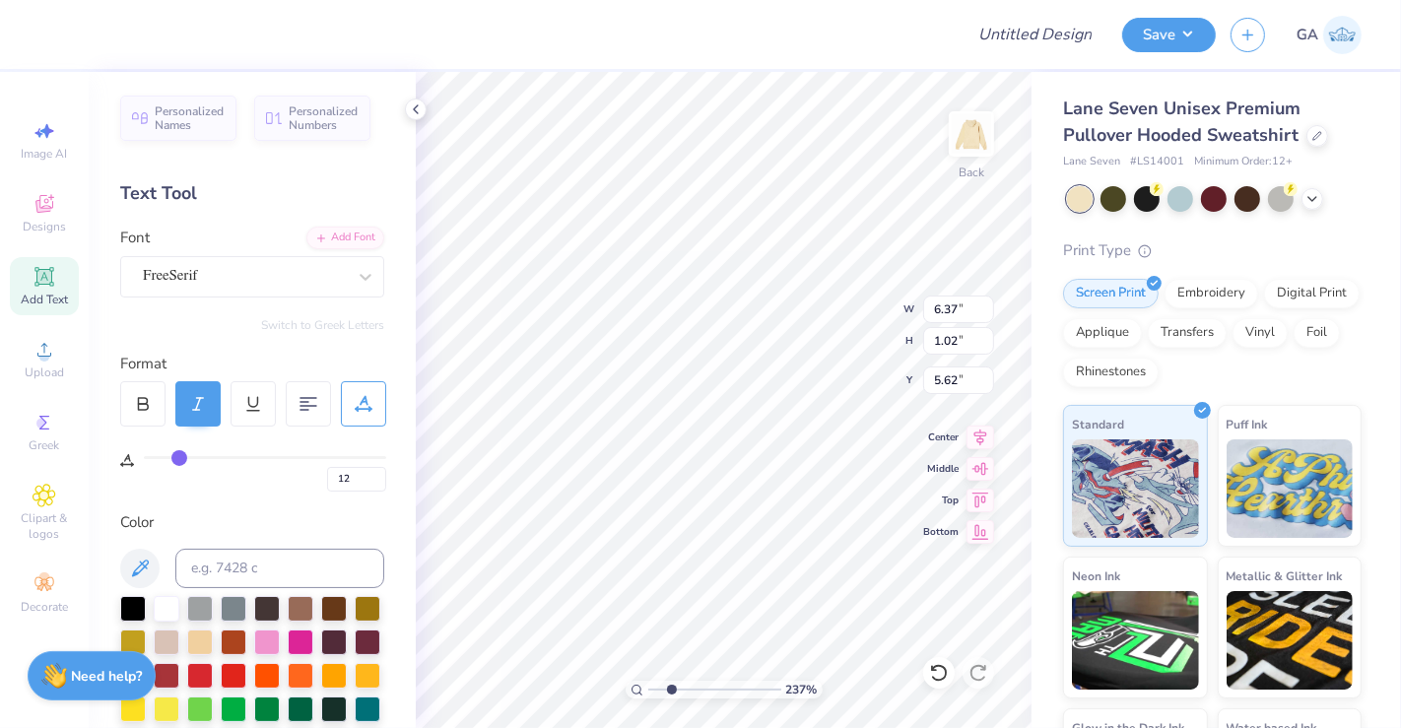
click at [194, 408] on icon at bounding box center [198, 404] width 18 height 18
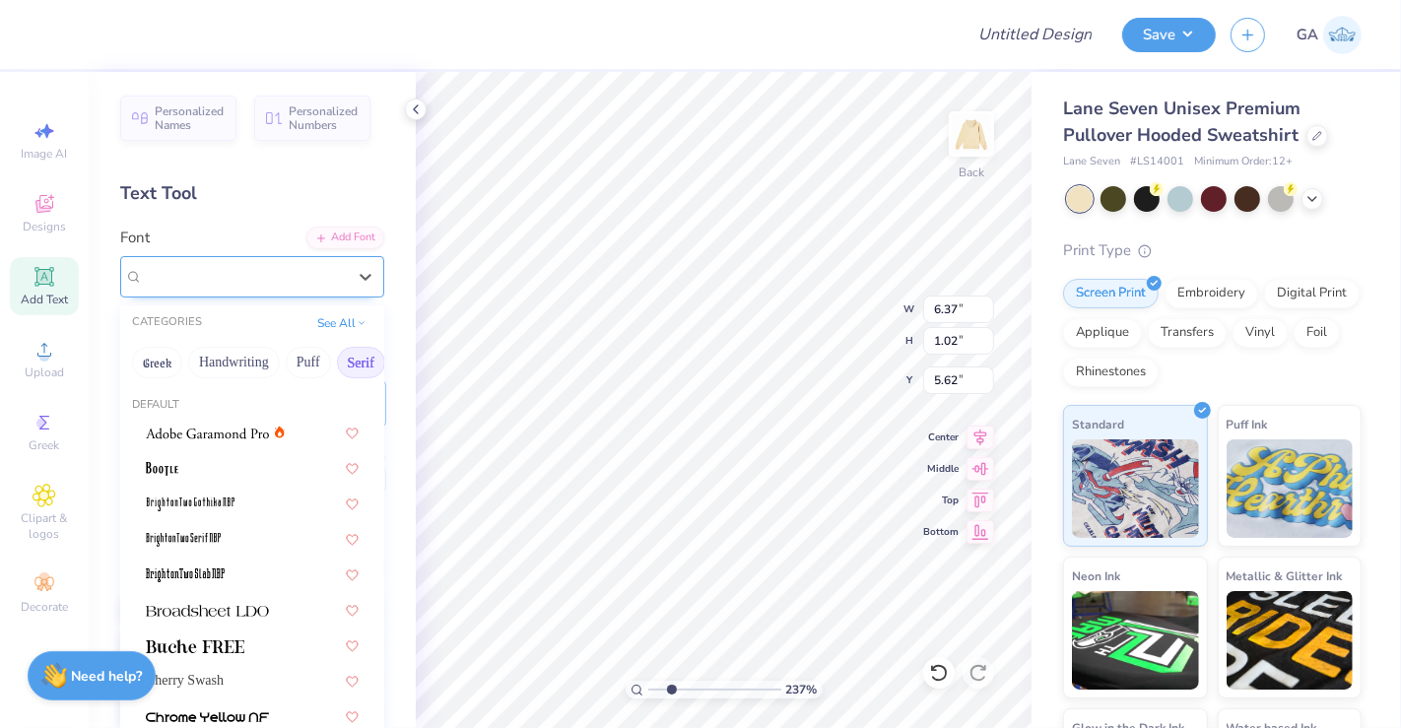
click at [208, 276] on div "FreeSerif" at bounding box center [244, 276] width 207 height 31
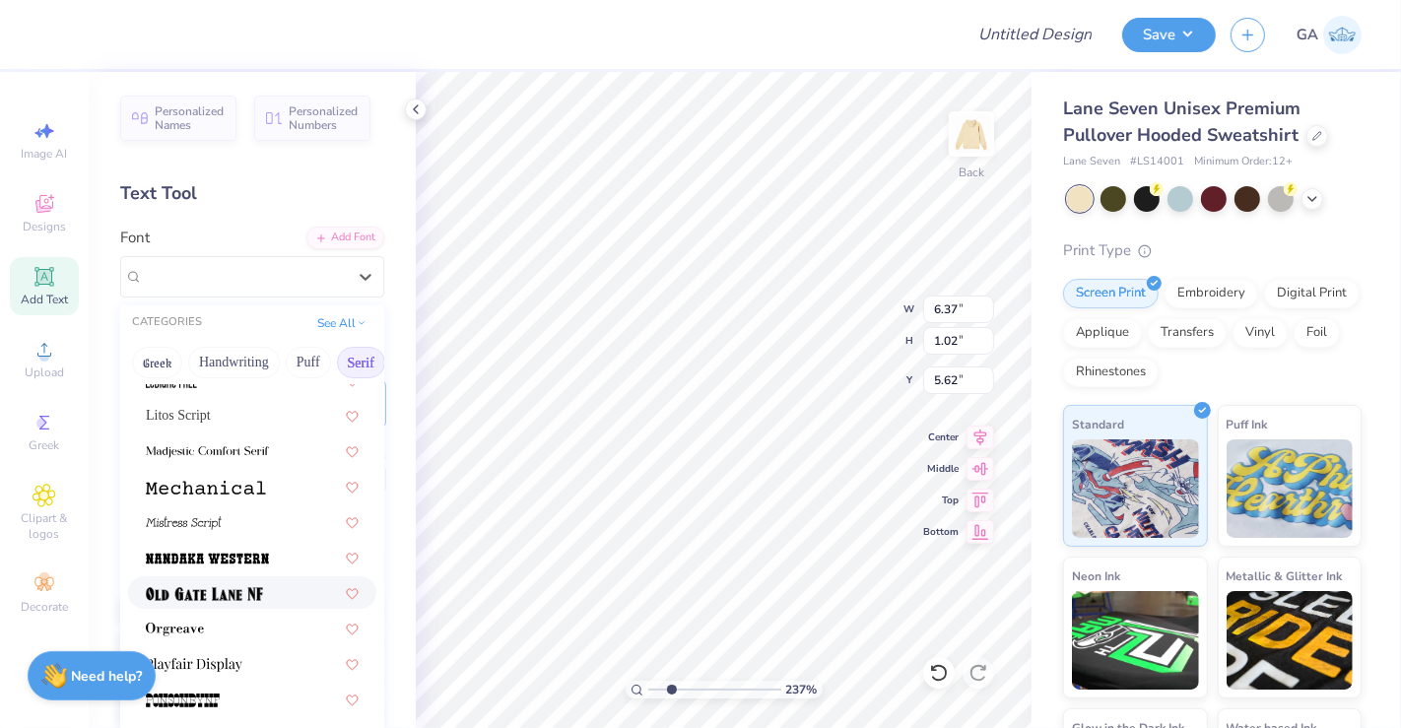
scroll to position [1987, 0]
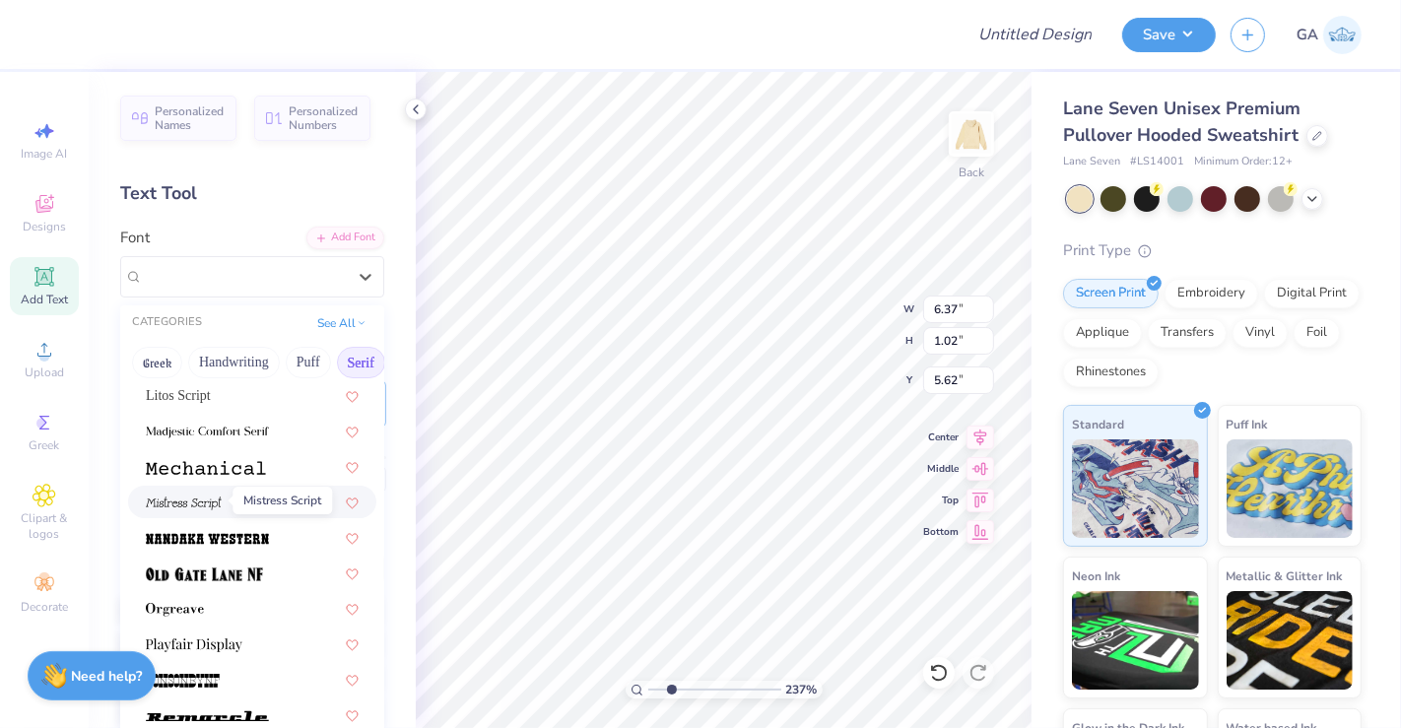
click at [202, 492] on span at bounding box center [184, 502] width 76 height 21
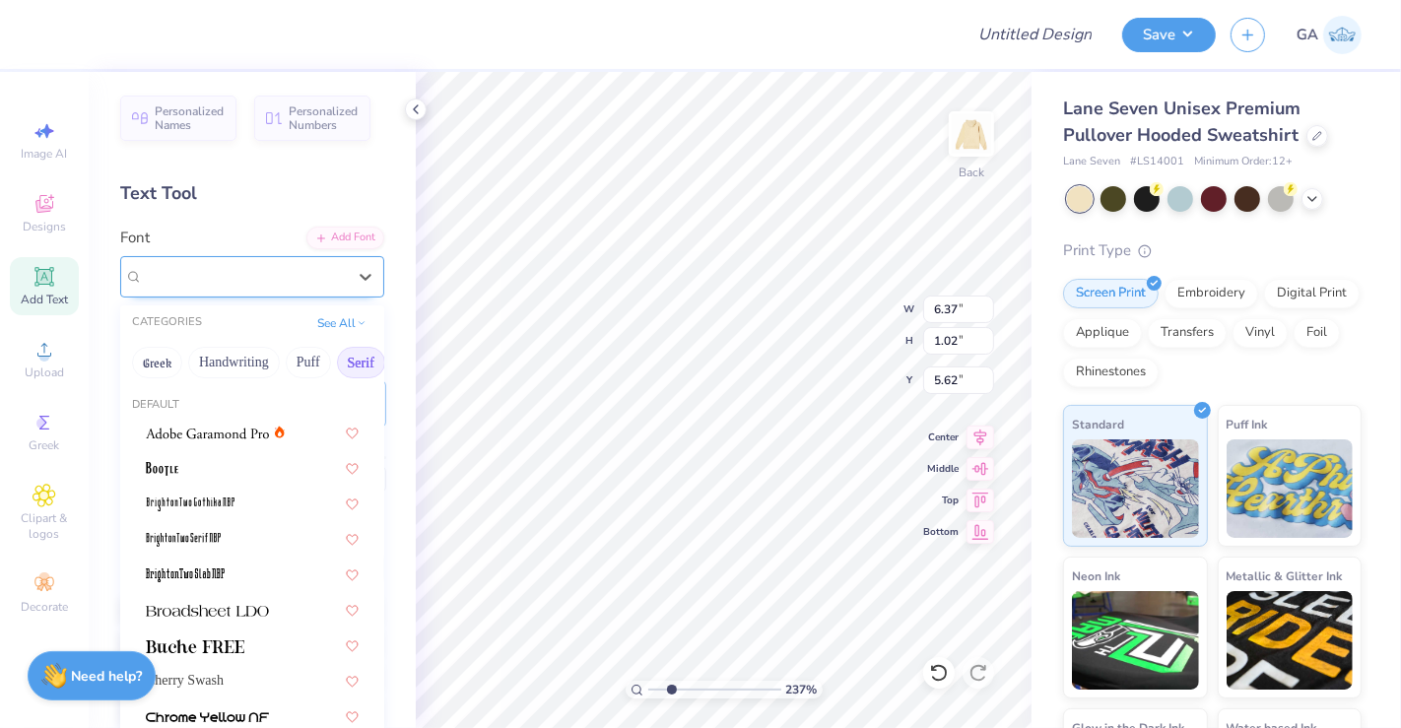
click at [264, 274] on div "Mistress Script" at bounding box center [244, 276] width 207 height 31
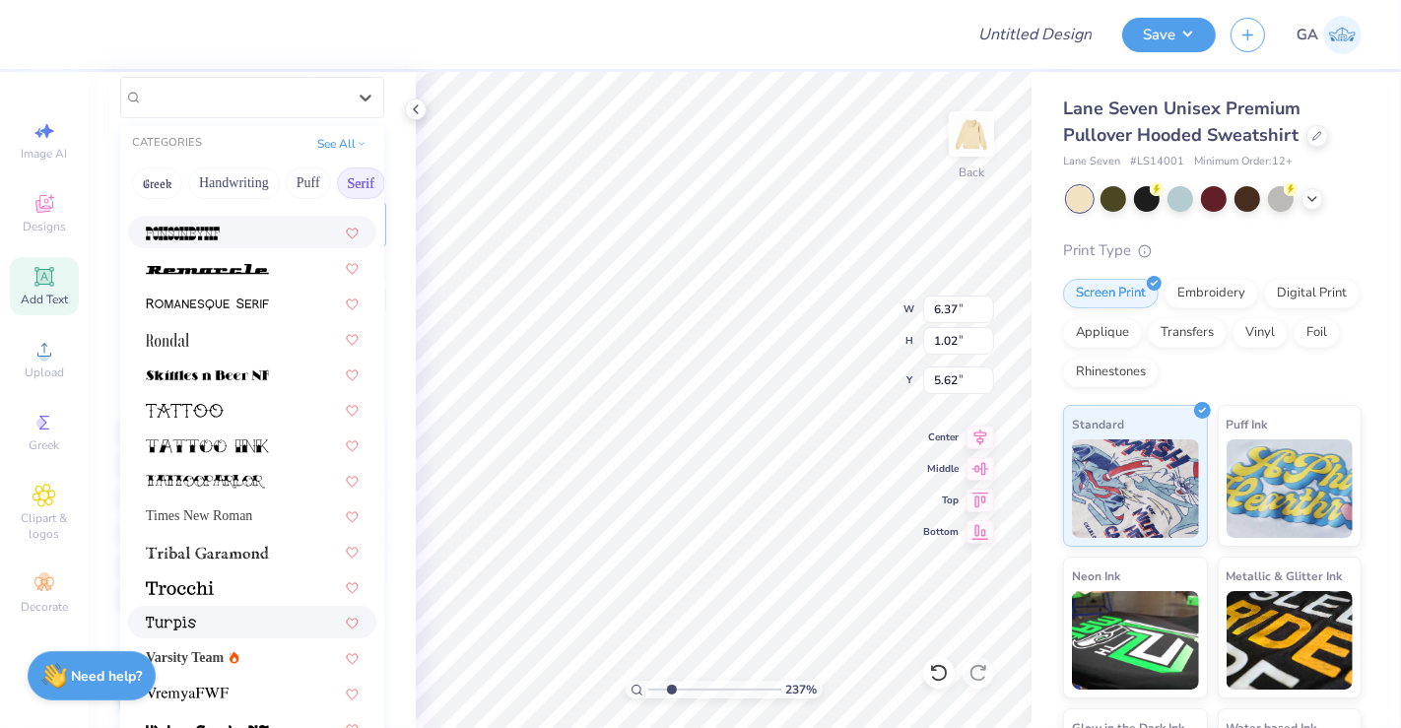
scroll to position [183, 0]
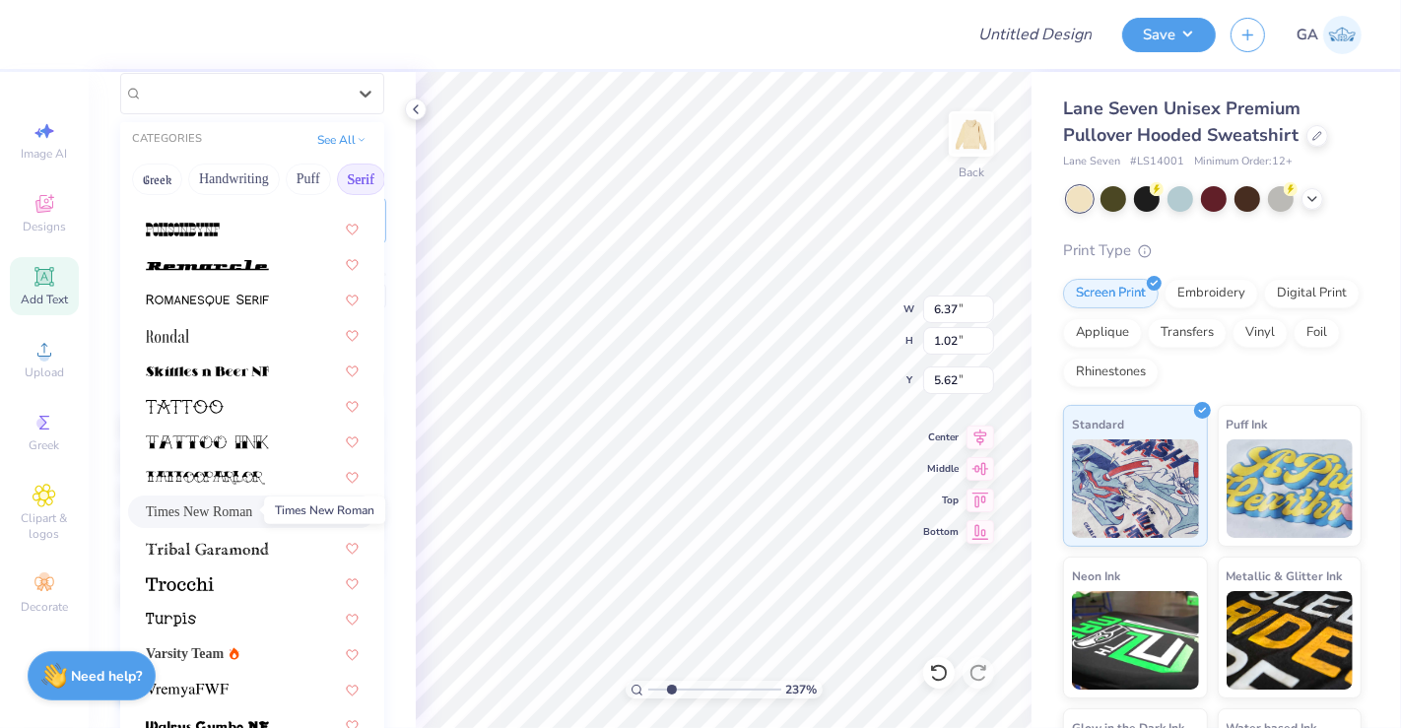
click at [211, 509] on span "Times New Roman" at bounding box center [199, 511] width 106 height 21
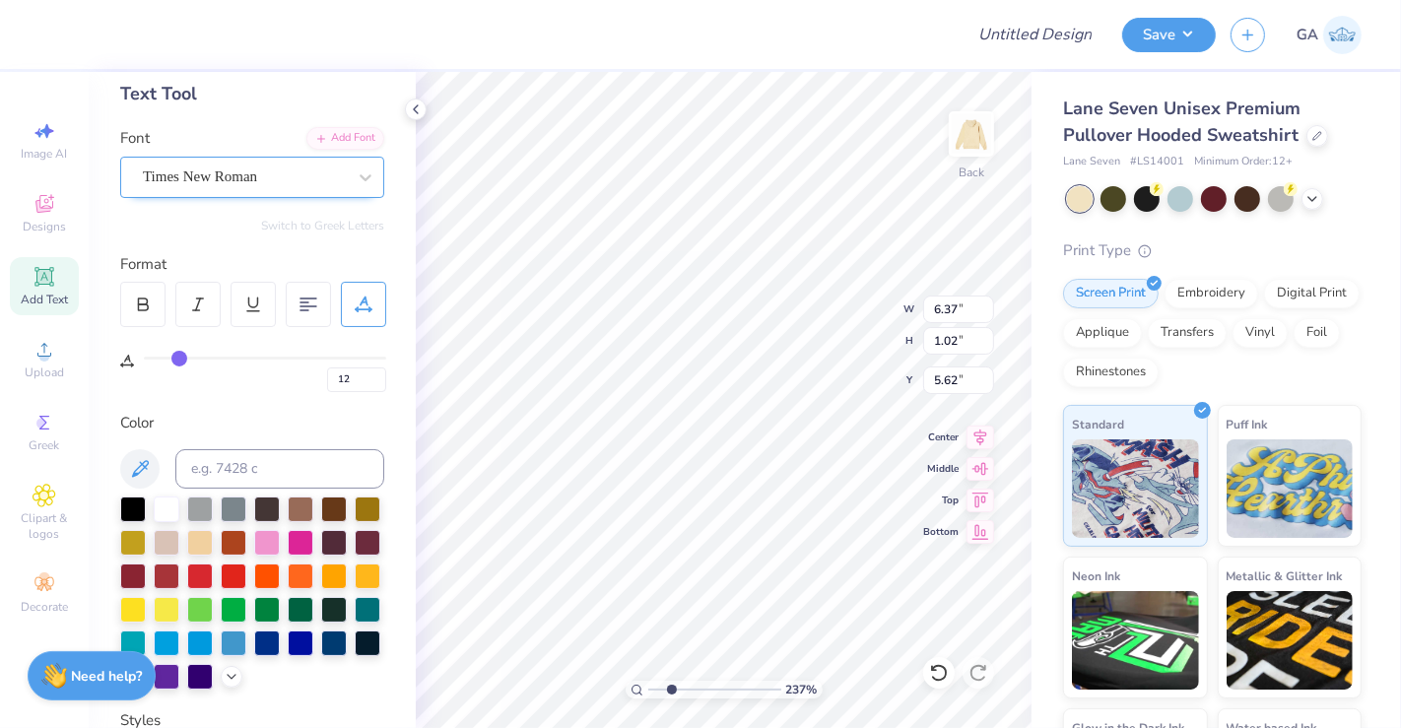
scroll to position [93, 0]
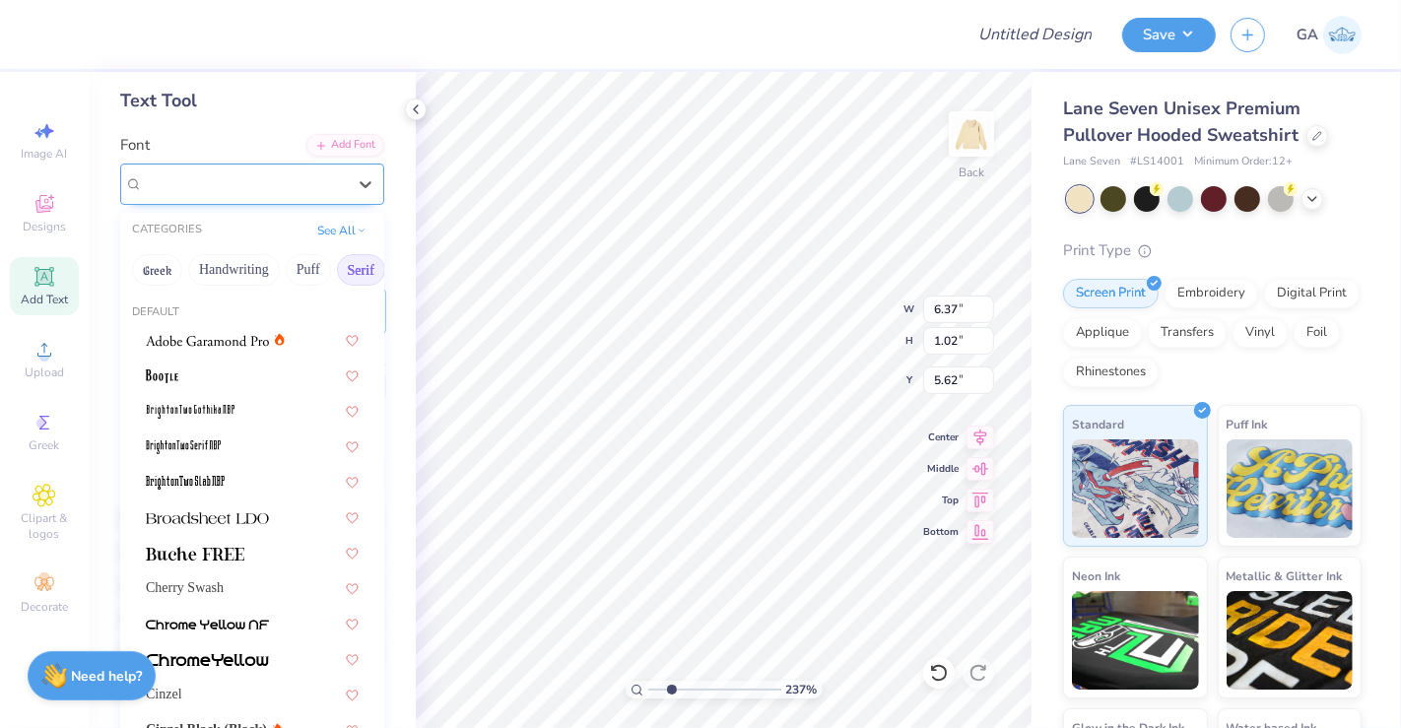
click at [292, 185] on div "Times New Roman" at bounding box center [244, 183] width 207 height 31
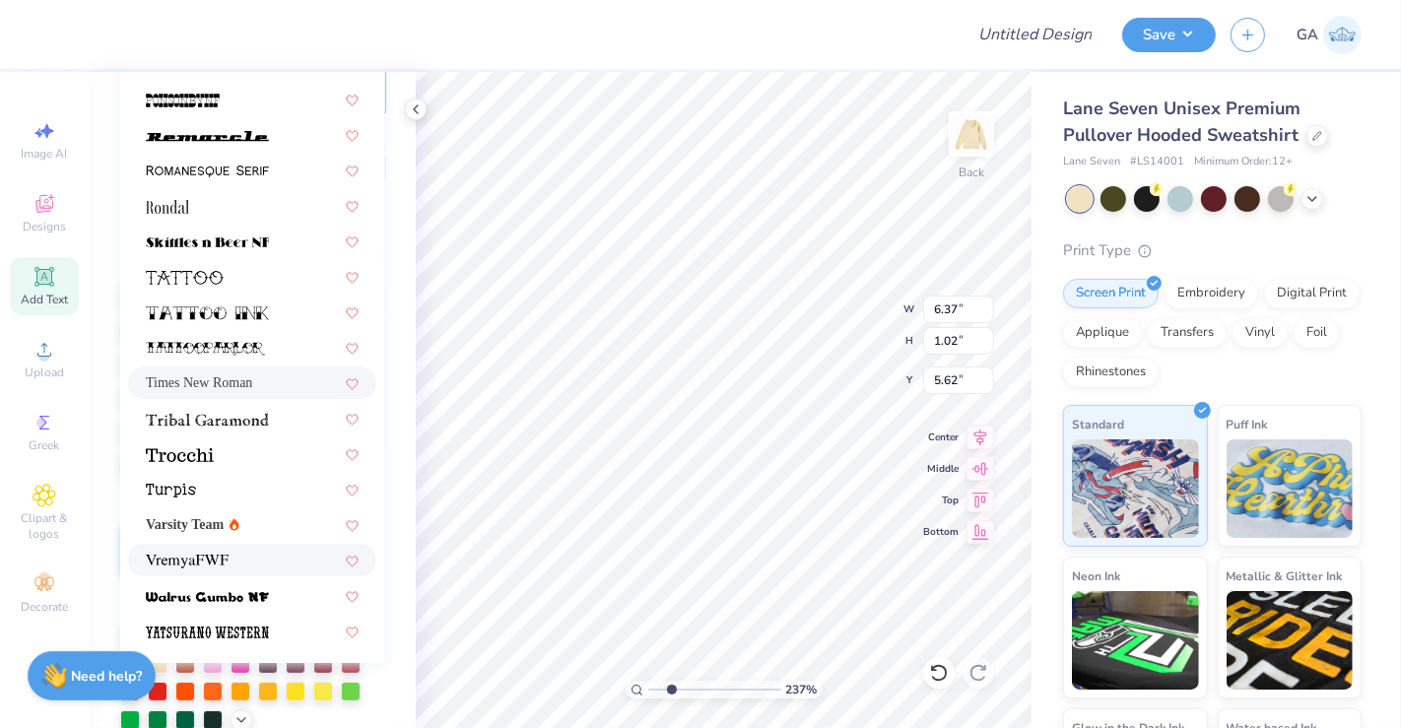
scroll to position [309, 0]
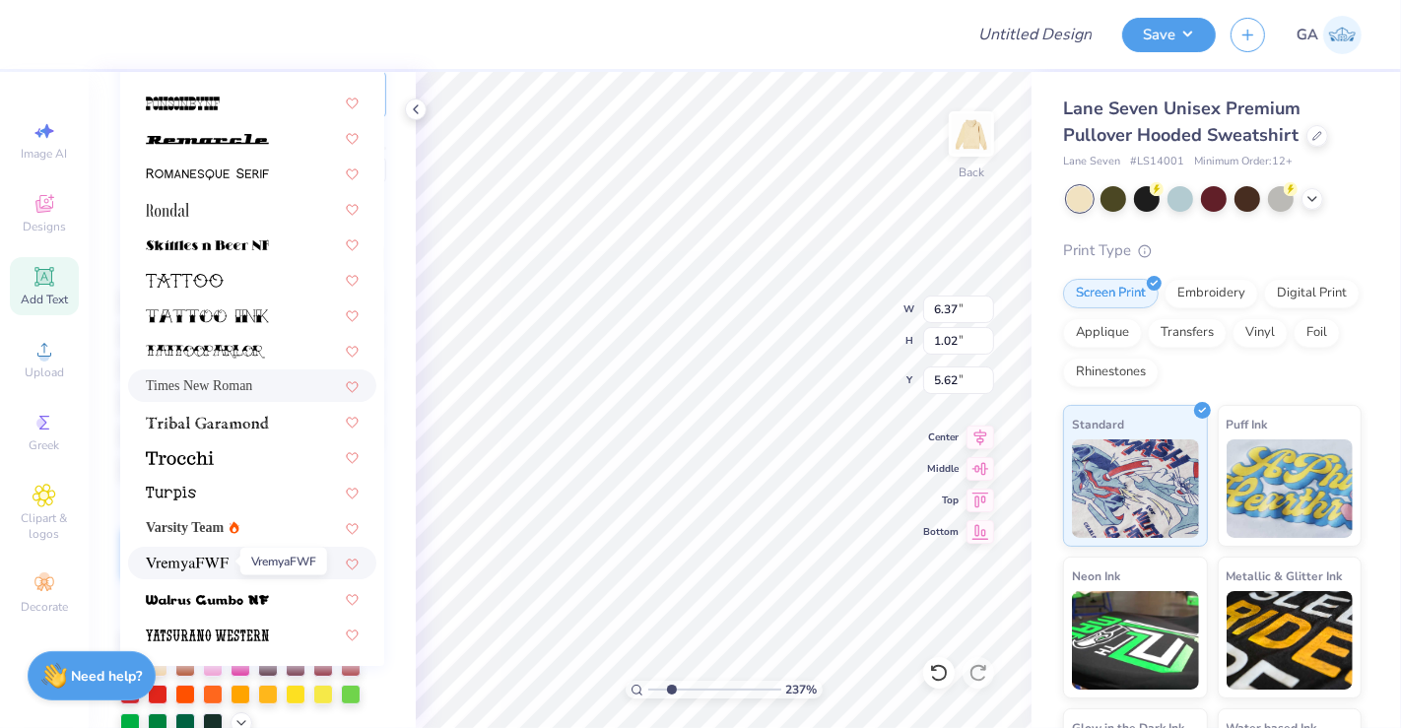
click at [172, 558] on img at bounding box center [187, 564] width 83 height 14
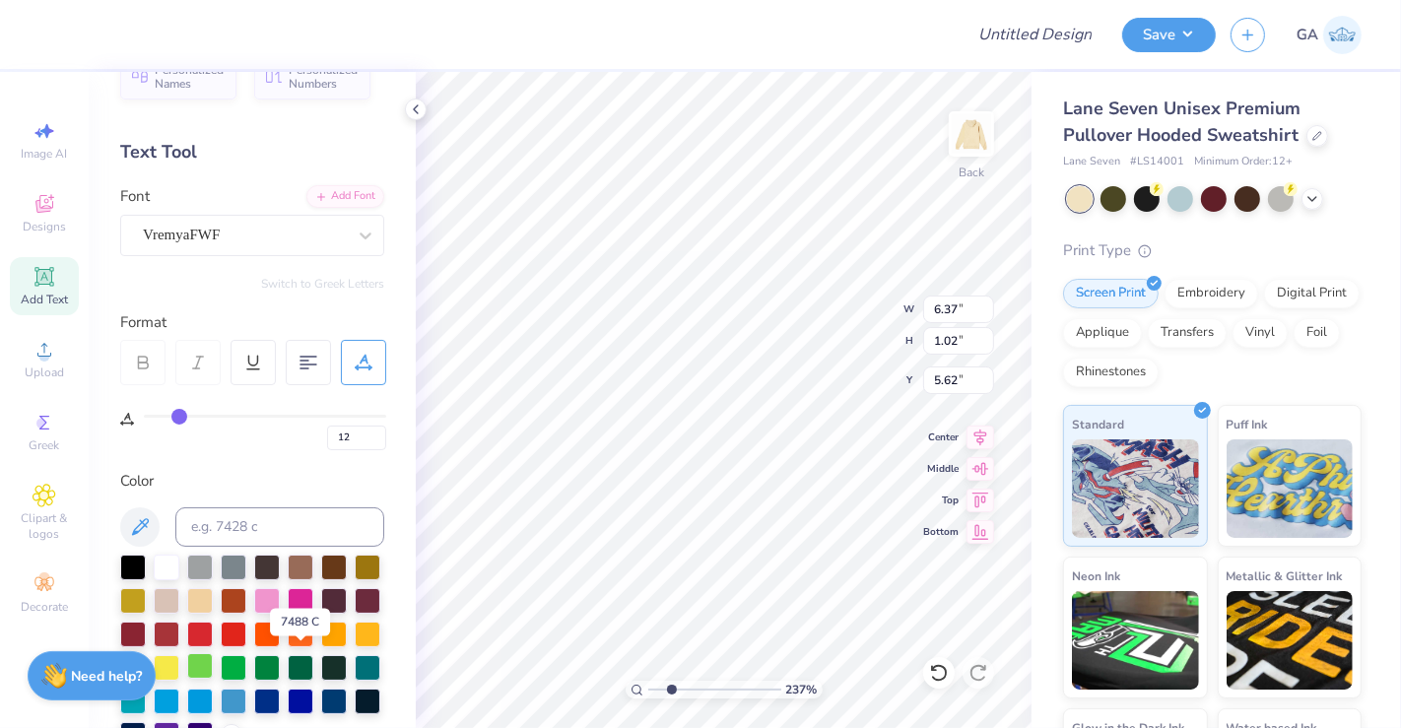
scroll to position [36, 0]
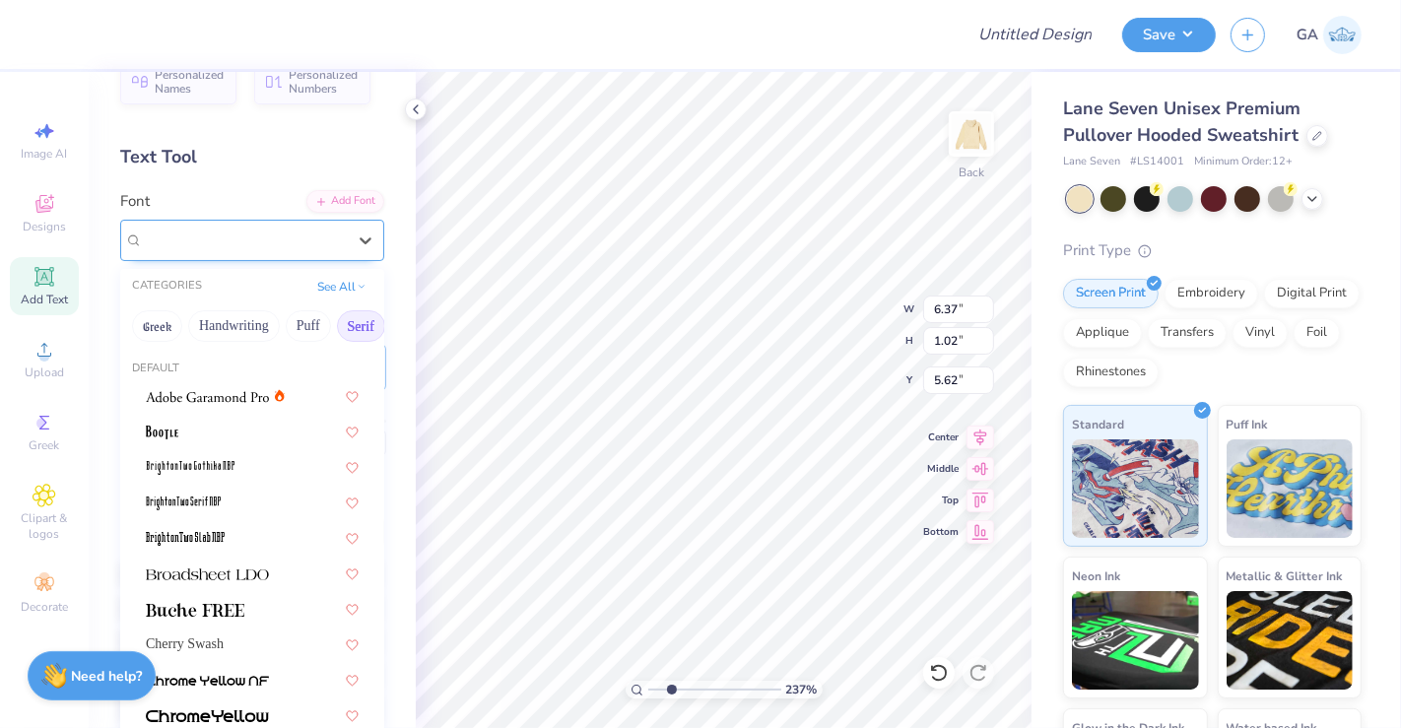
click at [299, 230] on div "VremyaFWF" at bounding box center [244, 240] width 207 height 31
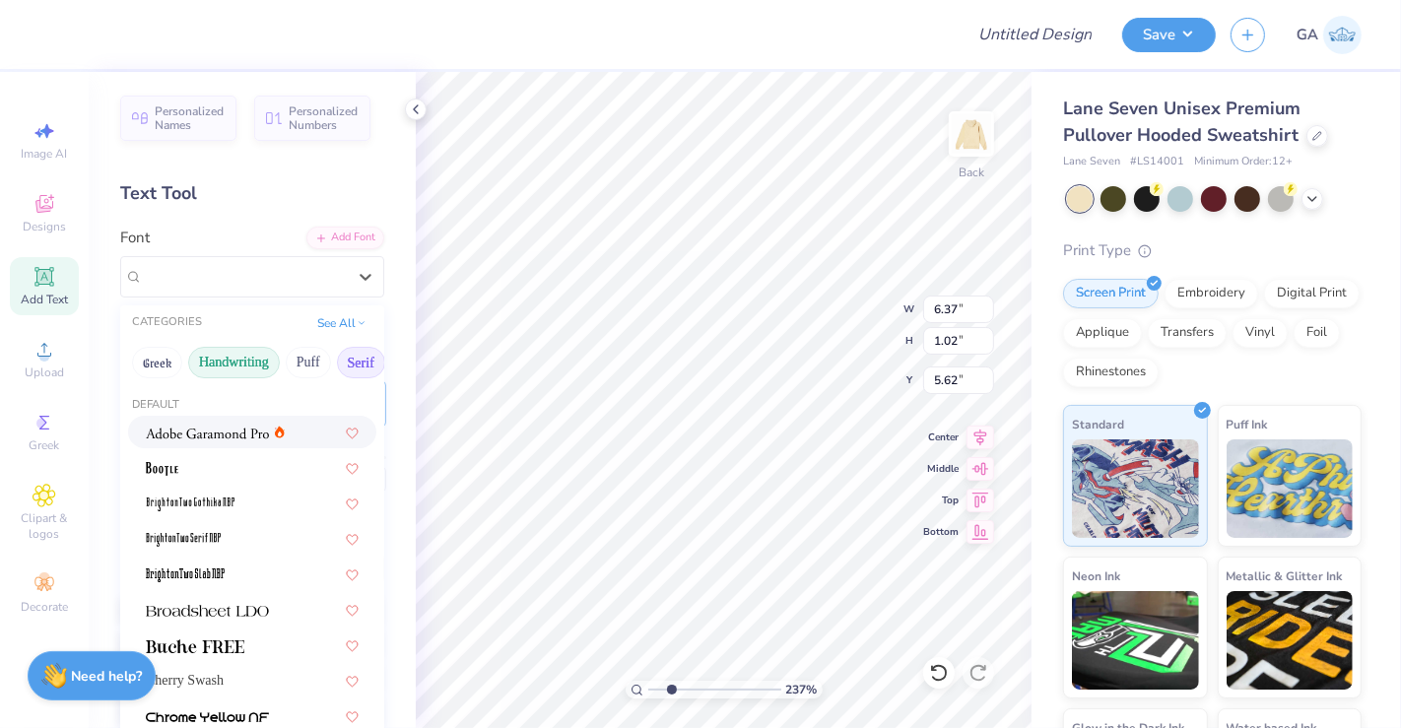
click at [249, 358] on button "Handwriting" at bounding box center [234, 363] width 92 height 32
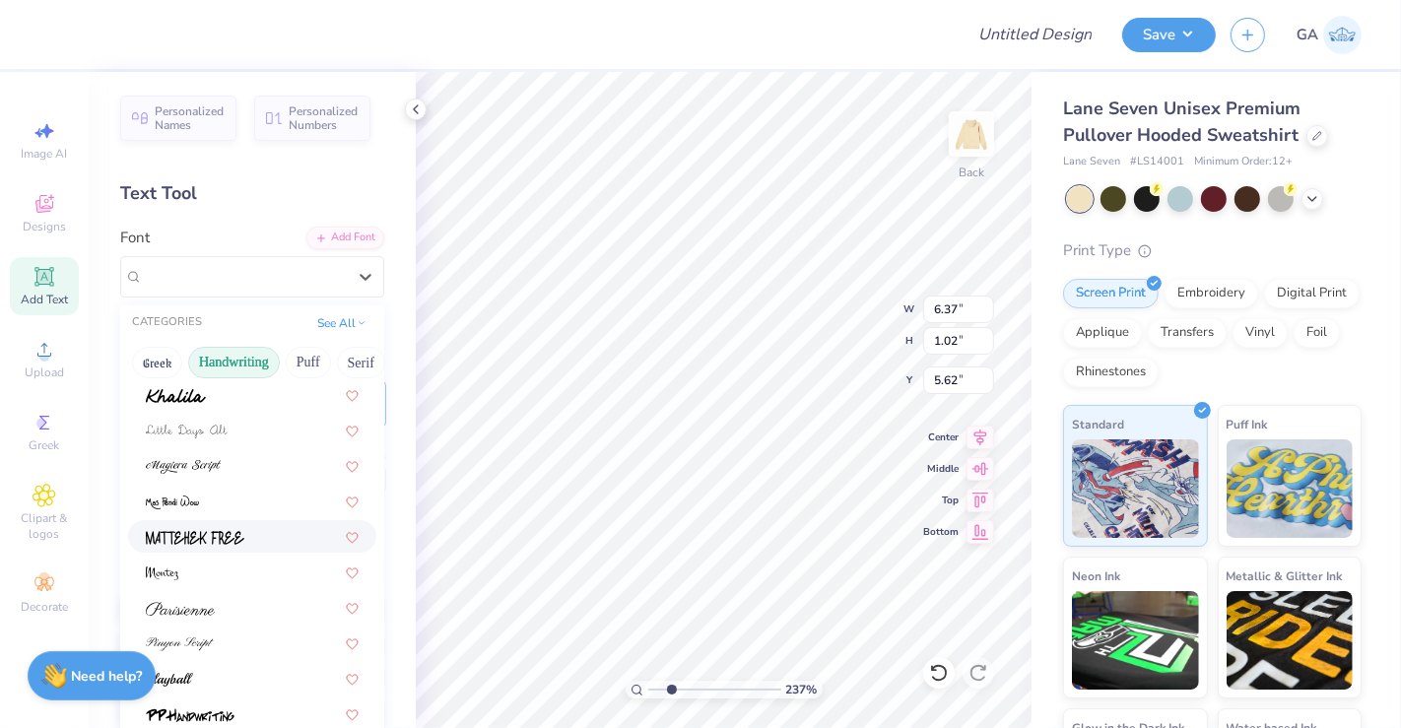
scroll to position [428, 0]
click at [202, 468] on img at bounding box center [183, 466] width 75 height 14
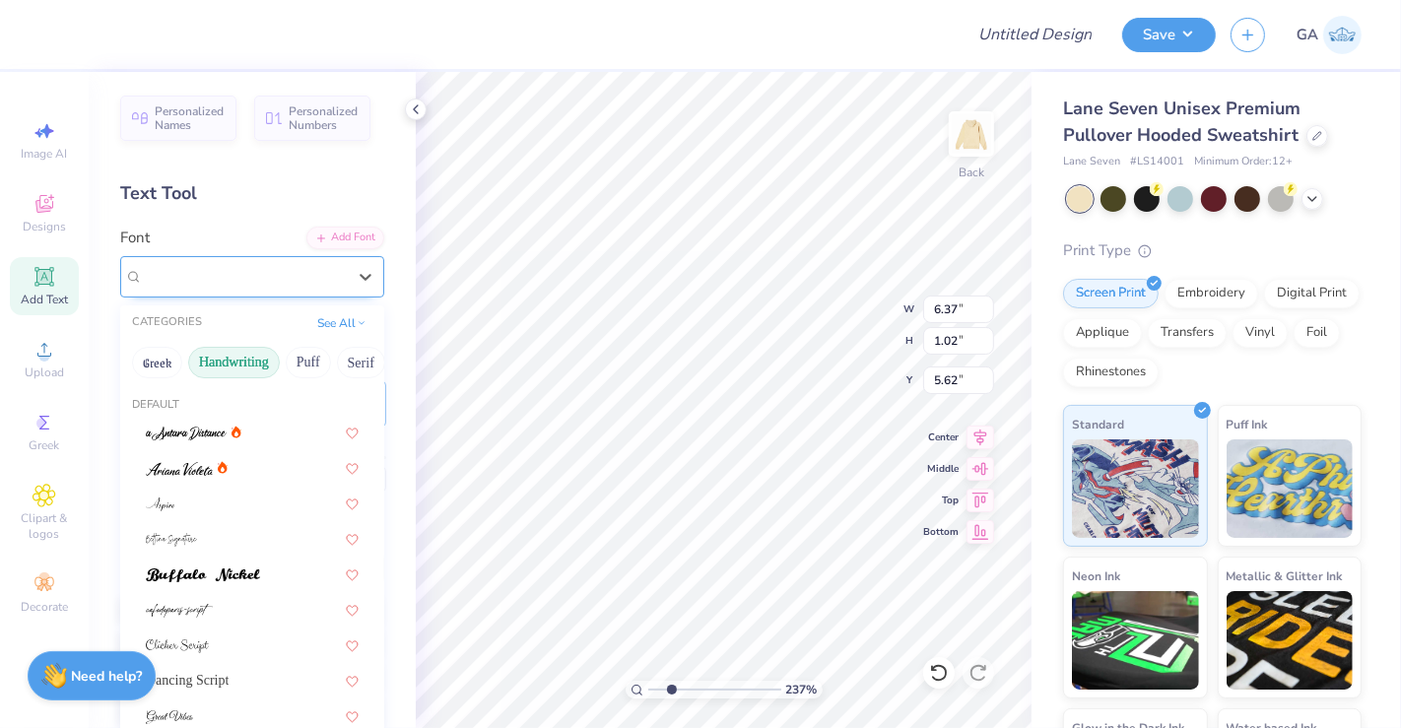
click at [275, 287] on div at bounding box center [244, 276] width 203 height 27
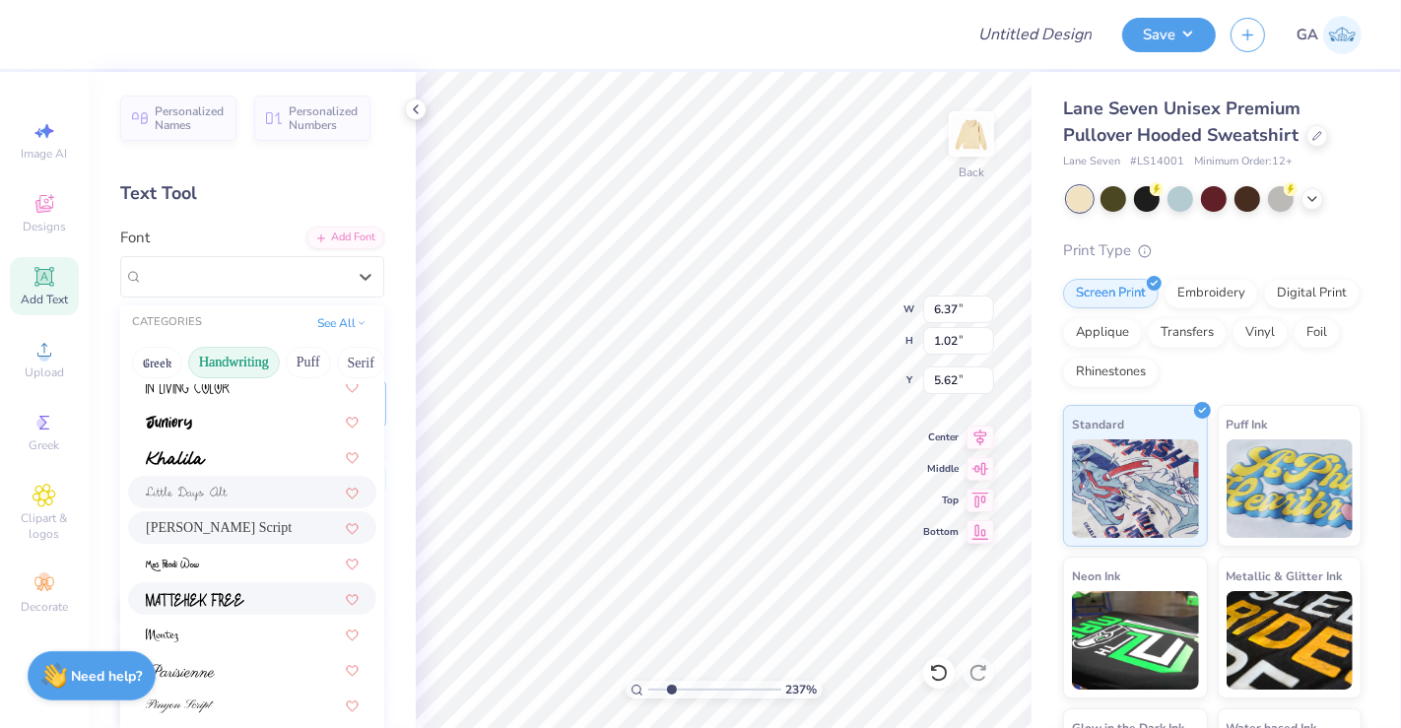
scroll to position [409, 0]
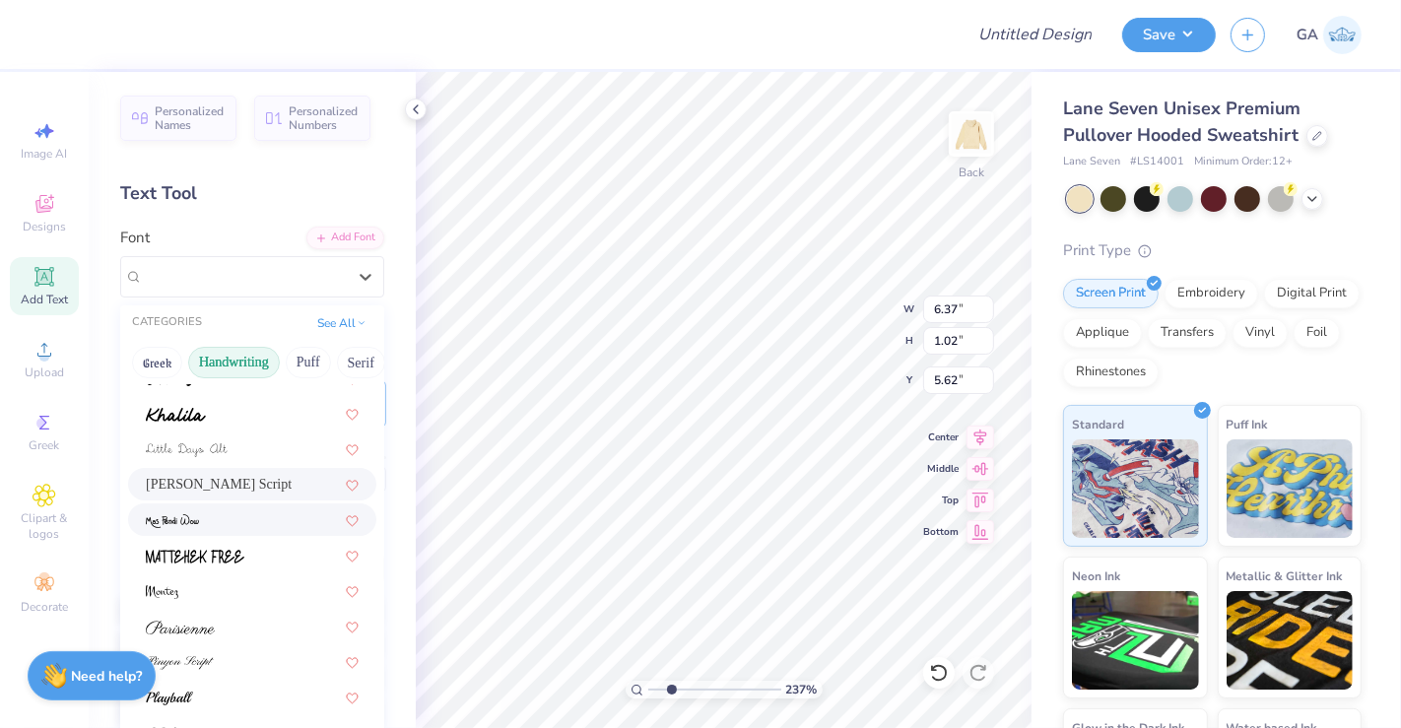
click at [205, 512] on div at bounding box center [252, 519] width 213 height 21
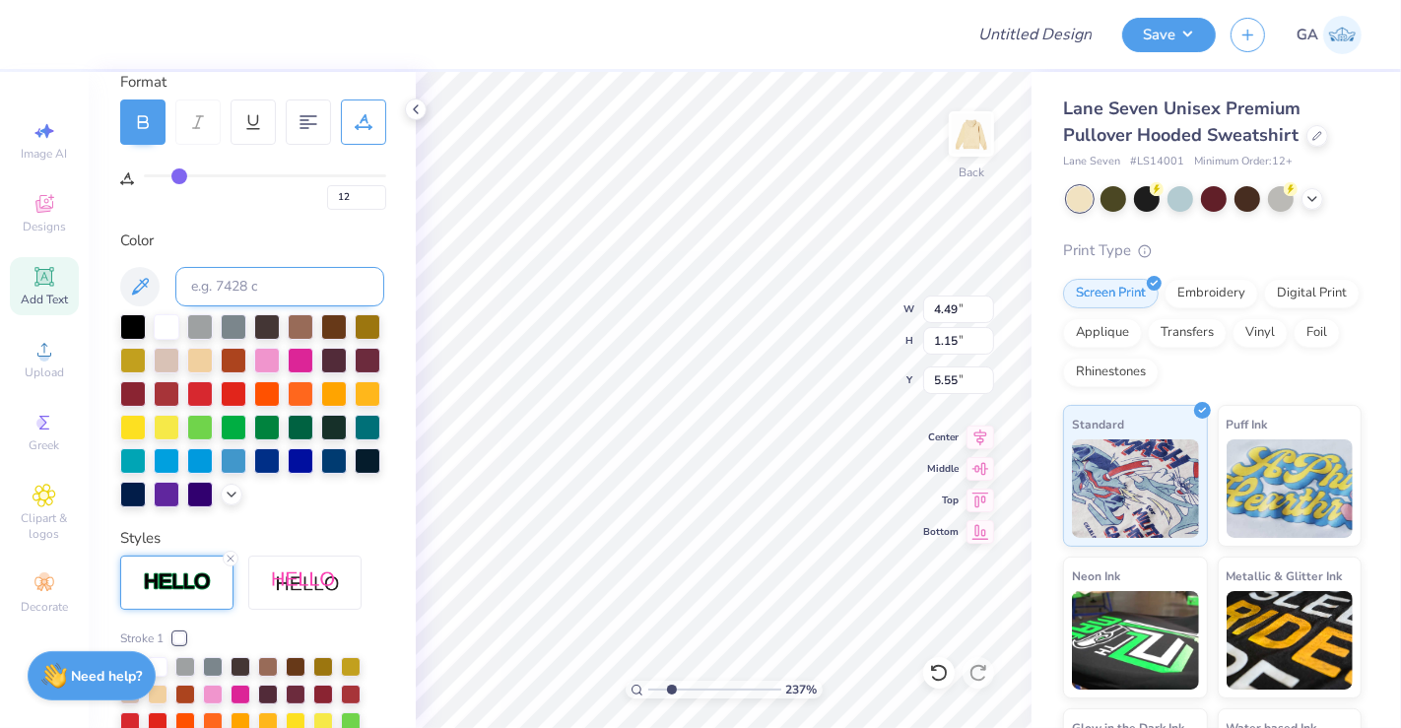
scroll to position [350, 0]
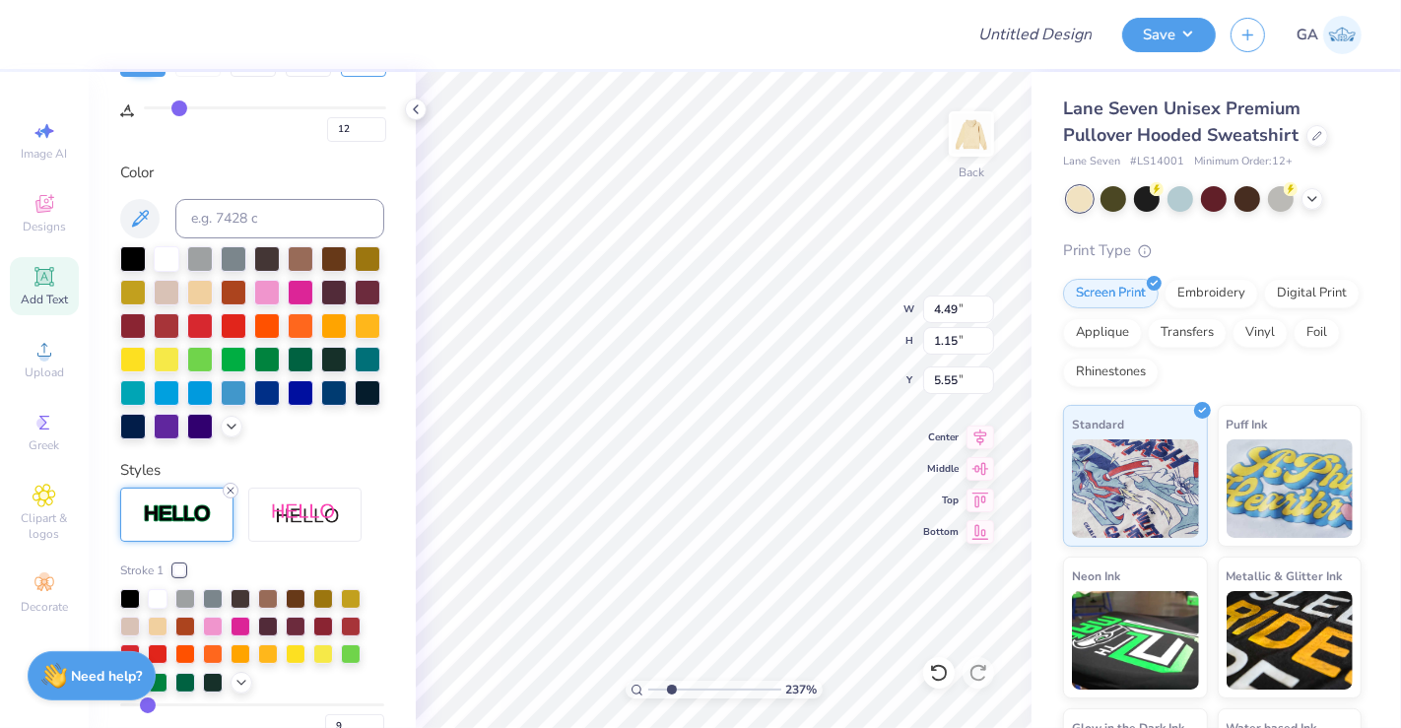
click at [230, 493] on line at bounding box center [231, 491] width 6 height 6
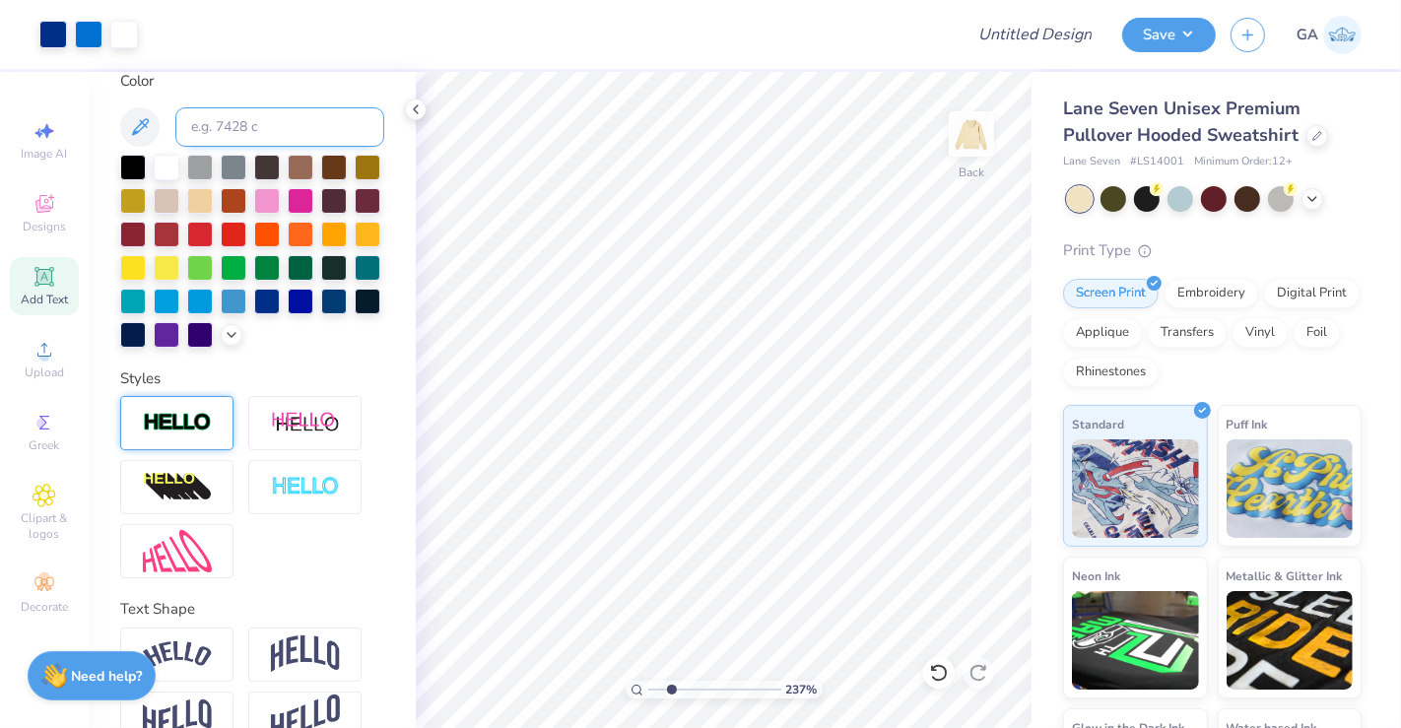
scroll to position [514, 0]
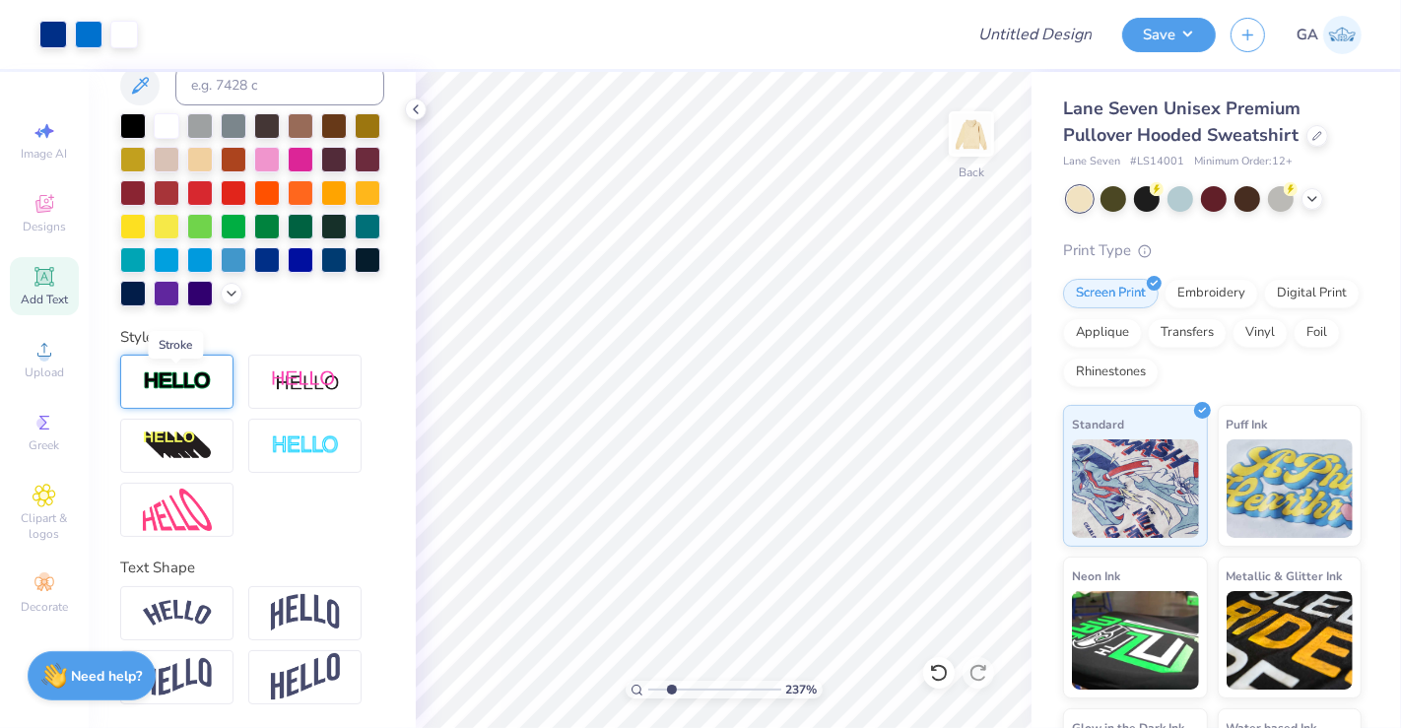
click at [203, 386] on img at bounding box center [177, 381] width 69 height 23
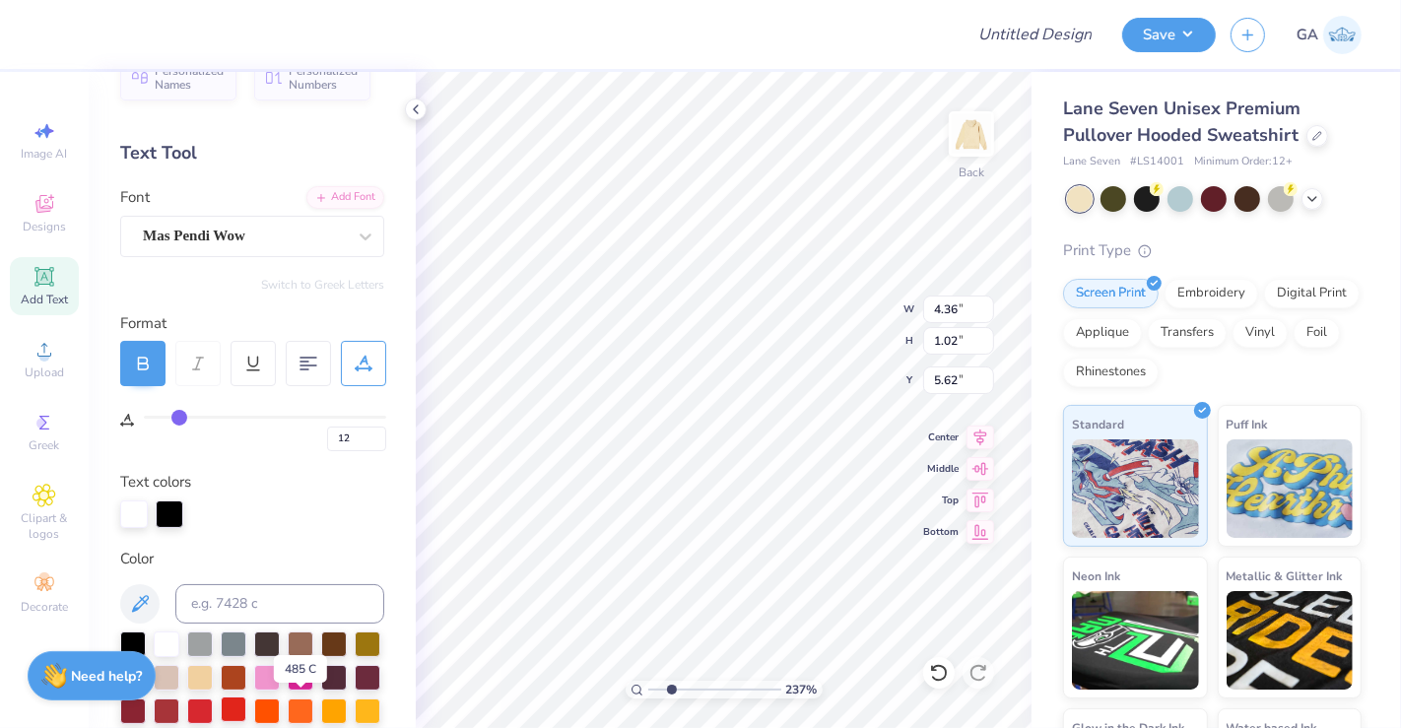
scroll to position [39, 0]
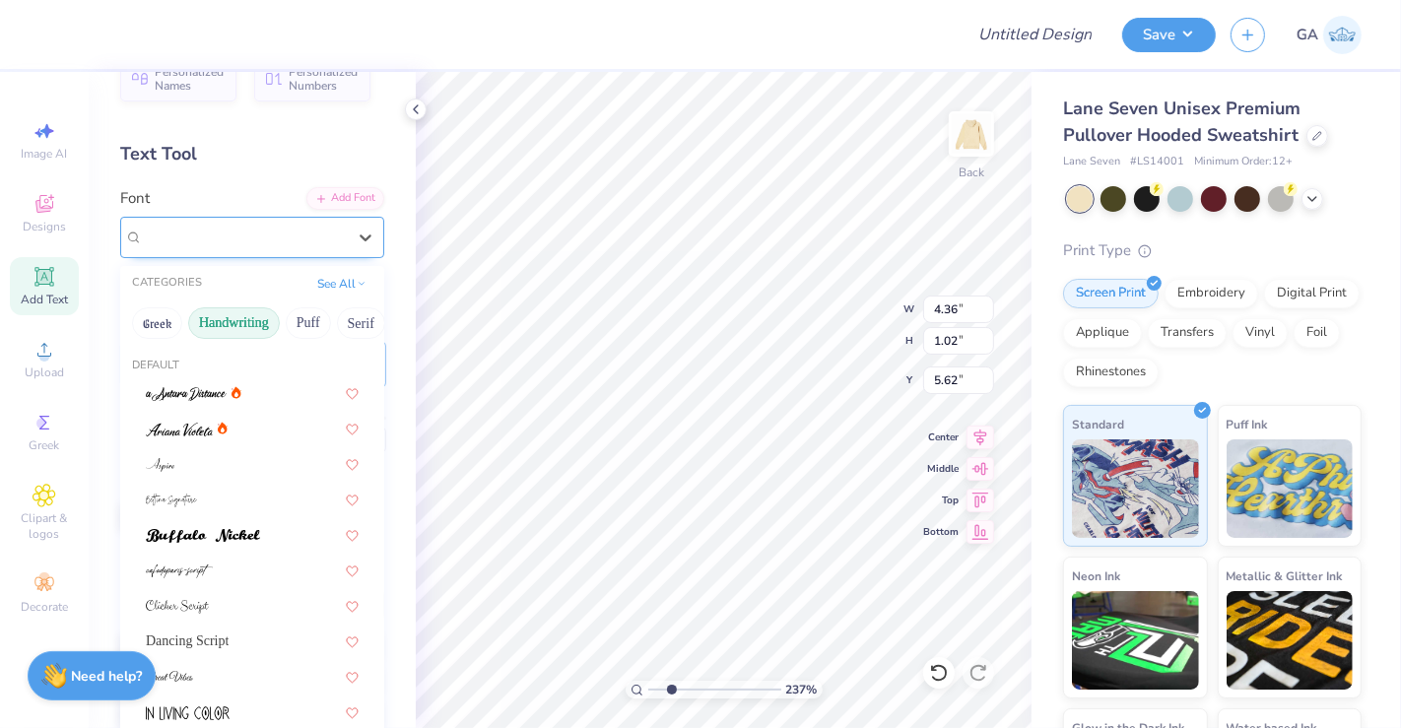
click at [269, 234] on div "Mas Pendi Wow" at bounding box center [244, 237] width 207 height 31
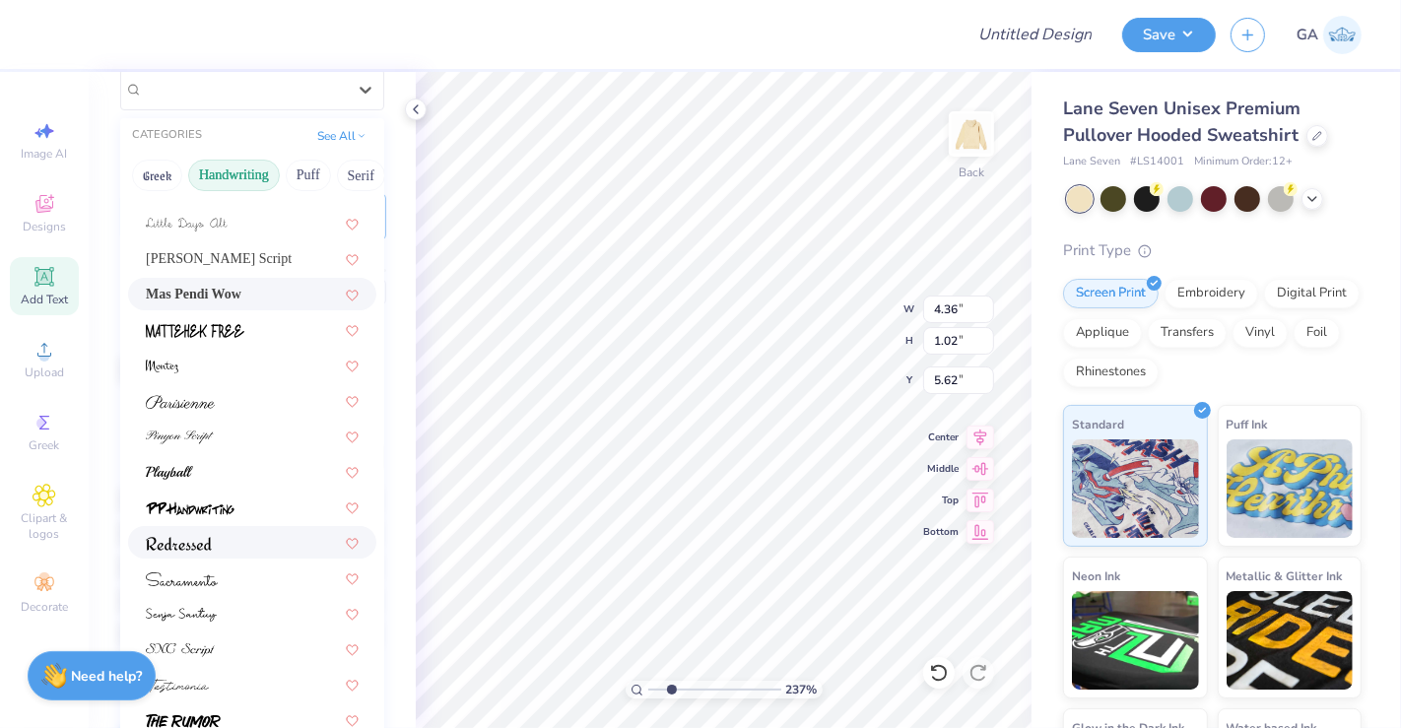
scroll to position [242, 0]
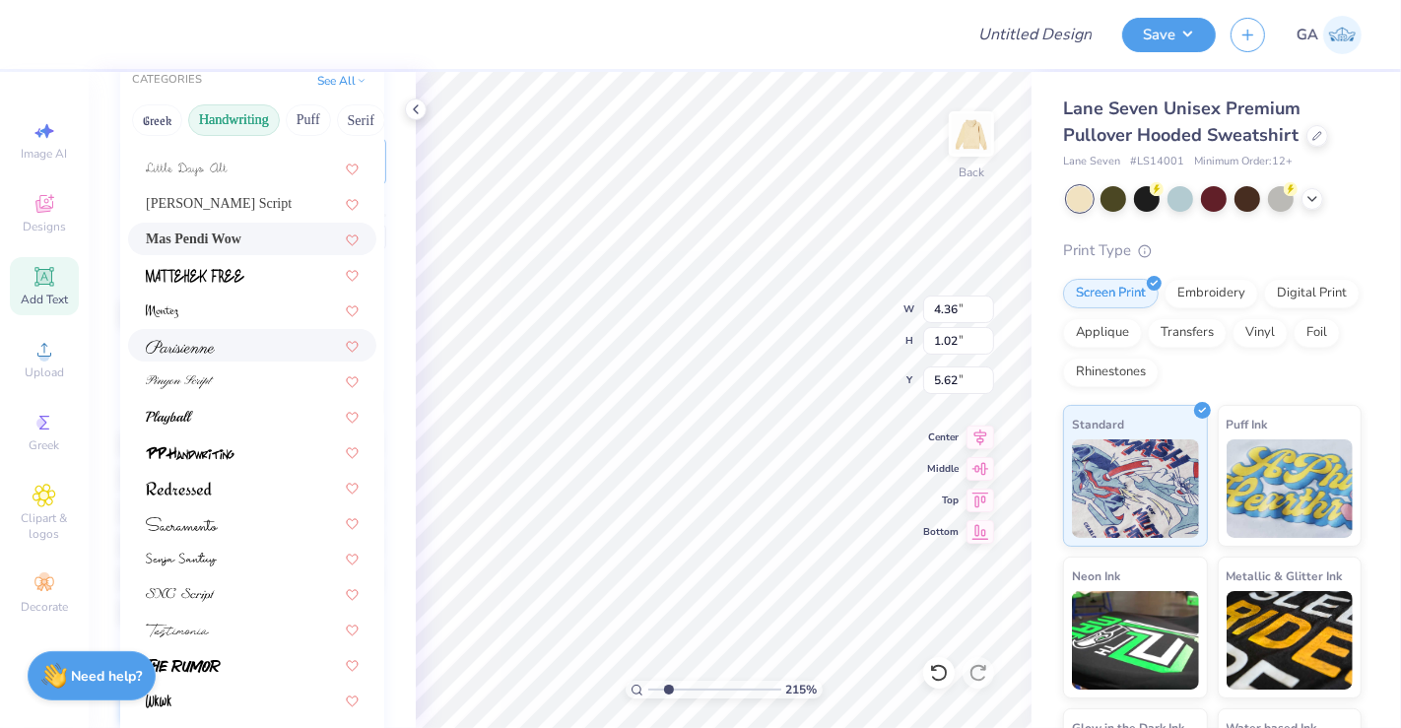
type input "1.9629203907035"
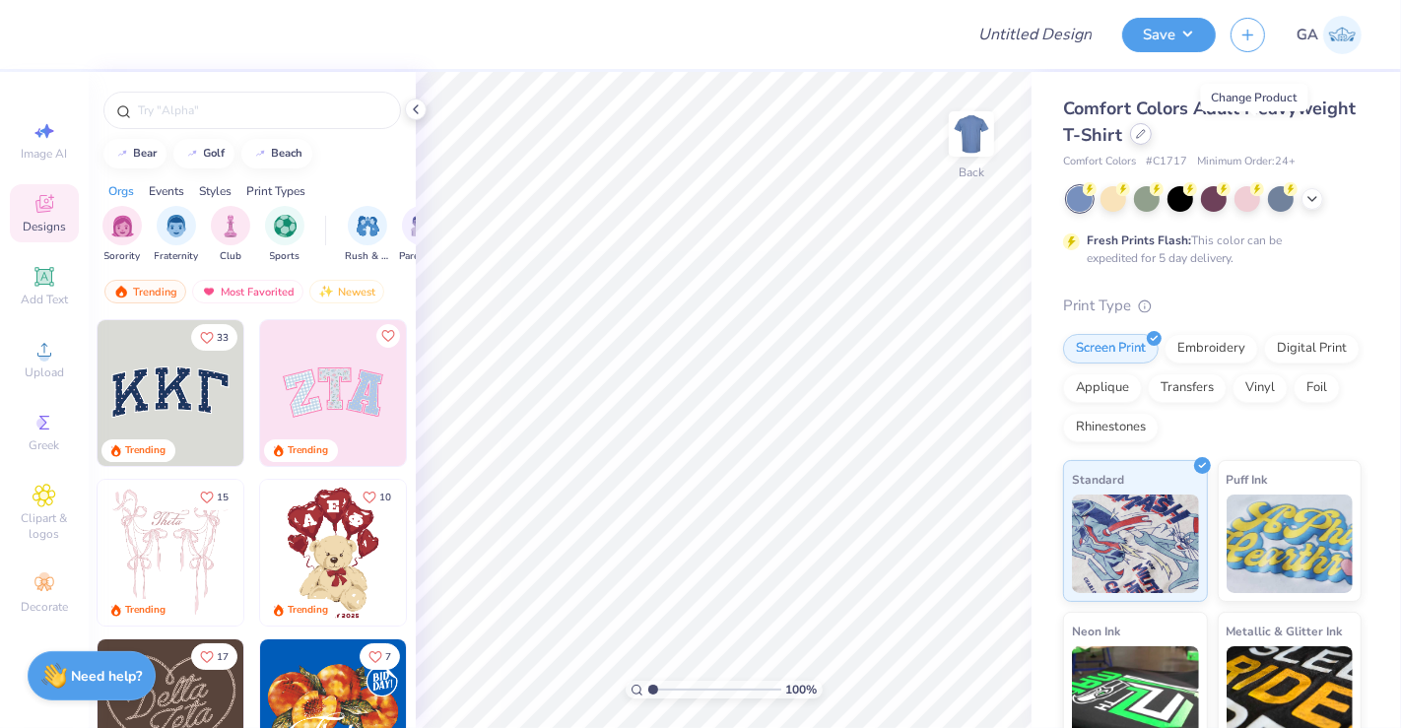
click at [1151, 139] on div at bounding box center [1141, 134] width 22 height 22
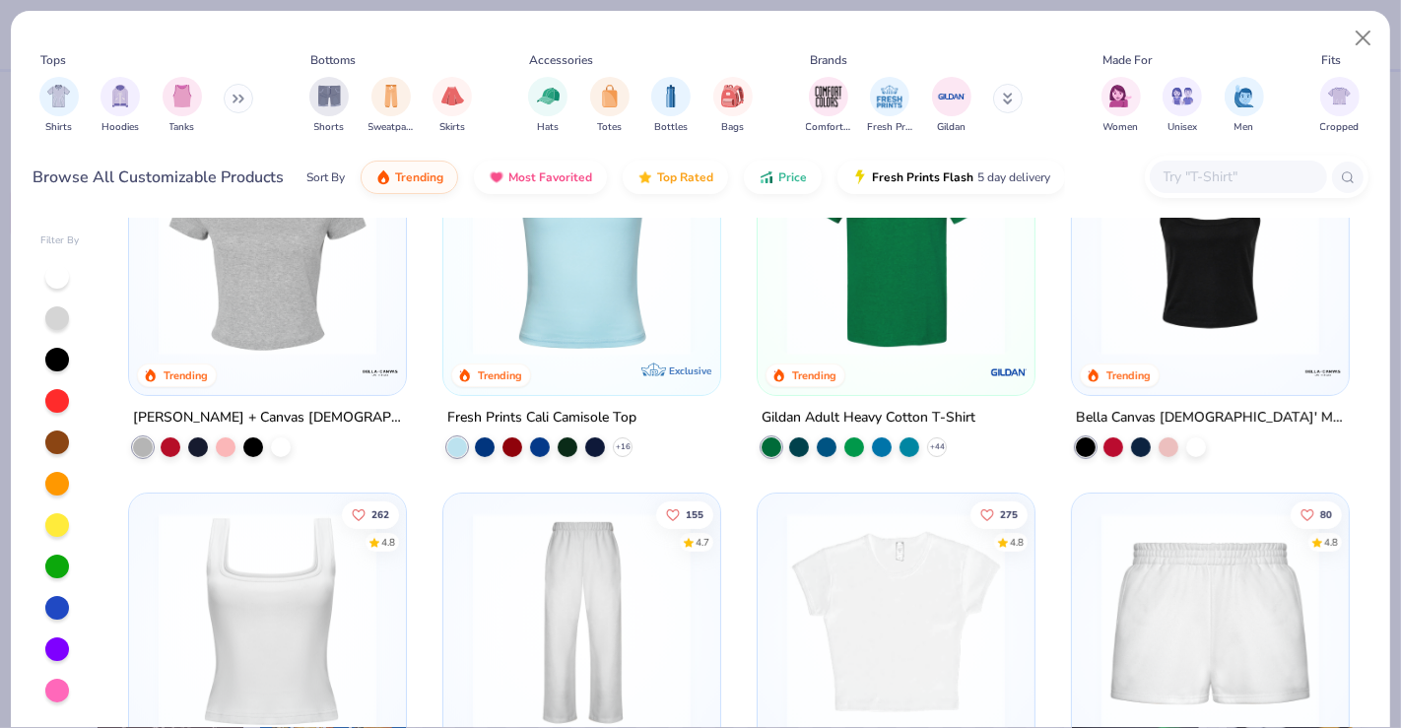
scroll to position [453, 0]
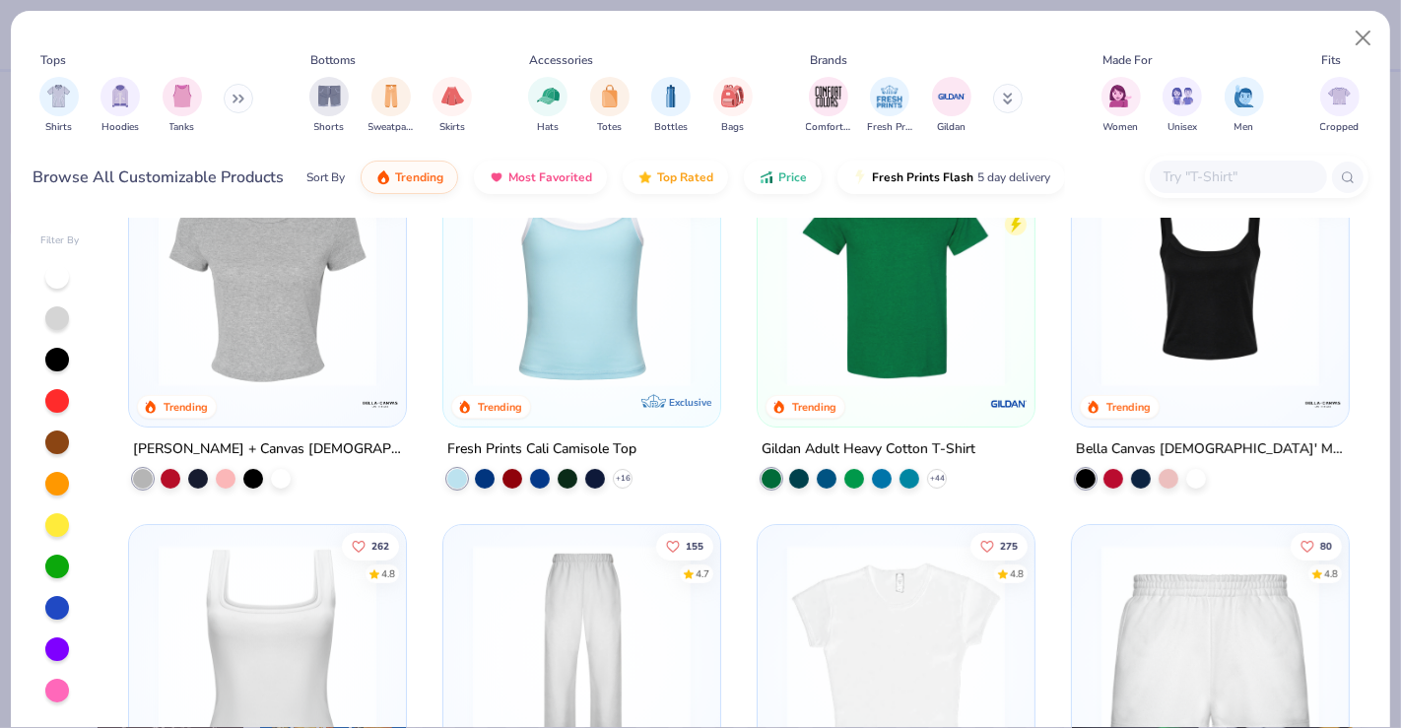
click at [250, 345] on img at bounding box center [267, 278] width 237 height 218
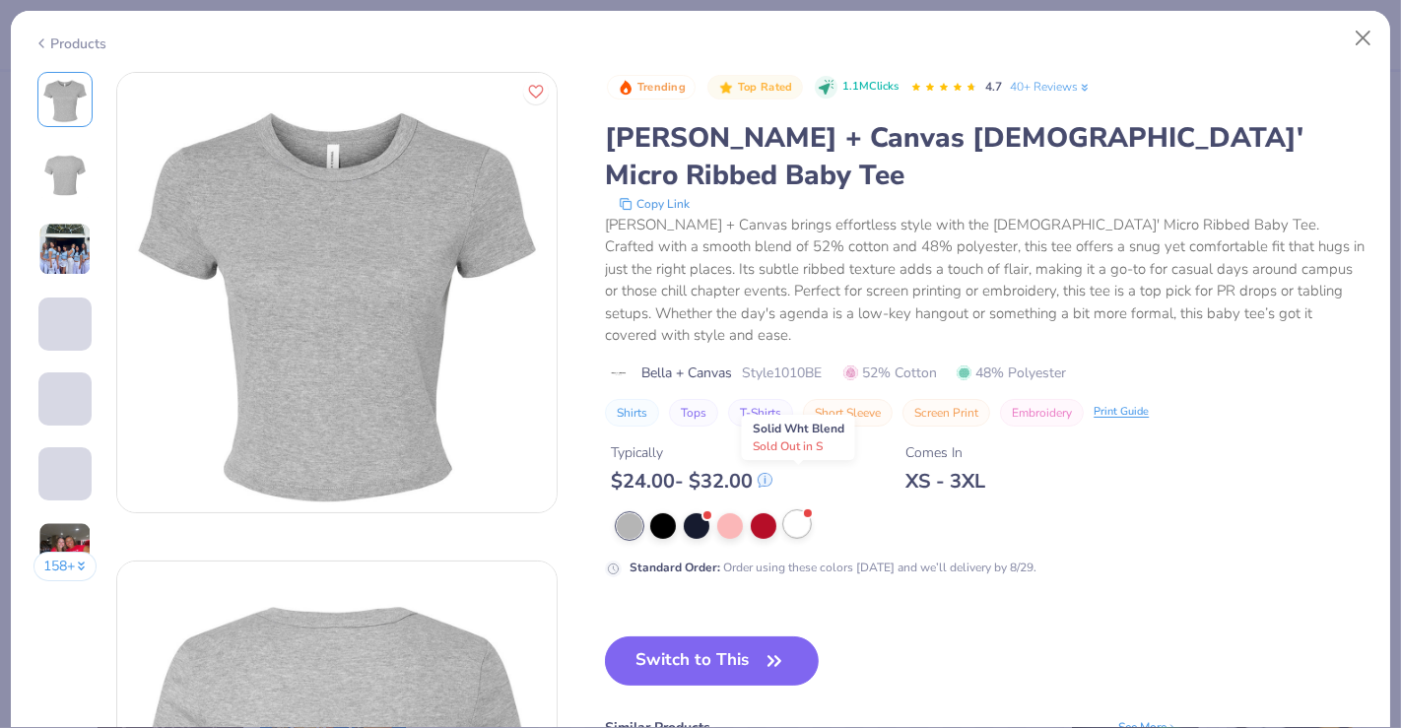
click at [800, 511] on div at bounding box center [797, 524] width 26 height 26
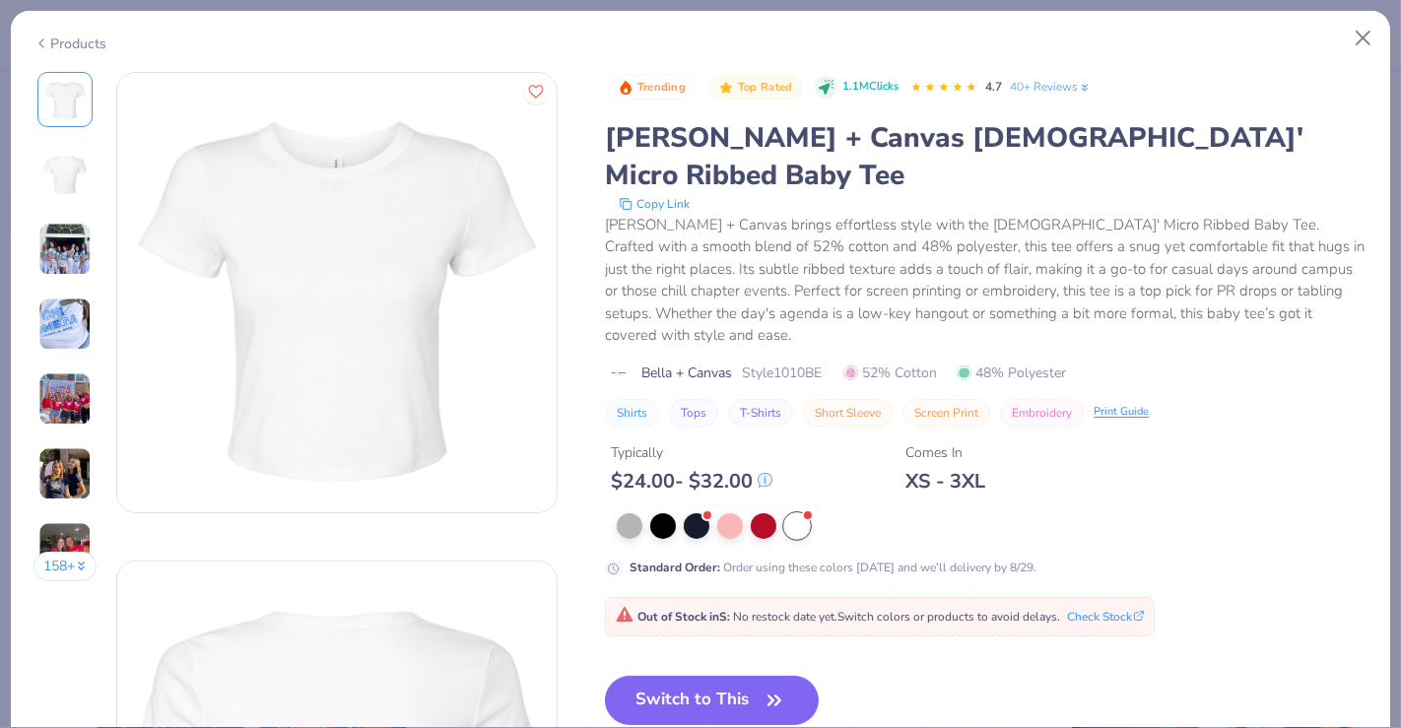
click at [109, 43] on div "Products" at bounding box center [700, 36] width 1379 height 51
click at [87, 40] on div "Products" at bounding box center [70, 43] width 74 height 21
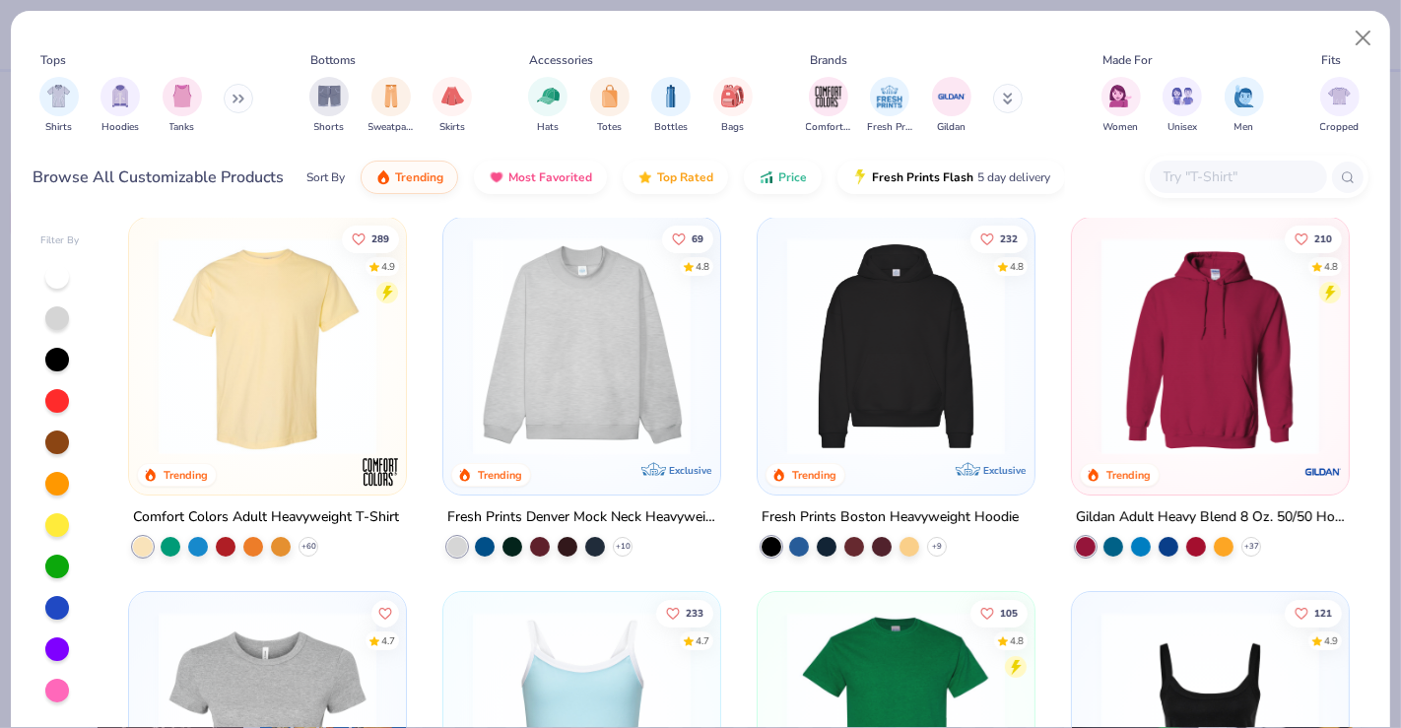
scroll to position [10, 0]
click at [592, 402] on img at bounding box center [581, 347] width 237 height 218
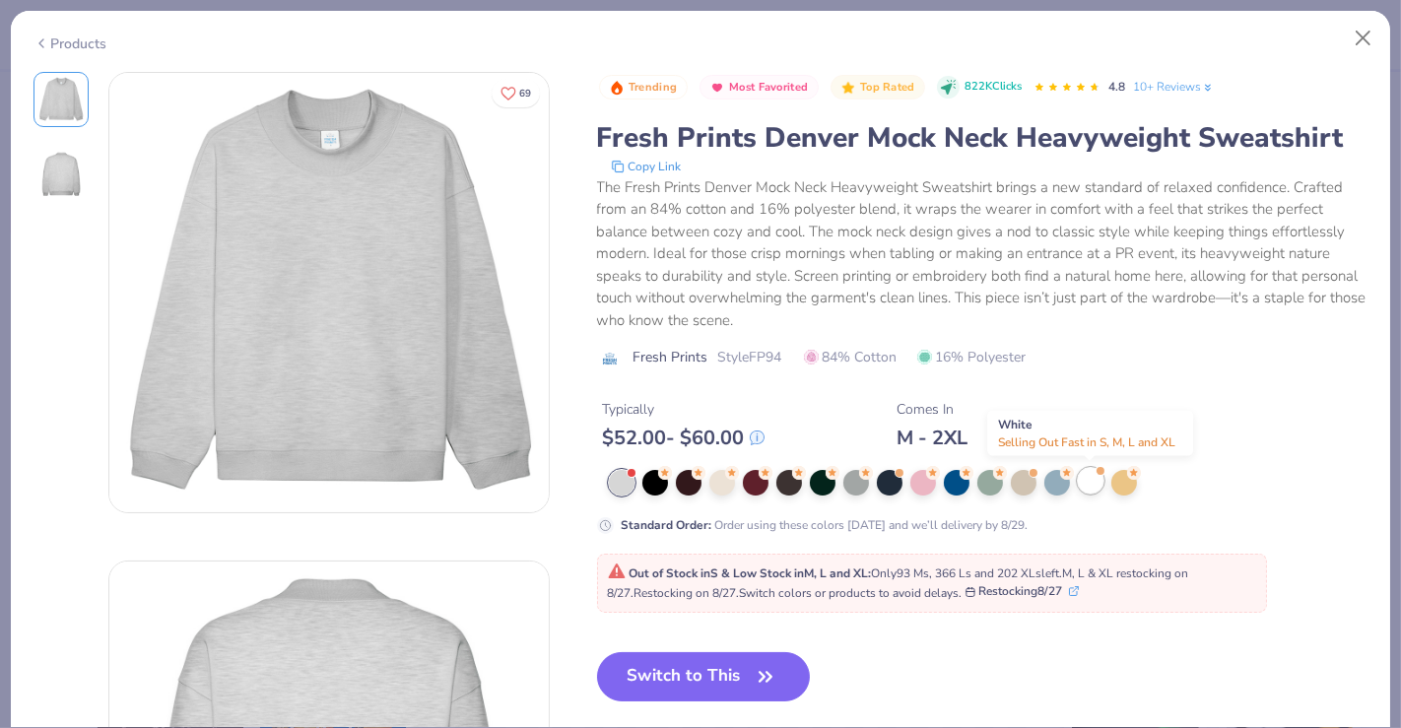
click at [1087, 488] on div at bounding box center [1091, 481] width 26 height 26
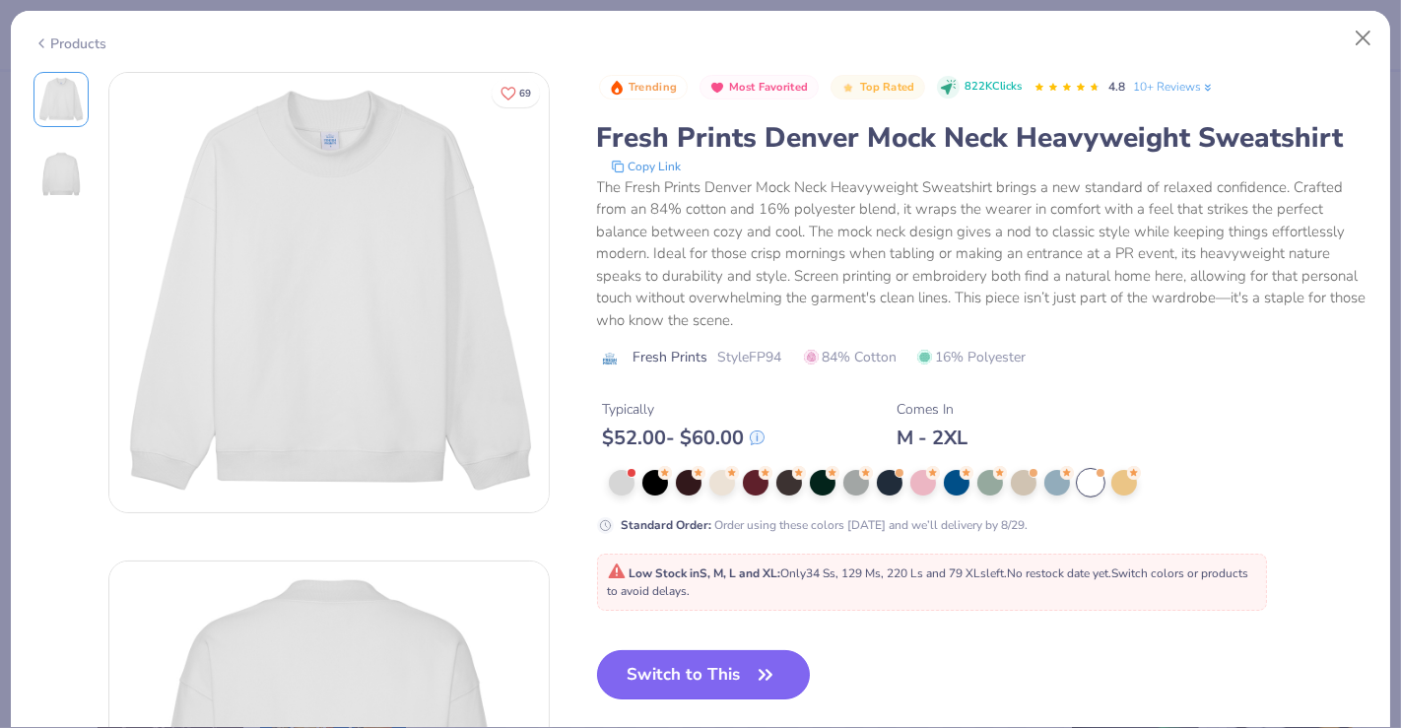
click at [650, 671] on button "Switch to This" at bounding box center [704, 674] width 214 height 49
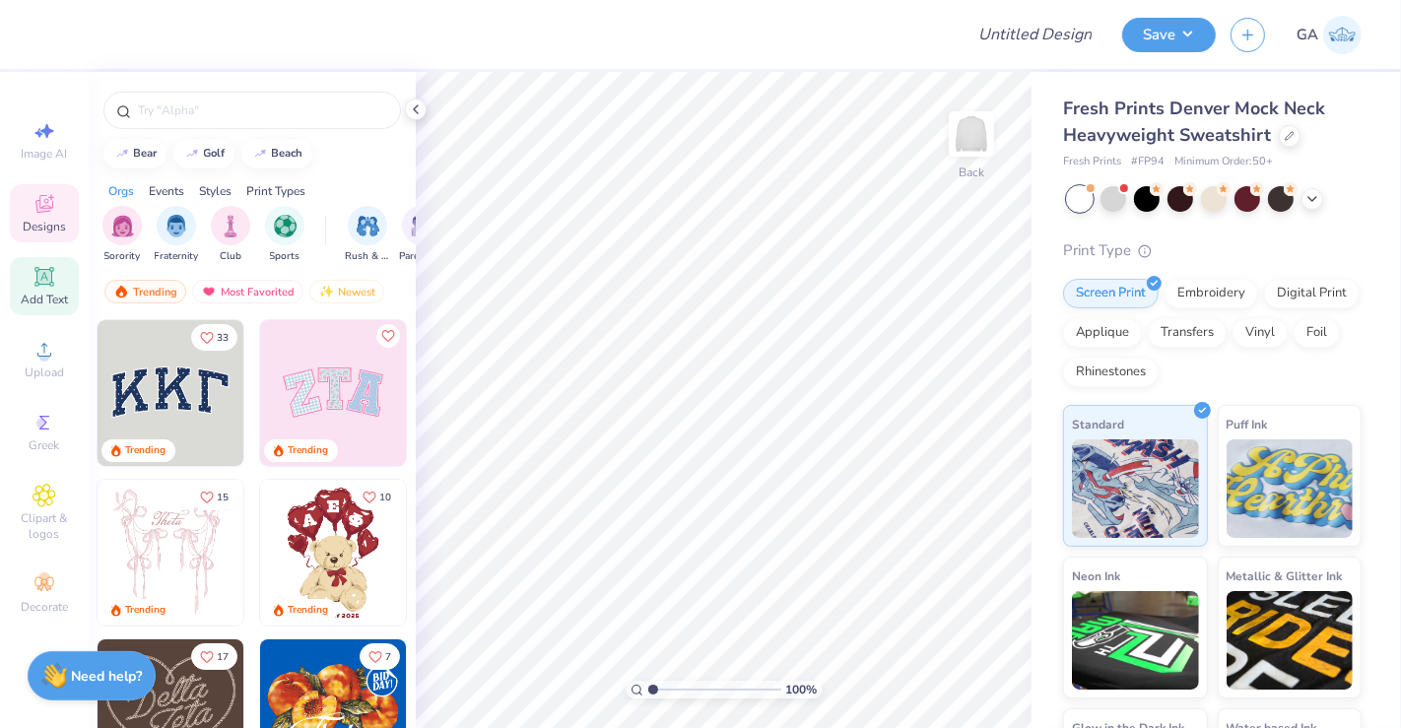
click at [47, 283] on icon at bounding box center [43, 276] width 15 height 15
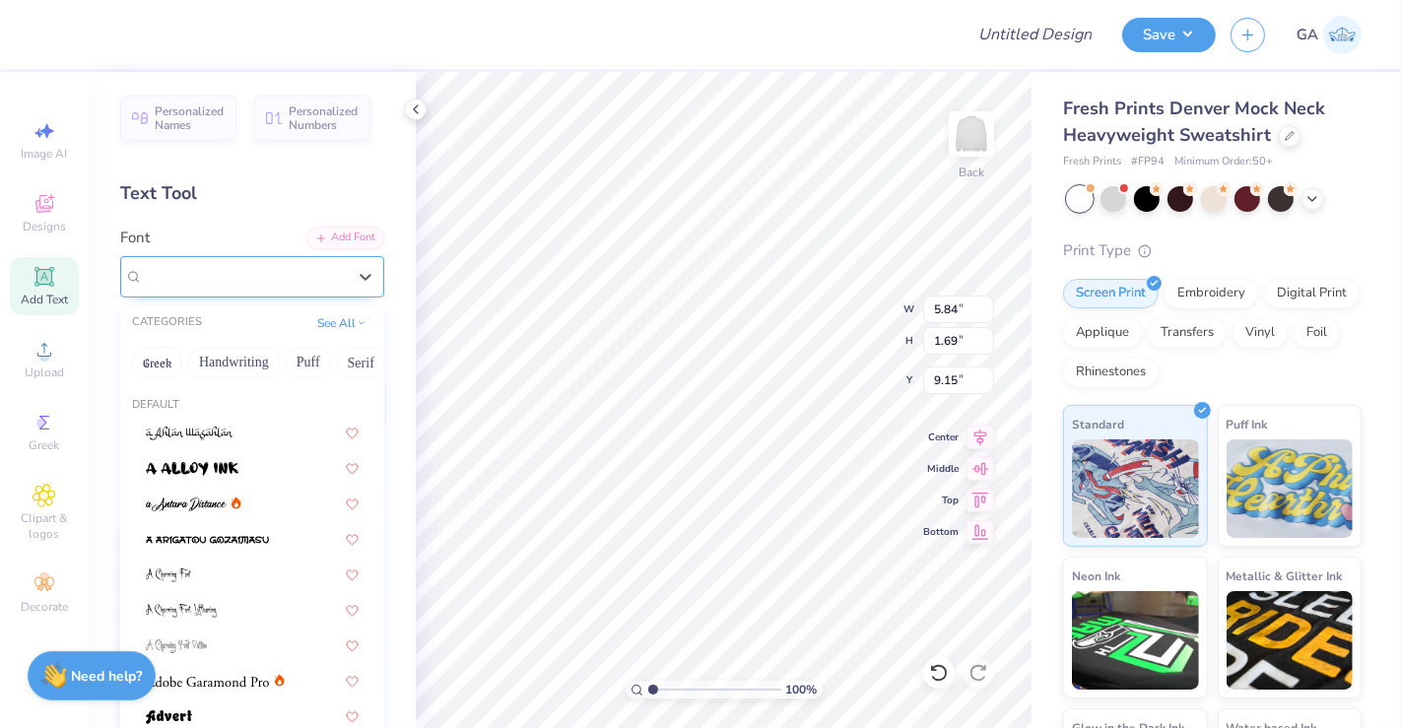
click at [292, 288] on div at bounding box center [244, 276] width 203 height 27
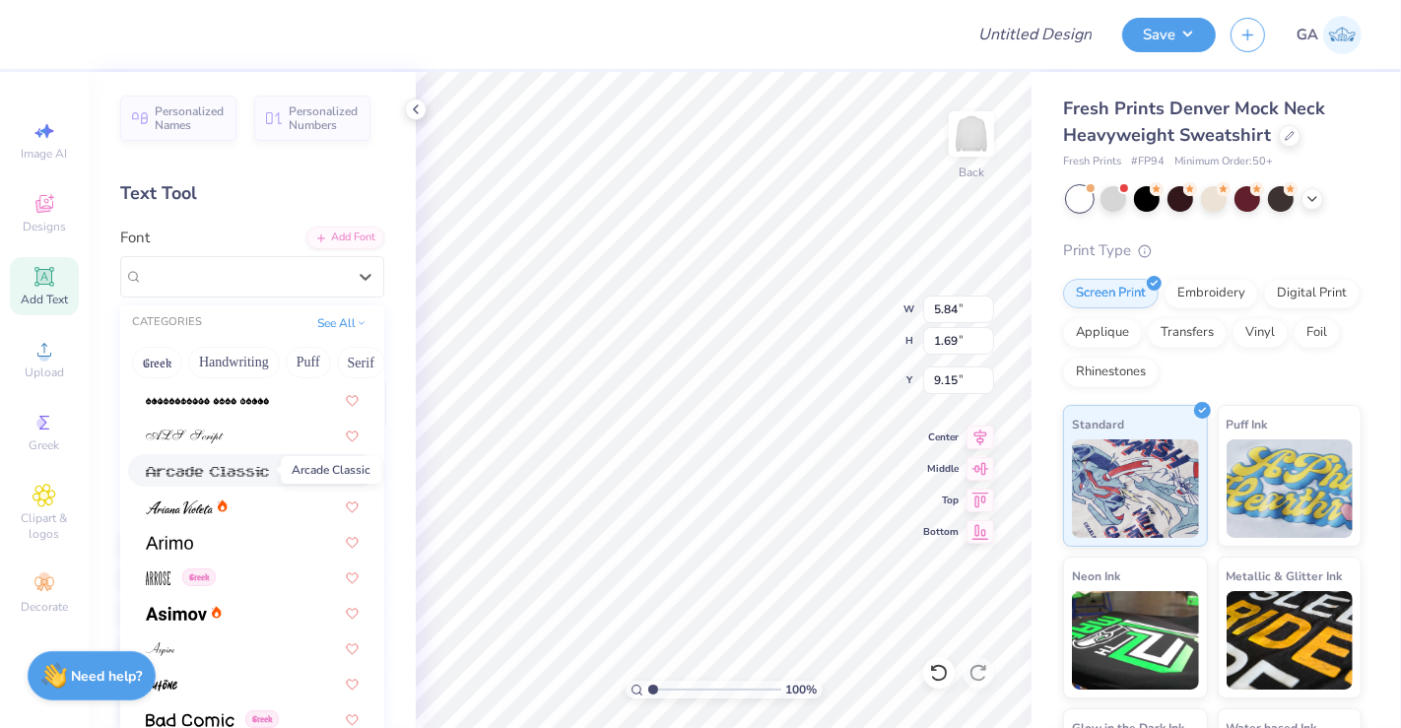
scroll to position [531, 0]
click at [197, 511] on span at bounding box center [179, 503] width 67 height 21
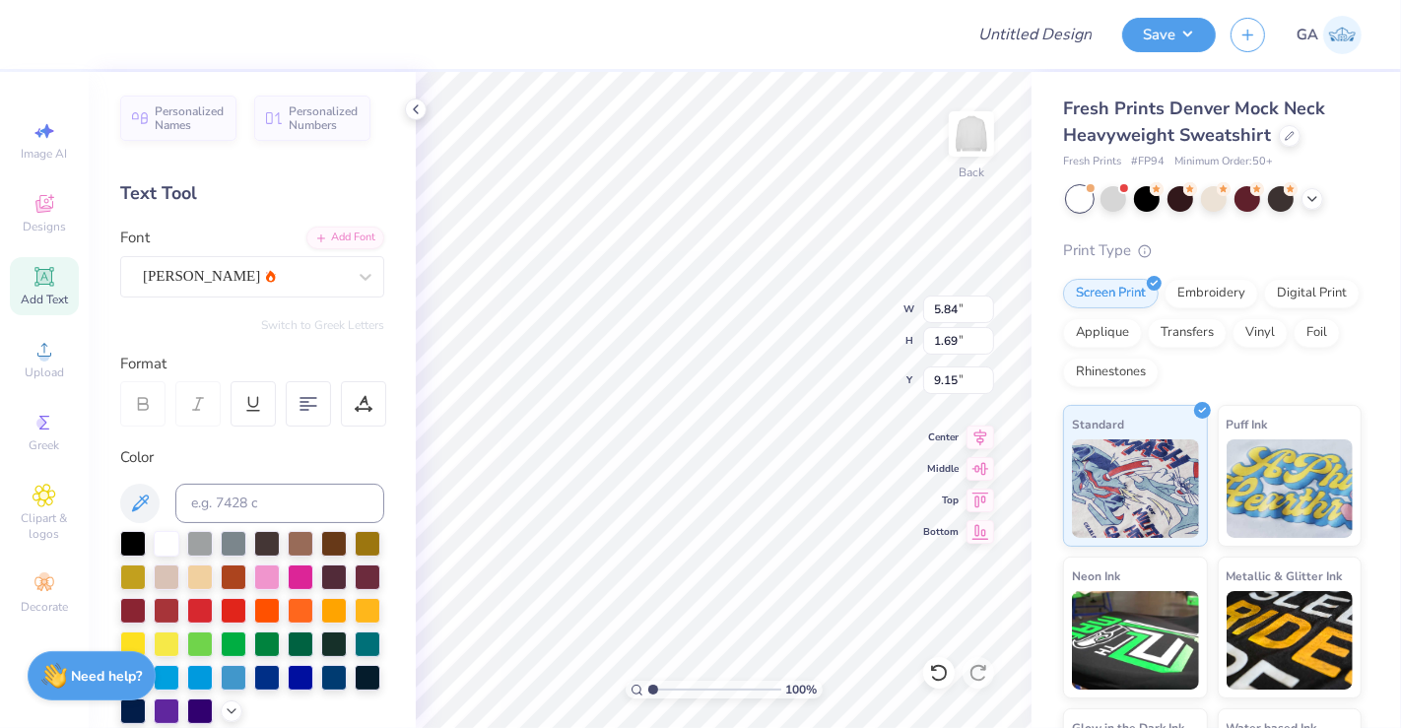
type input "6.44"
type input "2.06"
type input "8.97"
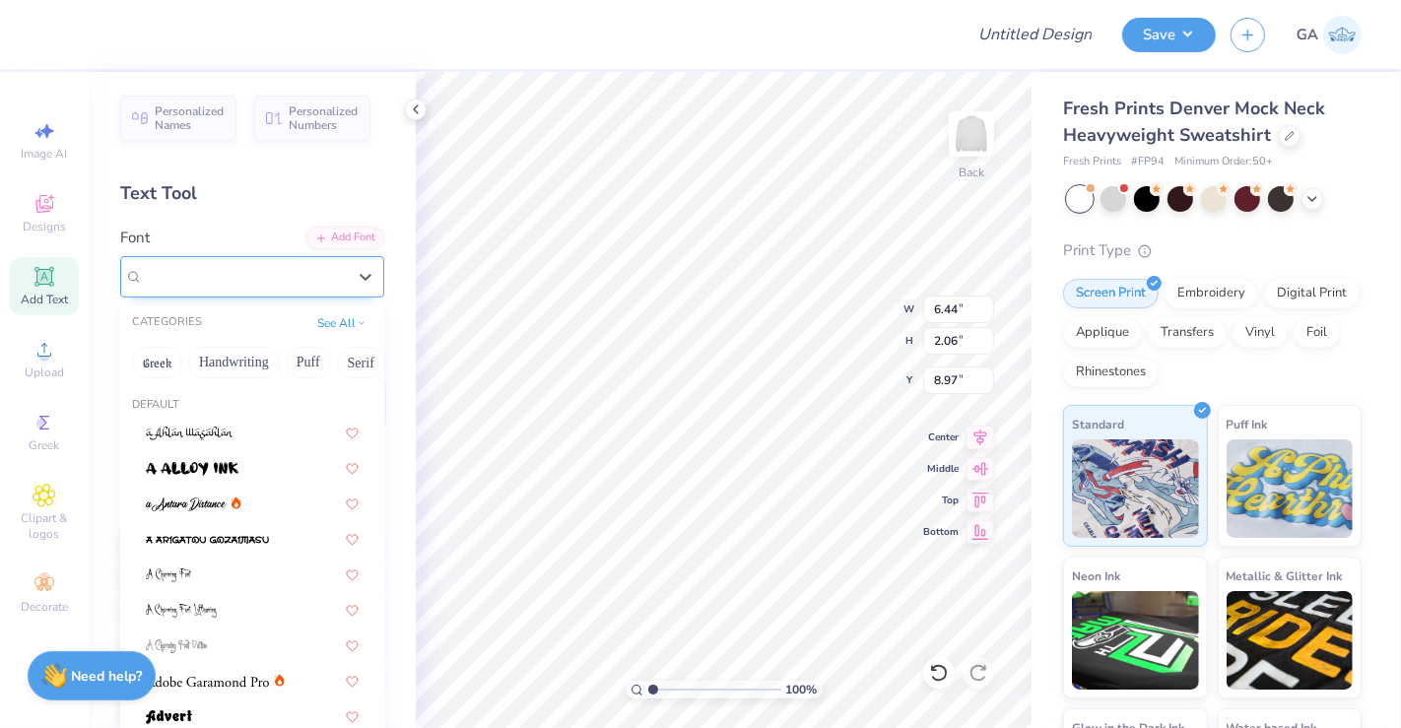
click at [305, 273] on div "Ariana Violeta" at bounding box center [244, 276] width 207 height 31
click at [317, 366] on button "Calligraphy" at bounding box center [339, 363] width 87 height 32
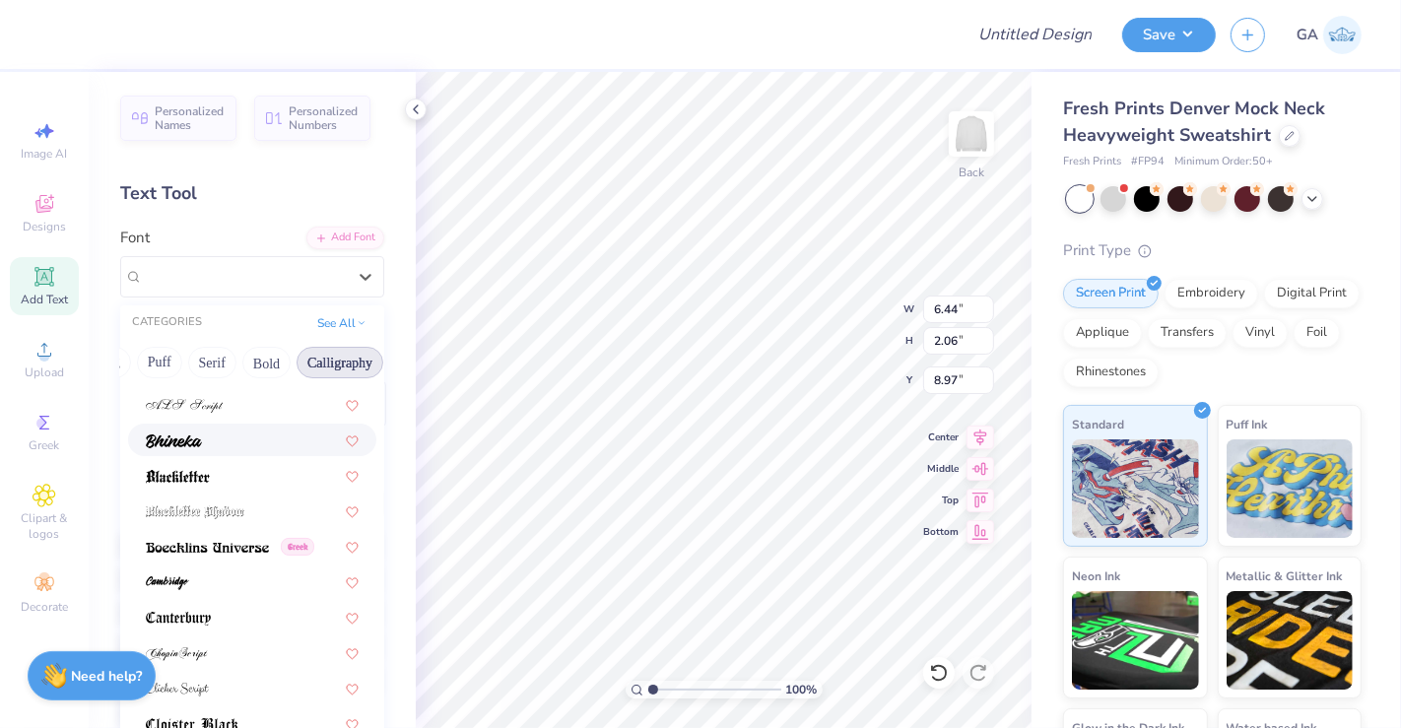
scroll to position [79, 0]
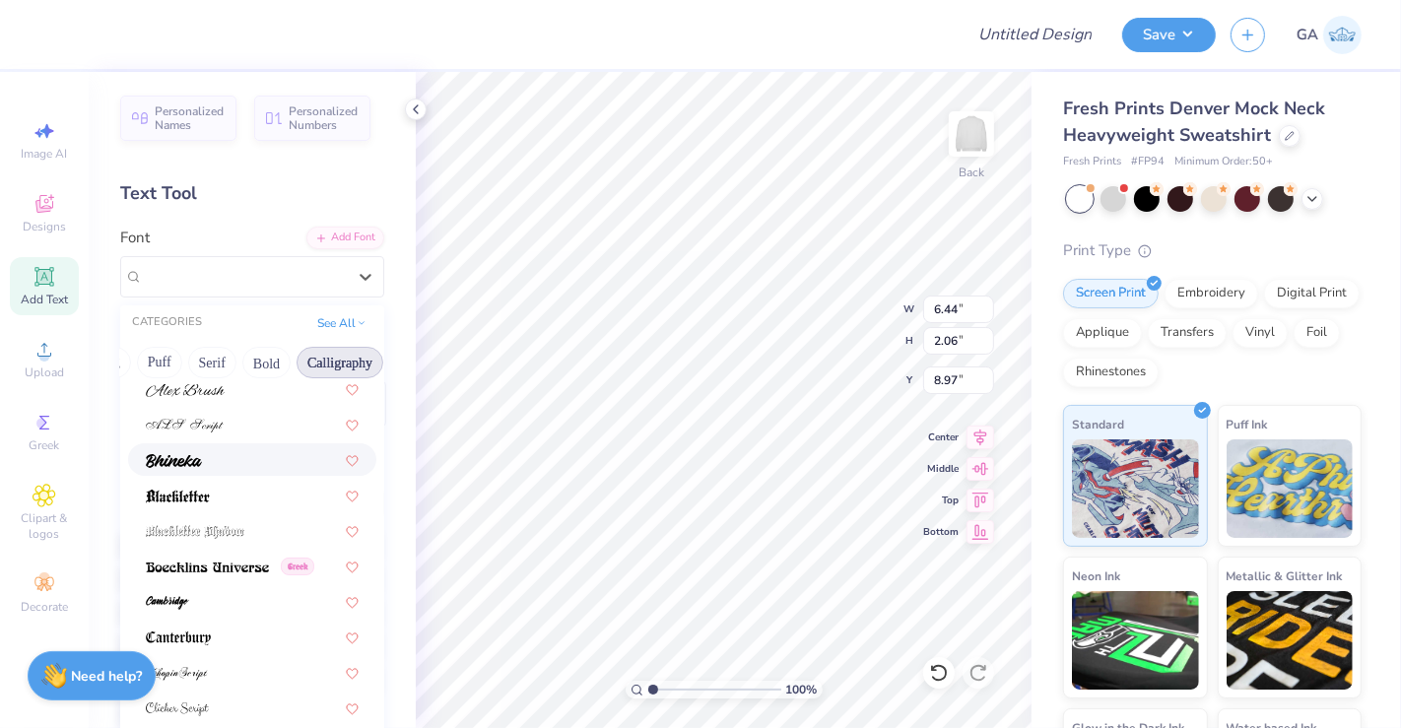
click at [222, 463] on div at bounding box center [252, 459] width 213 height 21
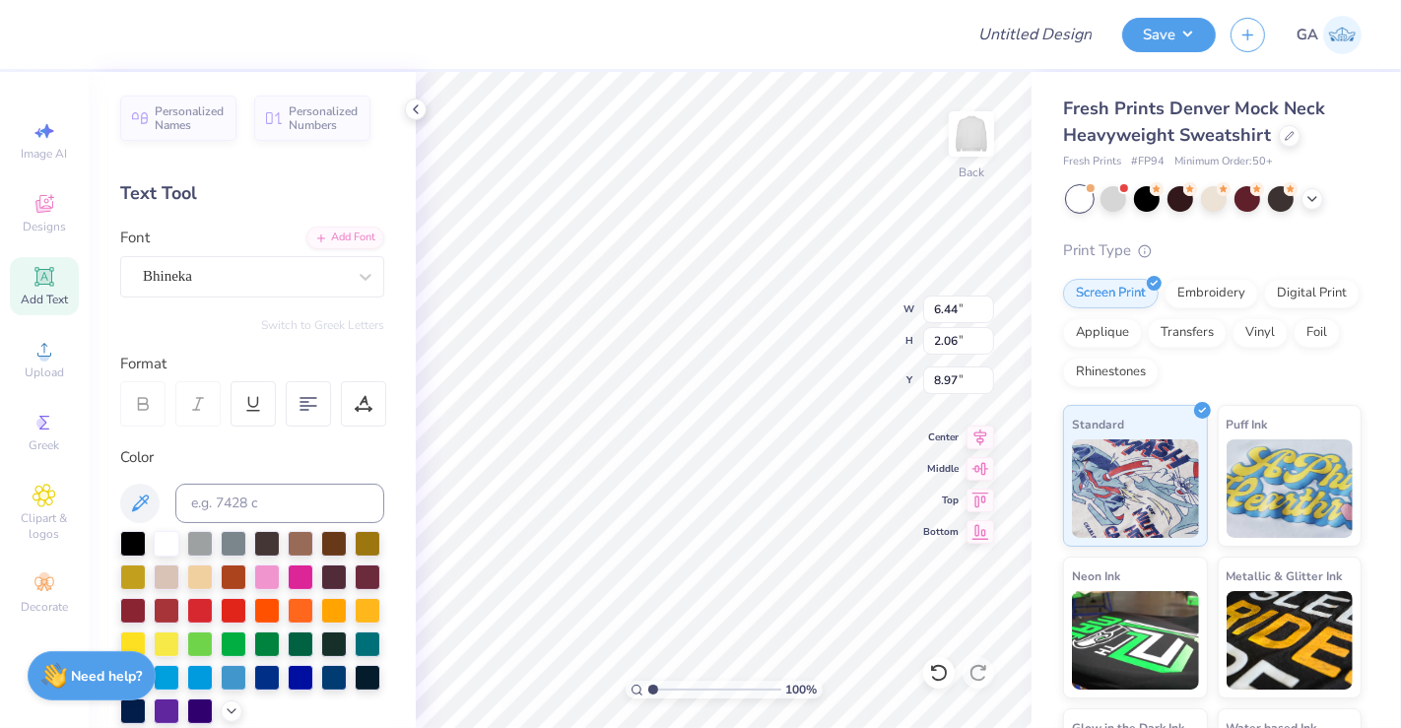
scroll to position [18, 2]
type textarea "T"
paste textarea "growing together since 2020"
type textarea "growing together since 2020"
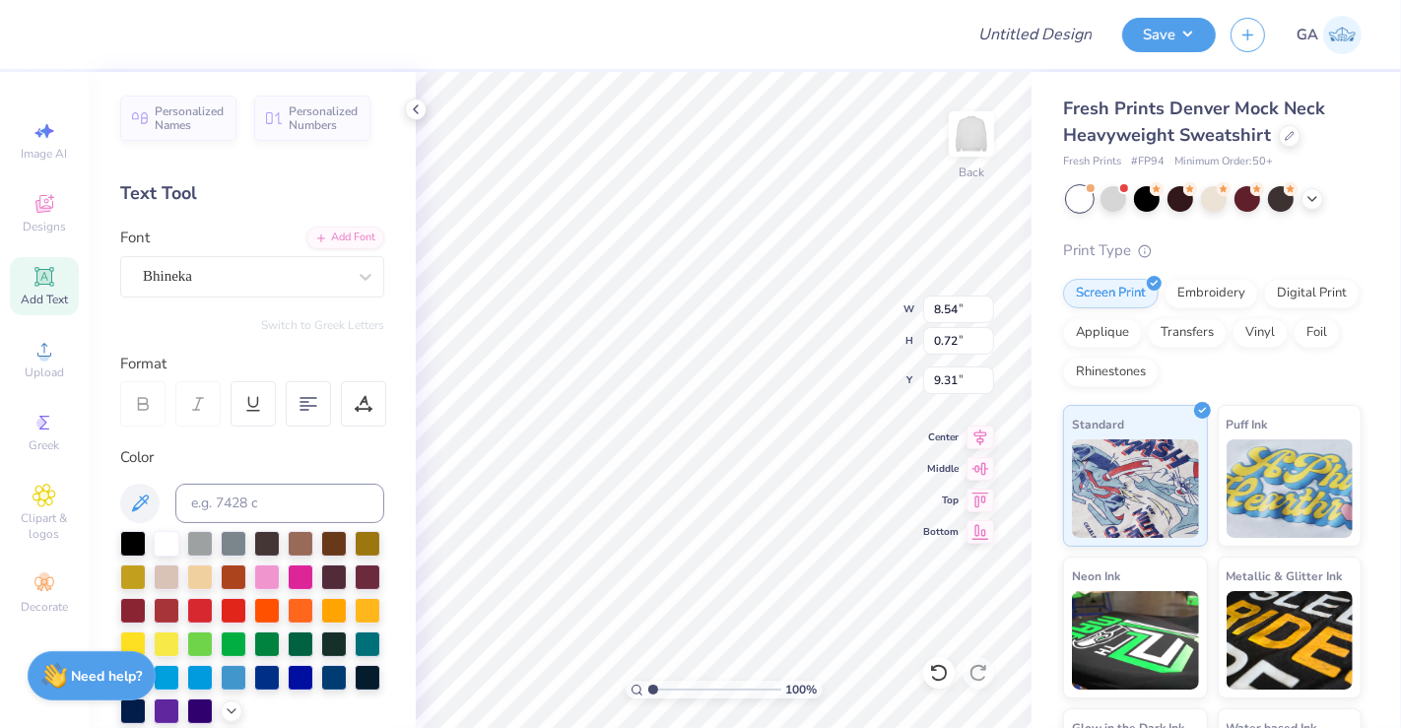
type input "8.54"
type input "0.72"
type input "6.21"
type textarea "Growing together since 2020"
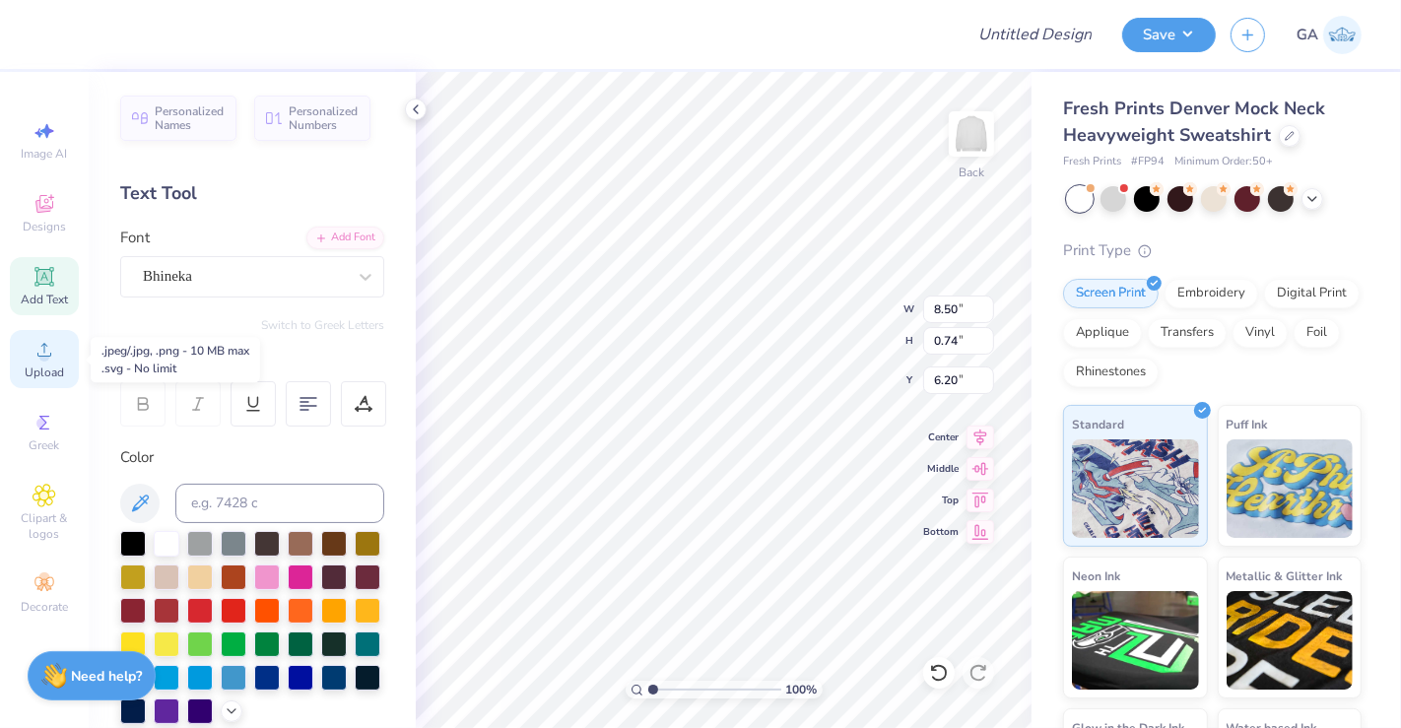
click at [33, 361] on div "Upload" at bounding box center [44, 359] width 69 height 58
click at [53, 361] on icon at bounding box center [45, 350] width 24 height 24
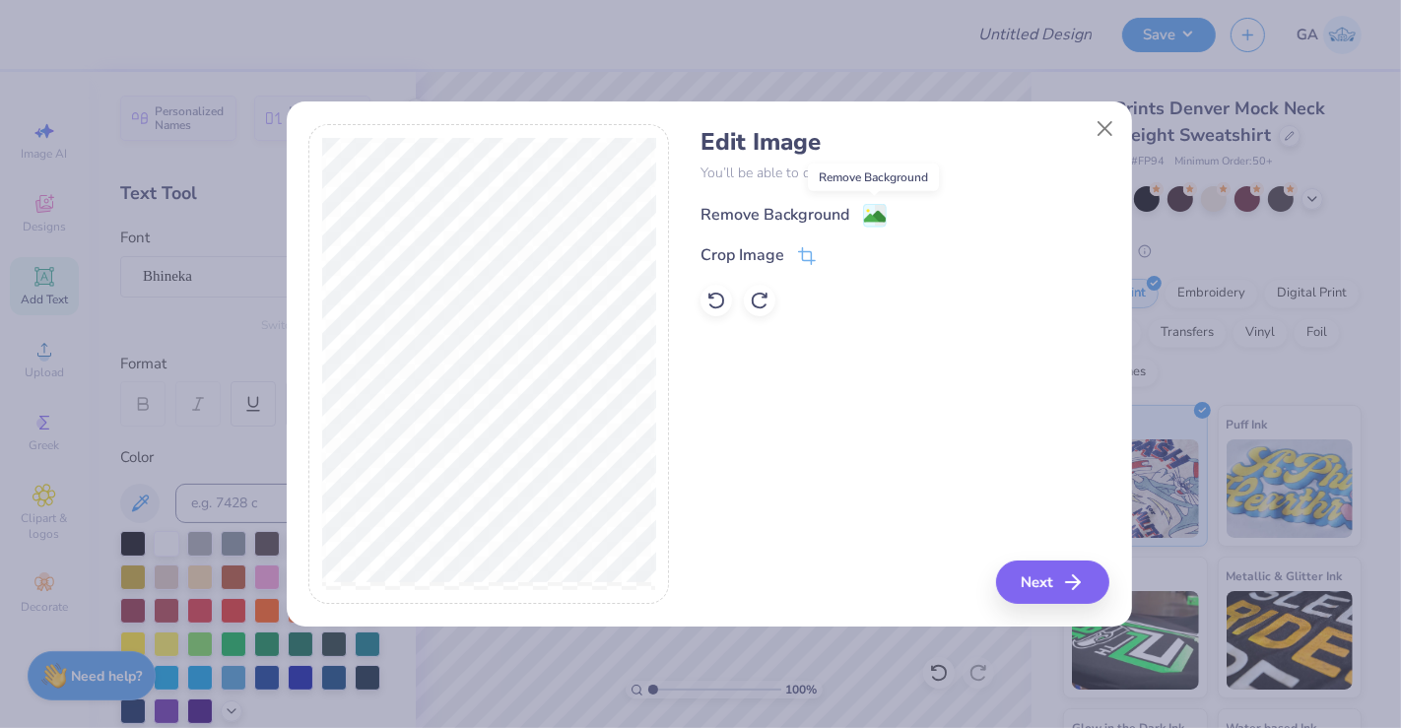
click at [869, 214] on image at bounding box center [875, 217] width 22 height 22
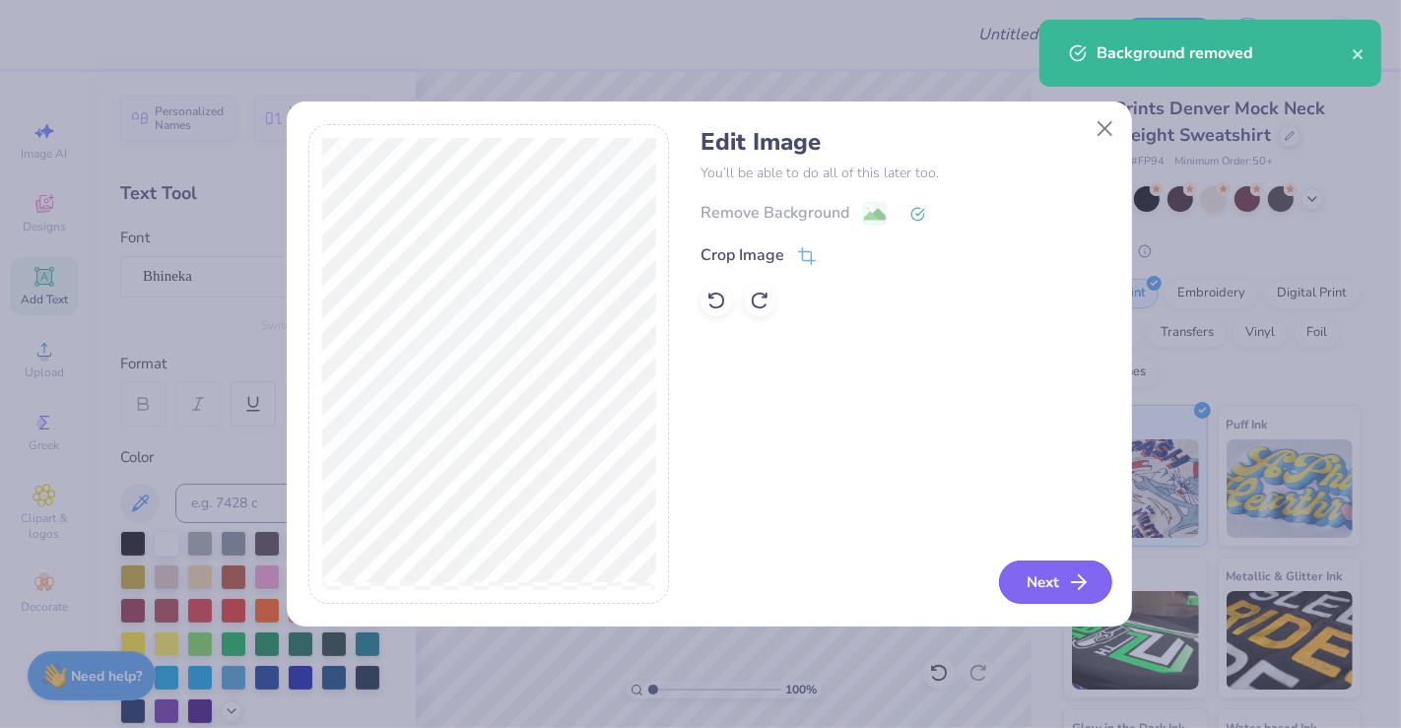
click at [1075, 567] on button "Next" at bounding box center [1055, 581] width 113 height 43
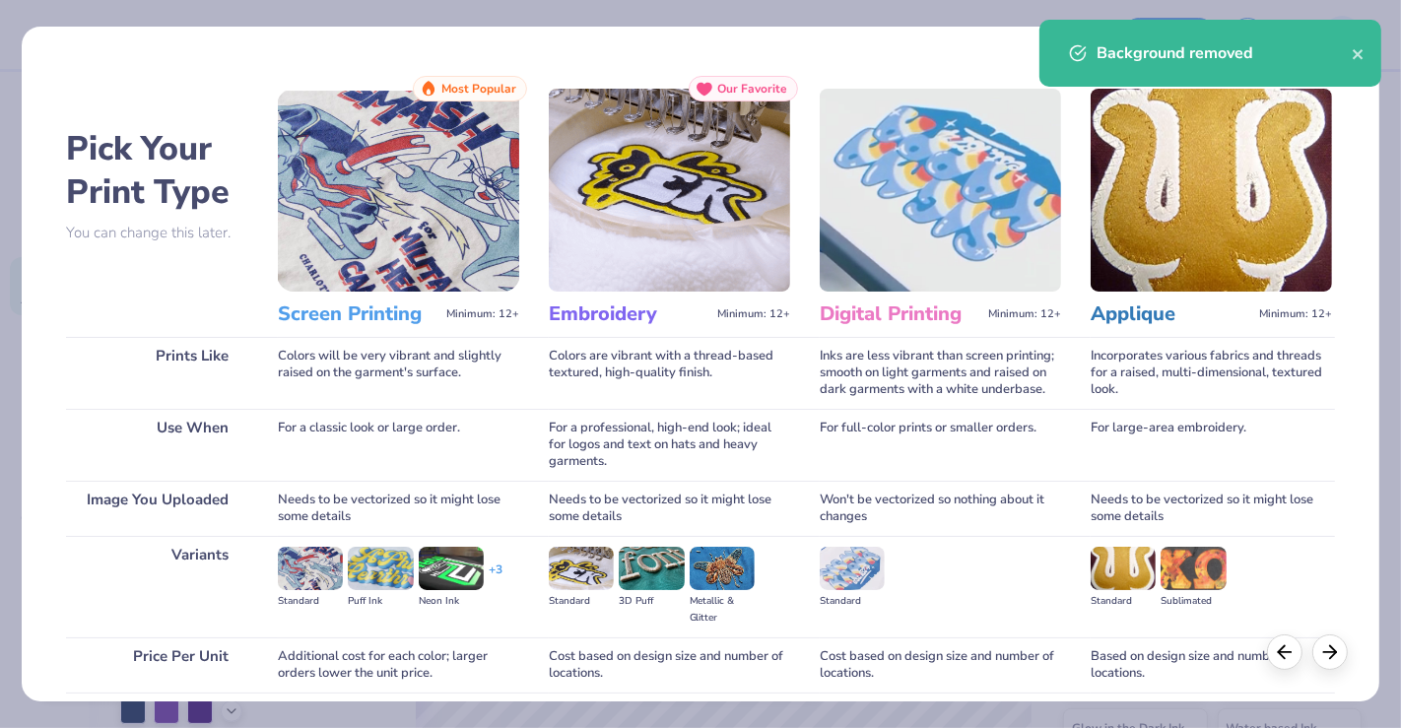
scroll to position [155, 0]
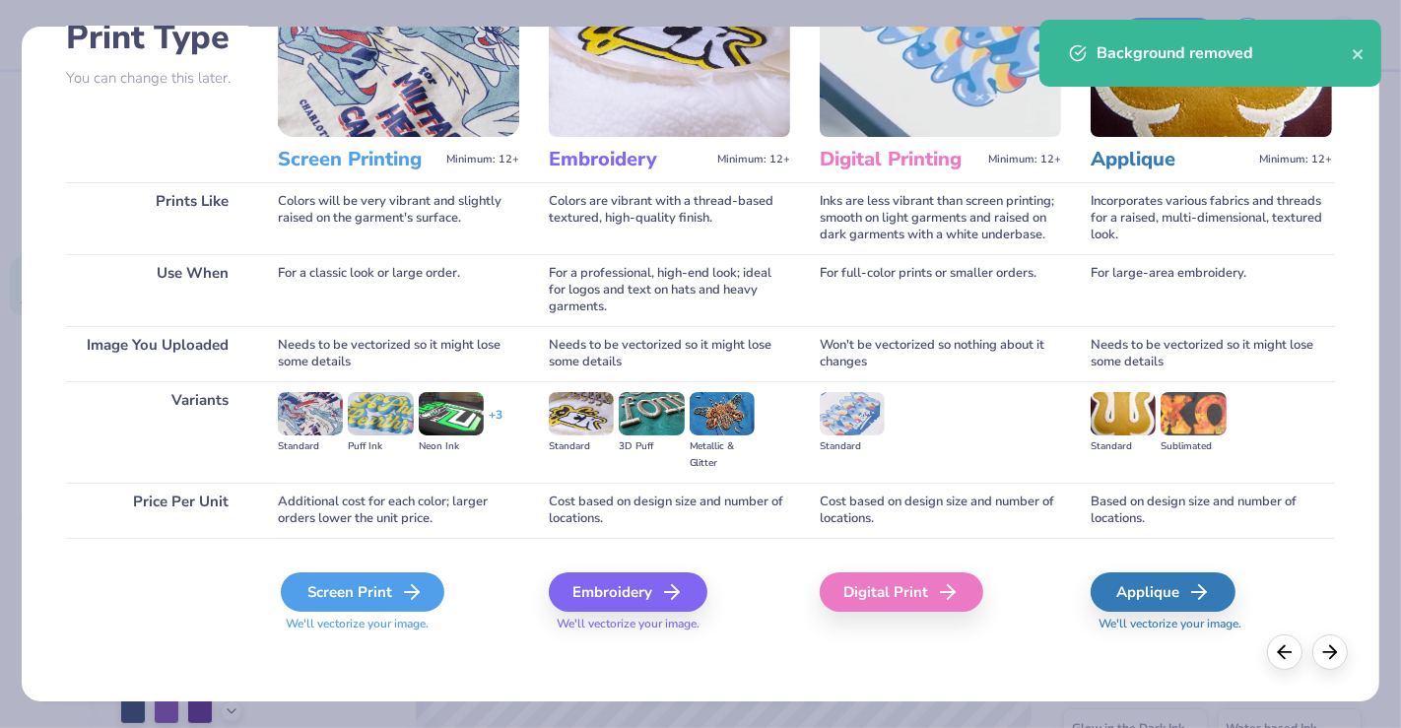
click at [363, 595] on div "Screen Print" at bounding box center [363, 591] width 164 height 39
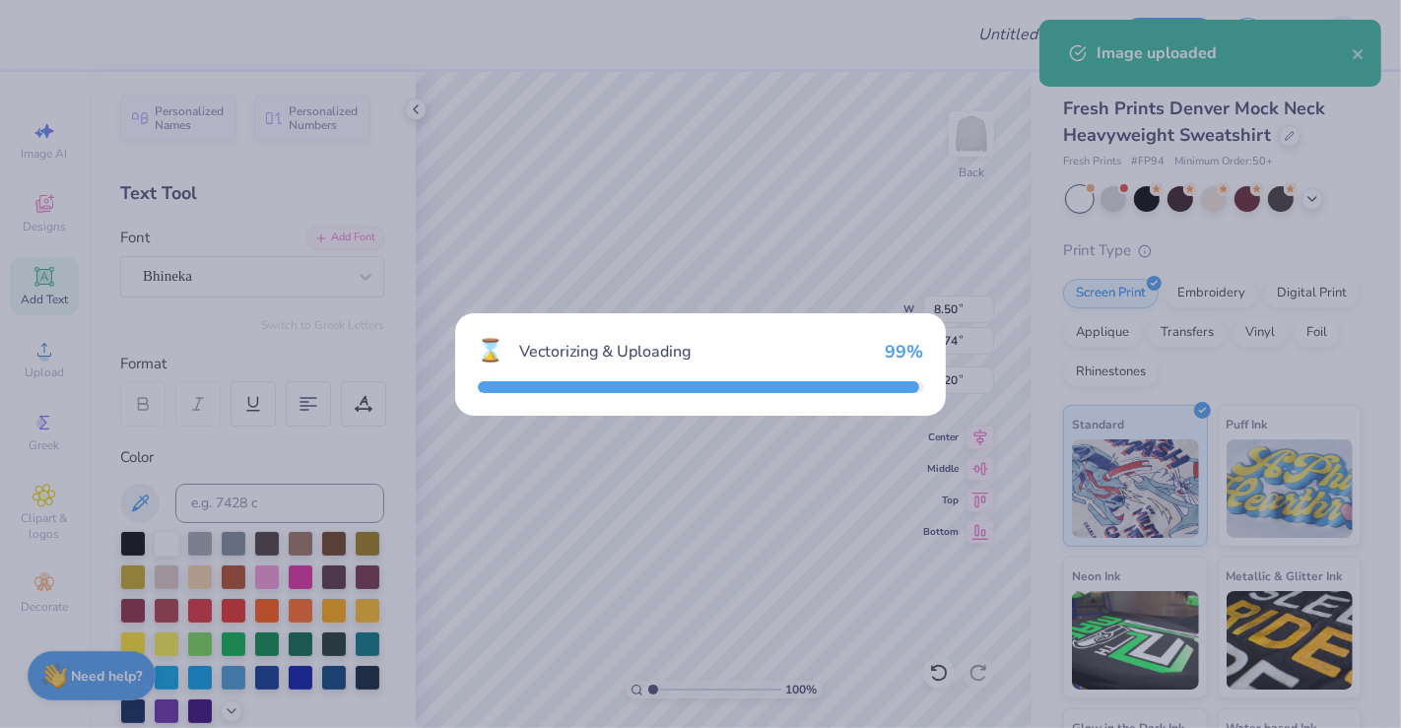
type input "10.24"
type input "6.42"
type input "6.79"
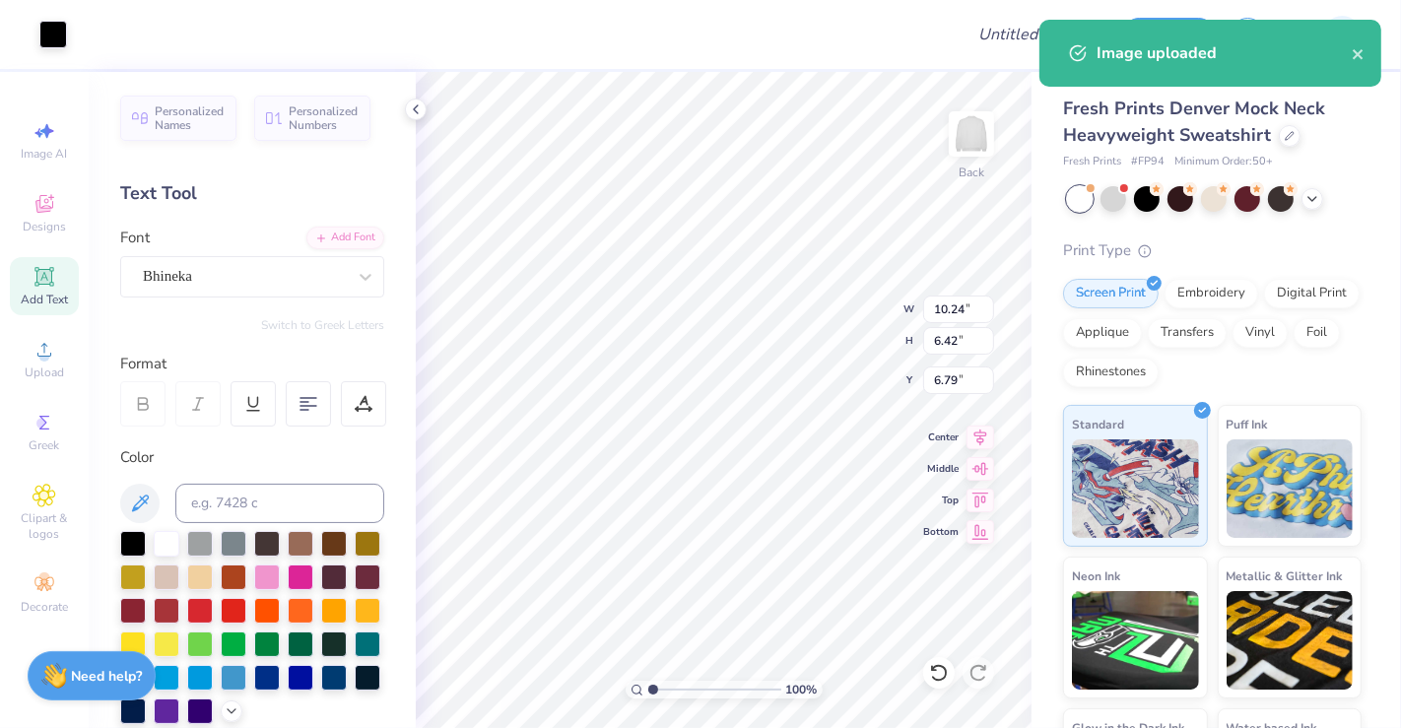
type input "5.76"
type input "3.61"
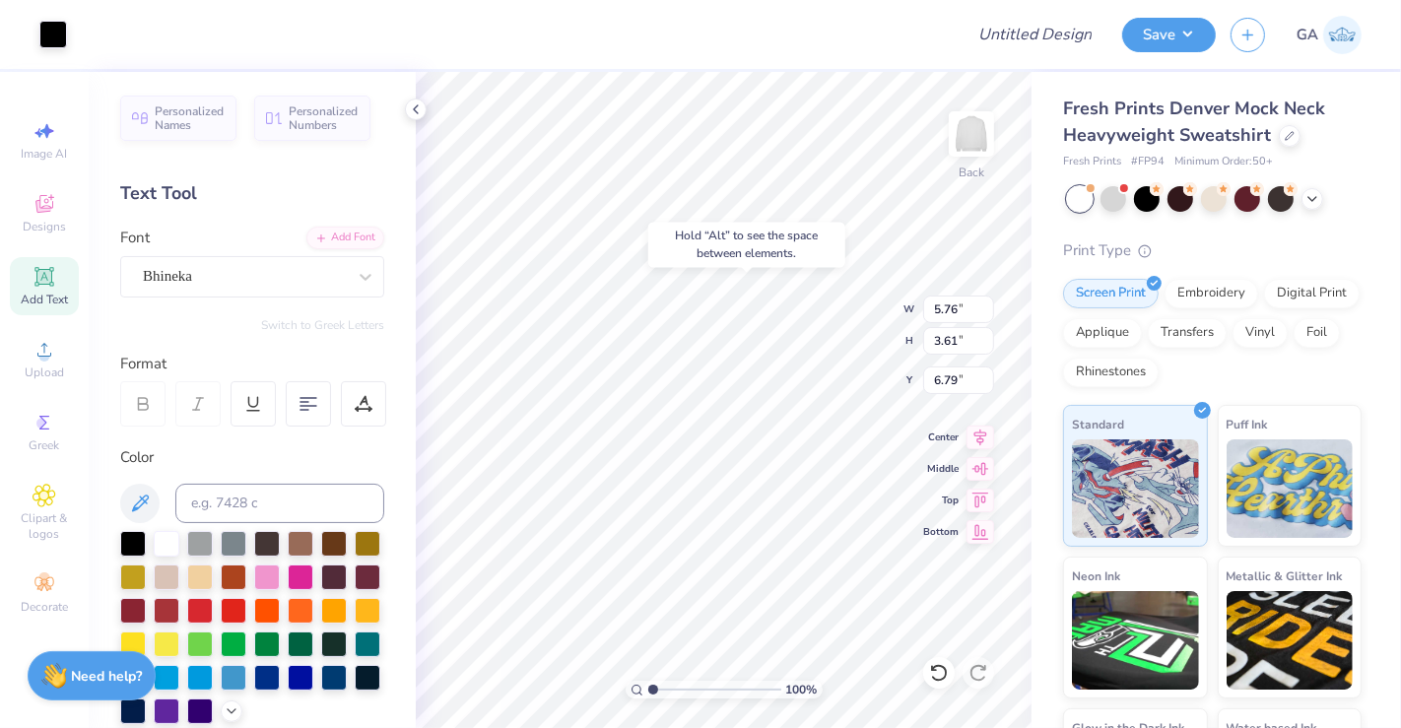
type input "3.00"
type input "8.50"
type input "0.74"
type input "6.61"
type input "6.93"
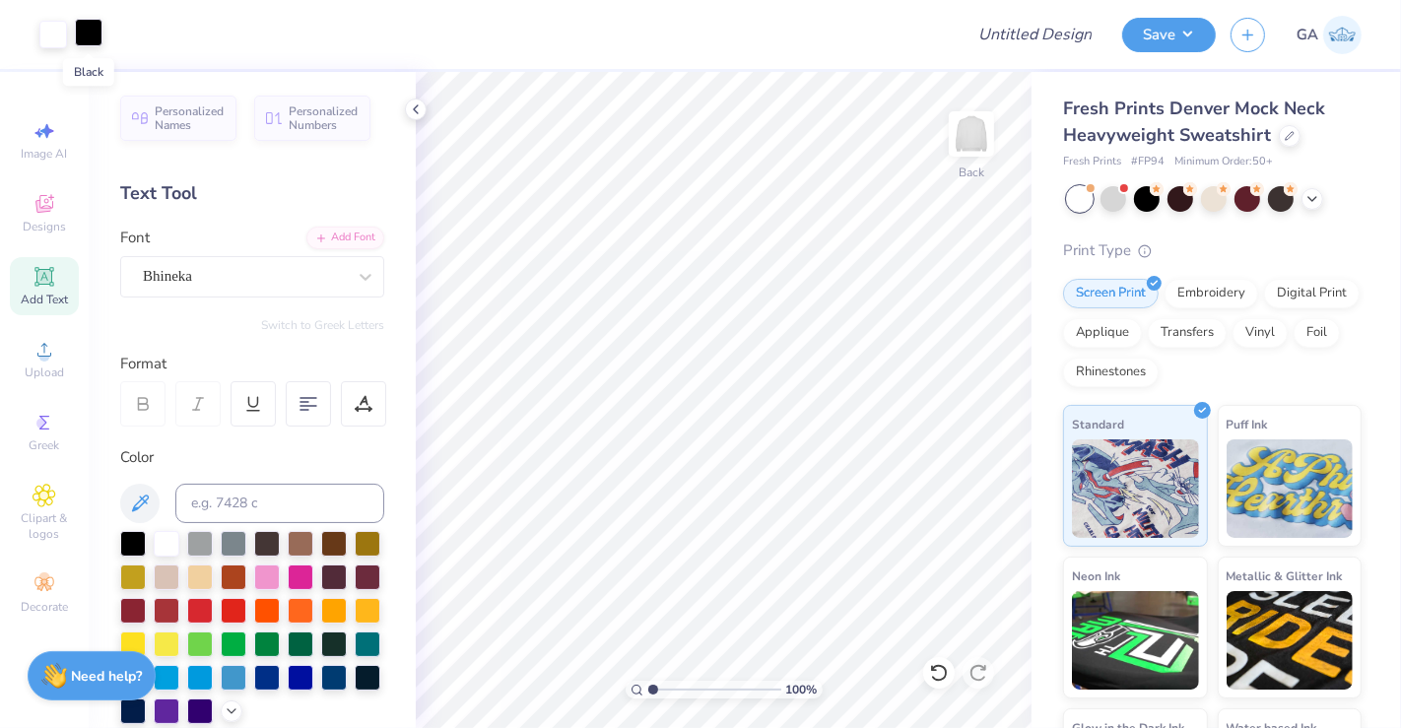
click at [98, 33] on div at bounding box center [89, 33] width 28 height 28
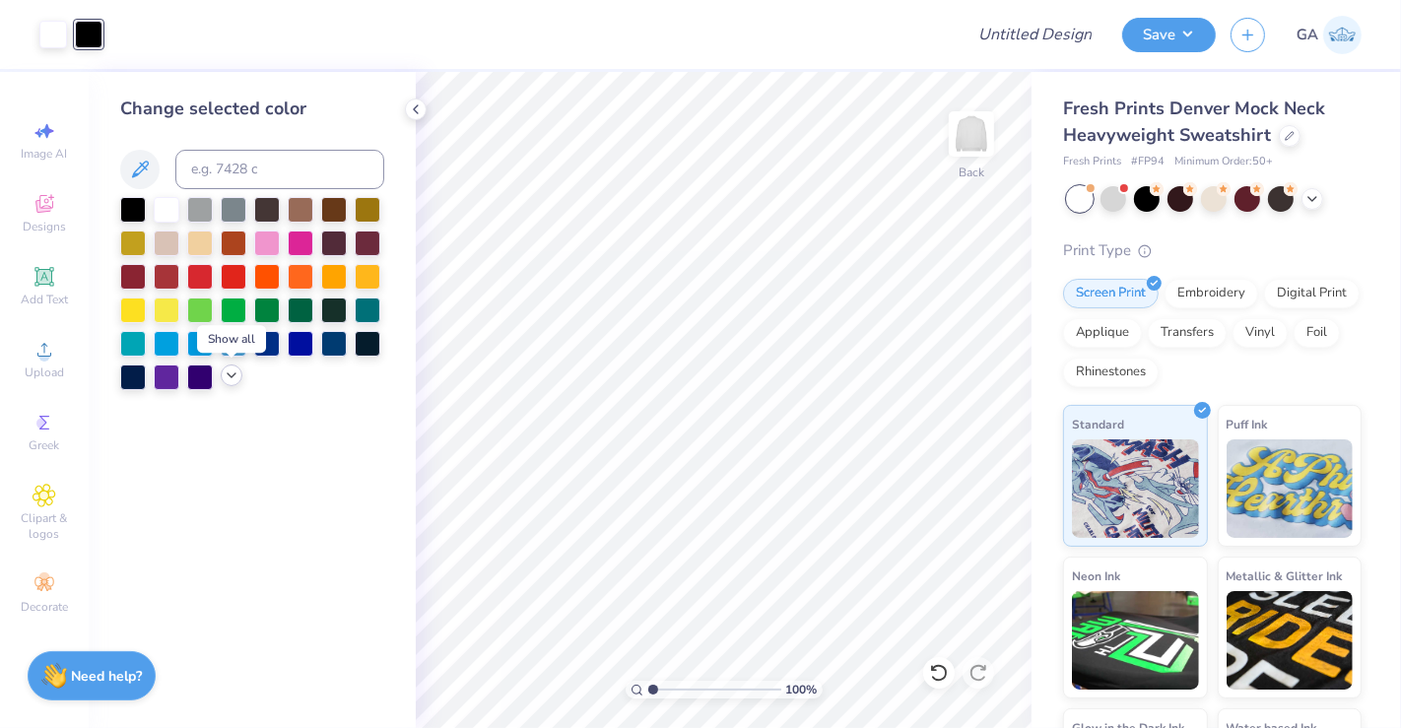
click at [230, 378] on icon at bounding box center [232, 375] width 16 height 16
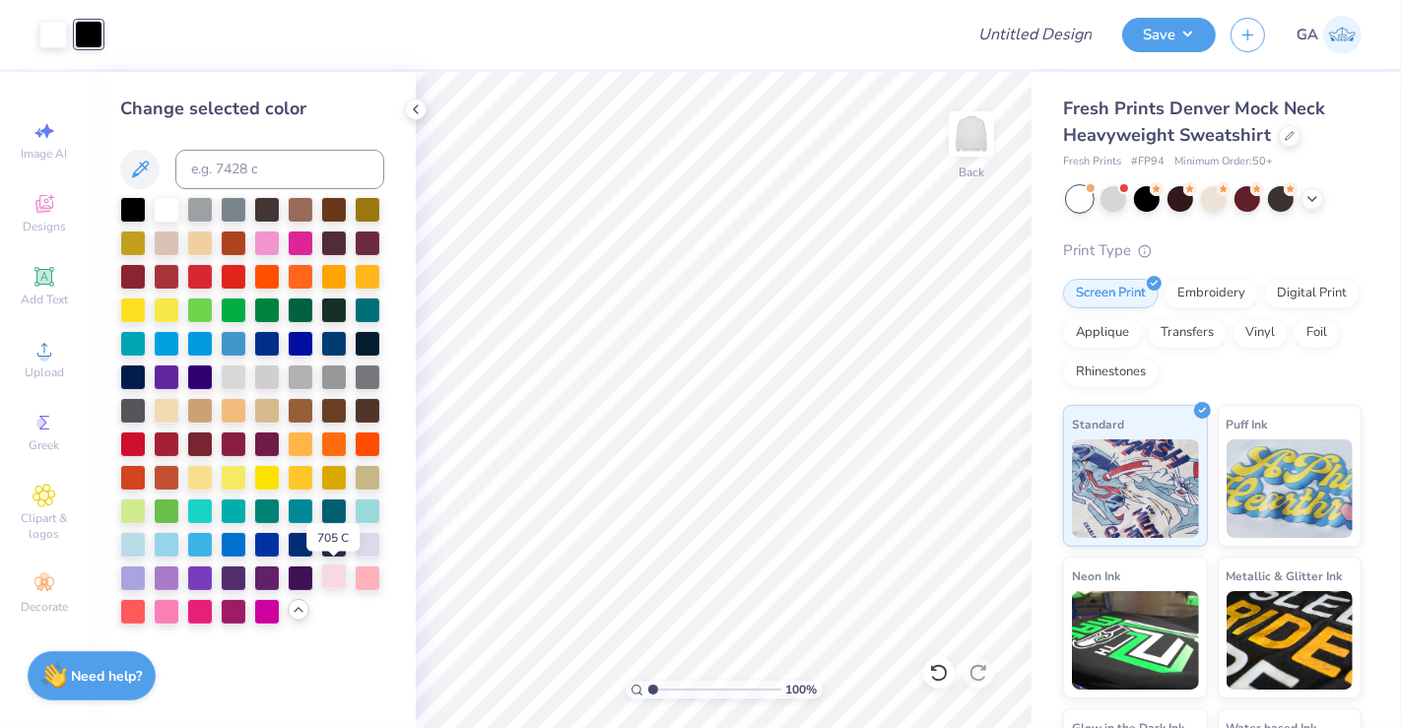
click at [332, 578] on div at bounding box center [334, 576] width 26 height 26
click at [374, 572] on div at bounding box center [368, 576] width 26 height 26
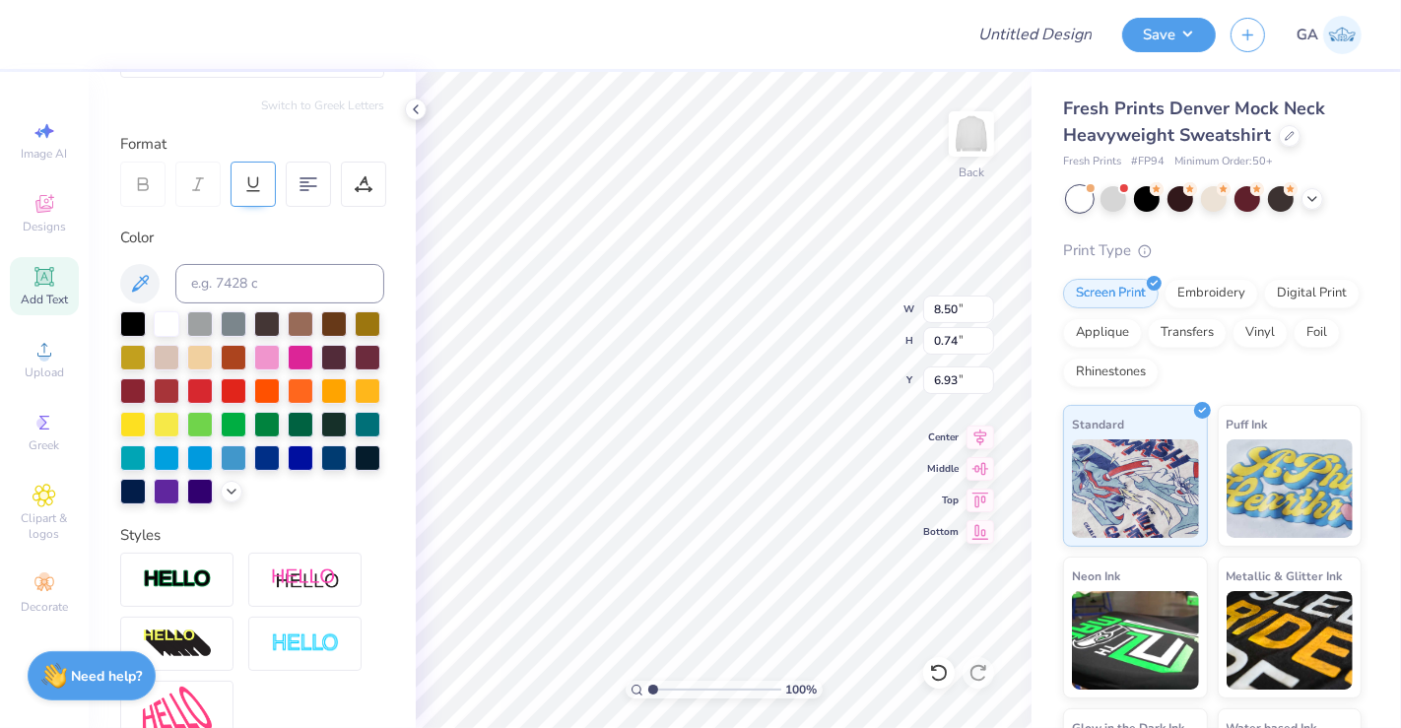
scroll to position [222, 0]
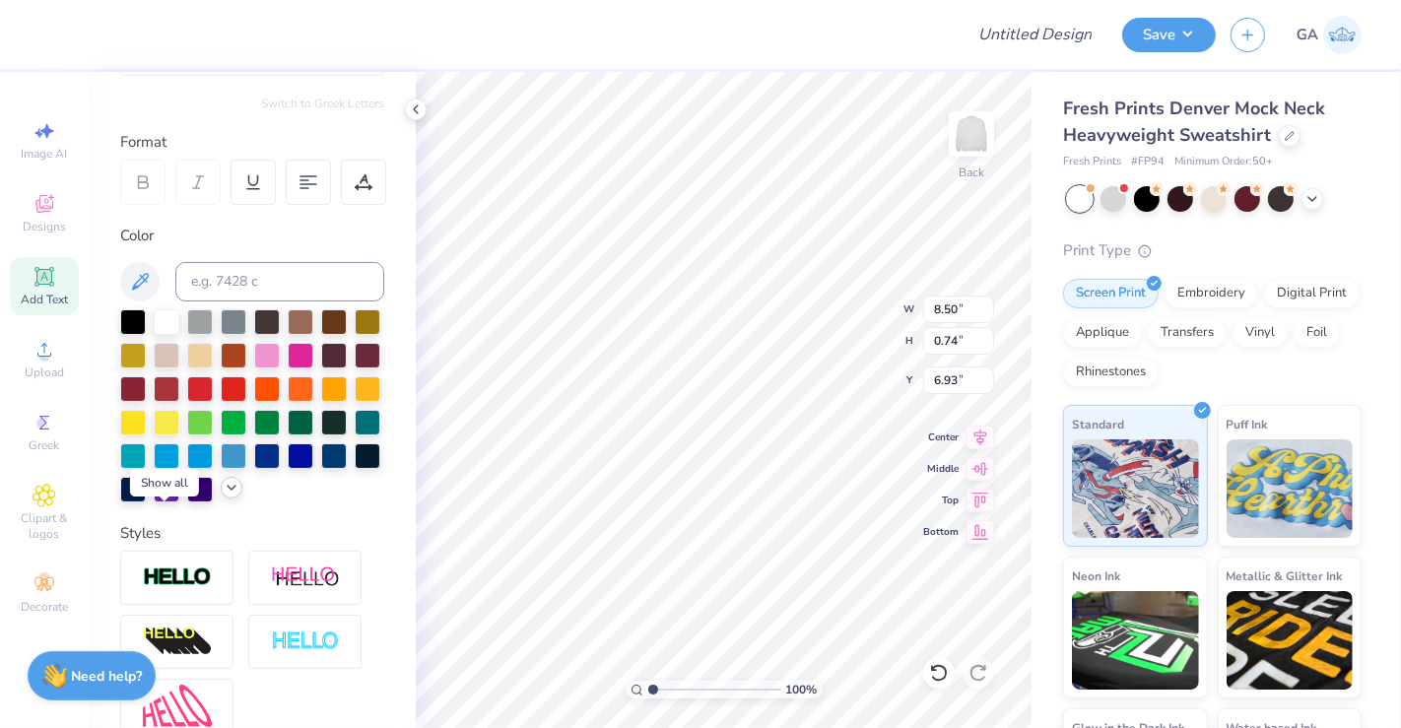
click at [224, 495] on icon at bounding box center [232, 488] width 16 height 16
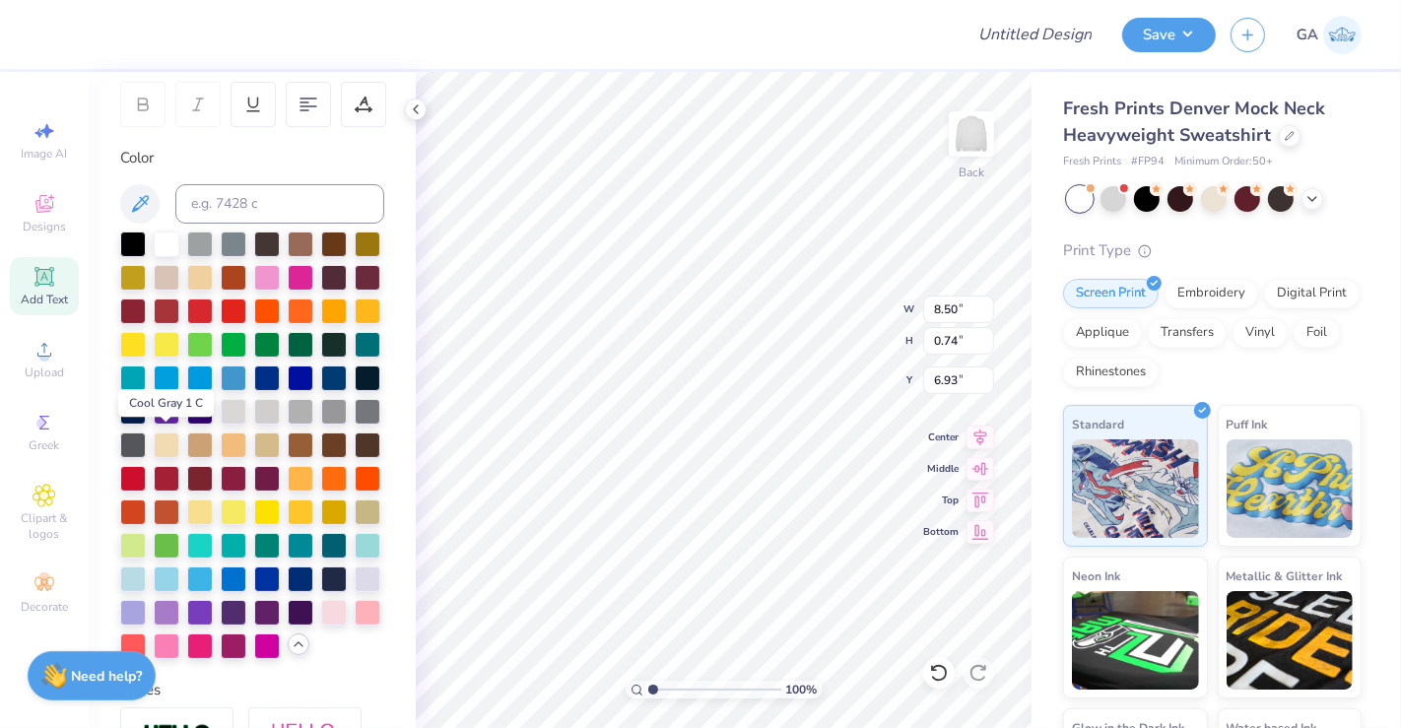
scroll to position [303, 0]
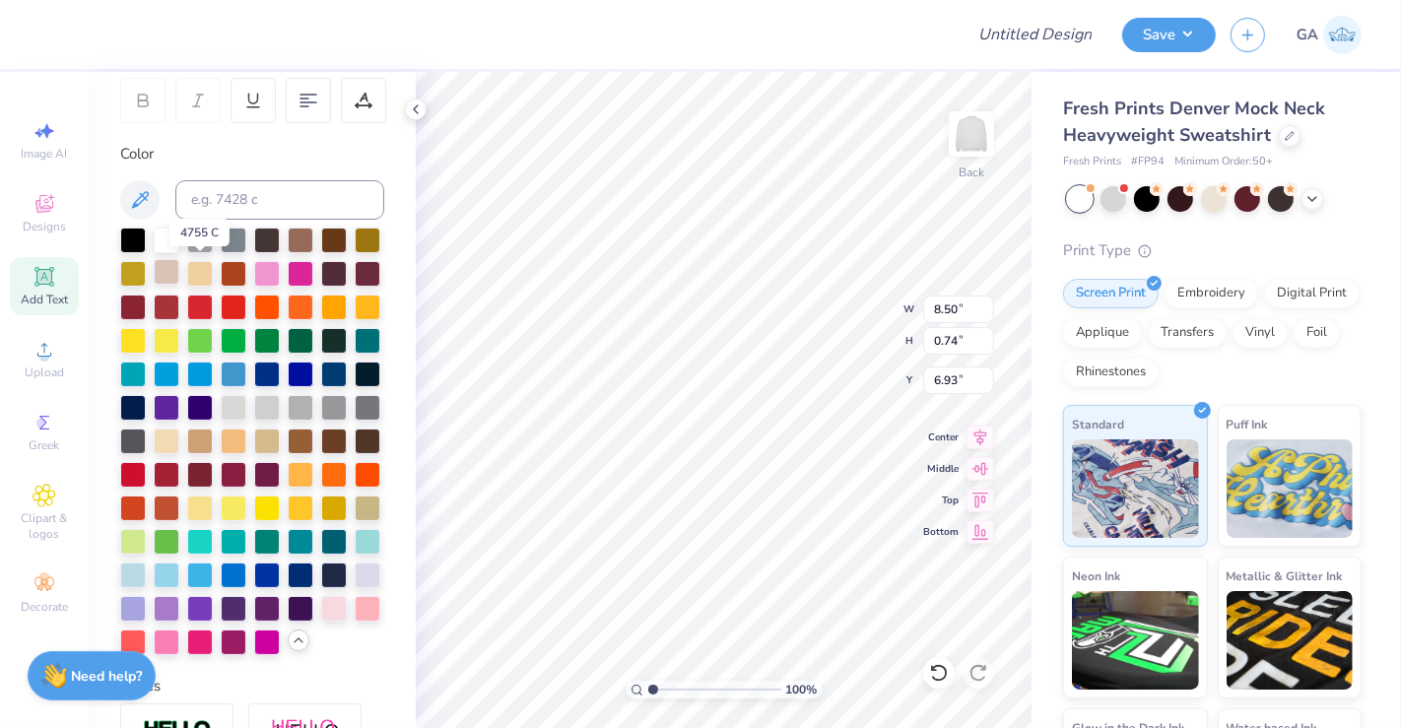
click at [179, 281] on div at bounding box center [167, 272] width 26 height 26
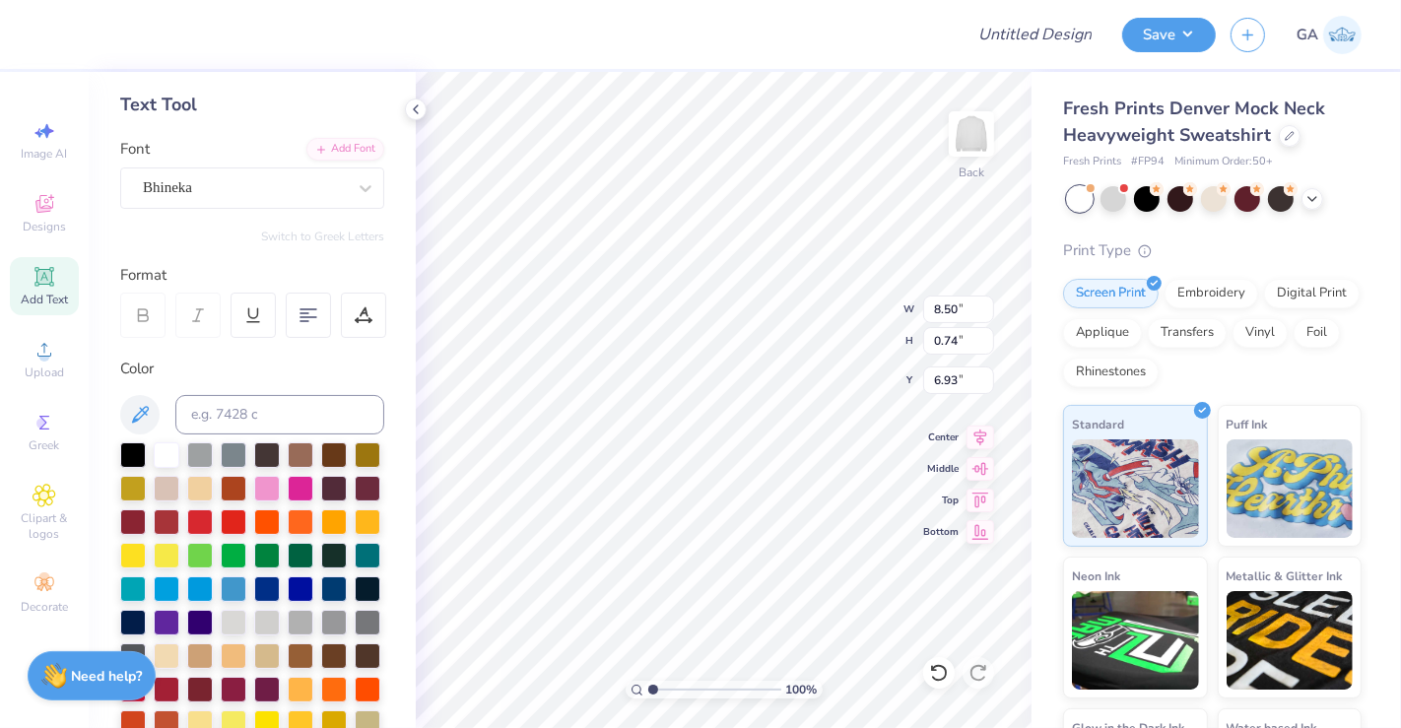
scroll to position [0, 0]
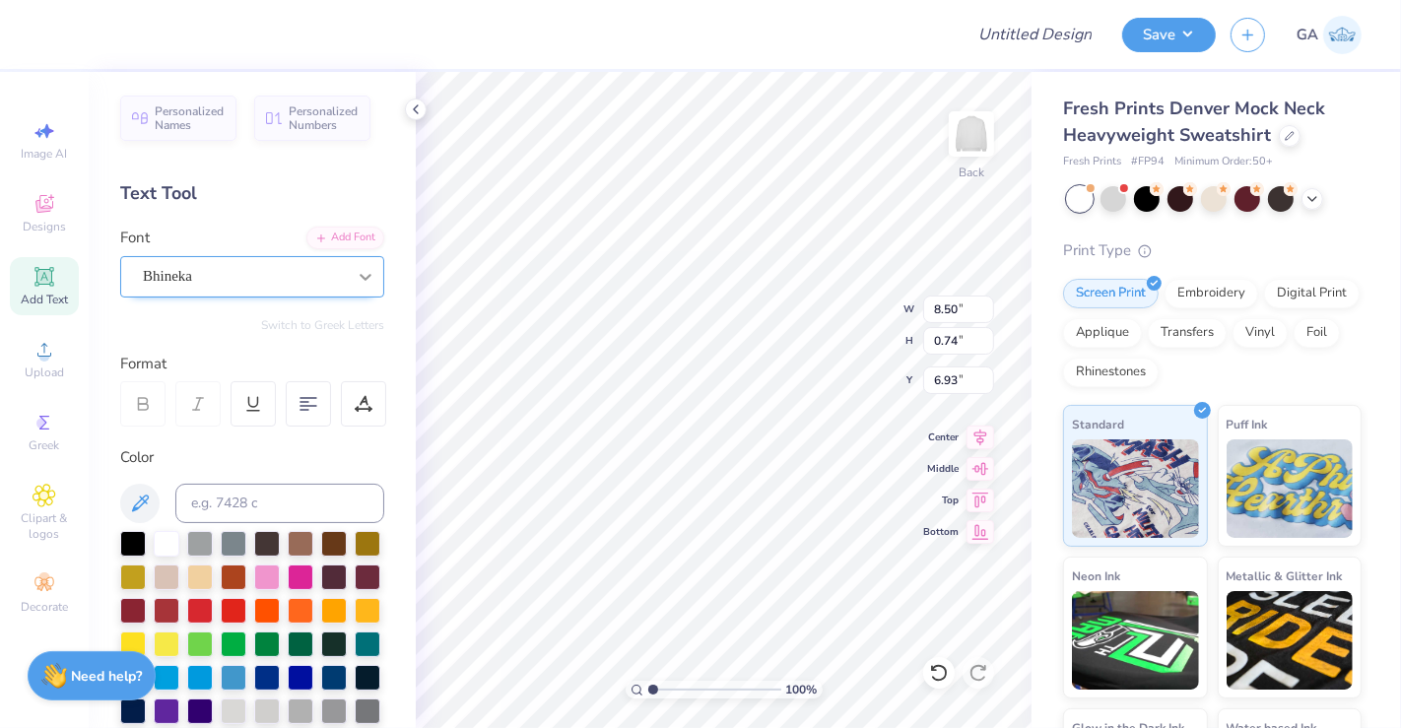
type input "5.76"
type input "3.61"
type input "3.00"
click at [51, 32] on div at bounding box center [53, 33] width 28 height 28
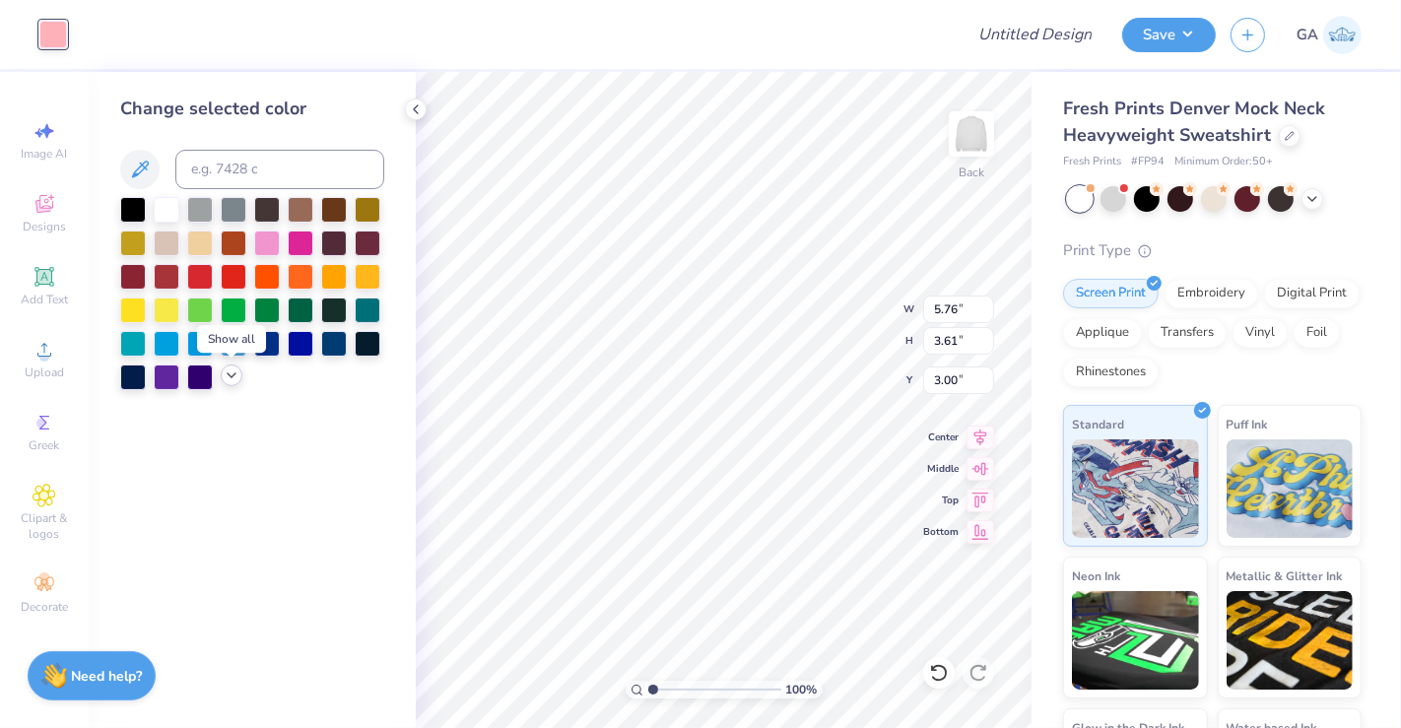
click at [228, 378] on icon at bounding box center [232, 375] width 16 height 16
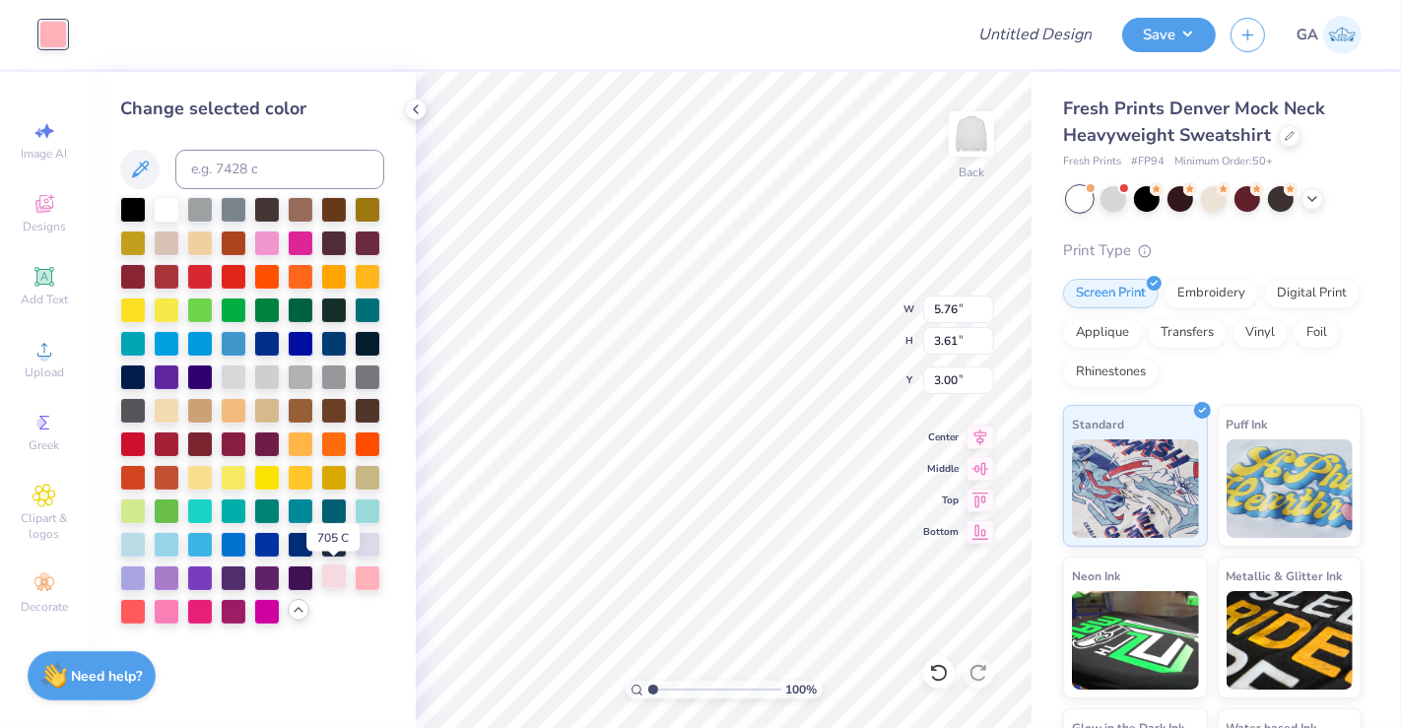
click at [335, 578] on div at bounding box center [334, 576] width 26 height 26
click at [372, 575] on div at bounding box center [368, 576] width 26 height 26
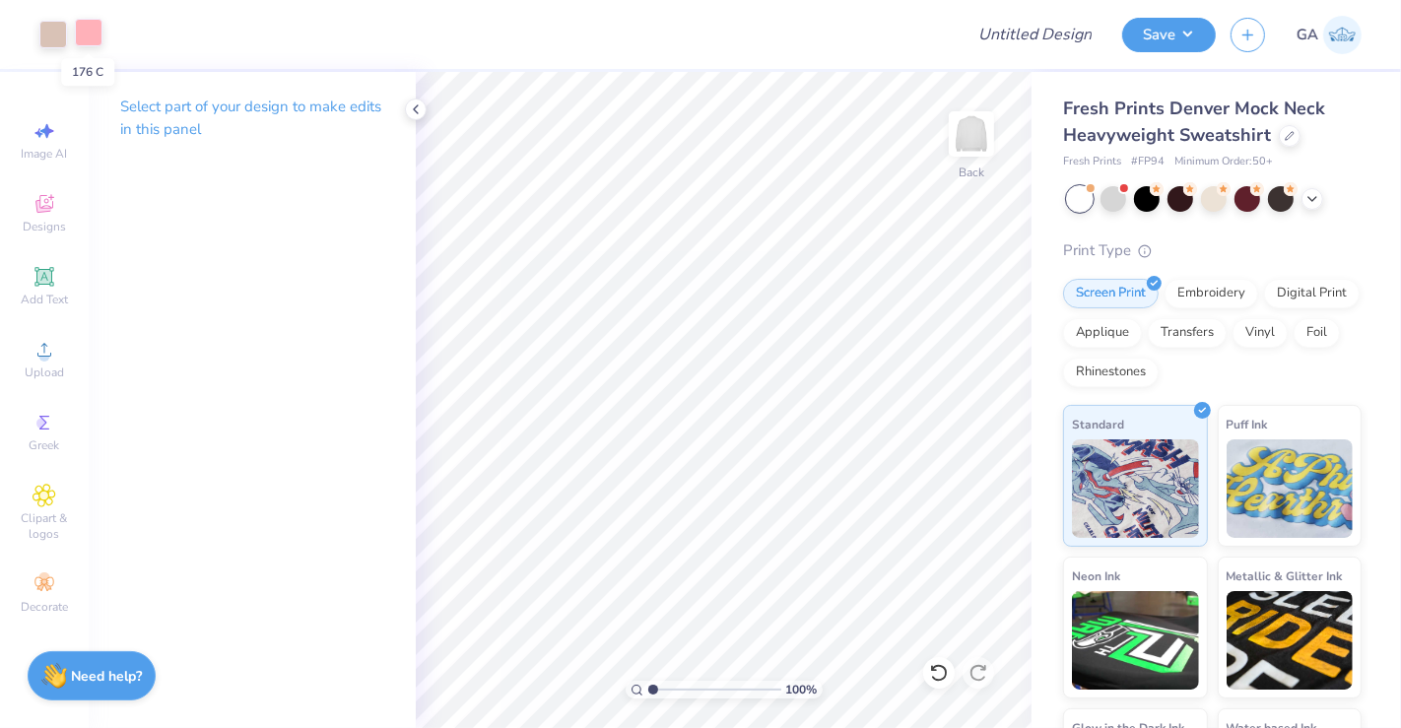
click at [84, 28] on div at bounding box center [89, 33] width 28 height 28
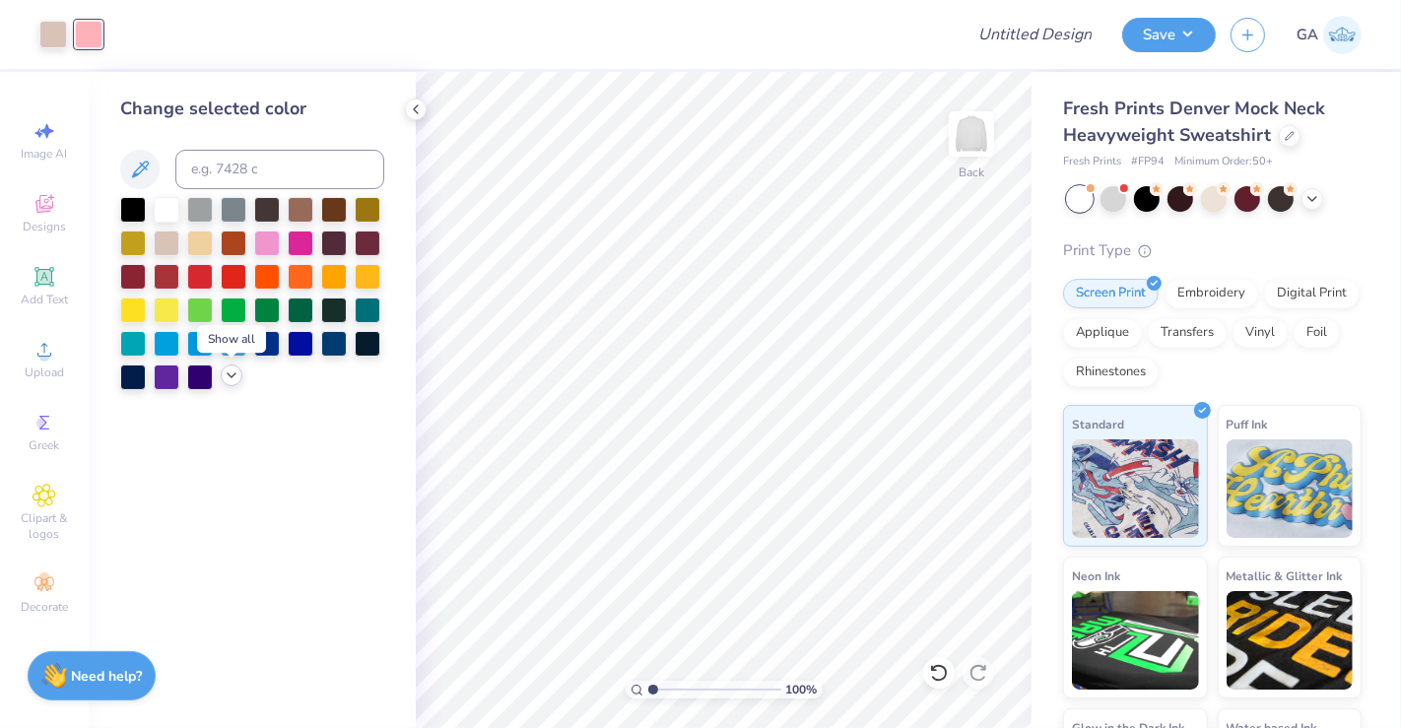
click at [222, 375] on div at bounding box center [232, 375] width 22 height 22
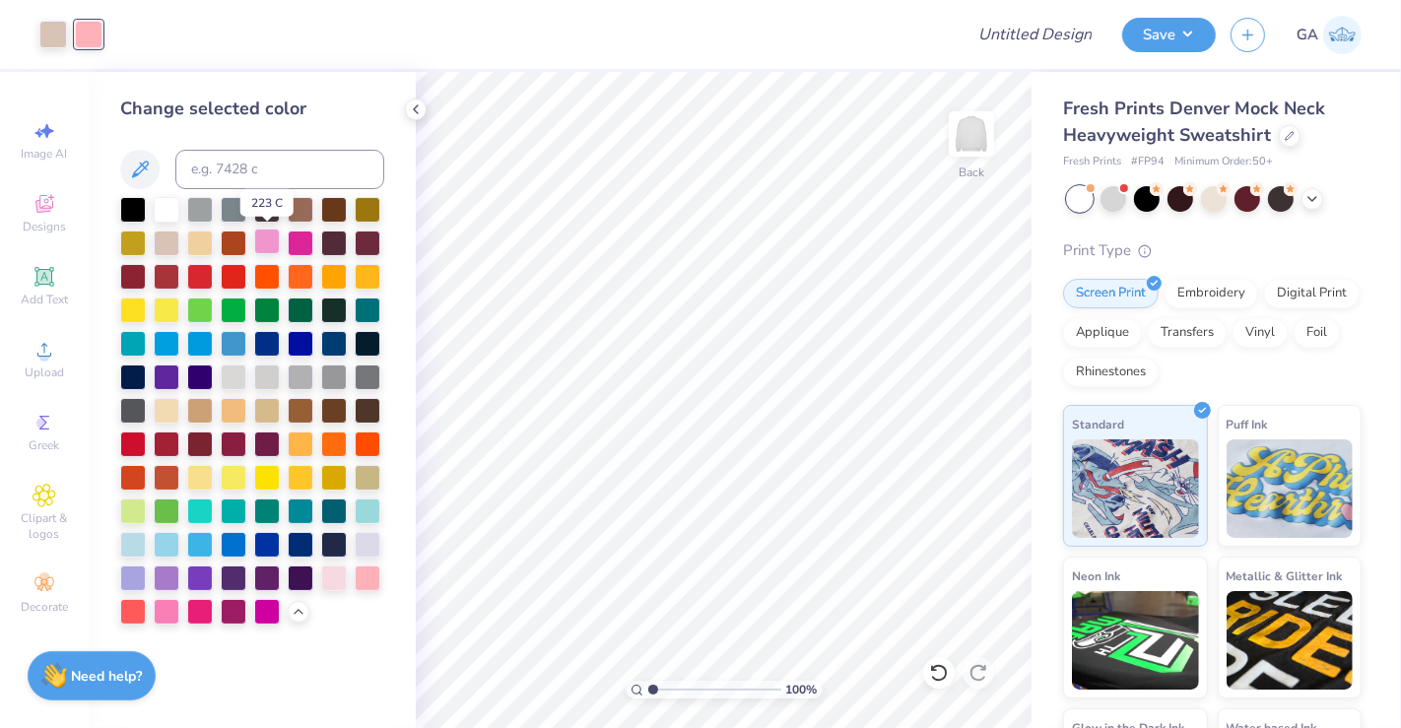
click at [273, 246] on div at bounding box center [267, 242] width 26 height 26
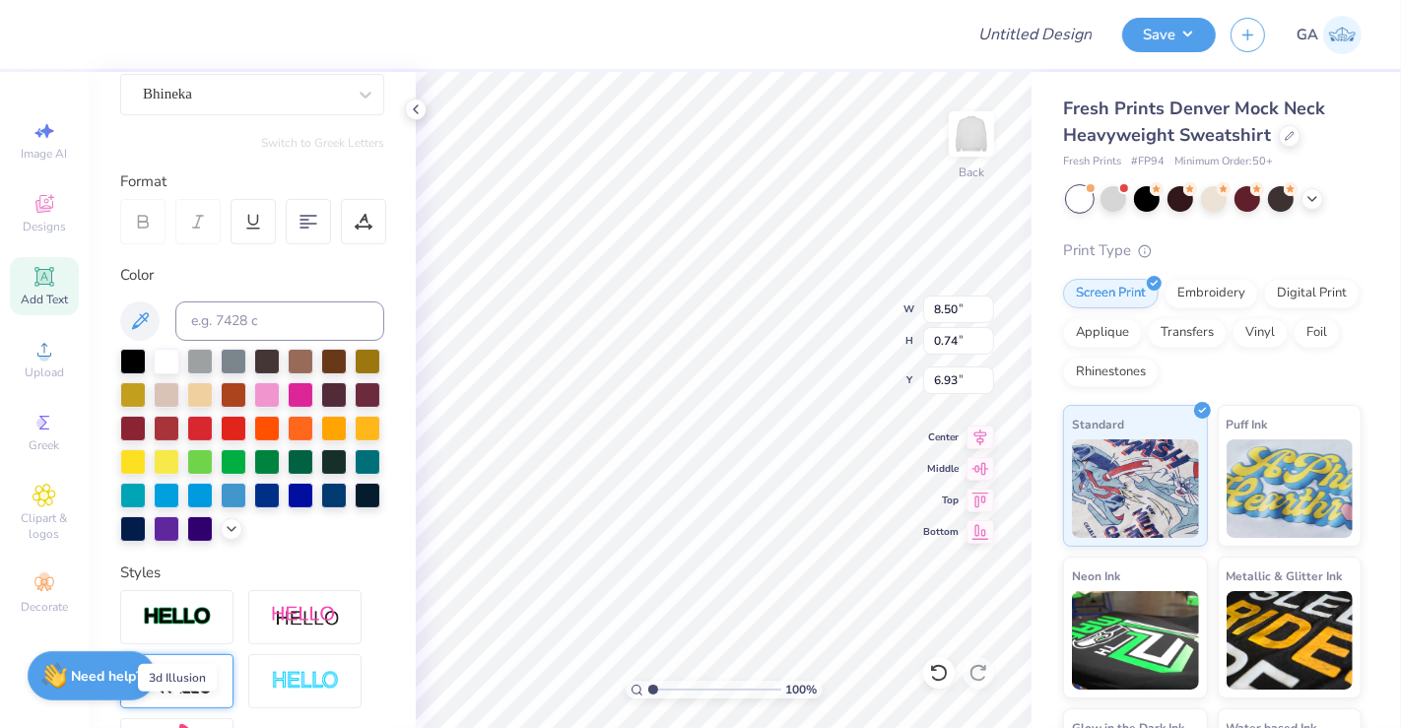
scroll to position [173, 0]
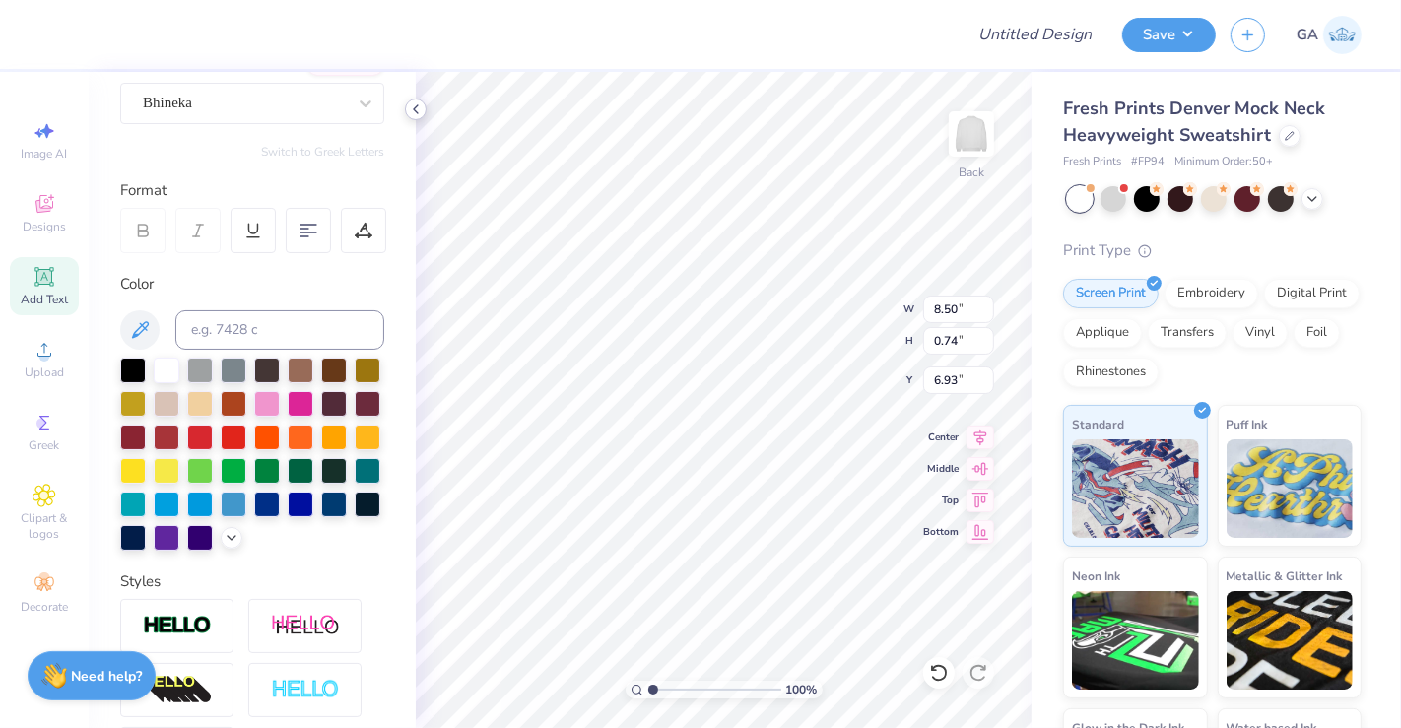
click at [412, 107] on icon at bounding box center [416, 109] width 16 height 16
click at [415, 110] on polyline at bounding box center [416, 109] width 4 height 8
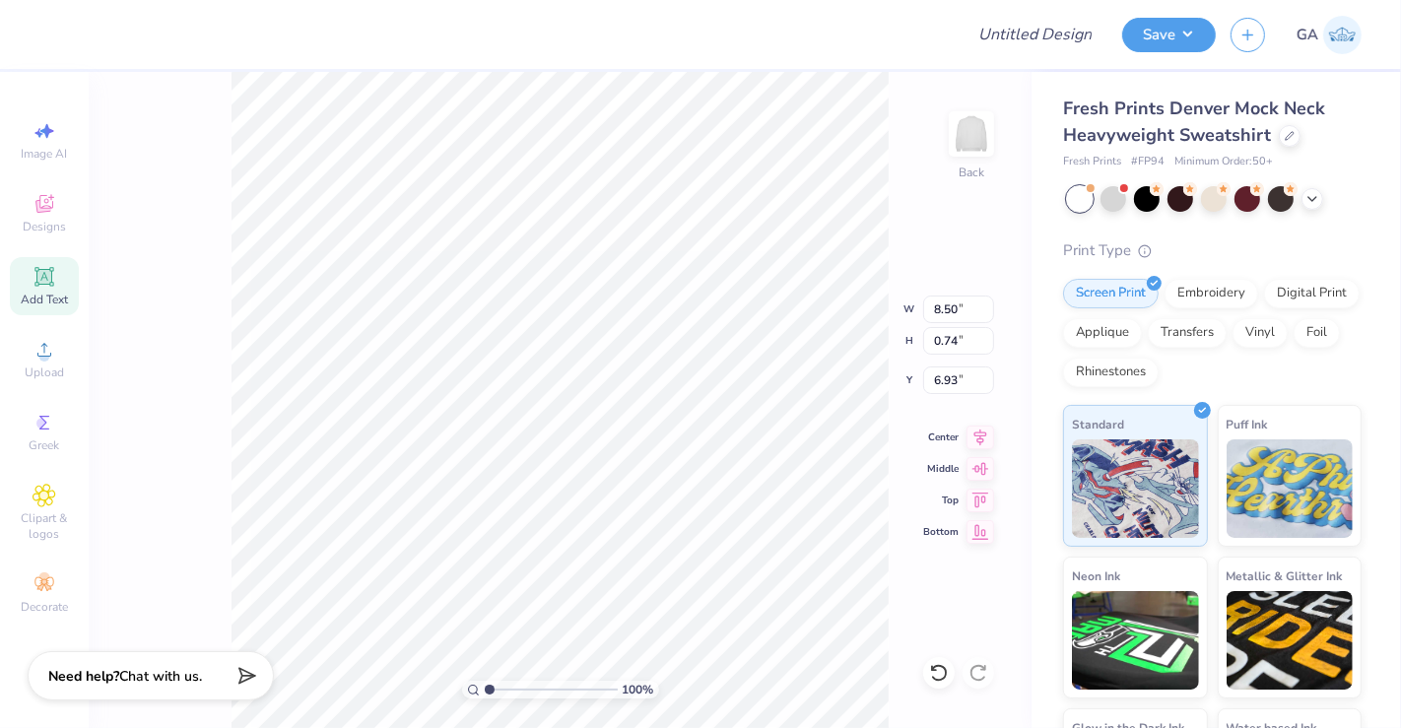
click at [202, 249] on div "100 % Back W 8.50 8.50 " H 0.74 0.74 " Y 6.93 6.93 " Center Middle Top Bottom" at bounding box center [560, 400] width 943 height 656
click at [41, 304] on span "Add Text" at bounding box center [44, 300] width 47 height 16
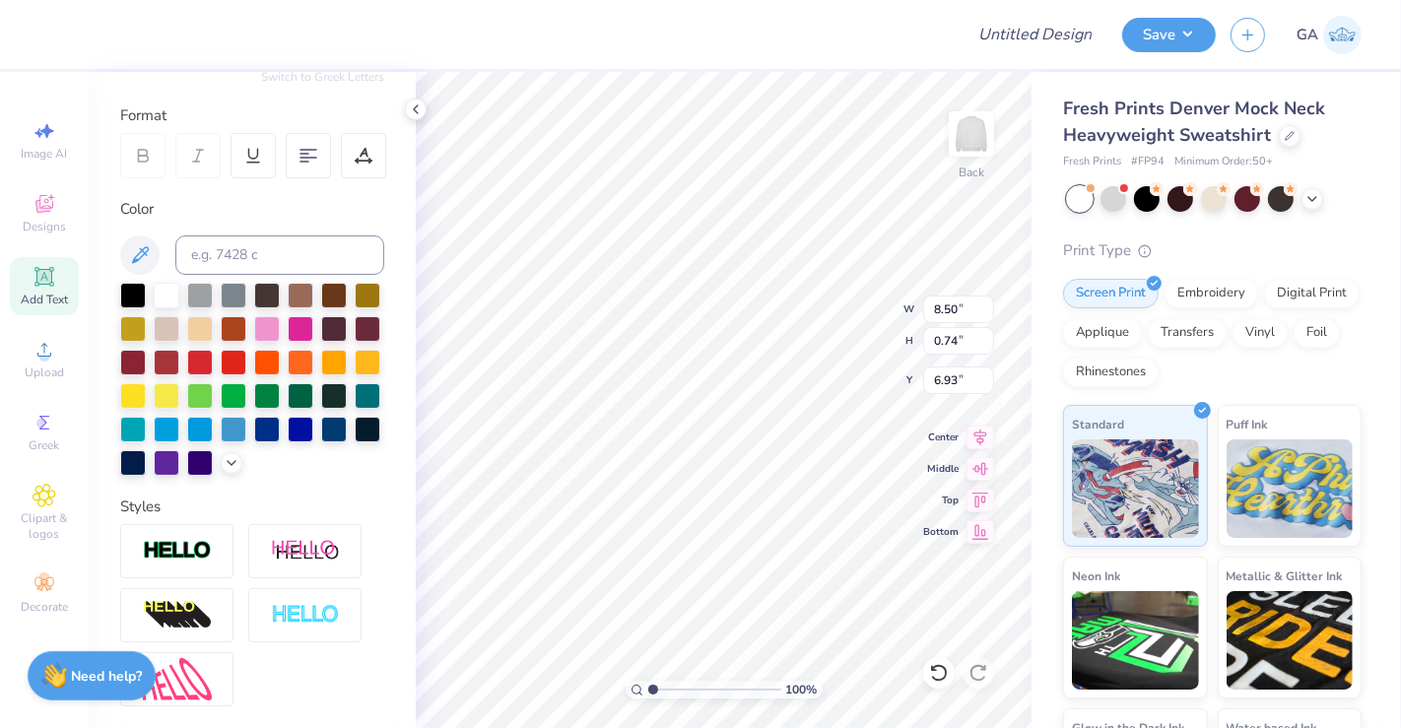
scroll to position [251, 0]
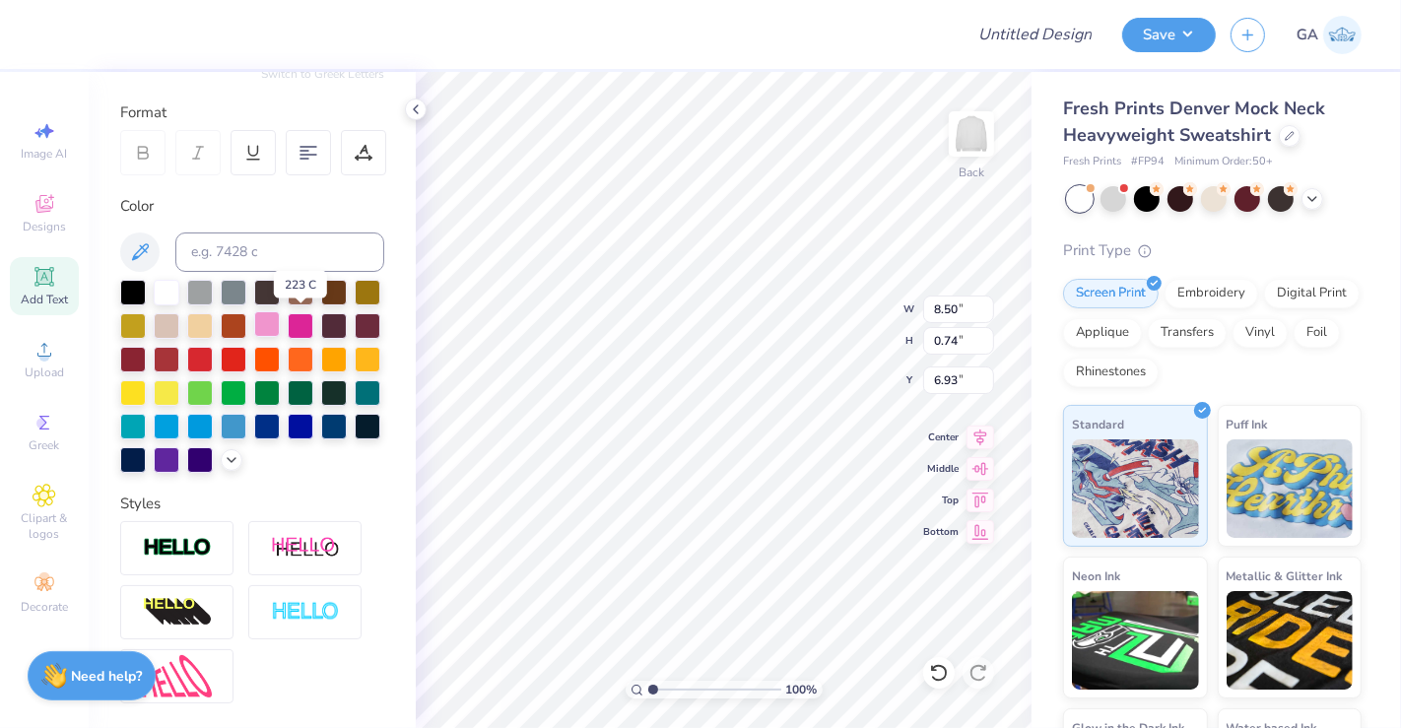
click at [280, 330] on div at bounding box center [267, 324] width 26 height 26
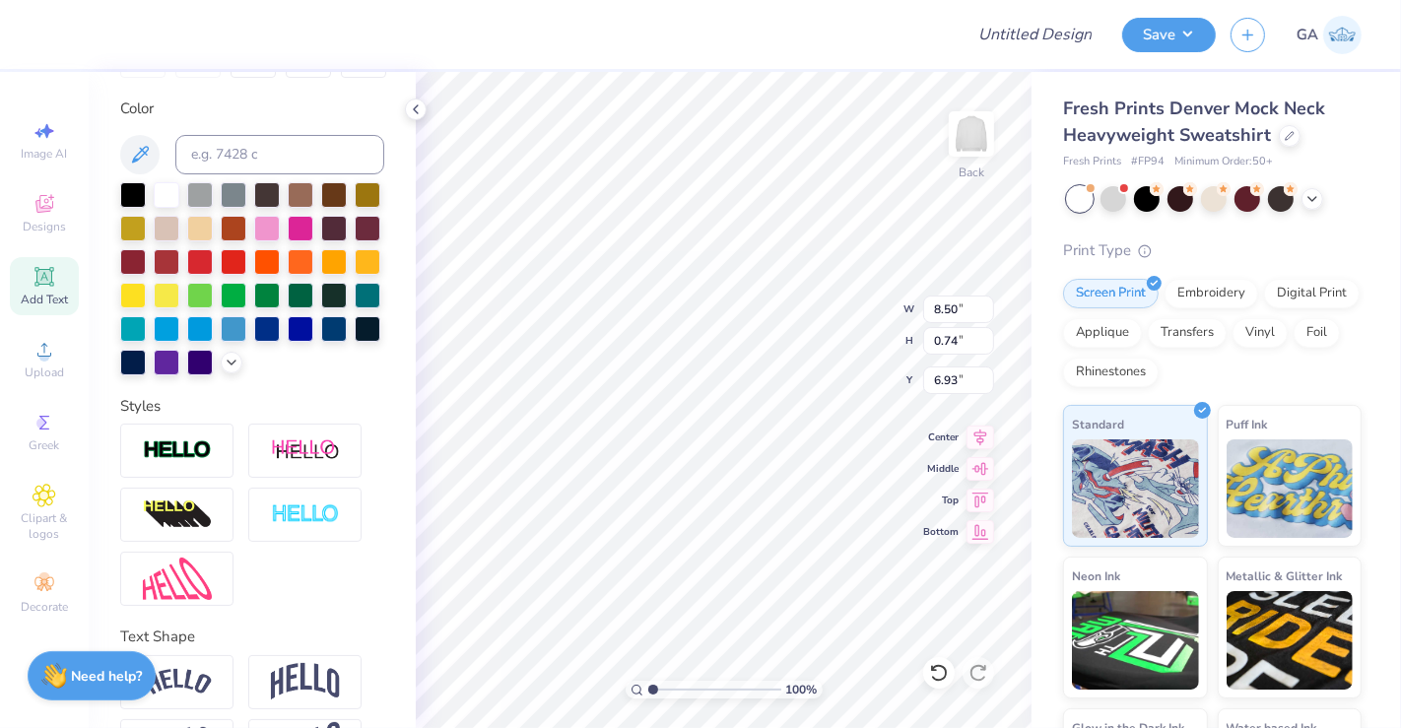
scroll to position [350, 0]
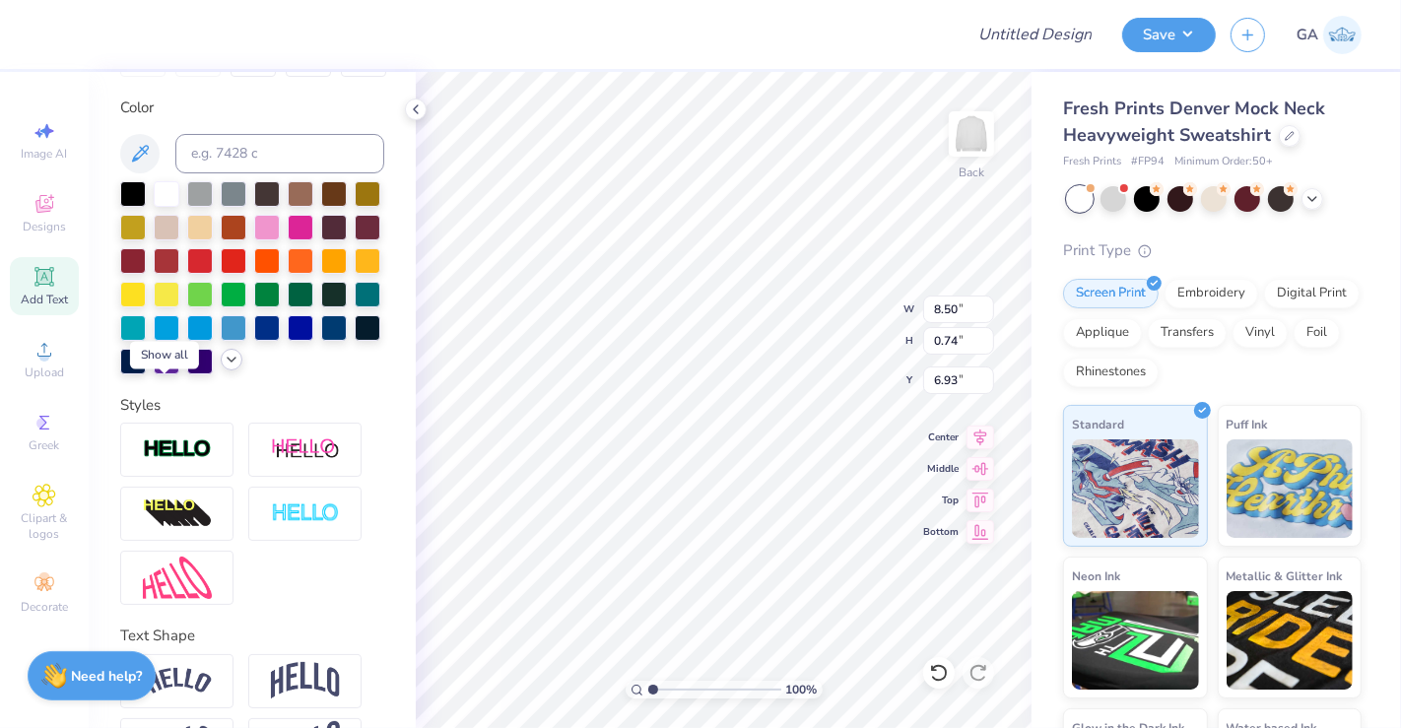
click at [224, 367] on icon at bounding box center [232, 360] width 16 height 16
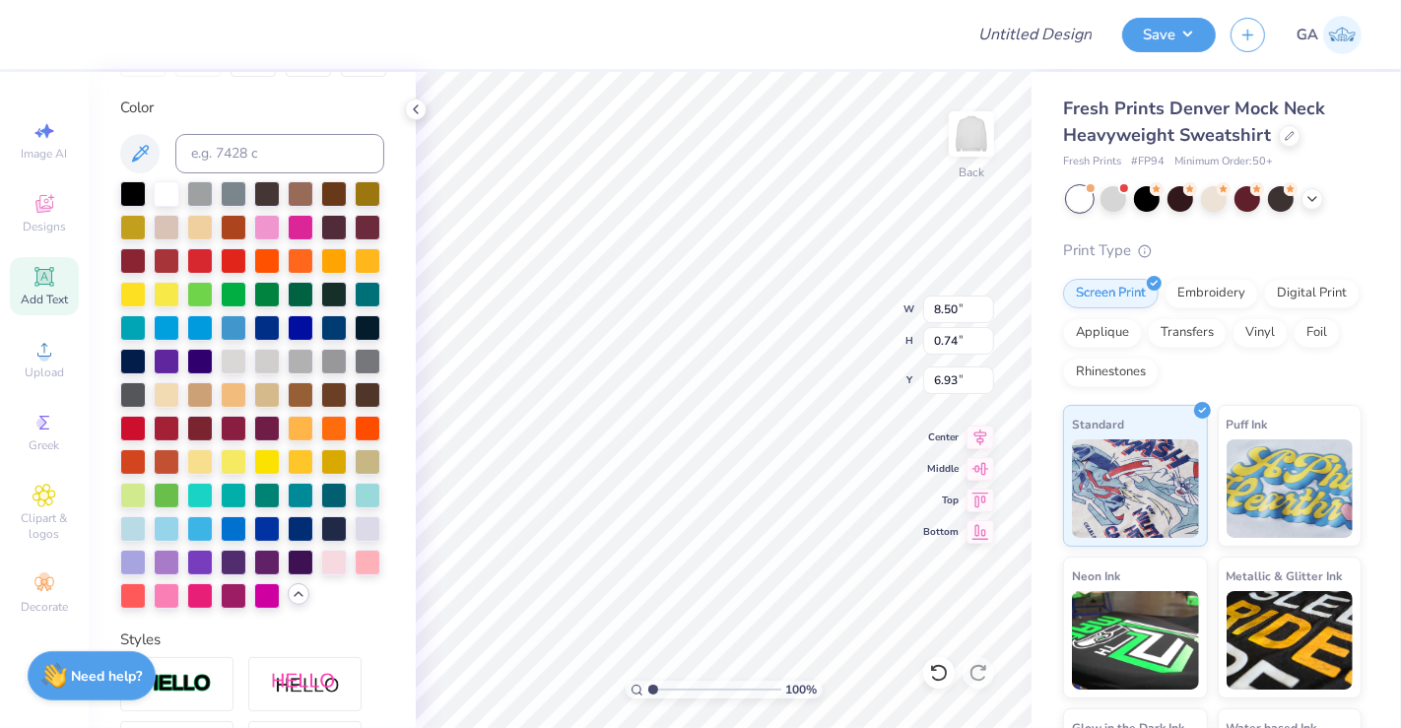
scroll to position [439, 0]
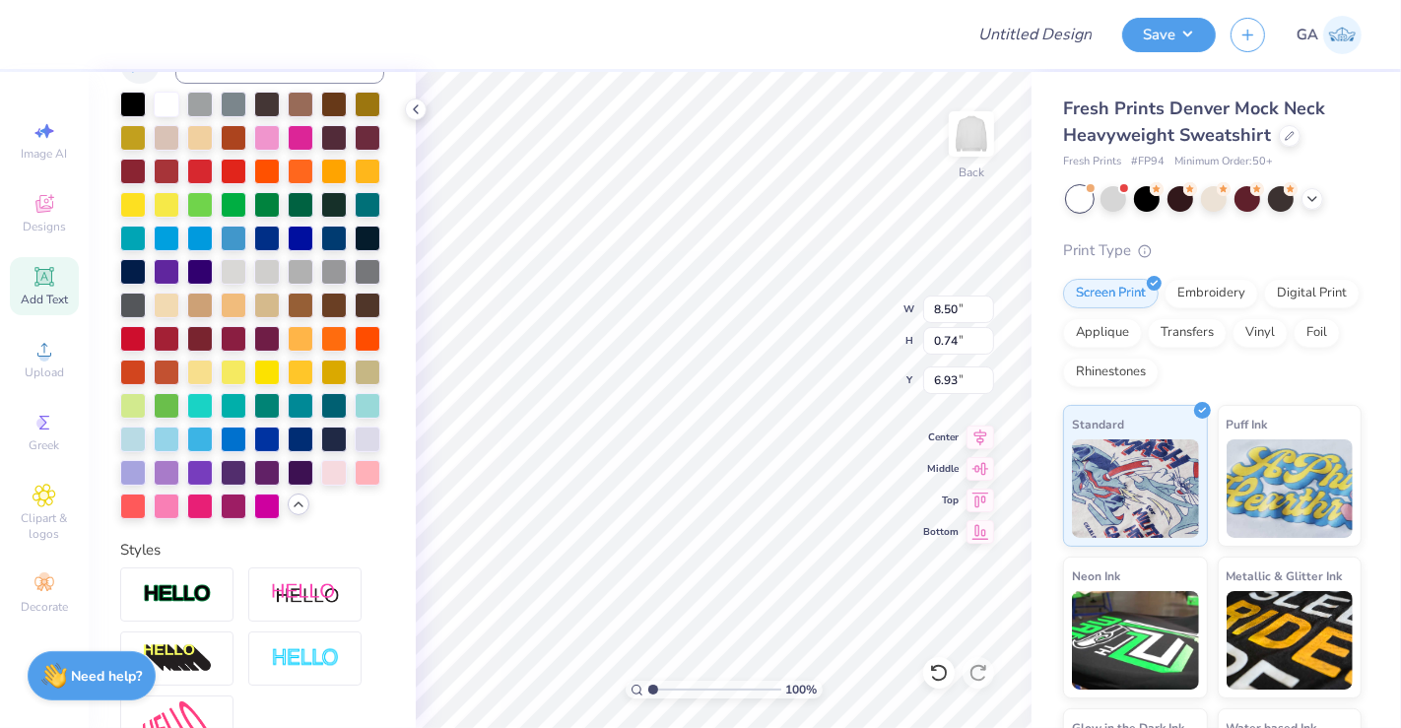
click at [291, 512] on icon at bounding box center [299, 504] width 16 height 16
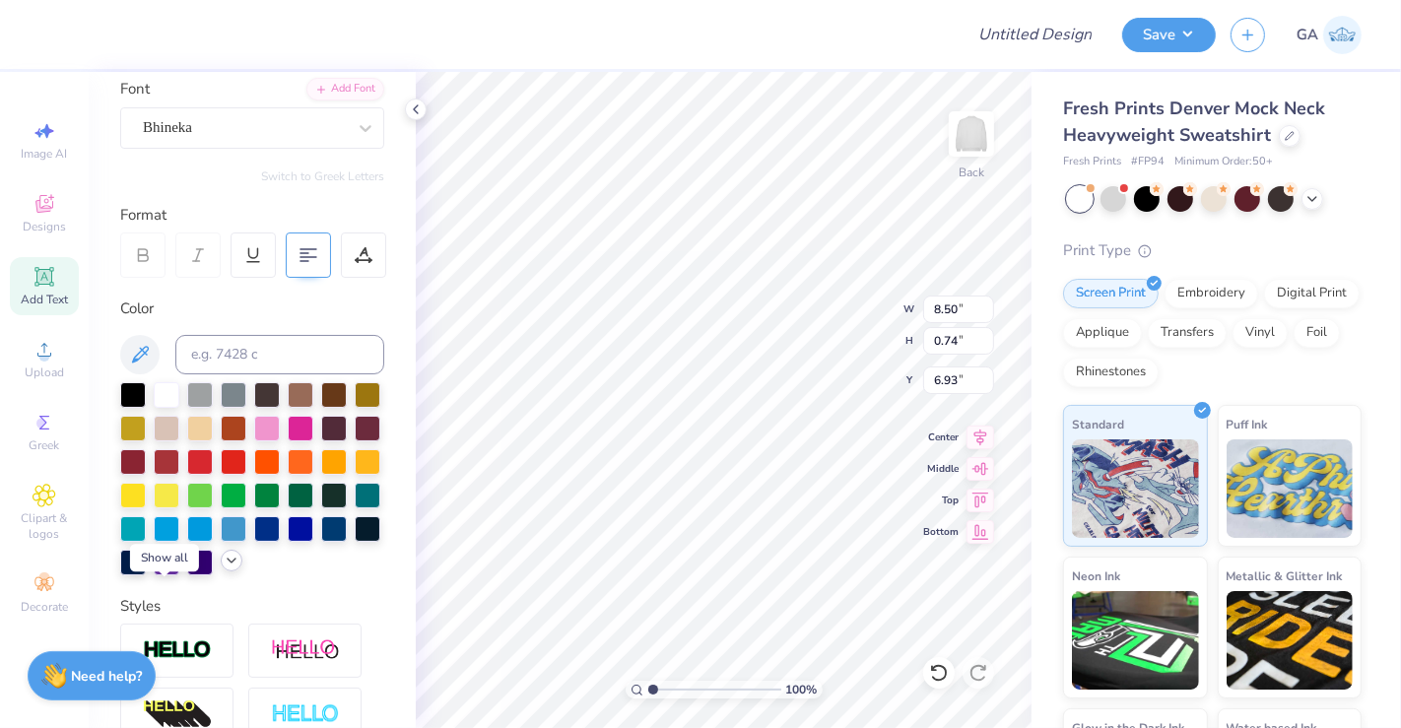
scroll to position [0, 0]
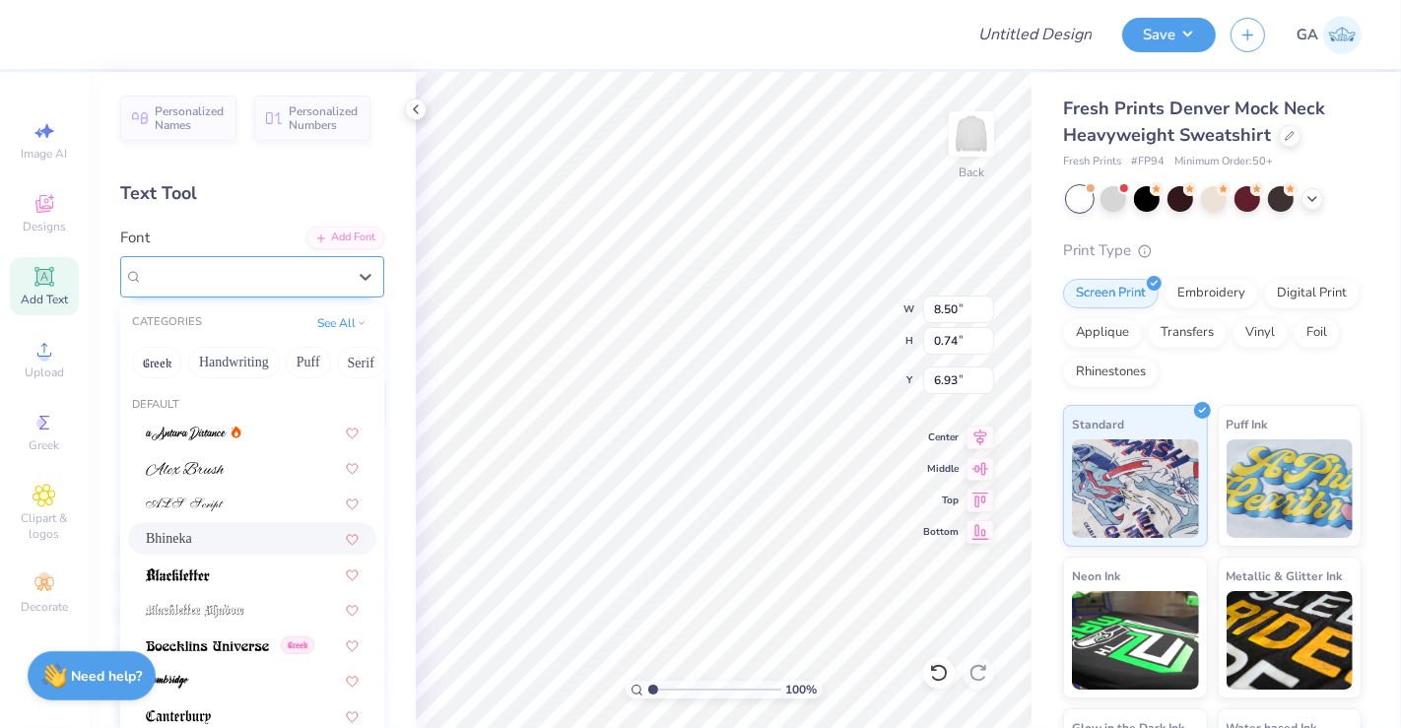
click at [270, 269] on div "Bhineka" at bounding box center [244, 276] width 207 height 31
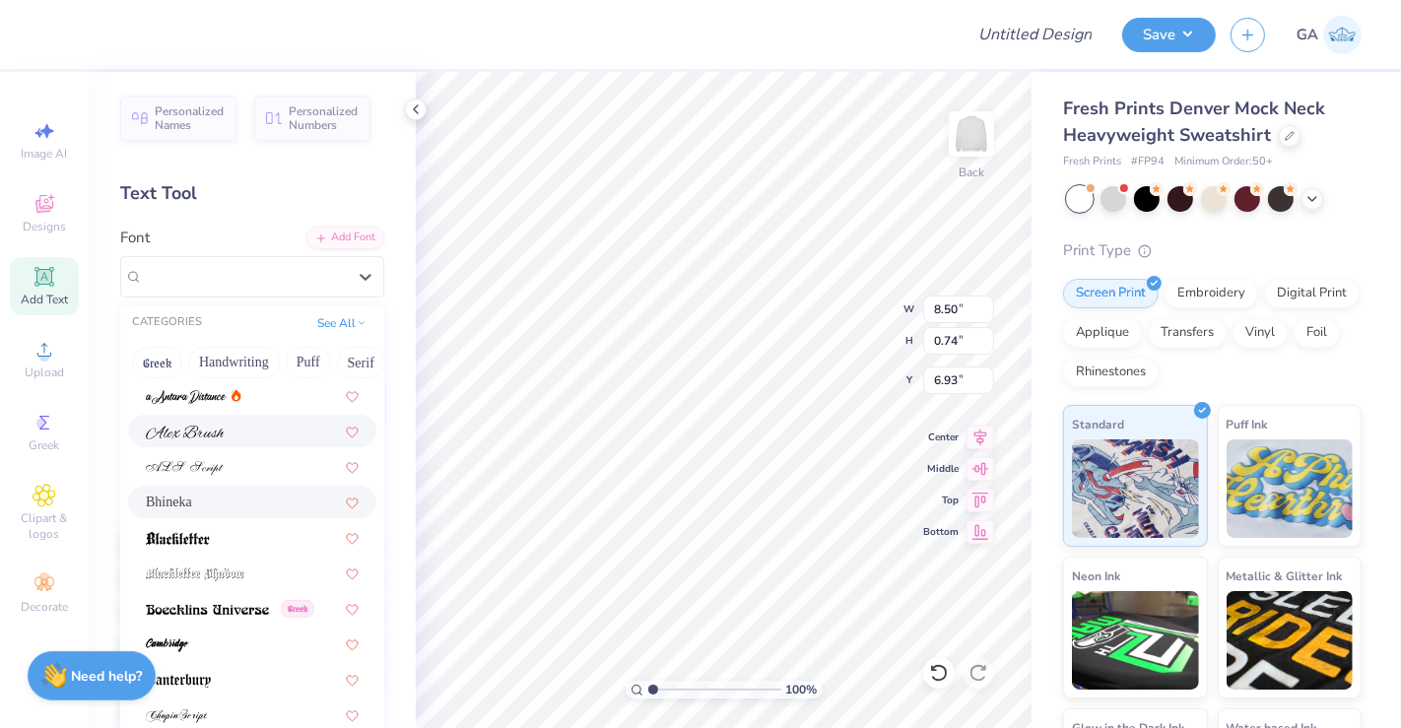
scroll to position [39, 0]
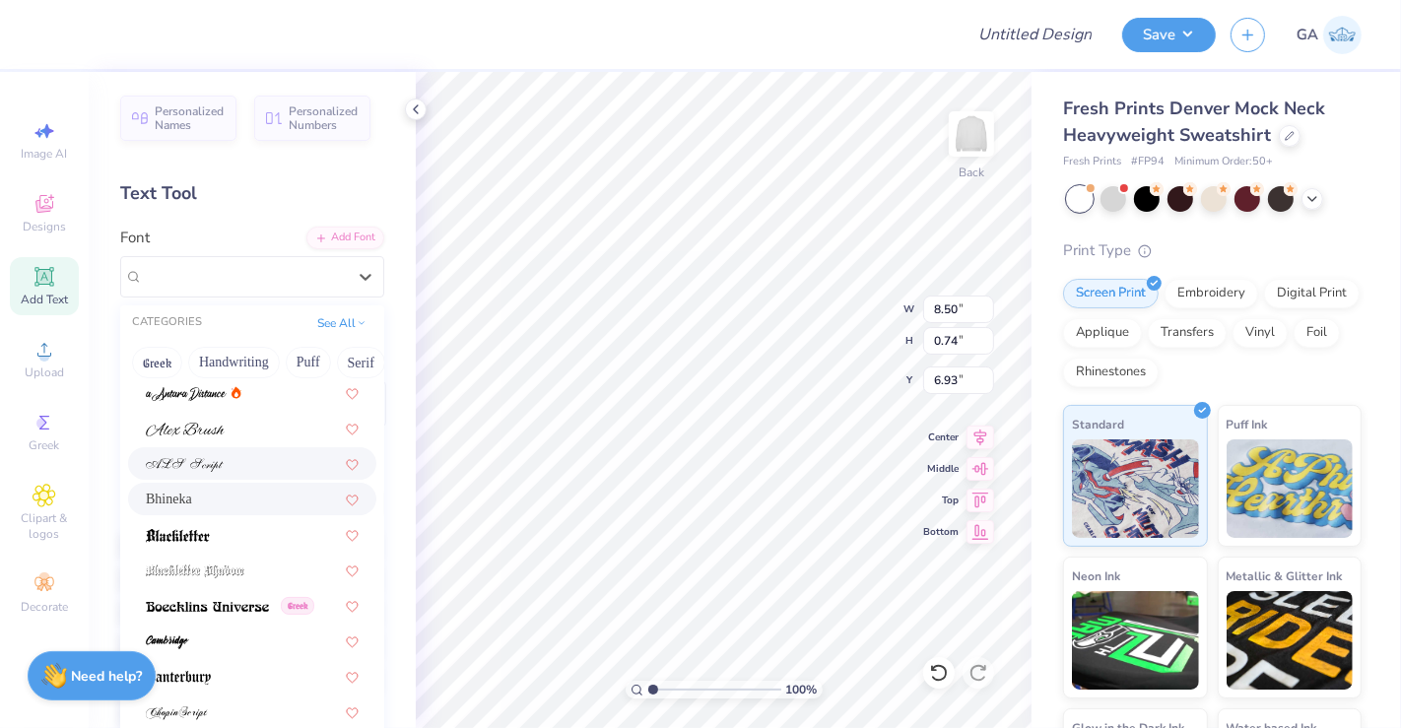
click at [241, 465] on div at bounding box center [252, 463] width 213 height 21
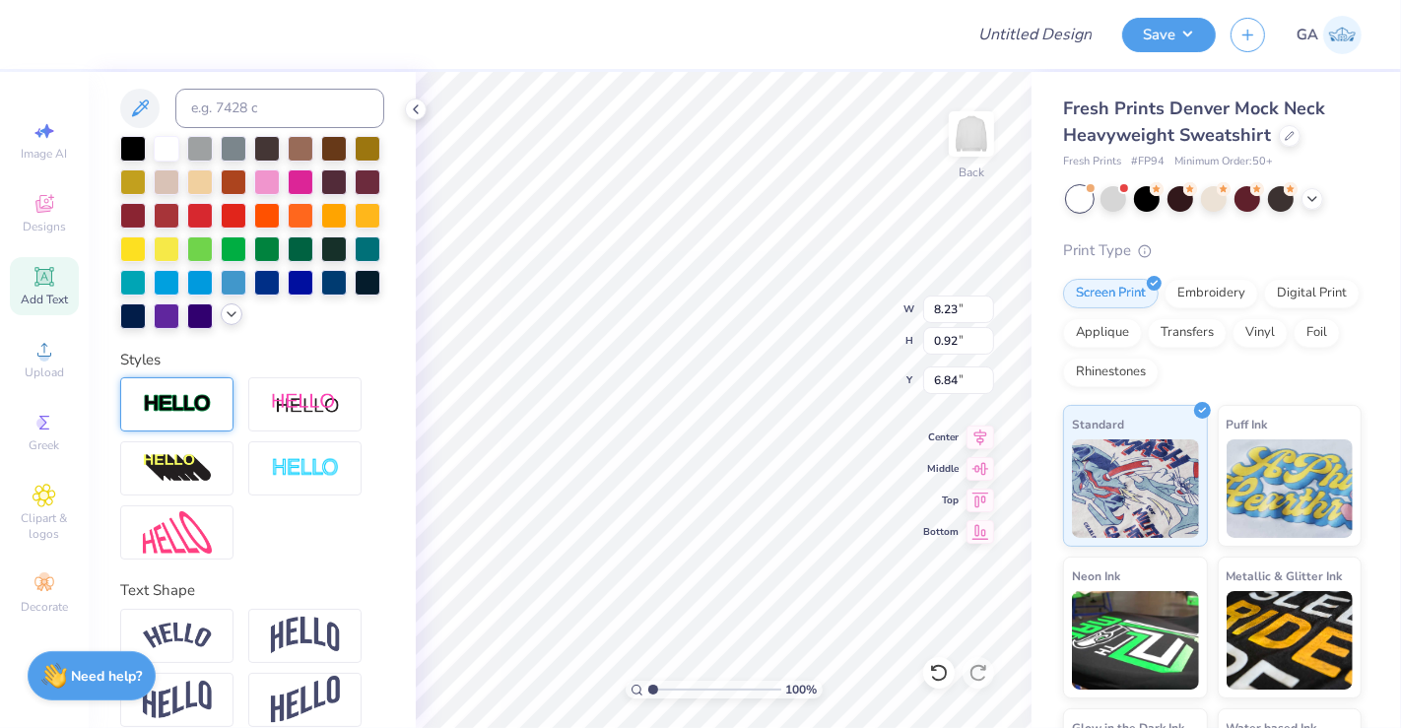
scroll to position [396, 0]
click at [209, 415] on img at bounding box center [177, 403] width 69 height 23
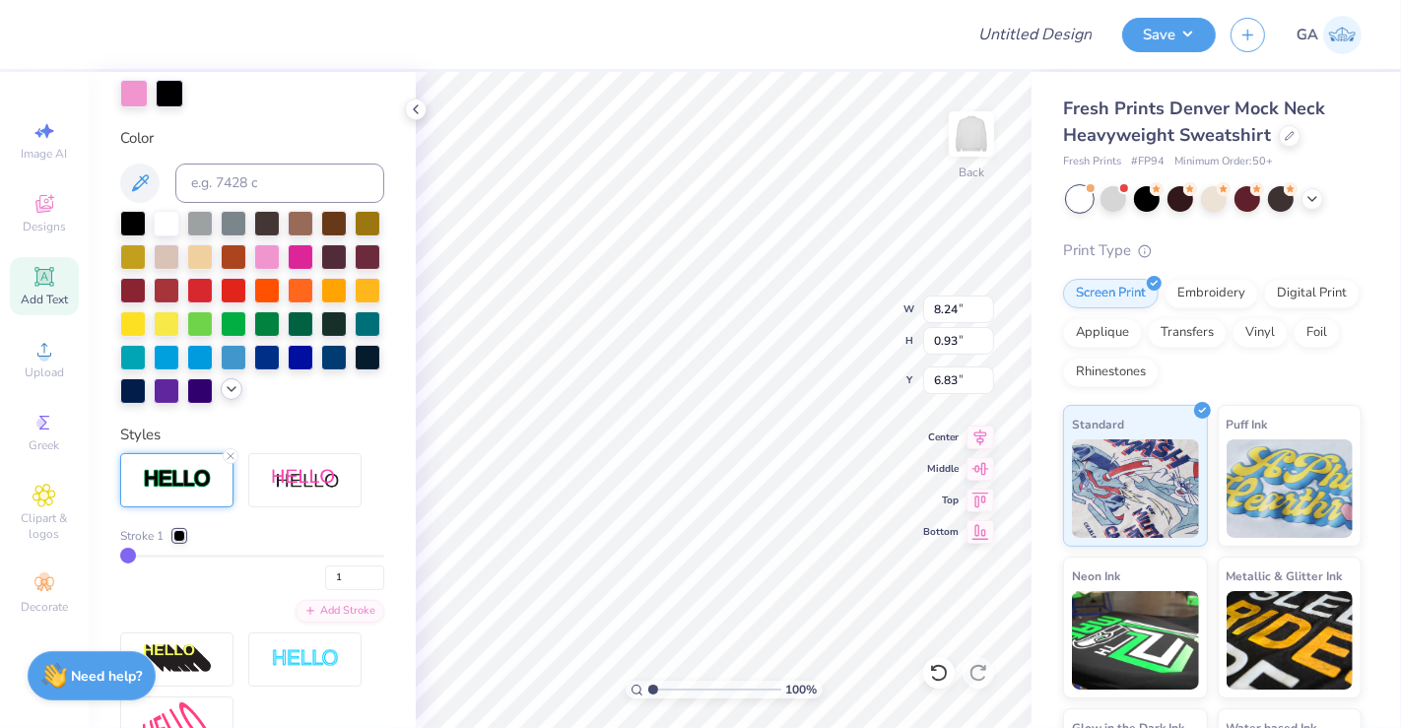
type input "8.24"
type input "0.93"
type input "6.83"
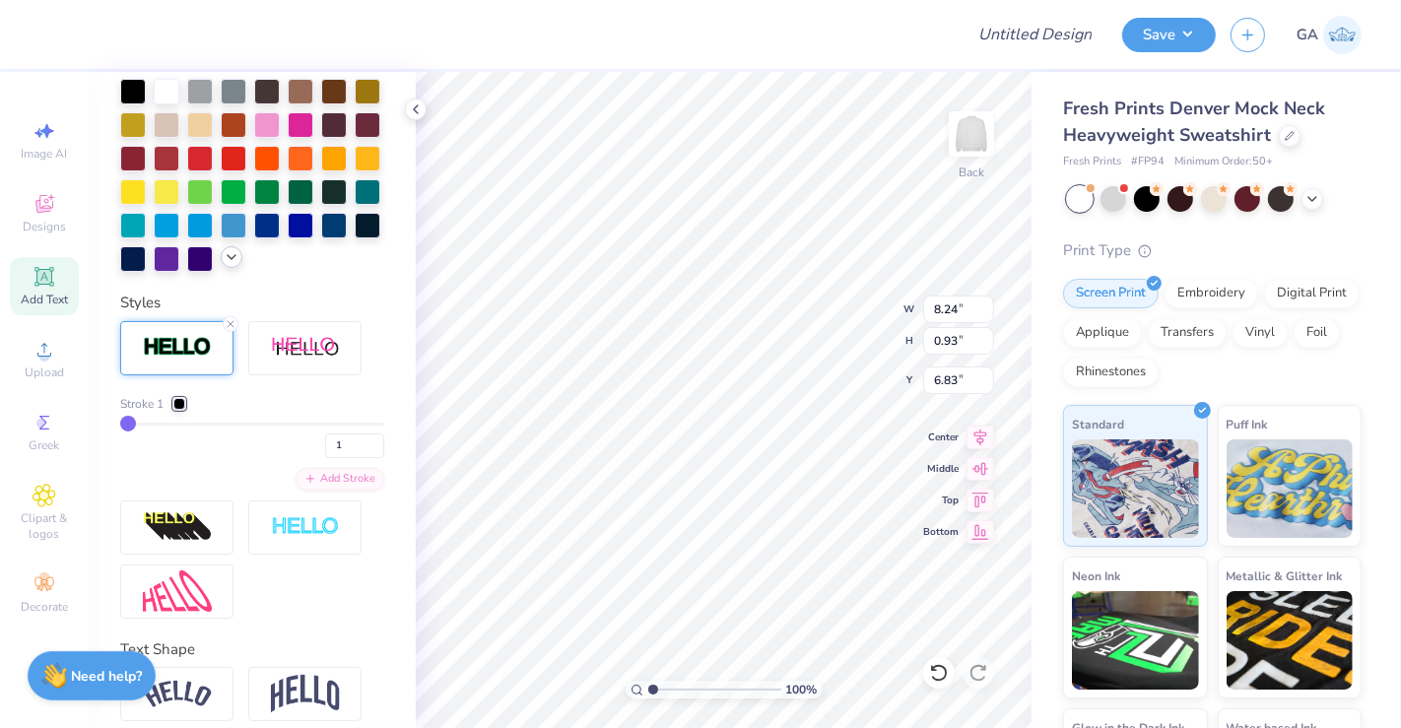
scroll to position [624, 0]
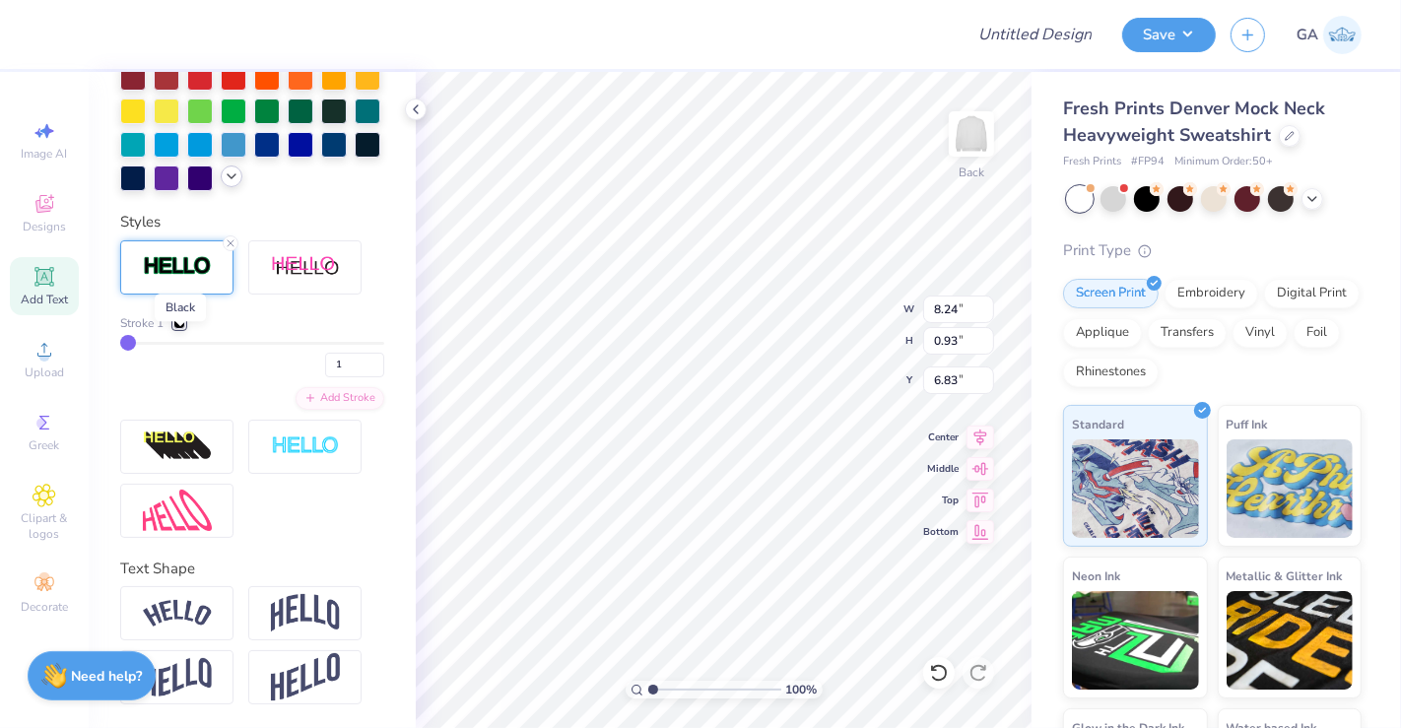
click at [178, 329] on div at bounding box center [179, 323] width 12 height 12
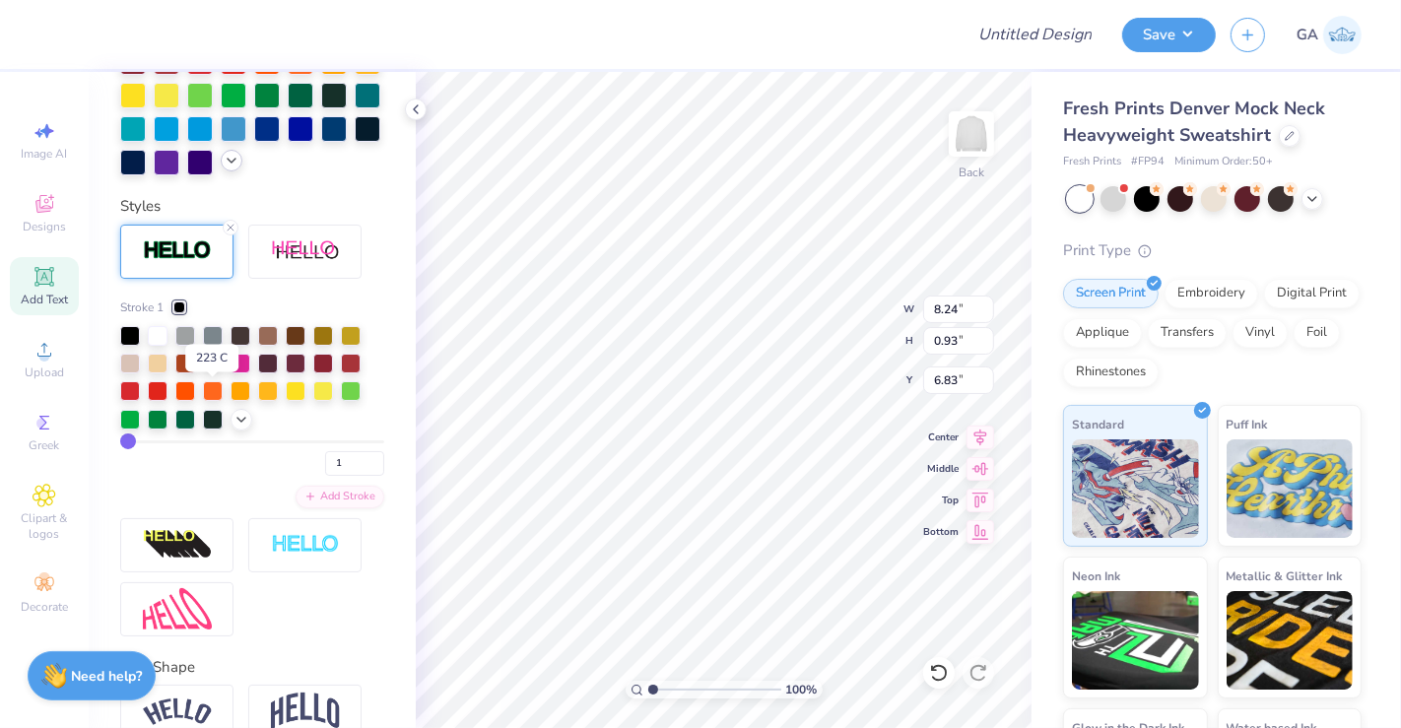
click at [218, 371] on div at bounding box center [213, 362] width 20 height 20
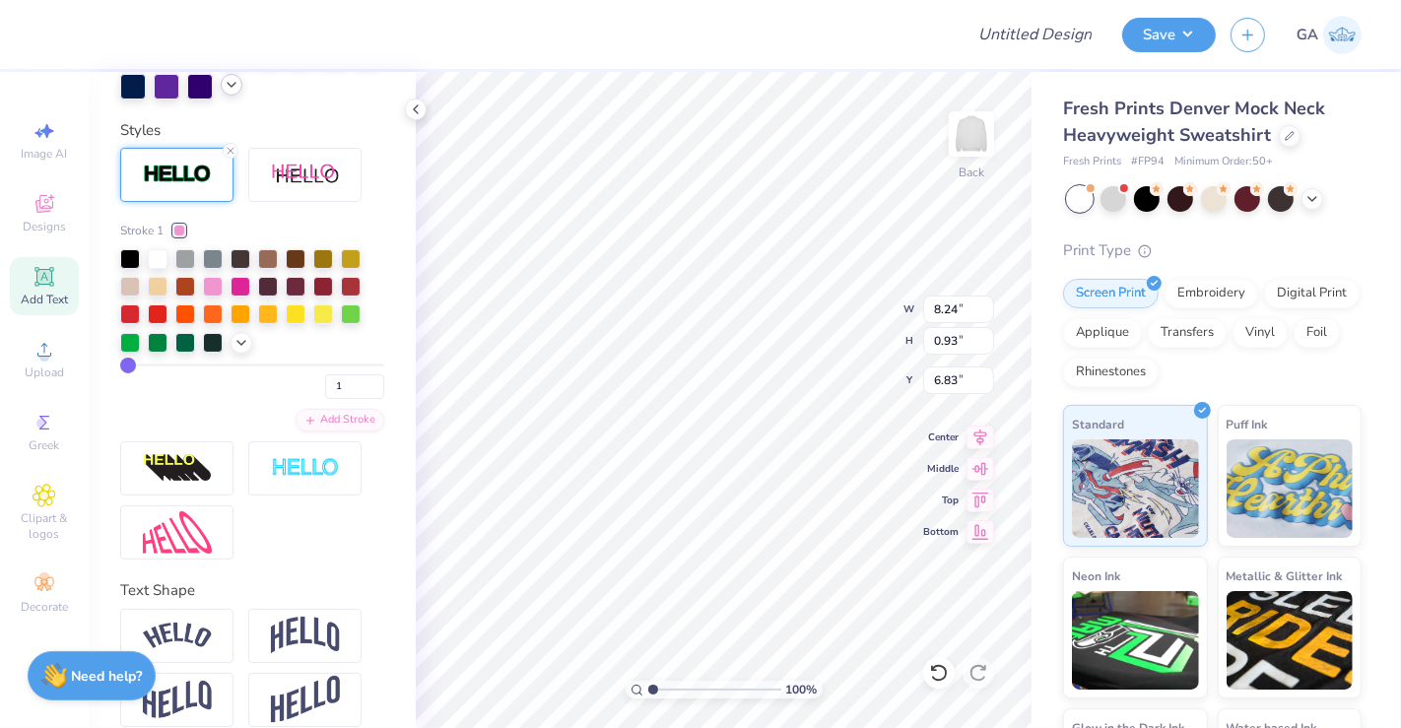
scroll to position [549, 0]
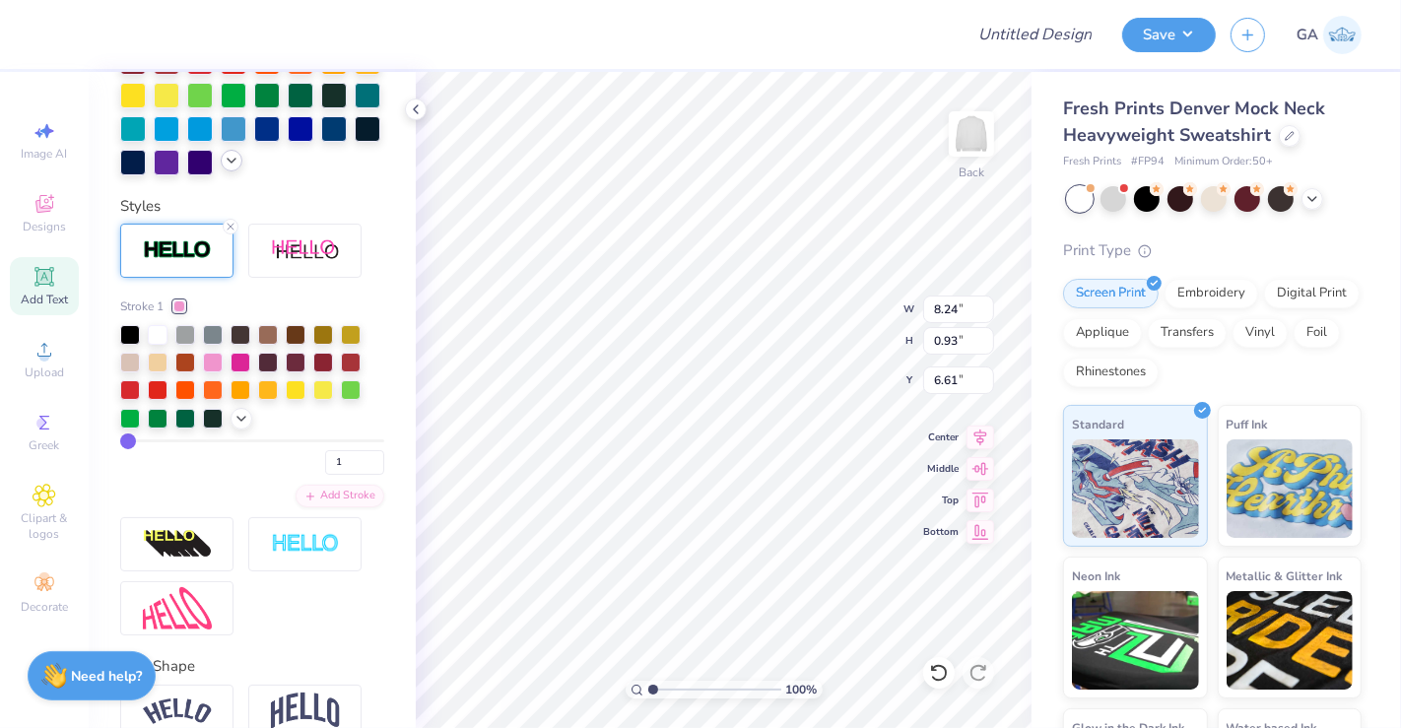
type input "6.61"
type input "7.45"
type input "4.11"
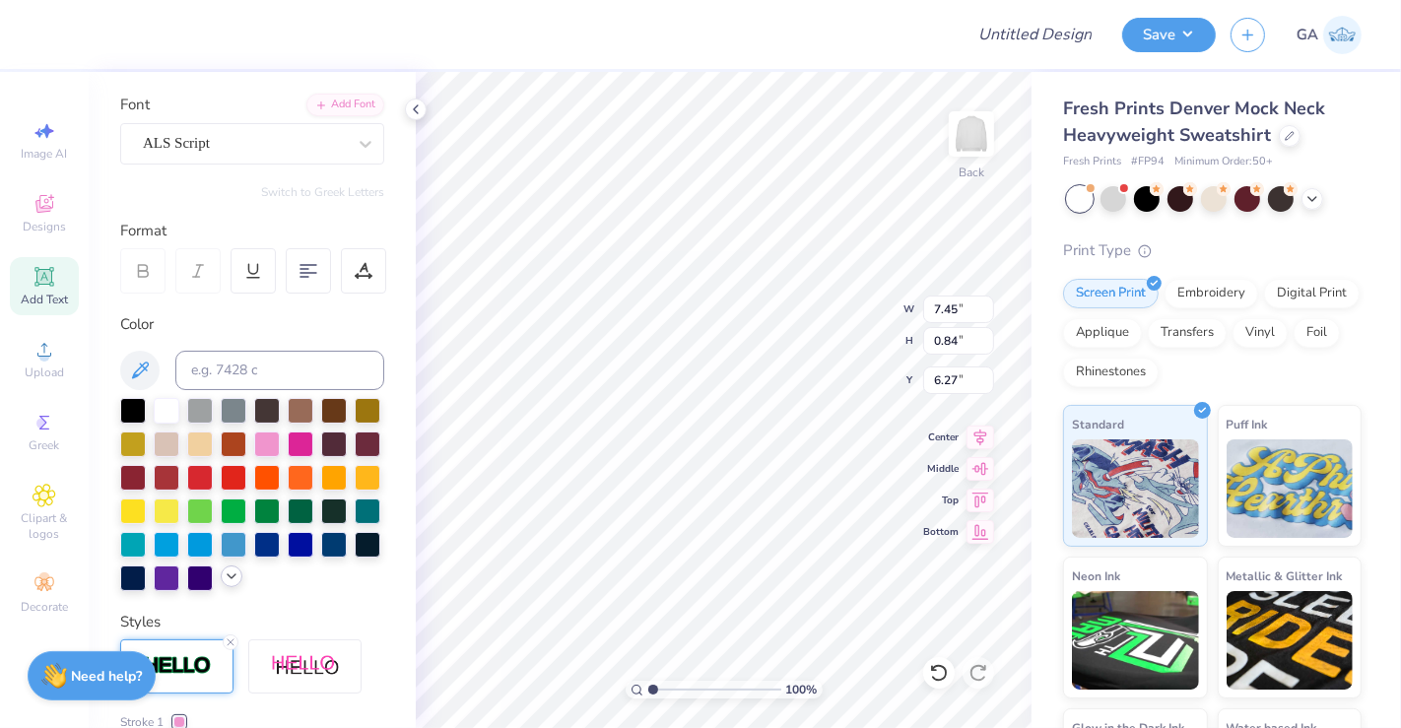
scroll to position [0, 0]
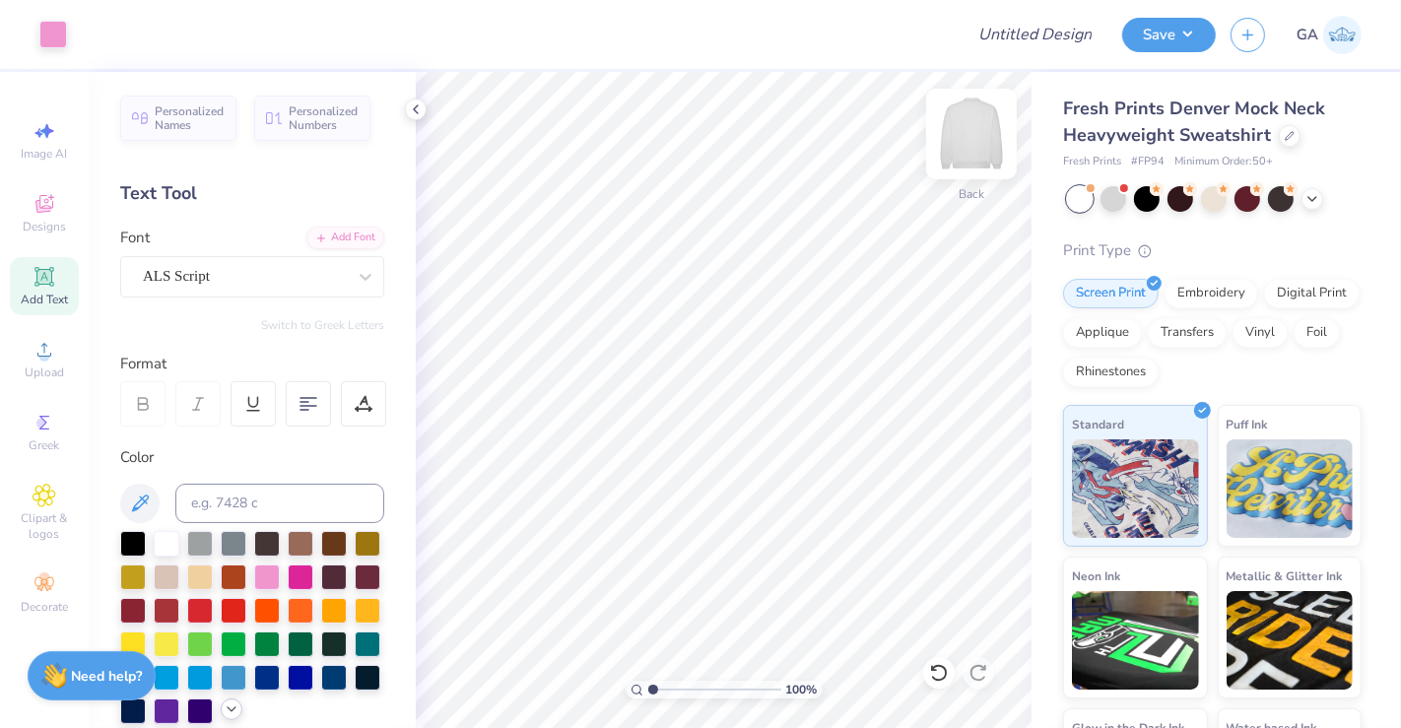
click at [974, 132] on img at bounding box center [971, 134] width 79 height 79
click at [54, 275] on icon at bounding box center [45, 277] width 24 height 24
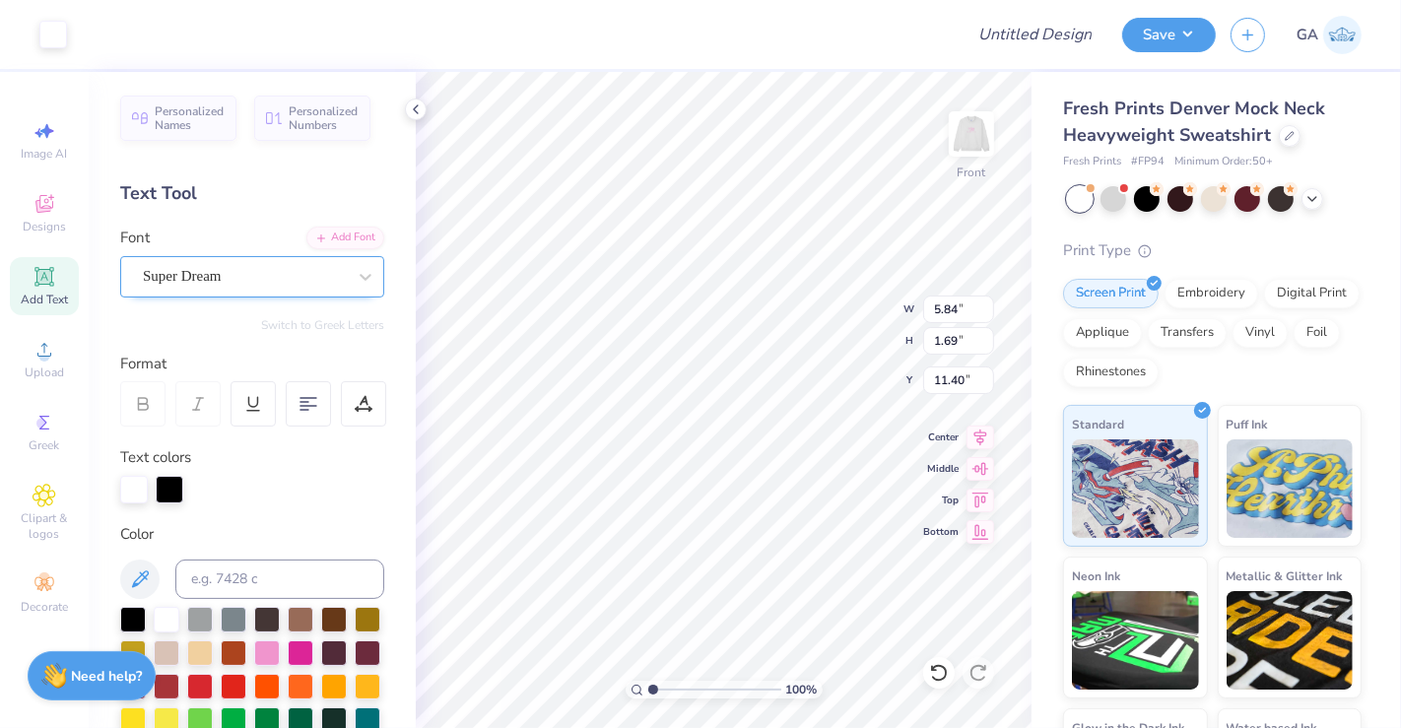
type input "5.87"
type input "1.72"
type input "11.39"
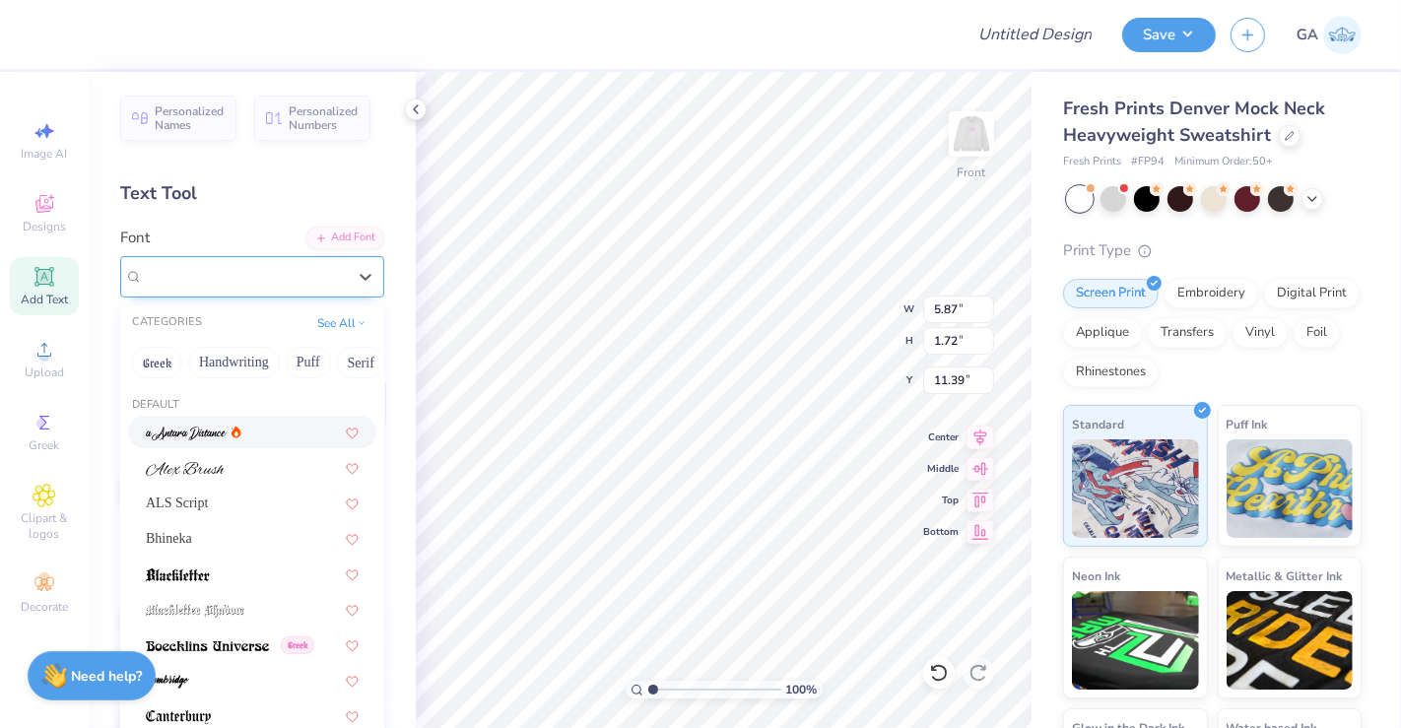
click at [255, 279] on div "Super Dream" at bounding box center [244, 276] width 207 height 31
click at [214, 475] on span at bounding box center [185, 467] width 79 height 21
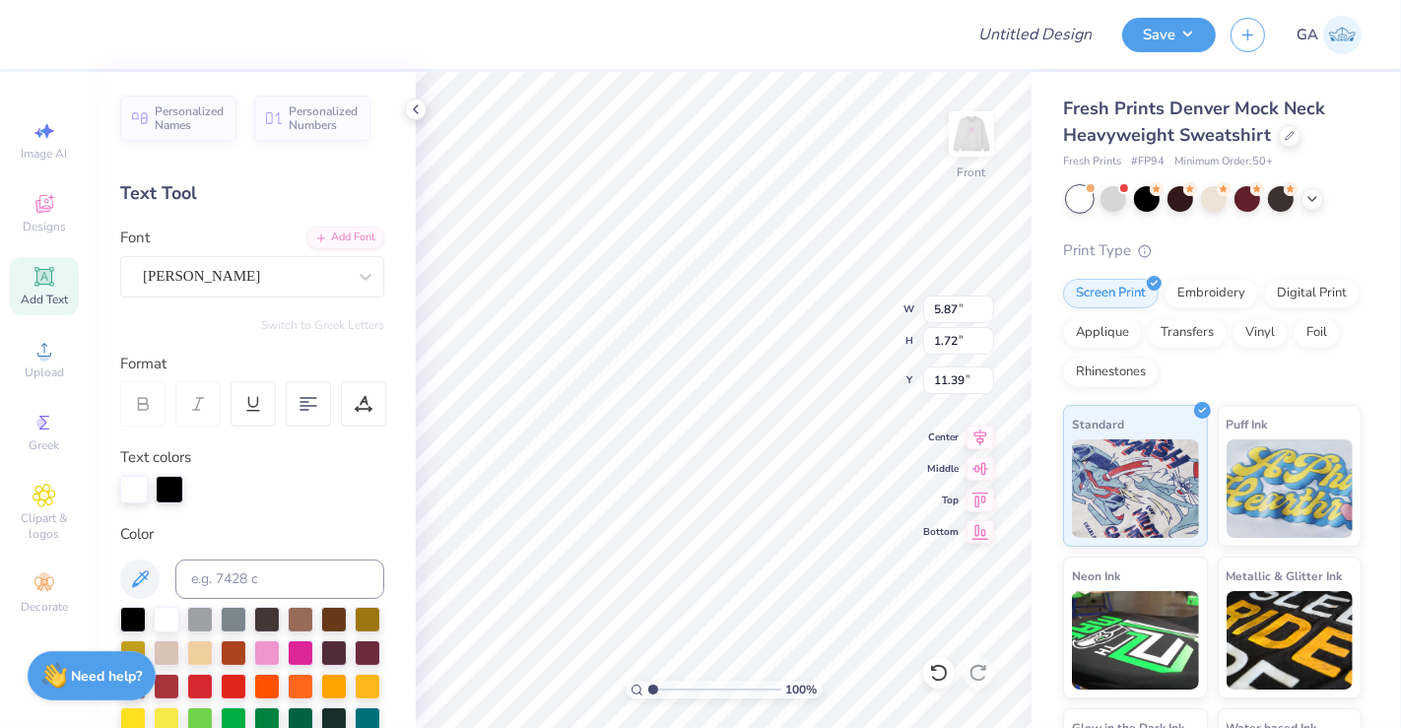
type input "7.40"
type input "2.00"
type input "11.25"
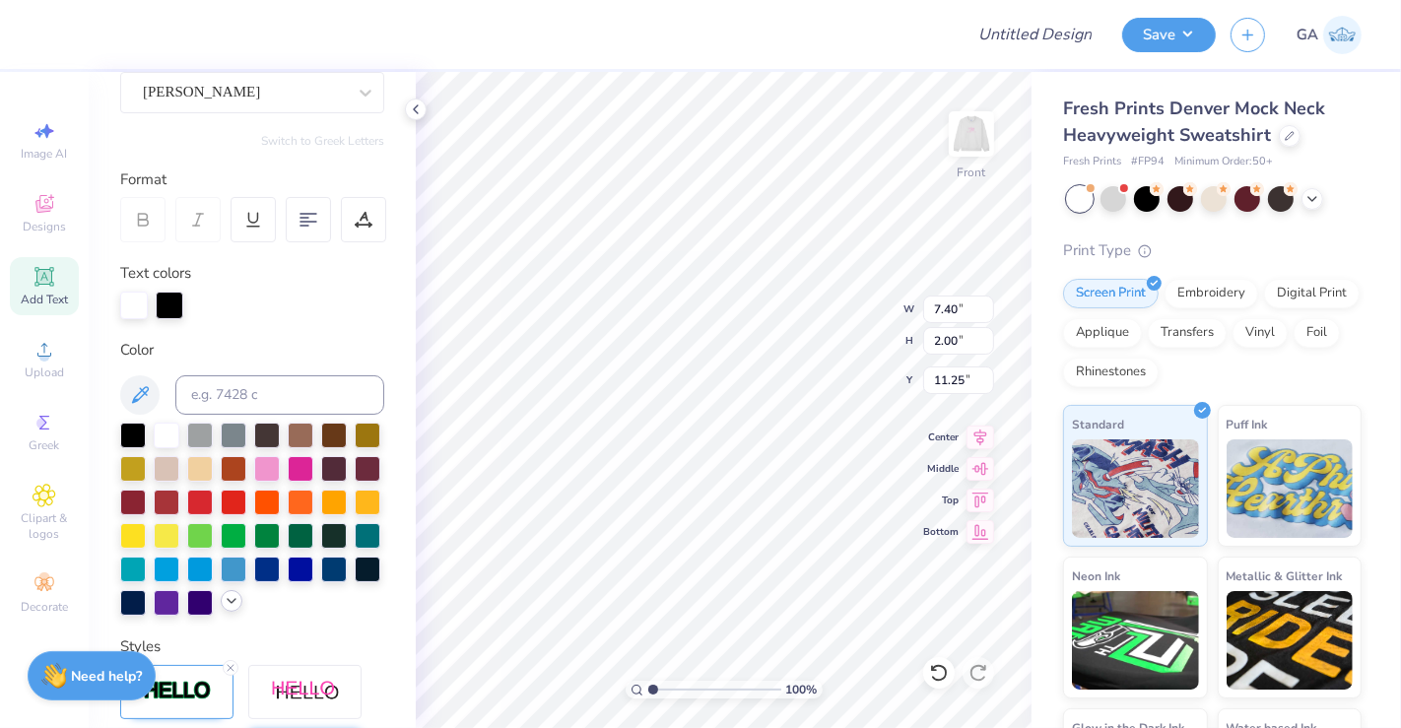
scroll to position [179, 0]
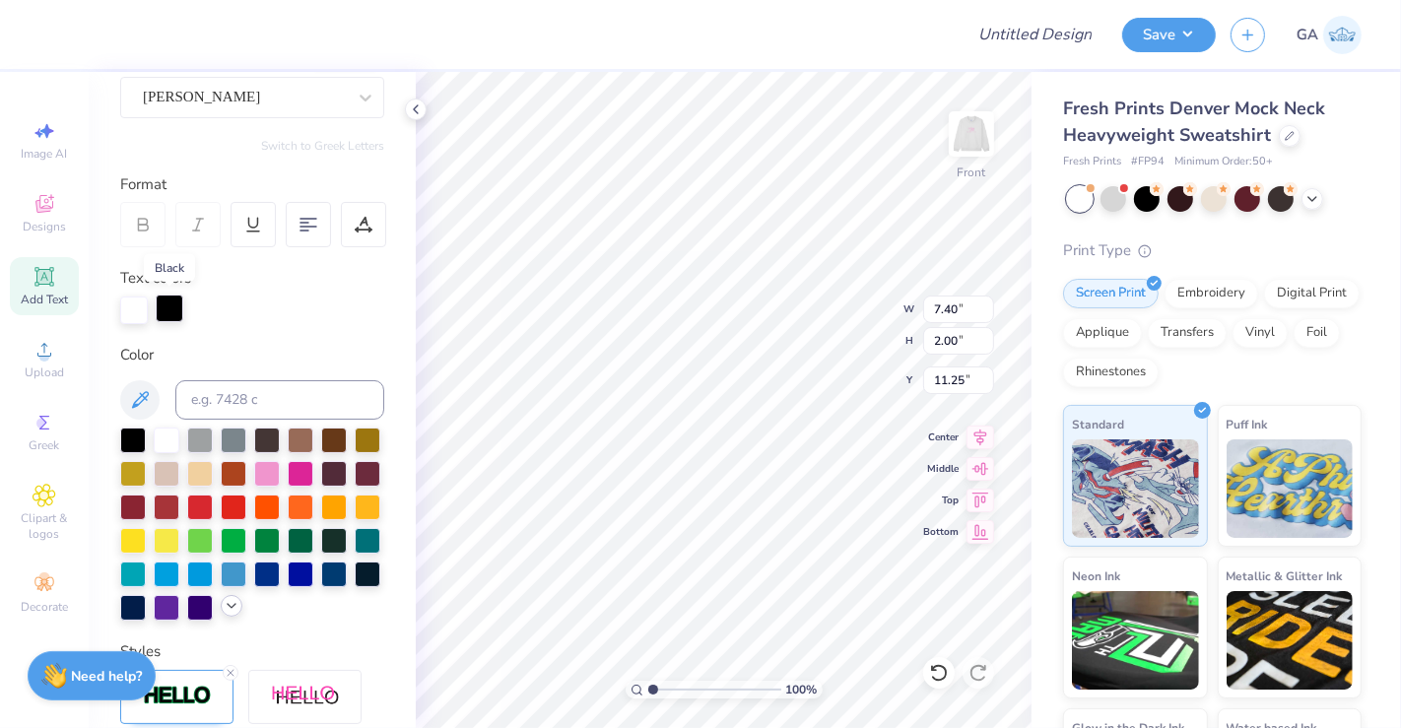
click at [162, 307] on div at bounding box center [170, 309] width 28 height 28
click at [171, 442] on div at bounding box center [167, 439] width 26 height 26
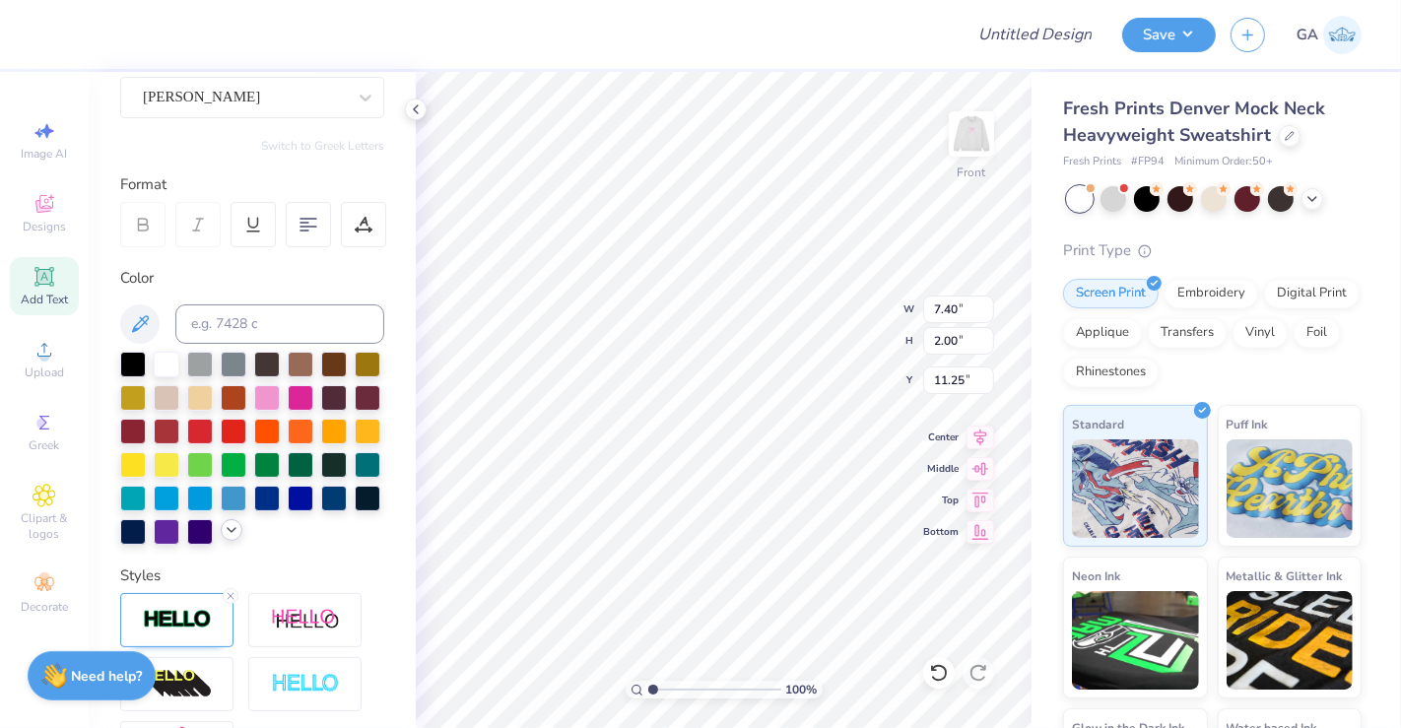
scroll to position [18, 2]
type textarea "T"
type textarea "we bloom brightest when growing together"
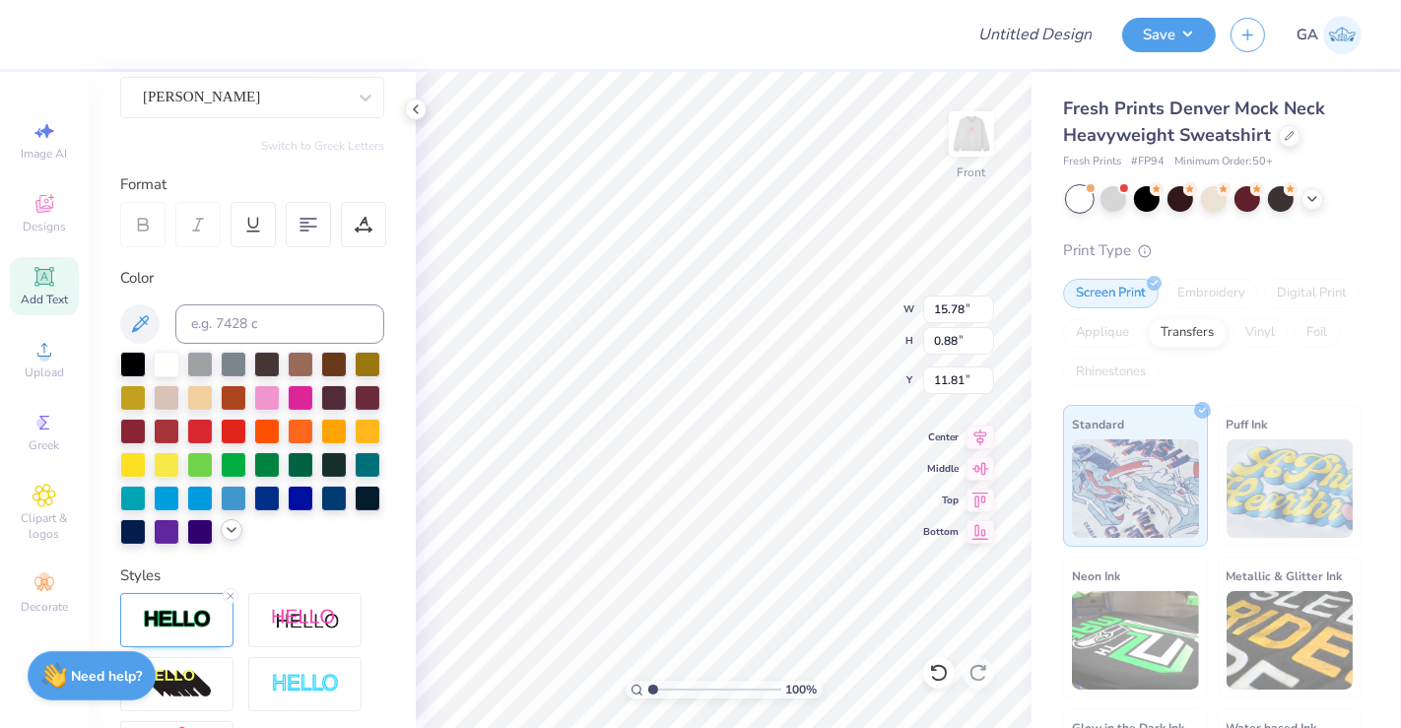
type textarea "we bloom brightest when growing together"
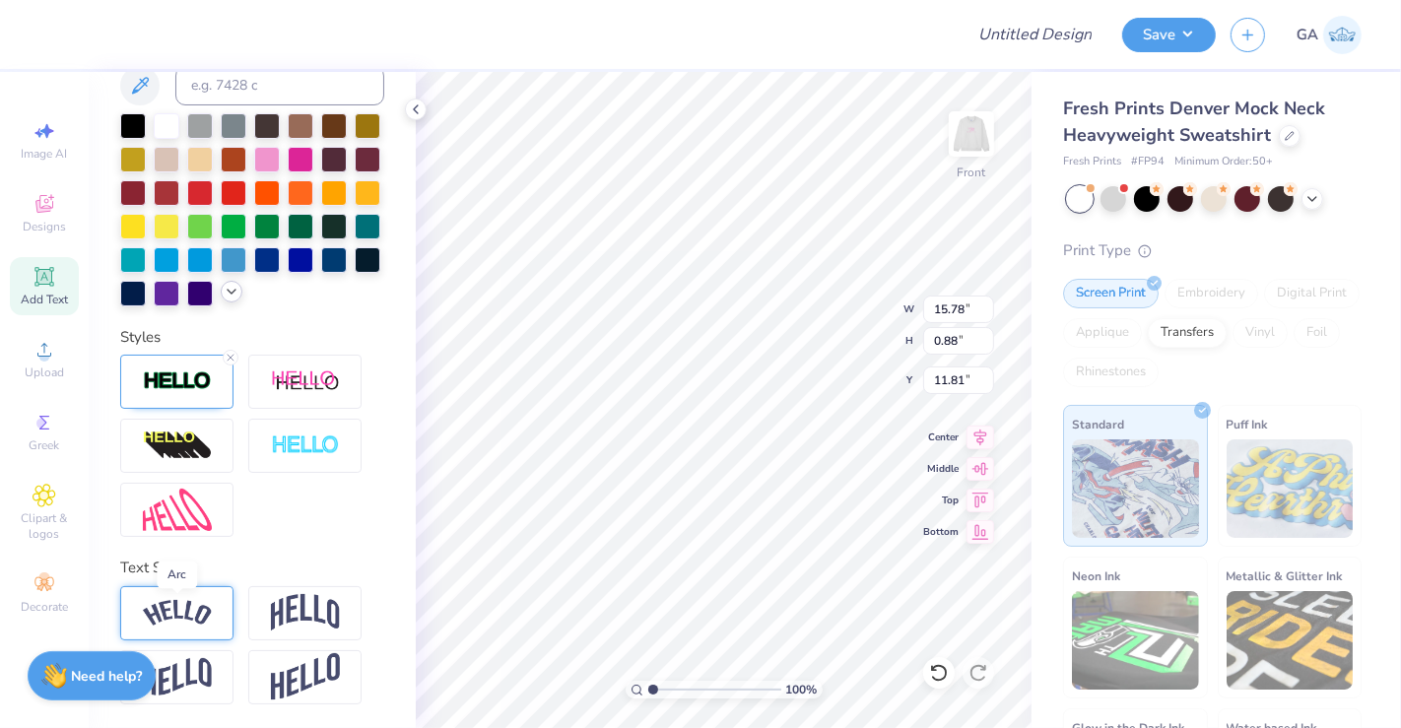
click at [200, 615] on img at bounding box center [177, 613] width 69 height 27
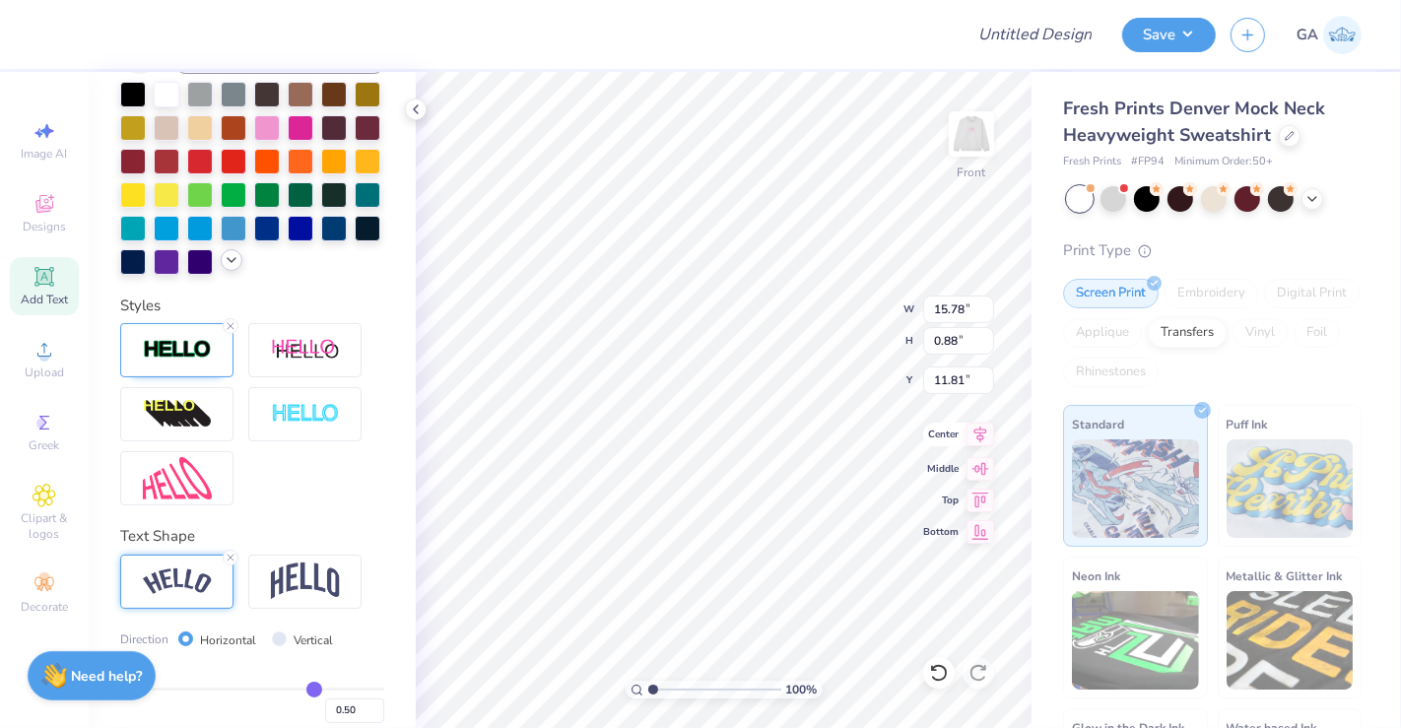
click at [967, 438] on icon at bounding box center [980, 435] width 28 height 24
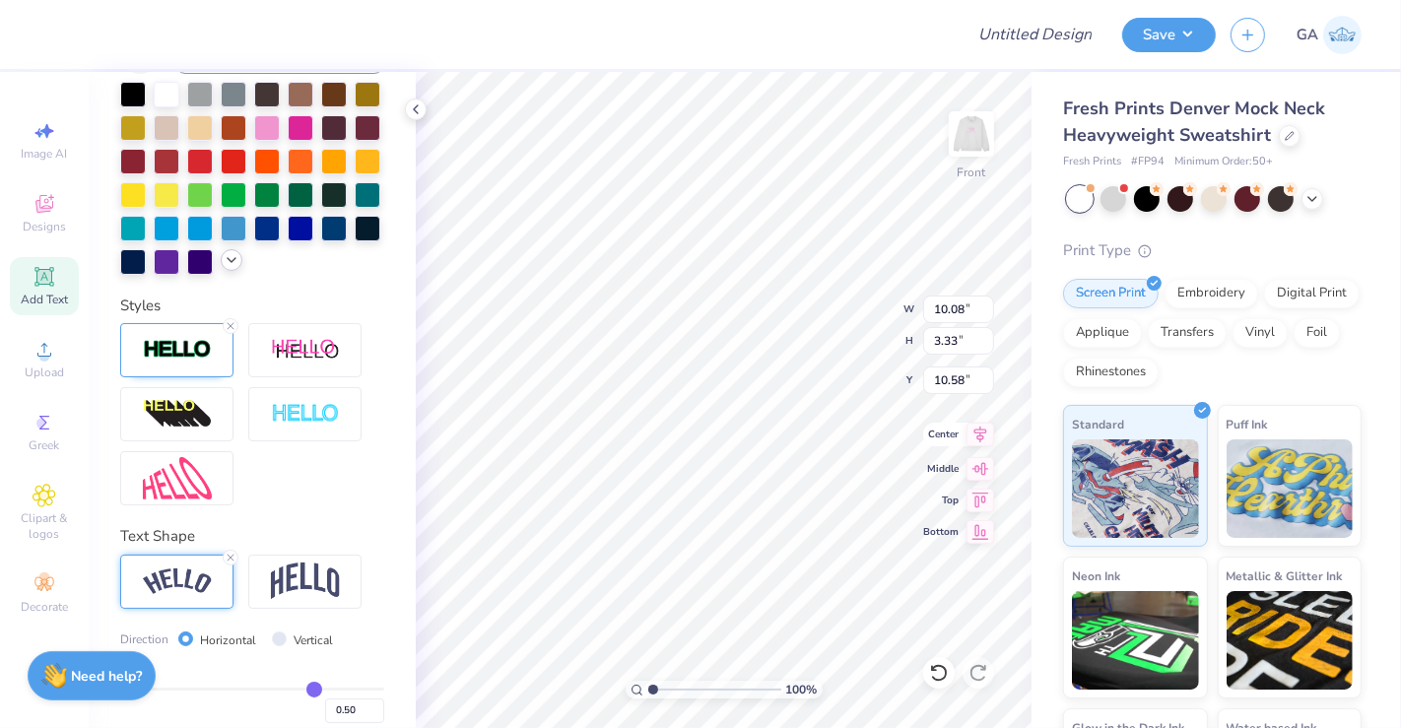
type input "10.08"
type input "3.33"
type input "10.58"
click at [981, 439] on icon at bounding box center [980, 435] width 28 height 24
click at [418, 103] on icon at bounding box center [416, 109] width 16 height 16
